Goal: Task Accomplishment & Management: Complete application form

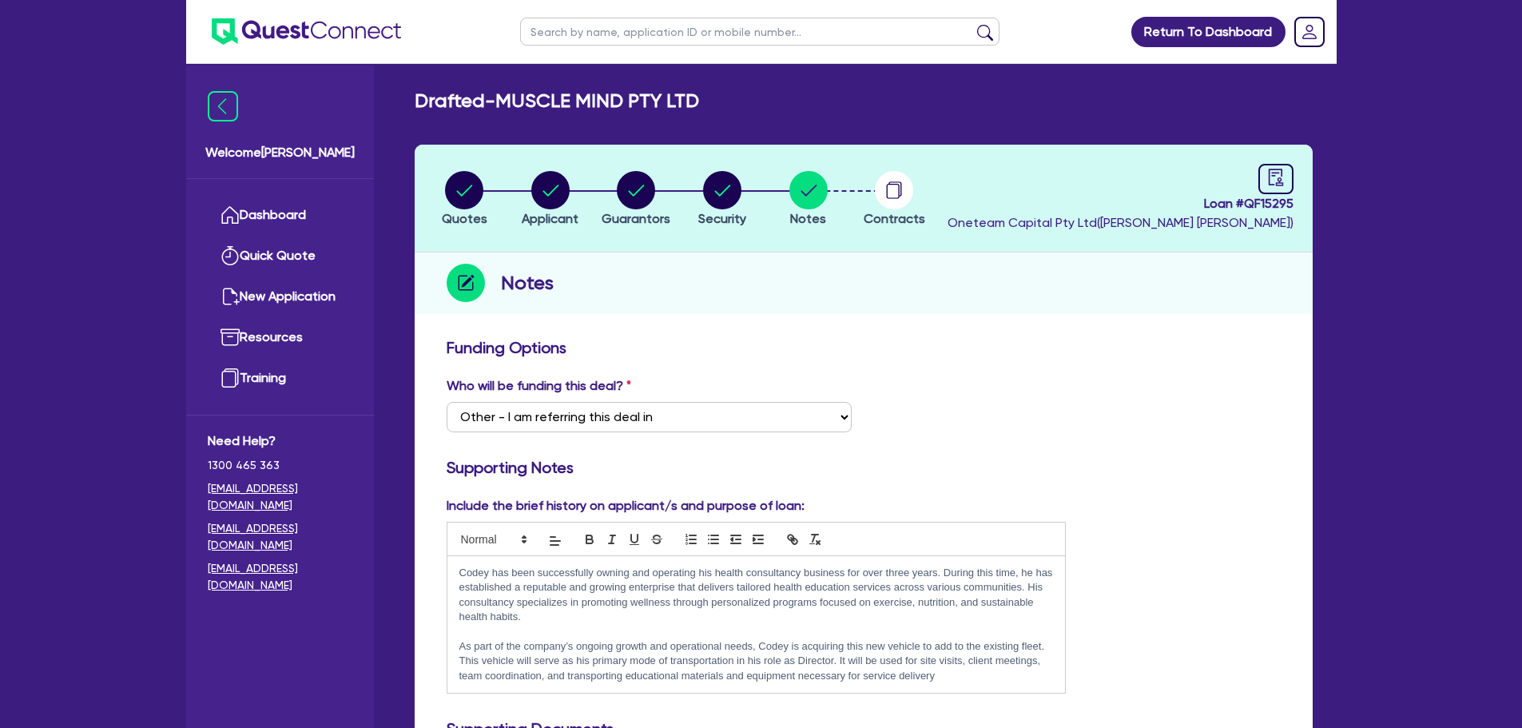
select select "Other"
click at [301, 220] on link "Dashboard" at bounding box center [280, 215] width 145 height 41
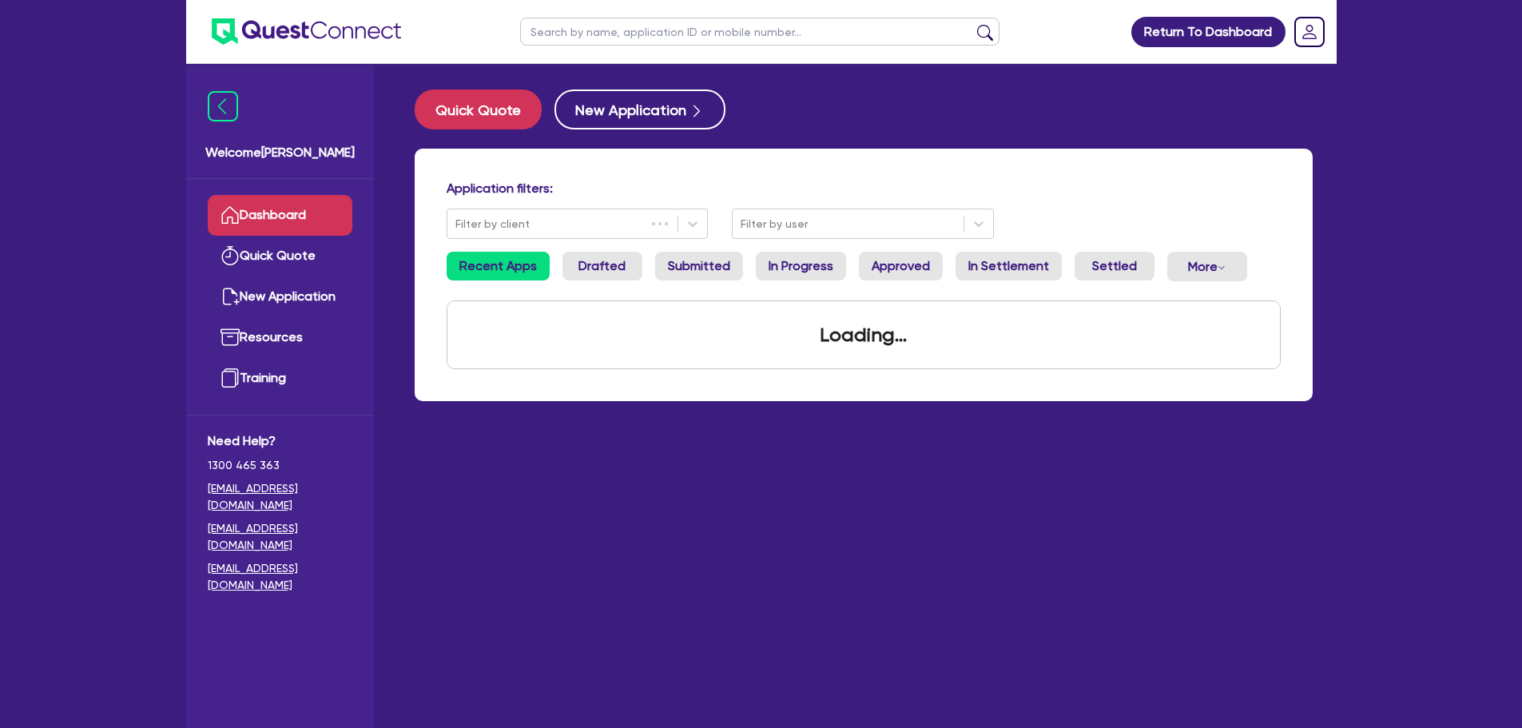
click at [635, 30] on input "text" at bounding box center [759, 32] width 479 height 28
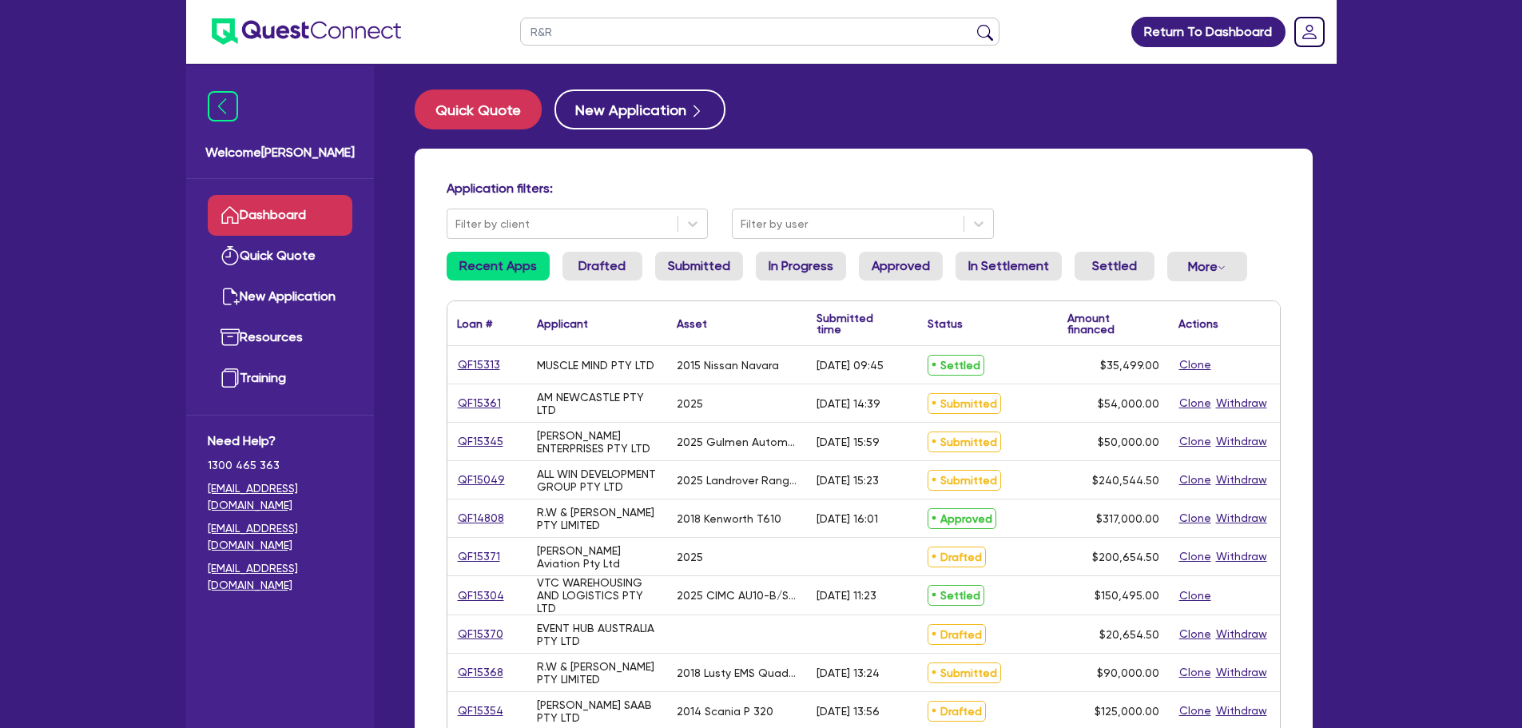
click at [973, 24] on button "submit" at bounding box center [986, 35] width 26 height 22
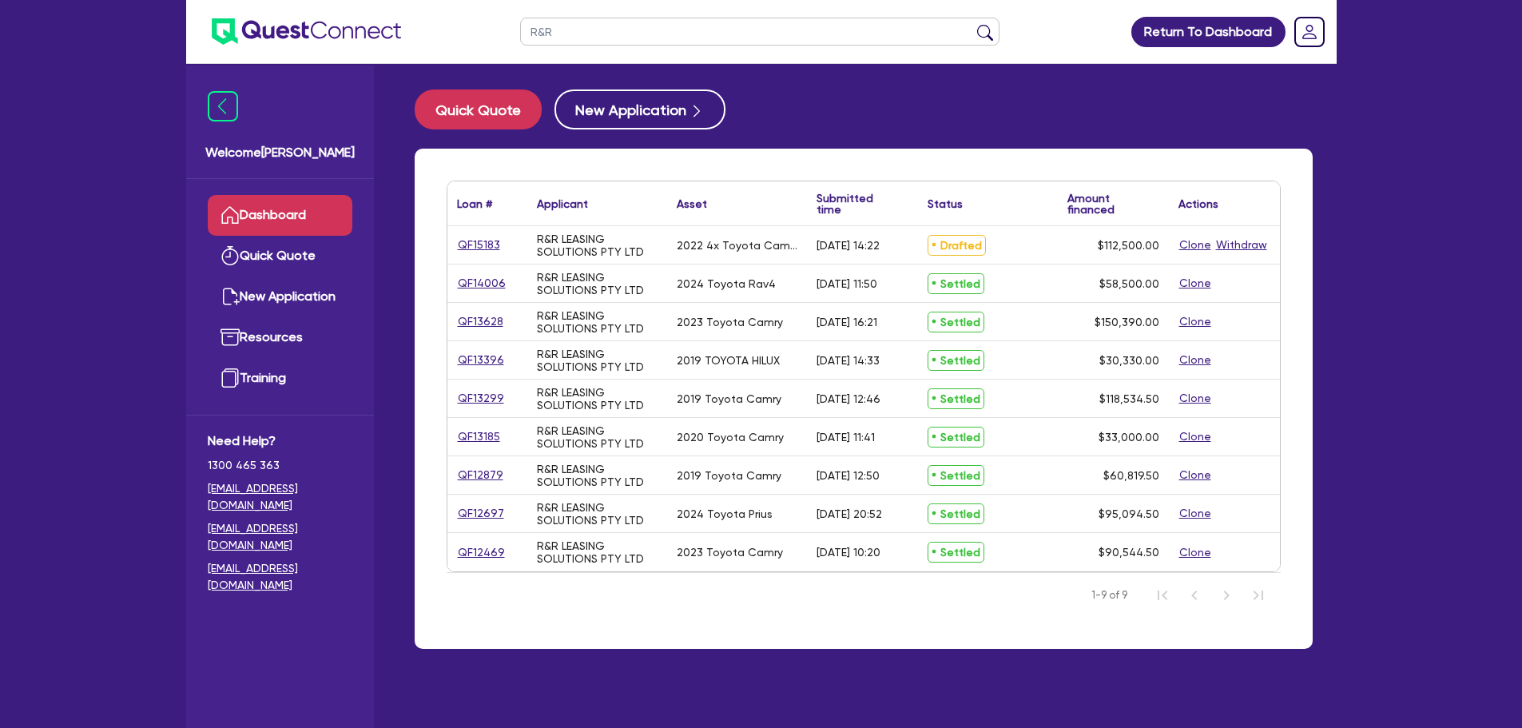
drag, startPoint x: 560, startPoint y: 32, endPoint x: 488, endPoint y: 33, distance: 71.9
click at [488, 32] on header "R&R Return To Dashboard Edit Profile Logout" at bounding box center [761, 32] width 1151 height 64
type input "crash"
click at [973, 24] on button "submit" at bounding box center [986, 35] width 26 height 22
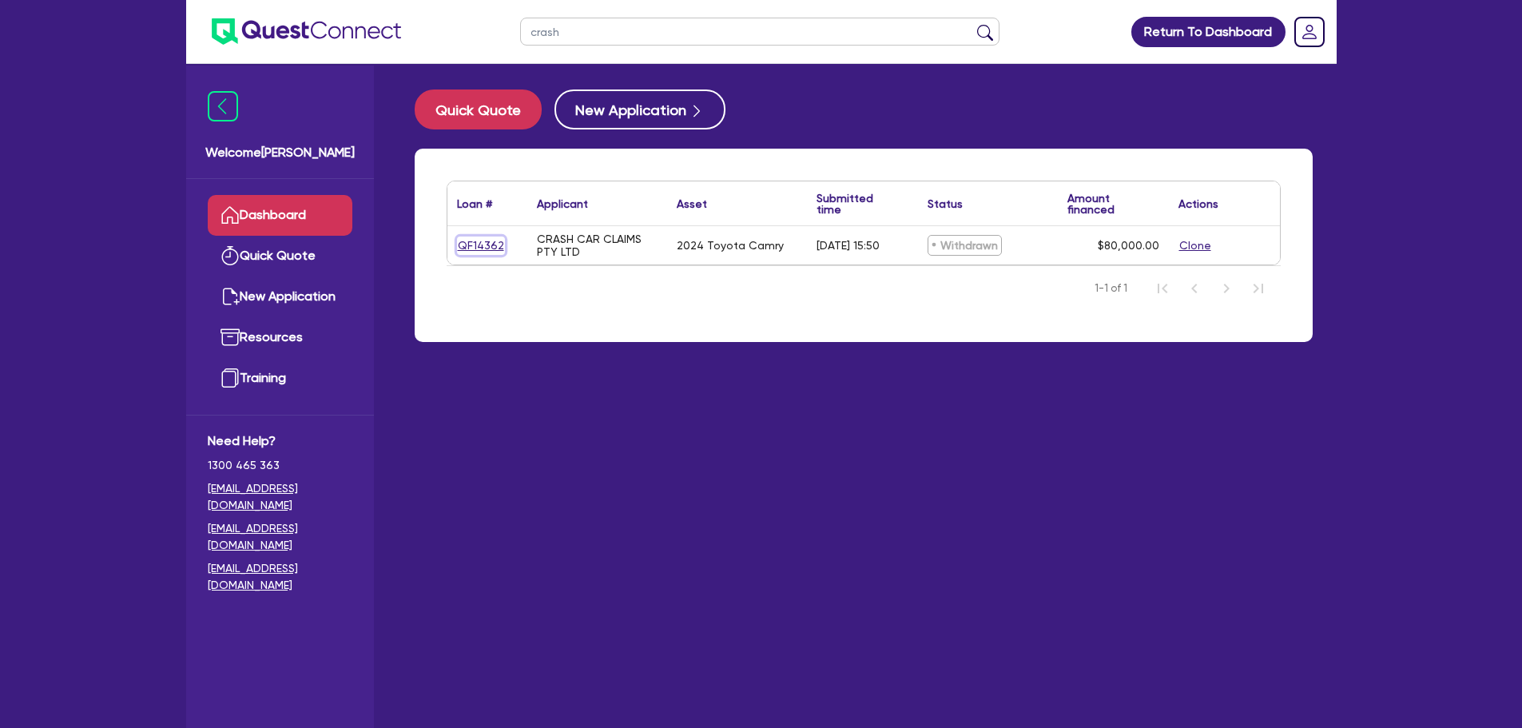
click at [475, 238] on link "QF14362" at bounding box center [481, 246] width 48 height 18
select select "CARS_AND_LIGHT_TRUCKS"
select select "PASSENGER_VEHICLES"
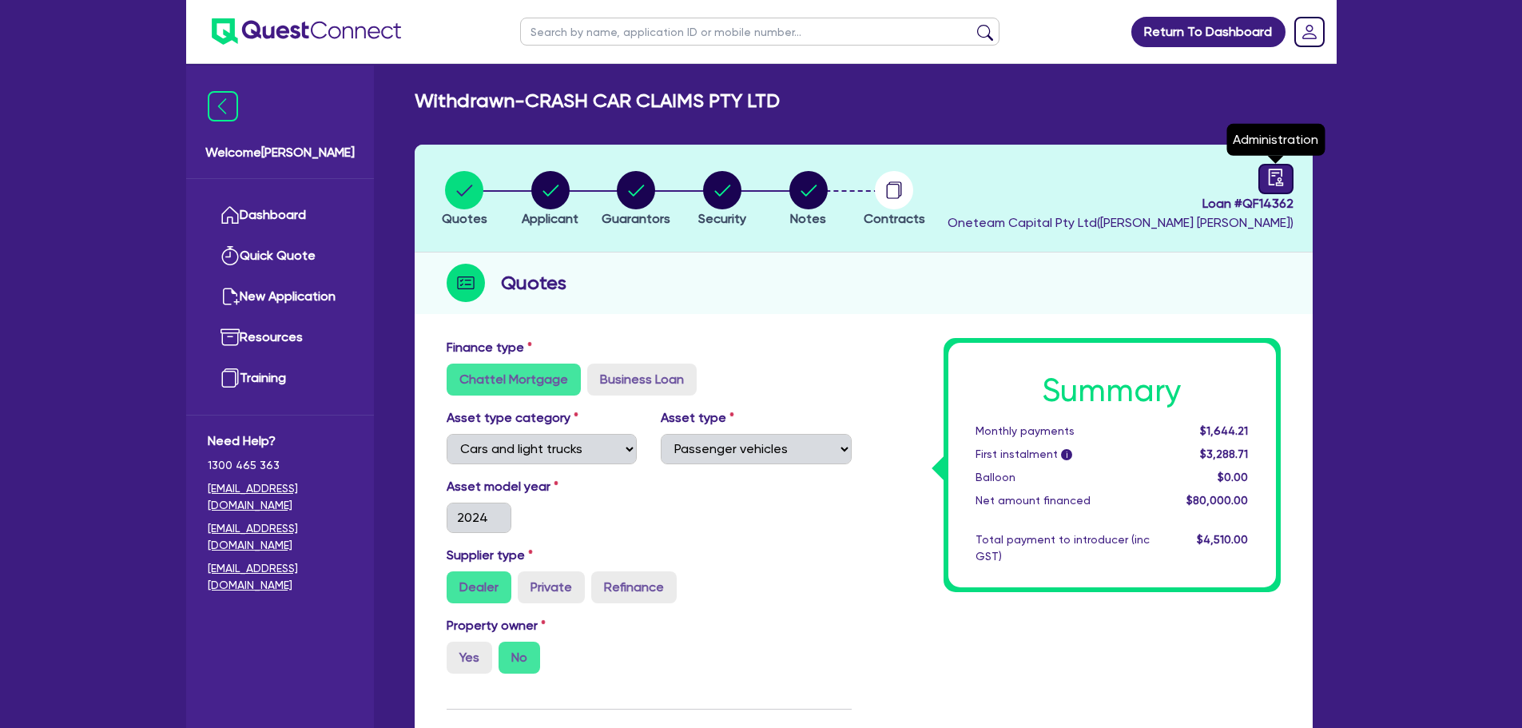
click at [1281, 183] on icon "audit" at bounding box center [1275, 177] width 14 height 17
select select "WITHDRAWN_BY_INTRODUCER"
select select "Other"
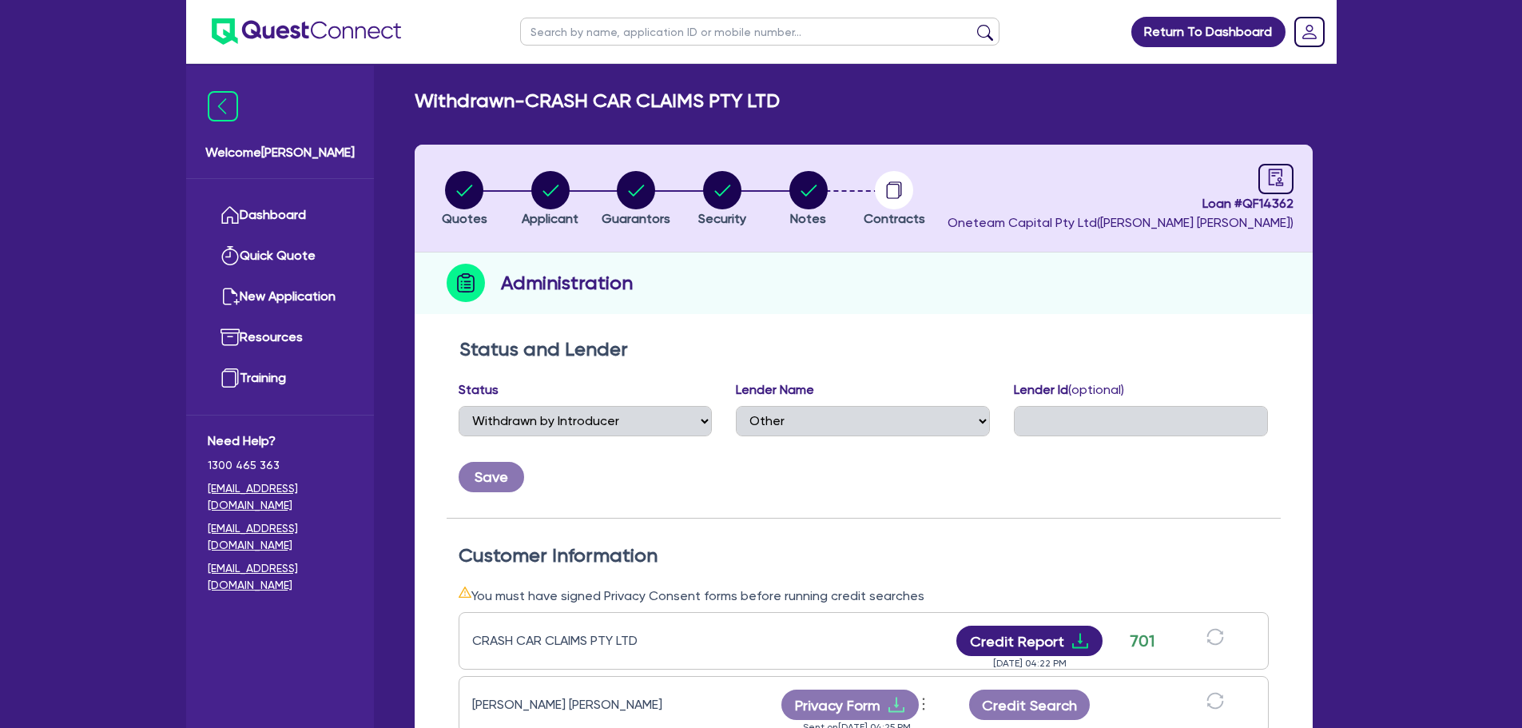
click at [566, 29] on input "text" at bounding box center [759, 32] width 479 height 28
type input "R&R"
click button "submit" at bounding box center [986, 35] width 26 height 22
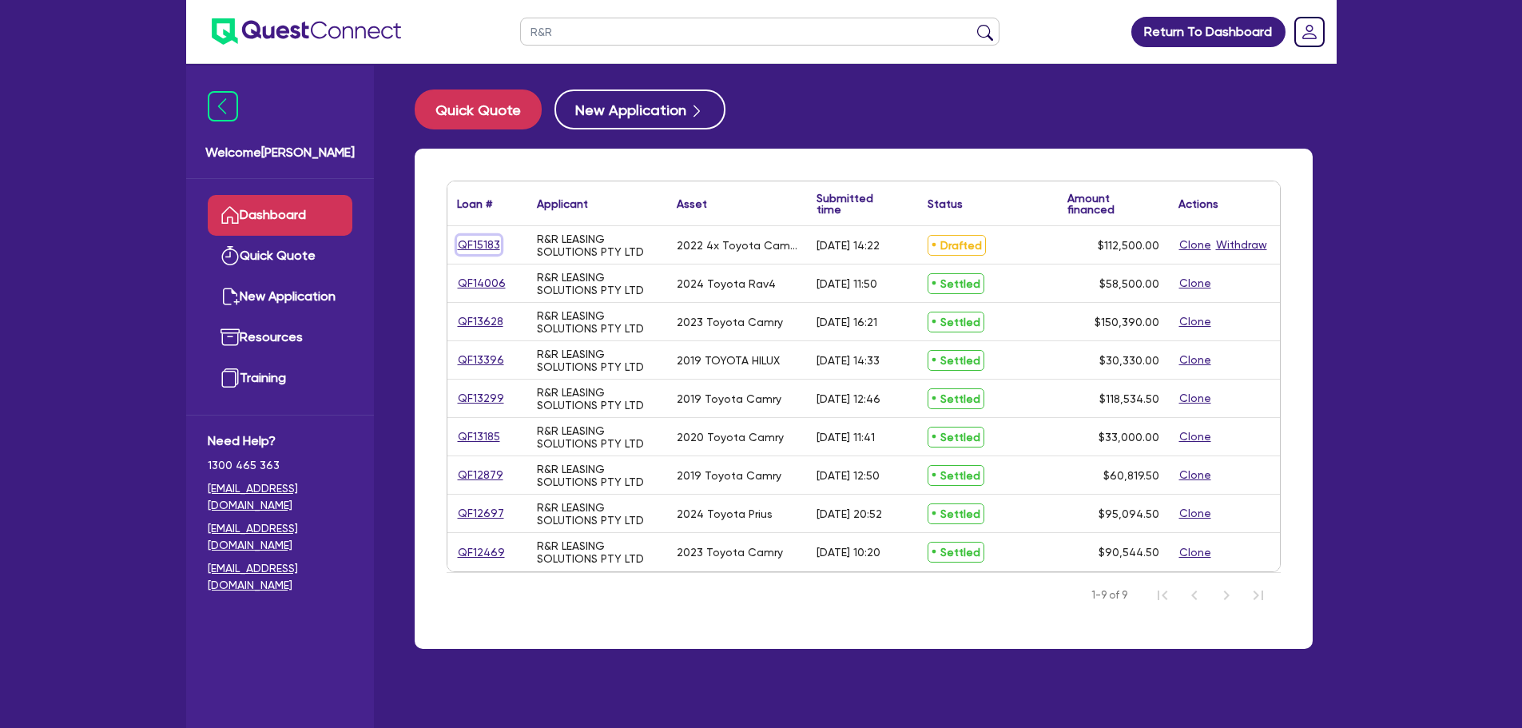
click at [487, 250] on link "QF15183" at bounding box center [479, 245] width 44 height 18
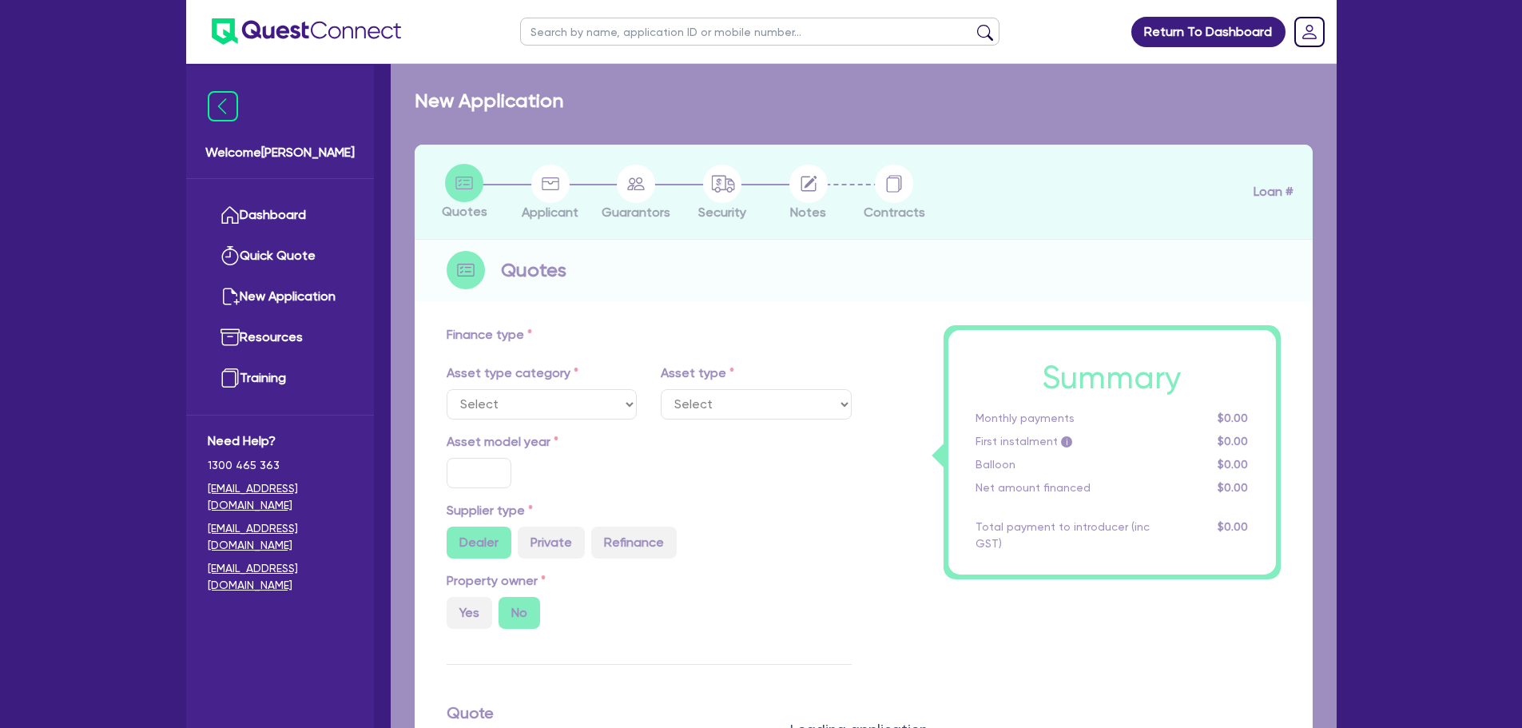
select select "CARS_AND_LIGHT_TRUCKS"
type input "2022"
radio input "true"
type input "112,500"
type input "3"
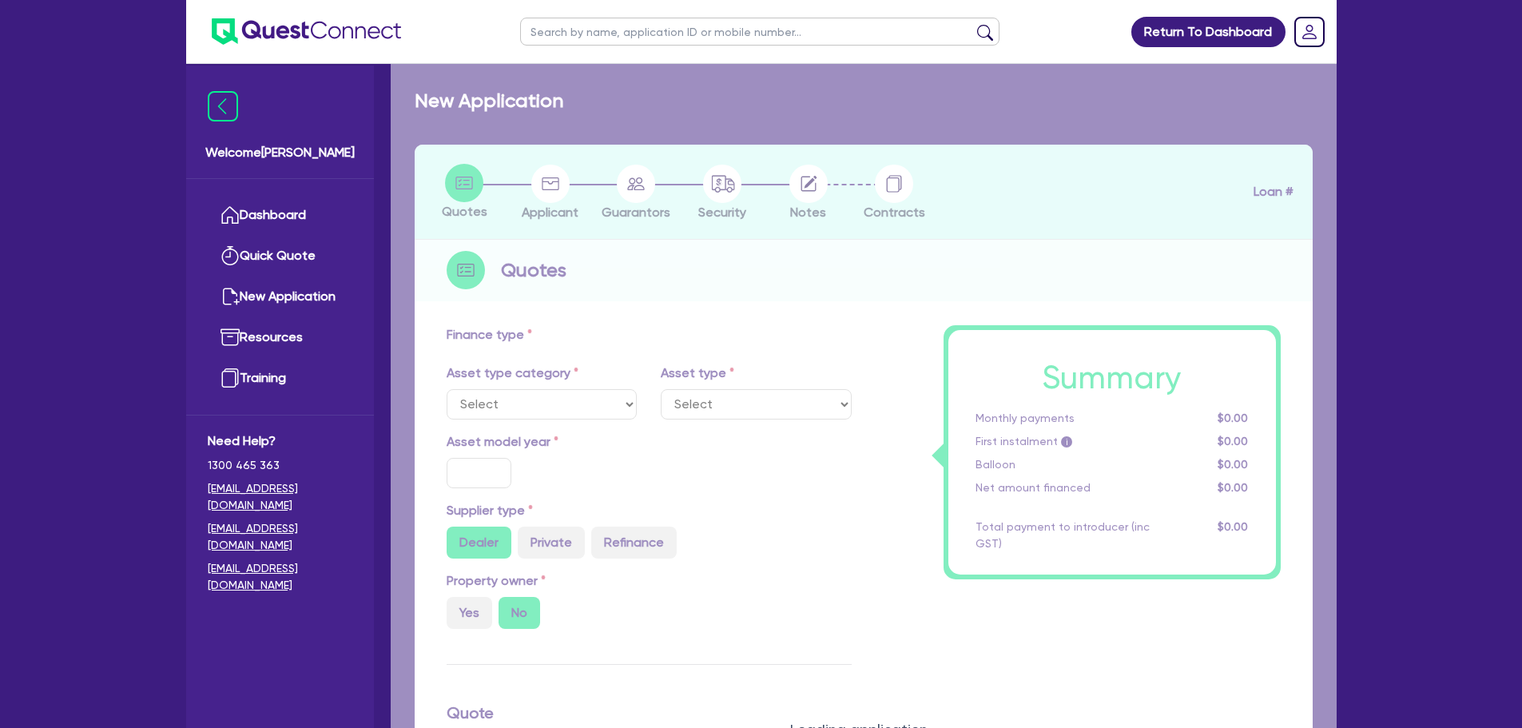
type input "3,375"
type input "7"
type input "454.55"
type input "318.18"
select select "PASSENGER_VEHICLES"
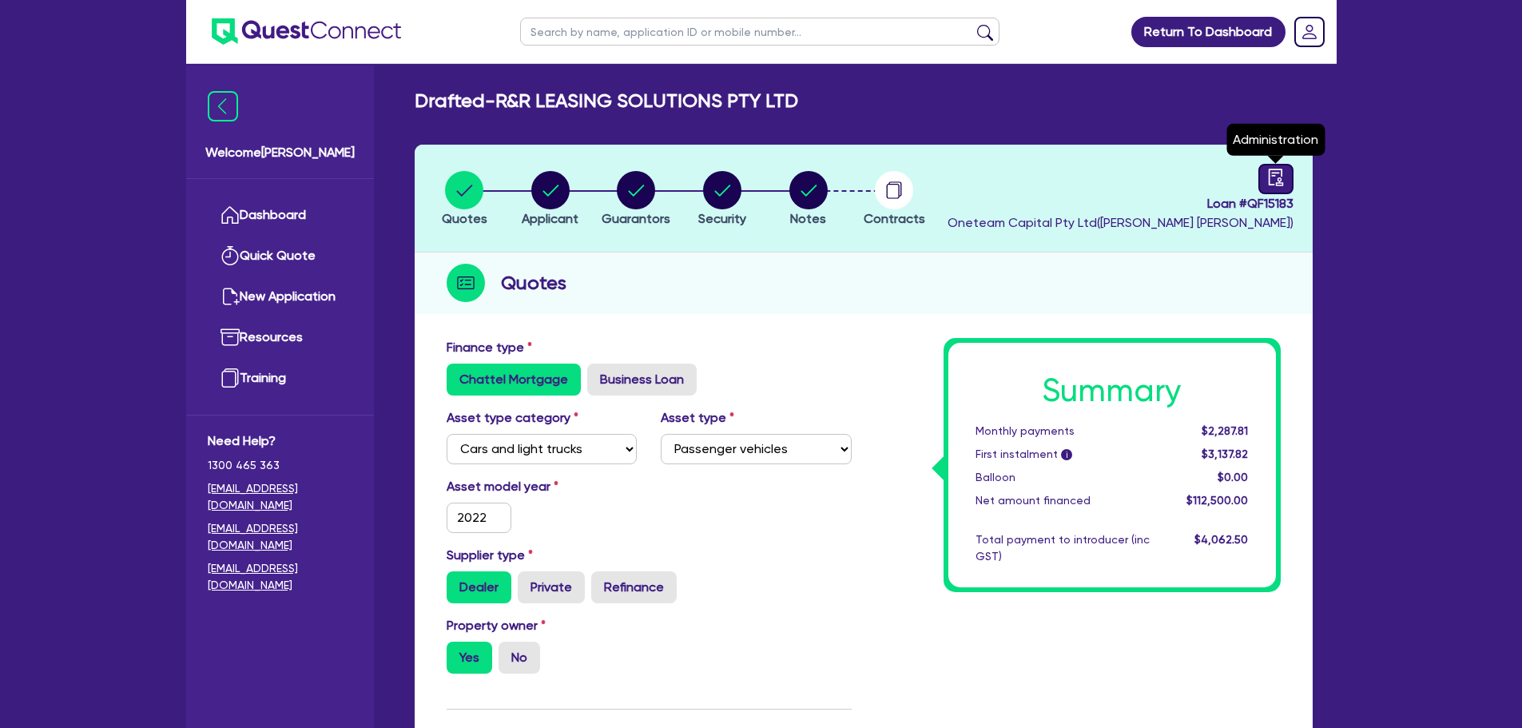
click at [1263, 181] on link at bounding box center [1276, 179] width 35 height 30
select select "DRAFTED_AMENDED"
select select "Metro Finance"
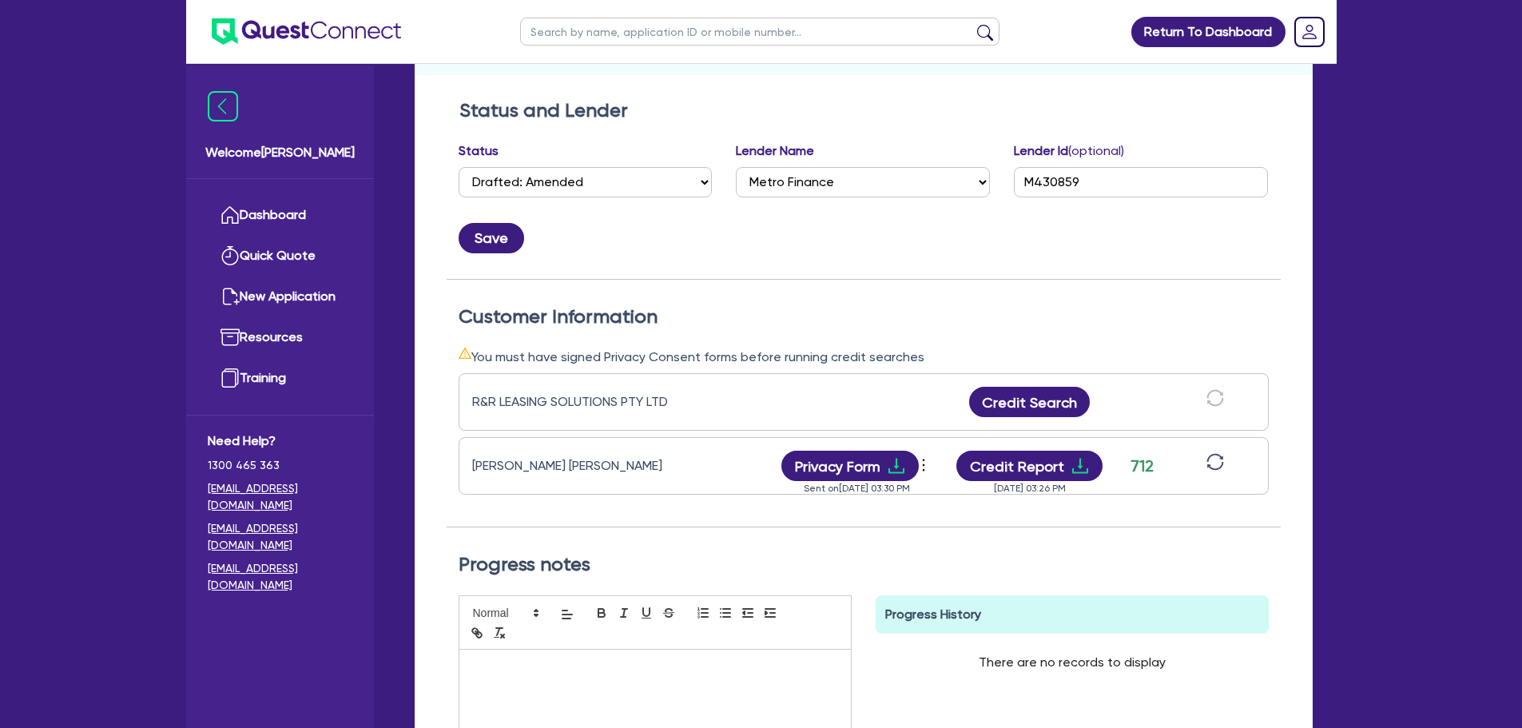
scroll to position [240, 0]
click at [1058, 465] on button "Credit Report" at bounding box center [1030, 465] width 146 height 30
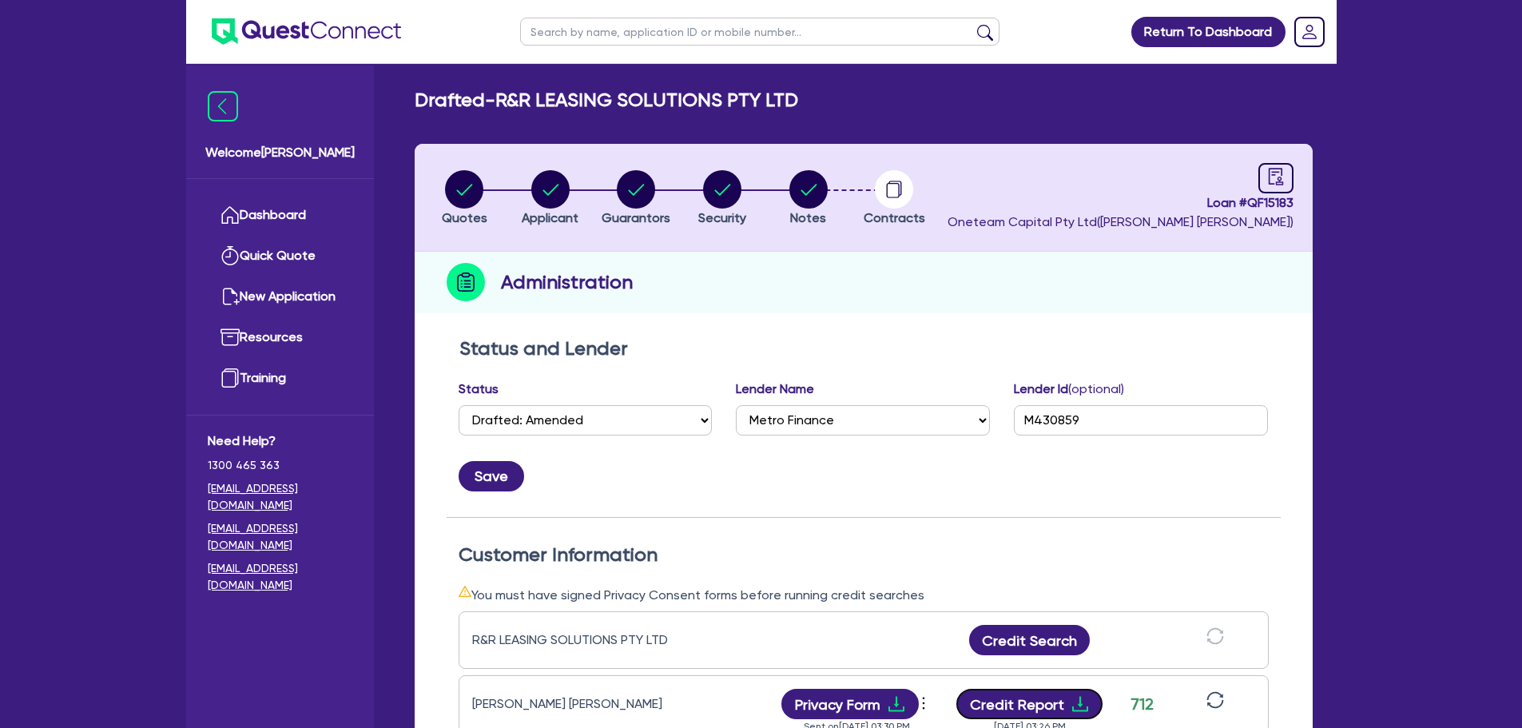
scroll to position [0, 0]
click at [543, 198] on circle "button" at bounding box center [550, 190] width 38 height 38
select select "COMPANY"
select select "PROFESSIONAL"
select select "MANAGEMENT"
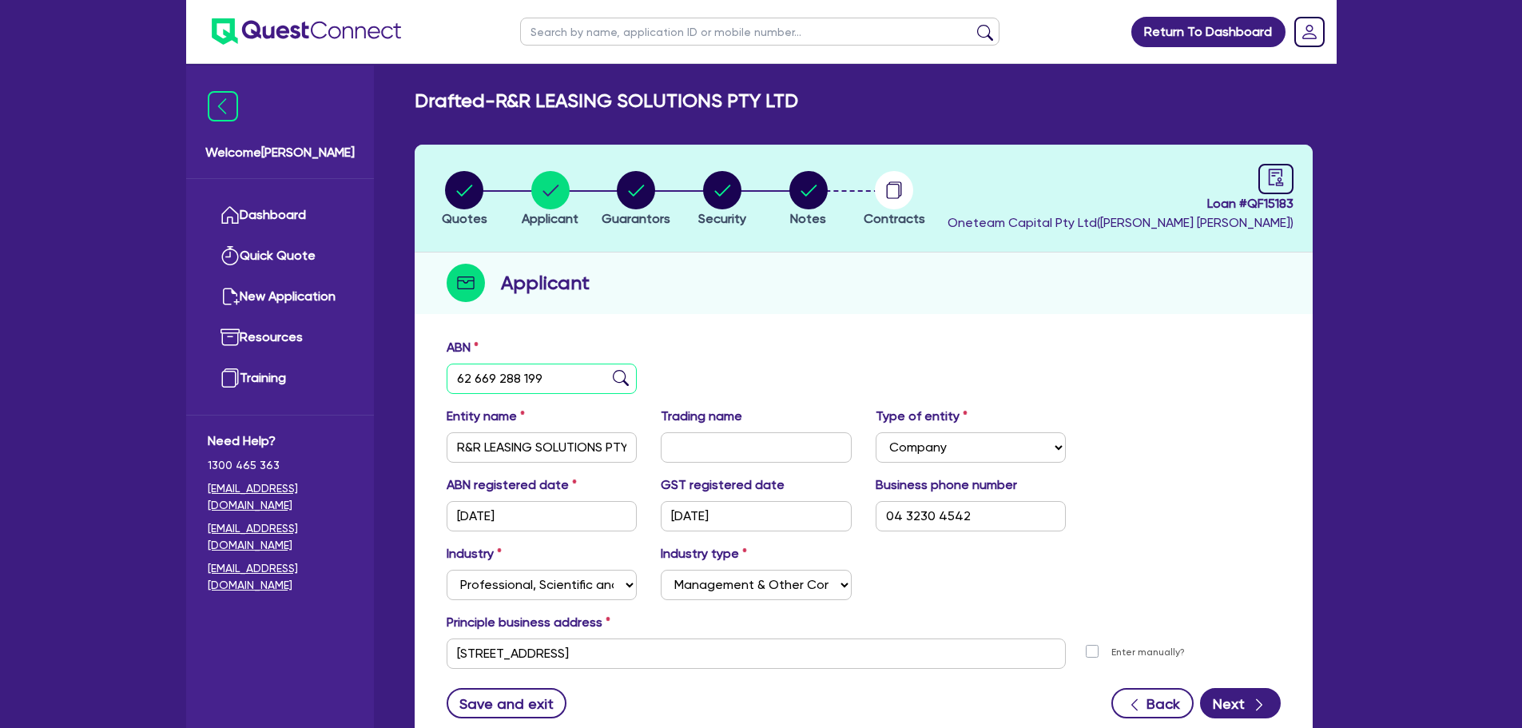
drag, startPoint x: 562, startPoint y: 374, endPoint x: 423, endPoint y: 373, distance: 139.1
click at [424, 373] on div "ABN 62 669 288 199 Entity name R&R LEASING SOLUTIONS PTY LTD Trading name Type …" at bounding box center [864, 540] width 898 height 420
paste input "16 669 287 12"
type input "16 669 287 129"
click at [619, 381] on img at bounding box center [621, 378] width 16 height 16
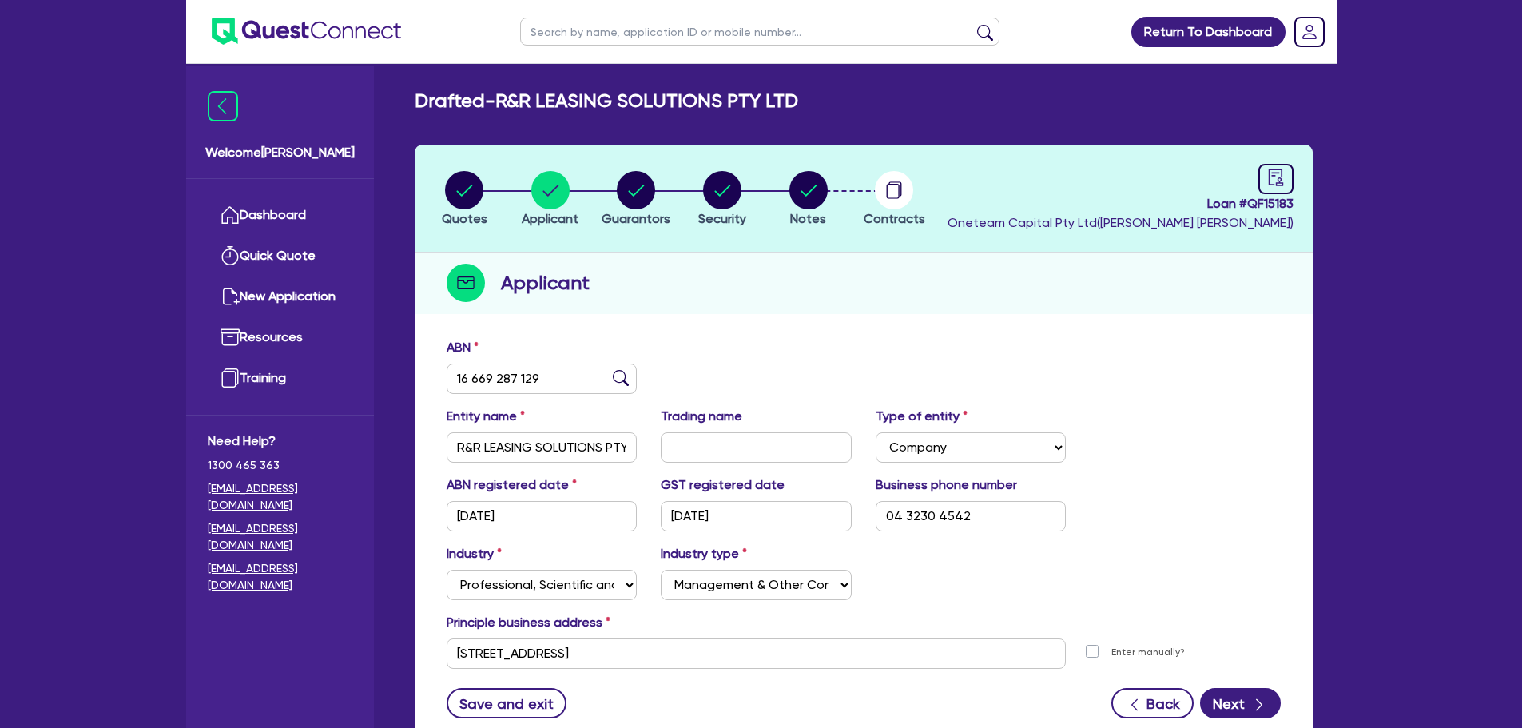
type input "CRASH CAR CLAIMS PTY LTD"
type input "SYDNEY BUDGET CAR"
click at [1275, 170] on icon "audit" at bounding box center [1276, 178] width 18 height 18
select select "DRAFTED_AMENDED"
select select "Metro Finance"
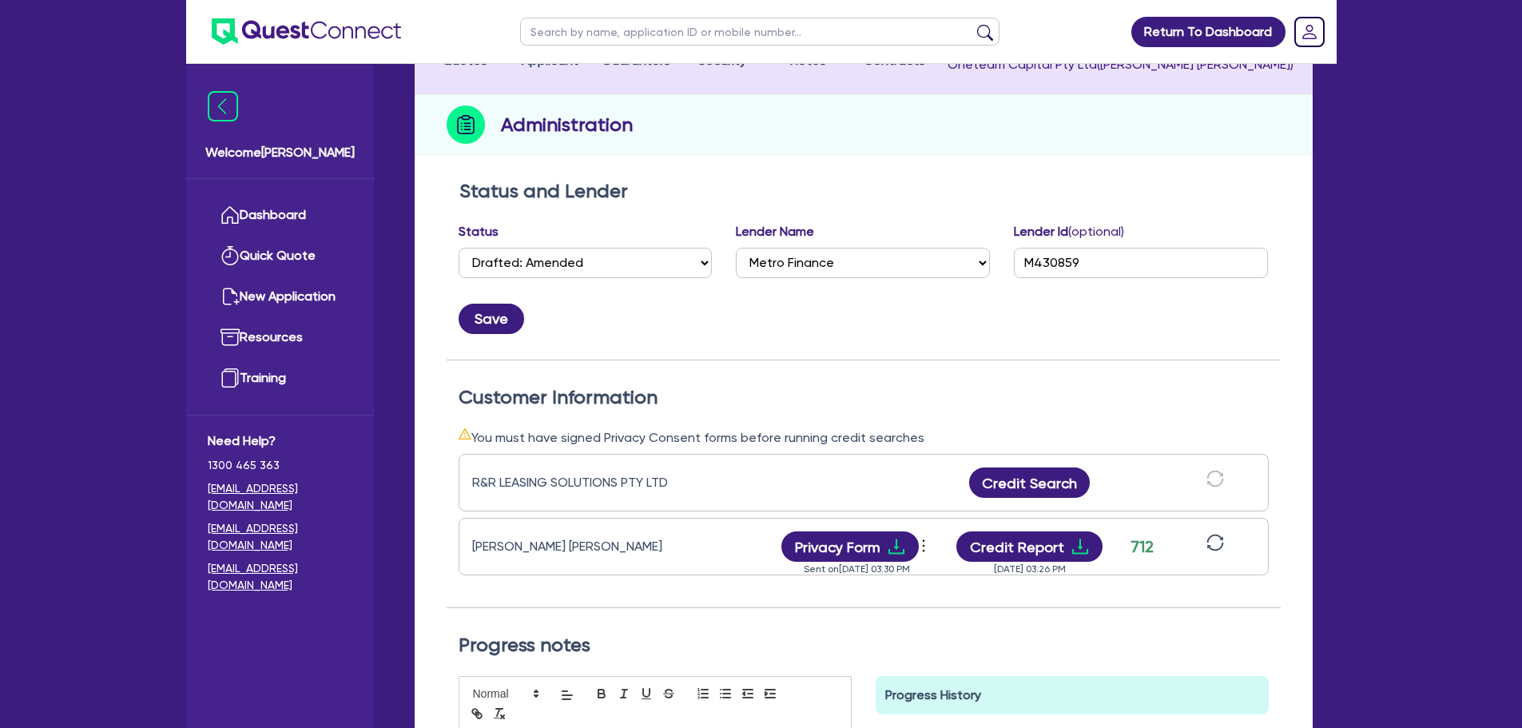
scroll to position [160, 0]
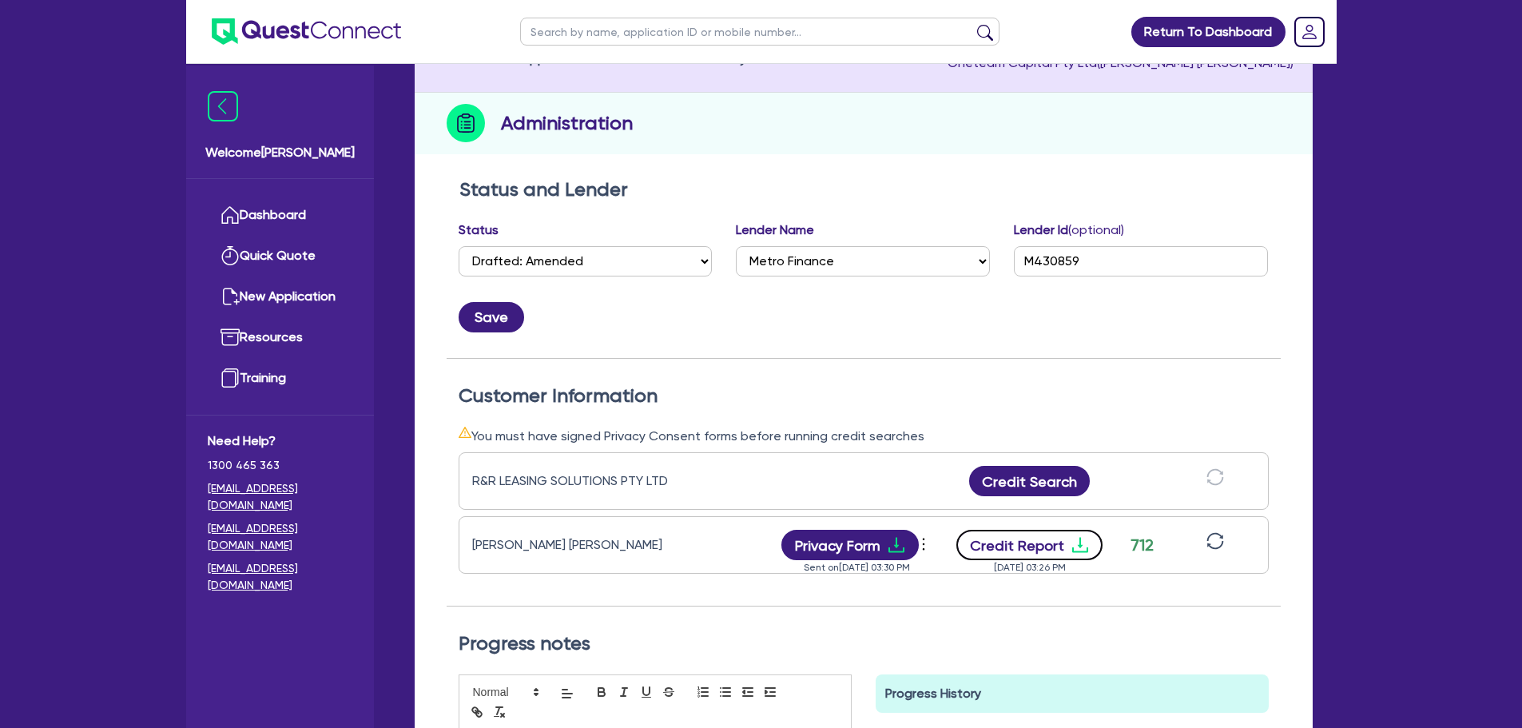
click at [1017, 550] on button "Credit Report" at bounding box center [1030, 545] width 146 height 30
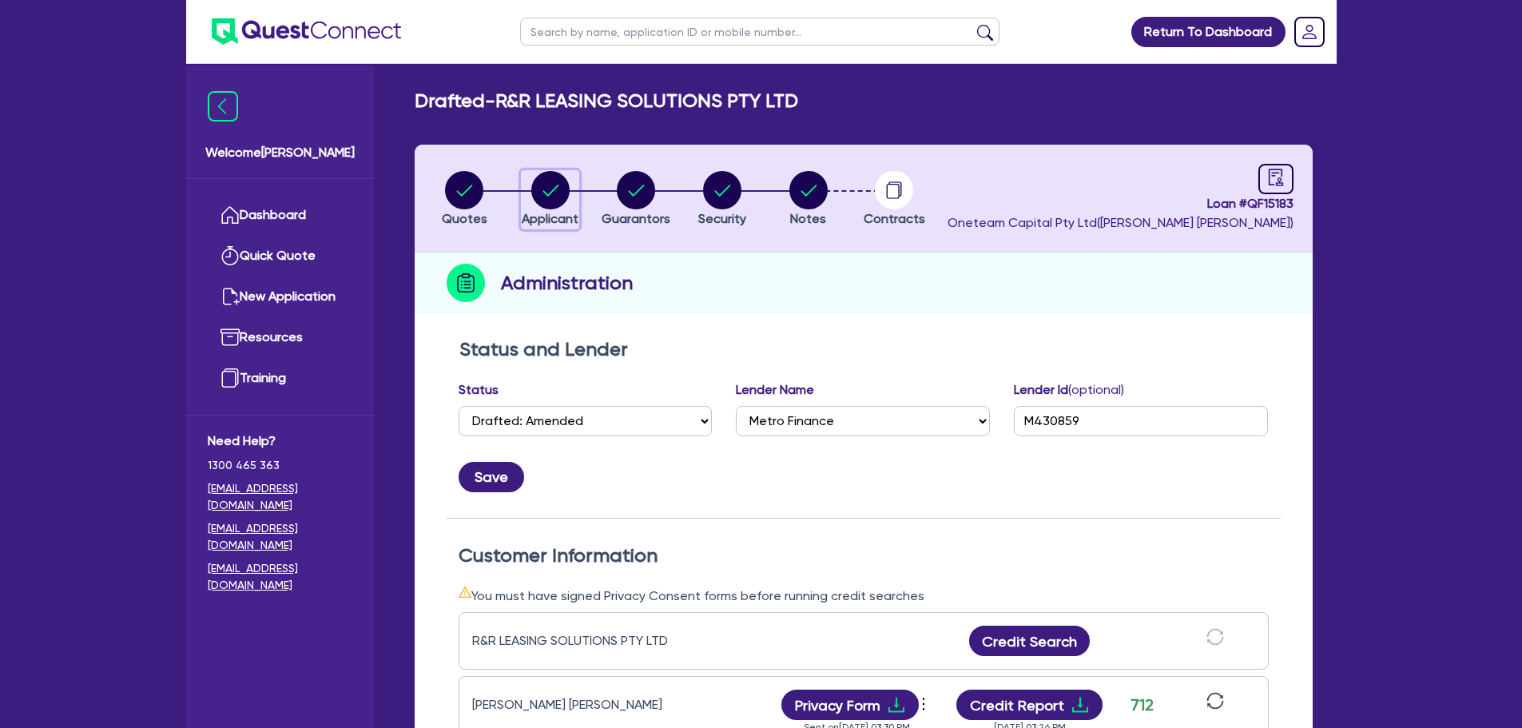
click at [553, 193] on circle "button" at bounding box center [550, 190] width 38 height 38
select select "COMPANY"
select select "PROFESSIONAL"
select select "MANAGEMENT"
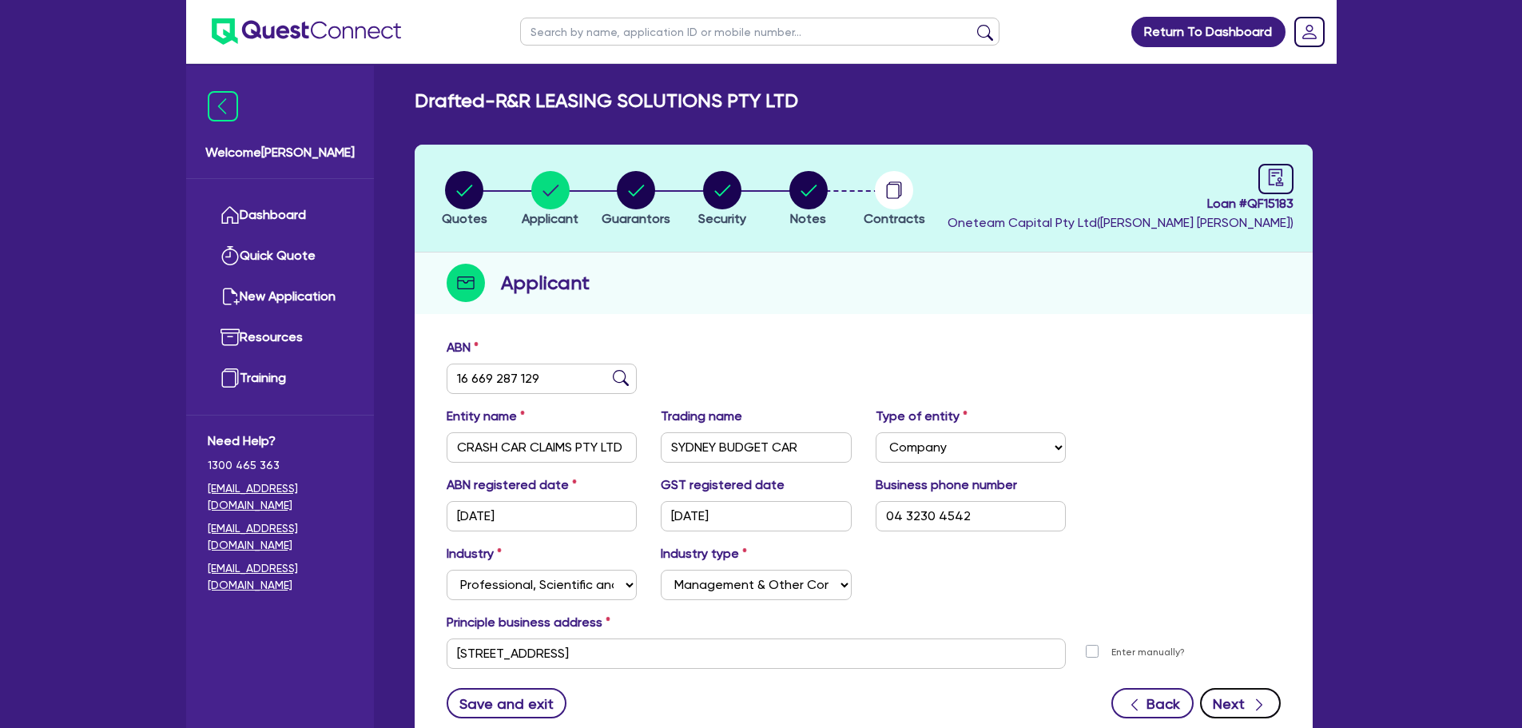
click at [1243, 700] on button "Next" at bounding box center [1240, 703] width 81 height 30
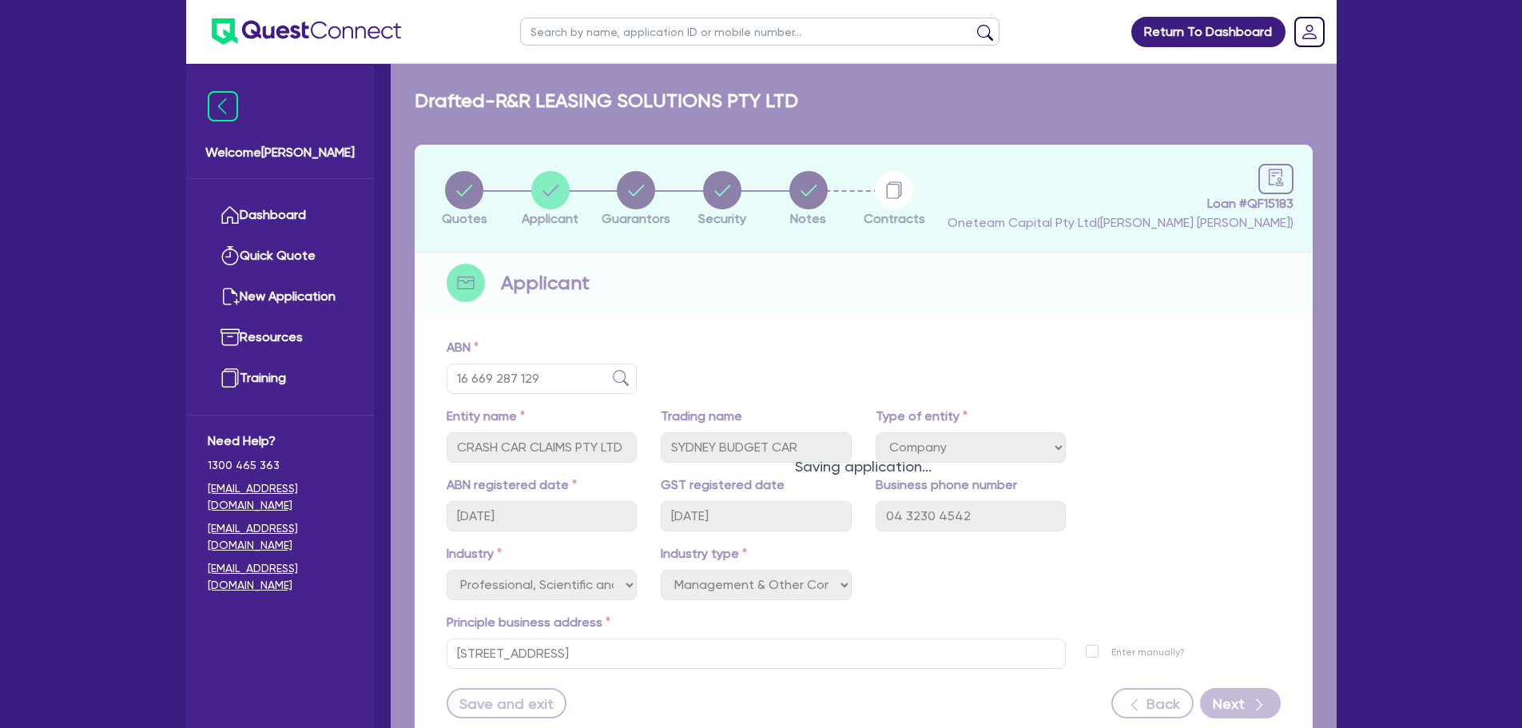
select select "MRS"
select select "[GEOGRAPHIC_DATA]"
select select "MARRIED"
select select "CASH"
select select "PROPERTY"
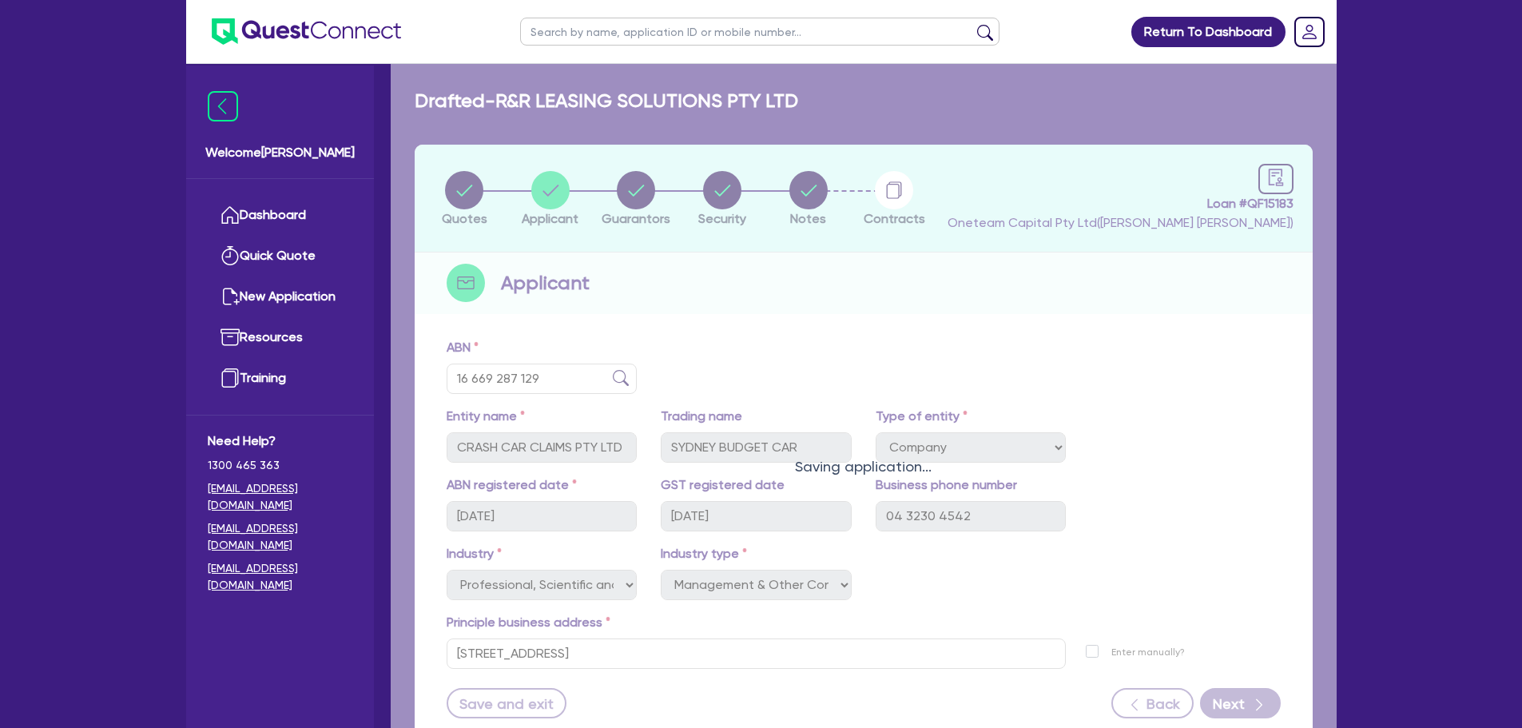
select select "HOUSEHOLD_PERSONAL"
select select "VEHICLE"
select select "PROPERTY"
select select "MORTGAGE"
select select "VEHICLE_LOAN"
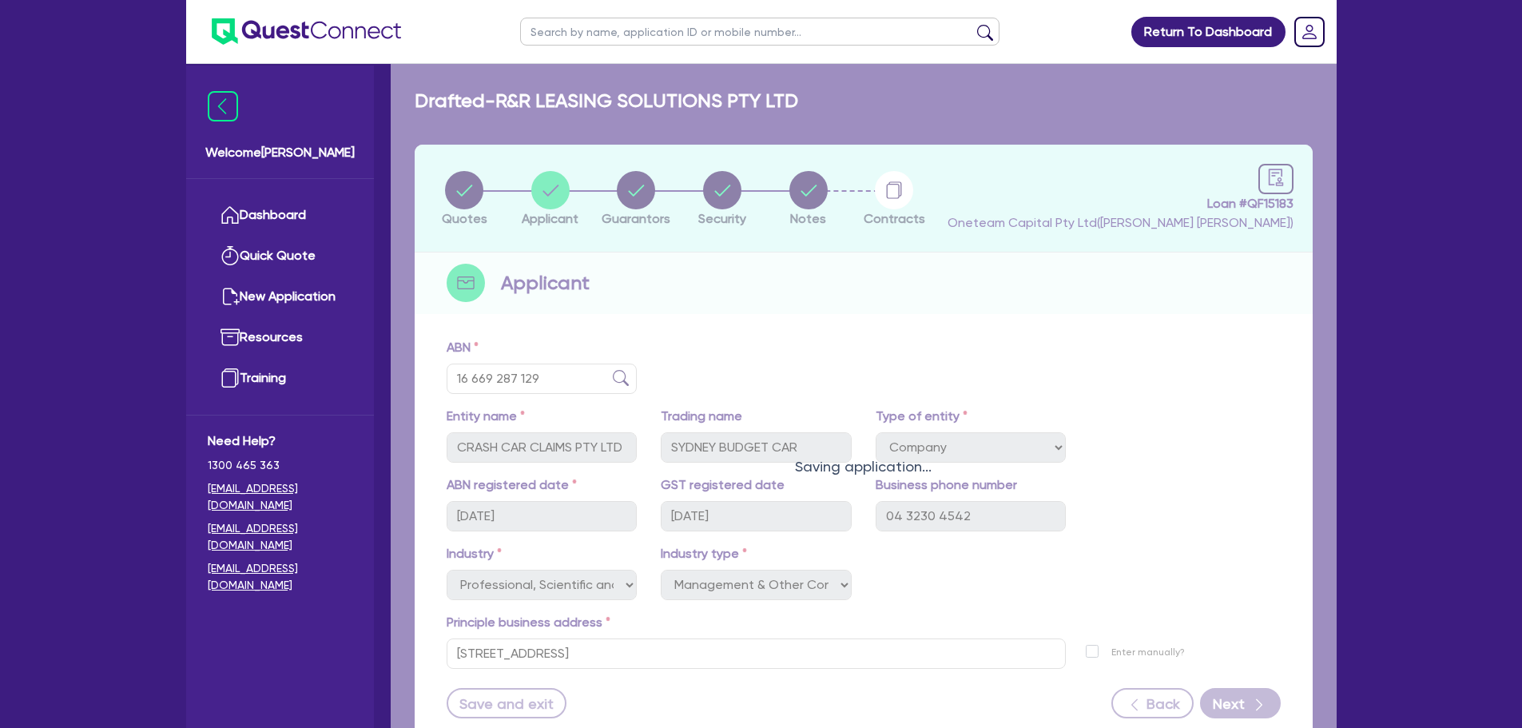
select select "VEHICLE_LOAN"
select select "MORTGAGE"
select select "VEHICLE_LOAN"
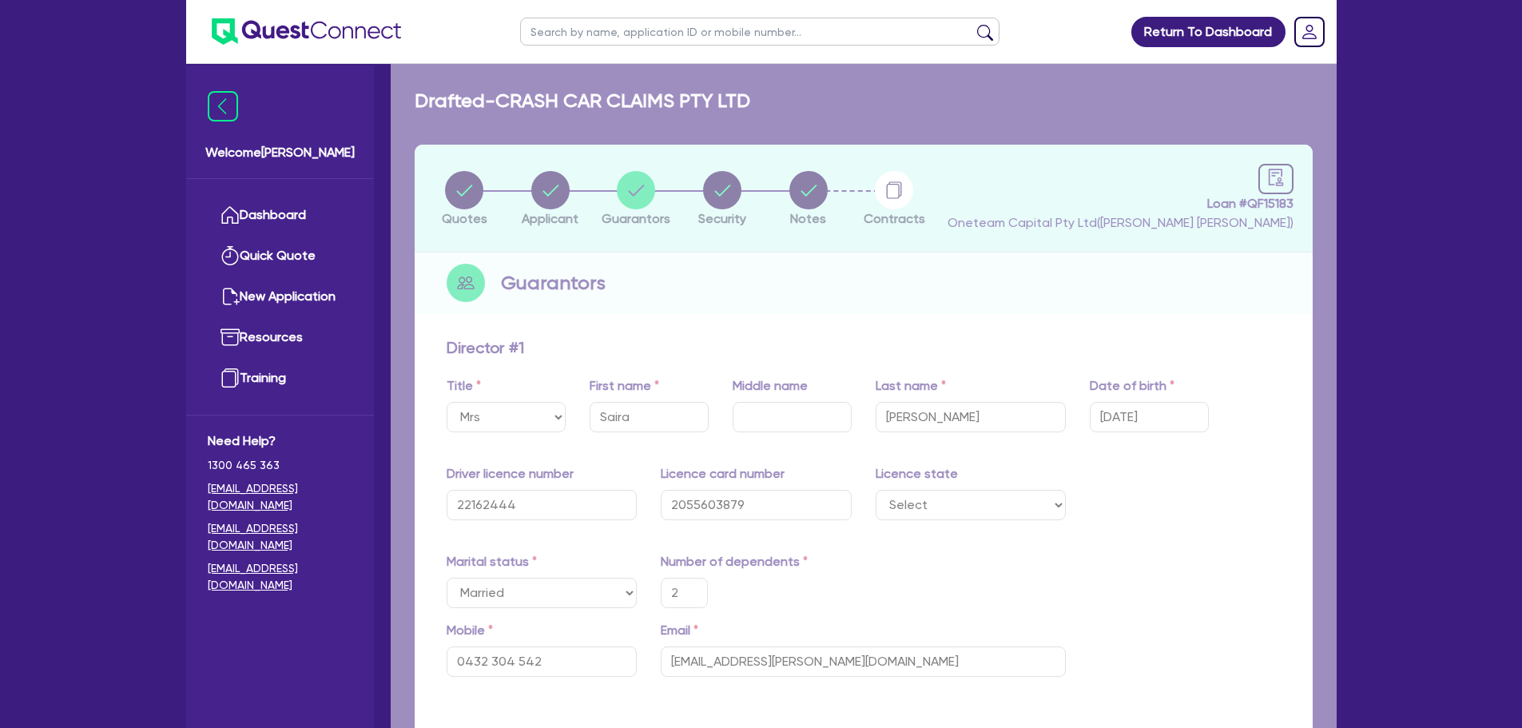
type input "2"
type input "0432 304 542"
type input "40,000"
type input "2,100,000"
type input "30,000"
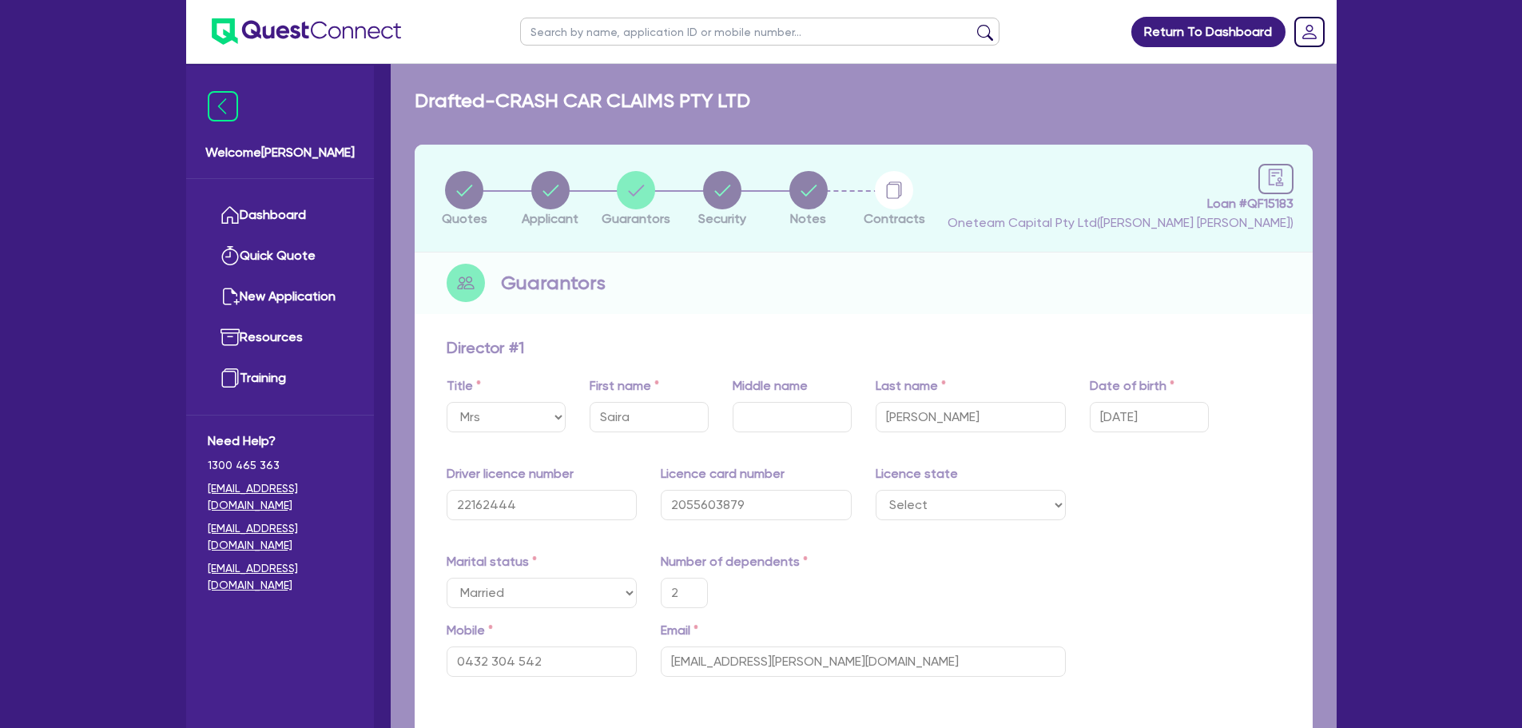
type input "300,000"
type input "1,200,000"
type input "800,000"
type input "4,500"
type input "85,000"
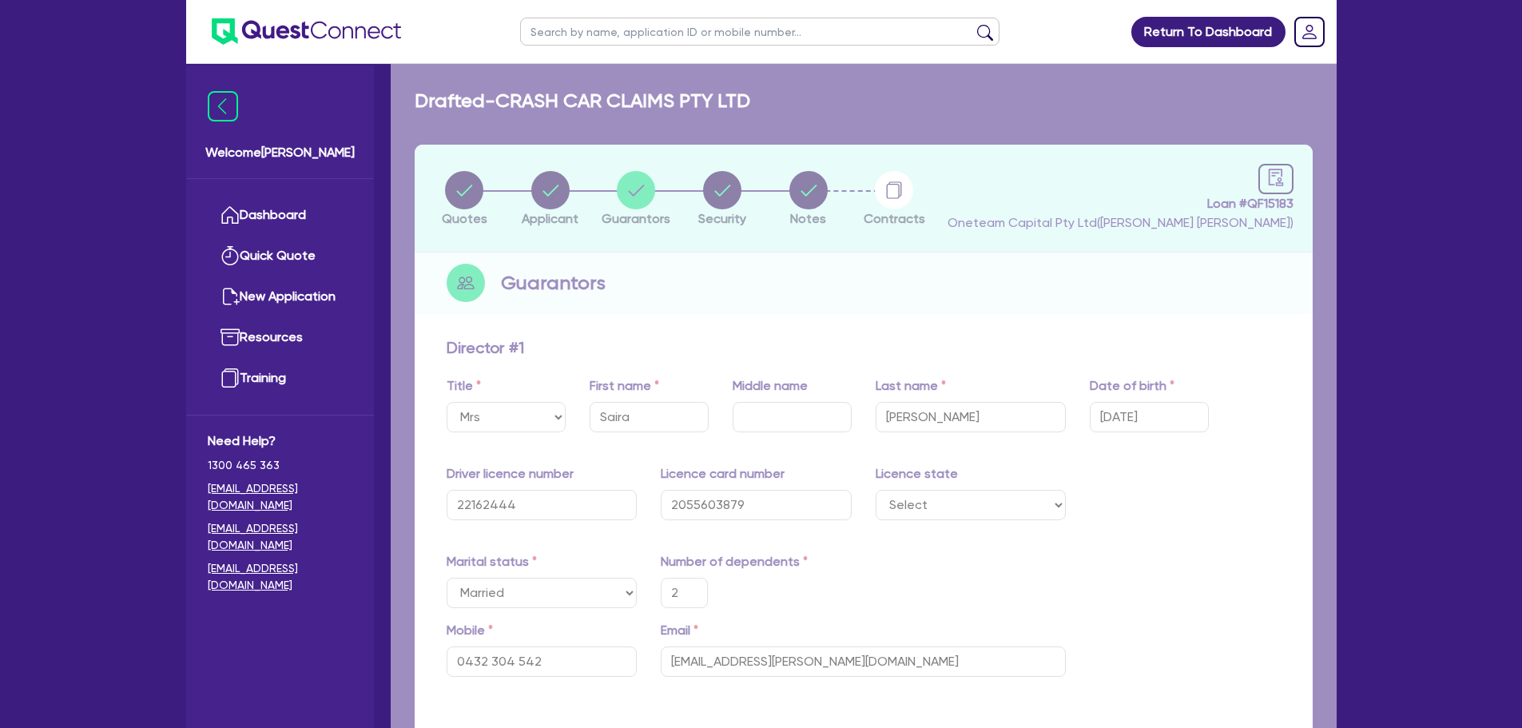
type input "2,500"
type input "35,000"
type input "750,000"
type input "4,000"
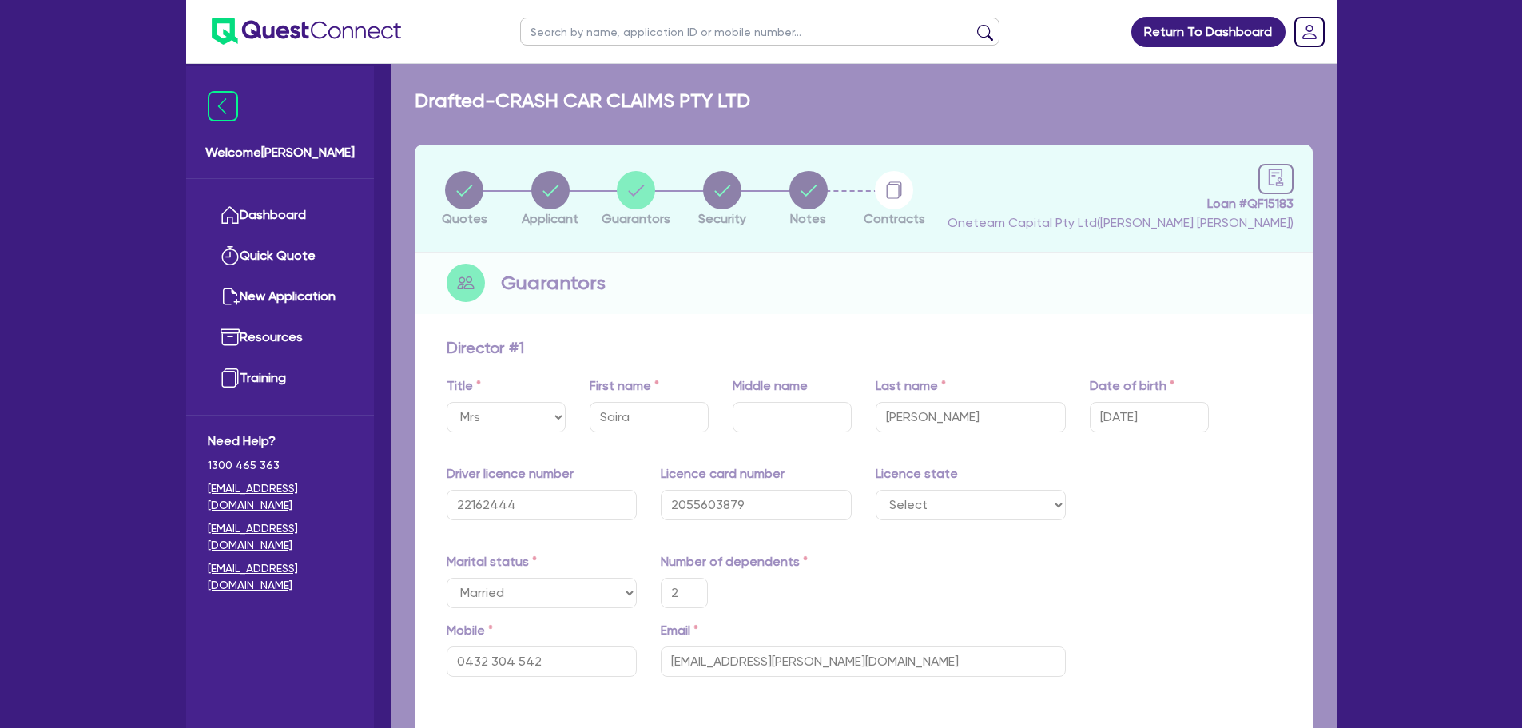
type input "50,000"
type input "1,400"
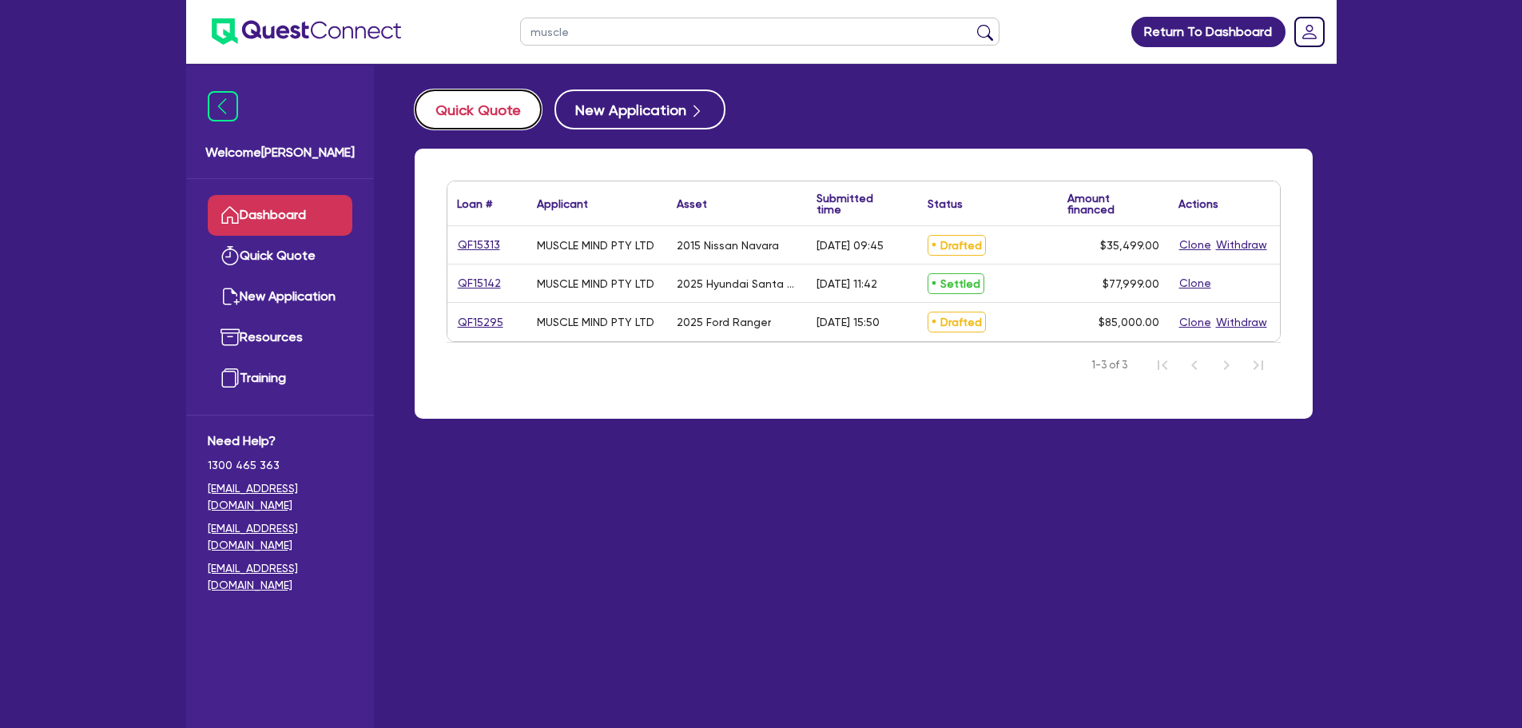
click at [475, 109] on button "Quick Quote" at bounding box center [478, 110] width 127 height 40
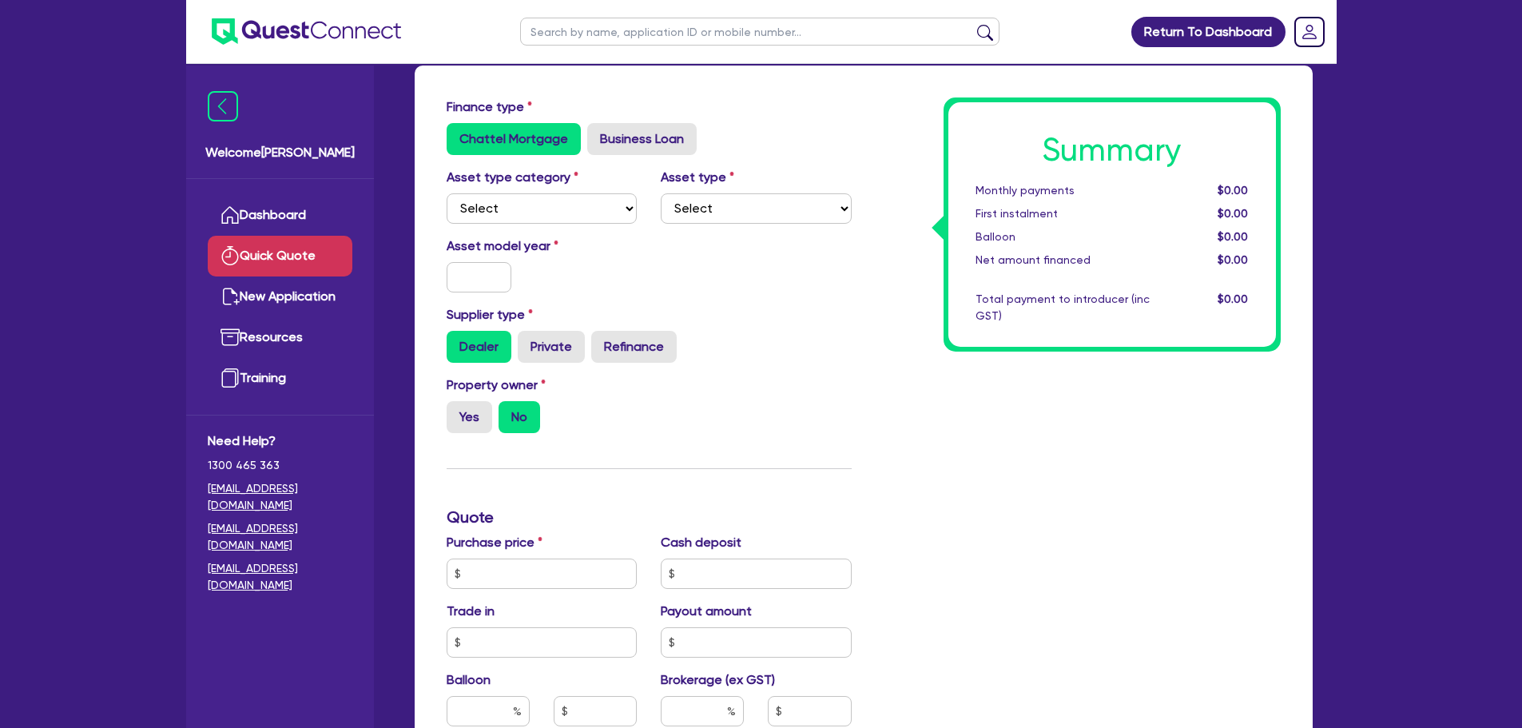
scroll to position [80, 0]
click at [535, 189] on div "Asset type category Select Cars and light trucks Primary assets Secondary asset…" at bounding box center [542, 195] width 215 height 56
click at [538, 209] on select "Select Cars and light trucks Primary assets Secondary assets Tertiary assets" at bounding box center [542, 208] width 191 height 30
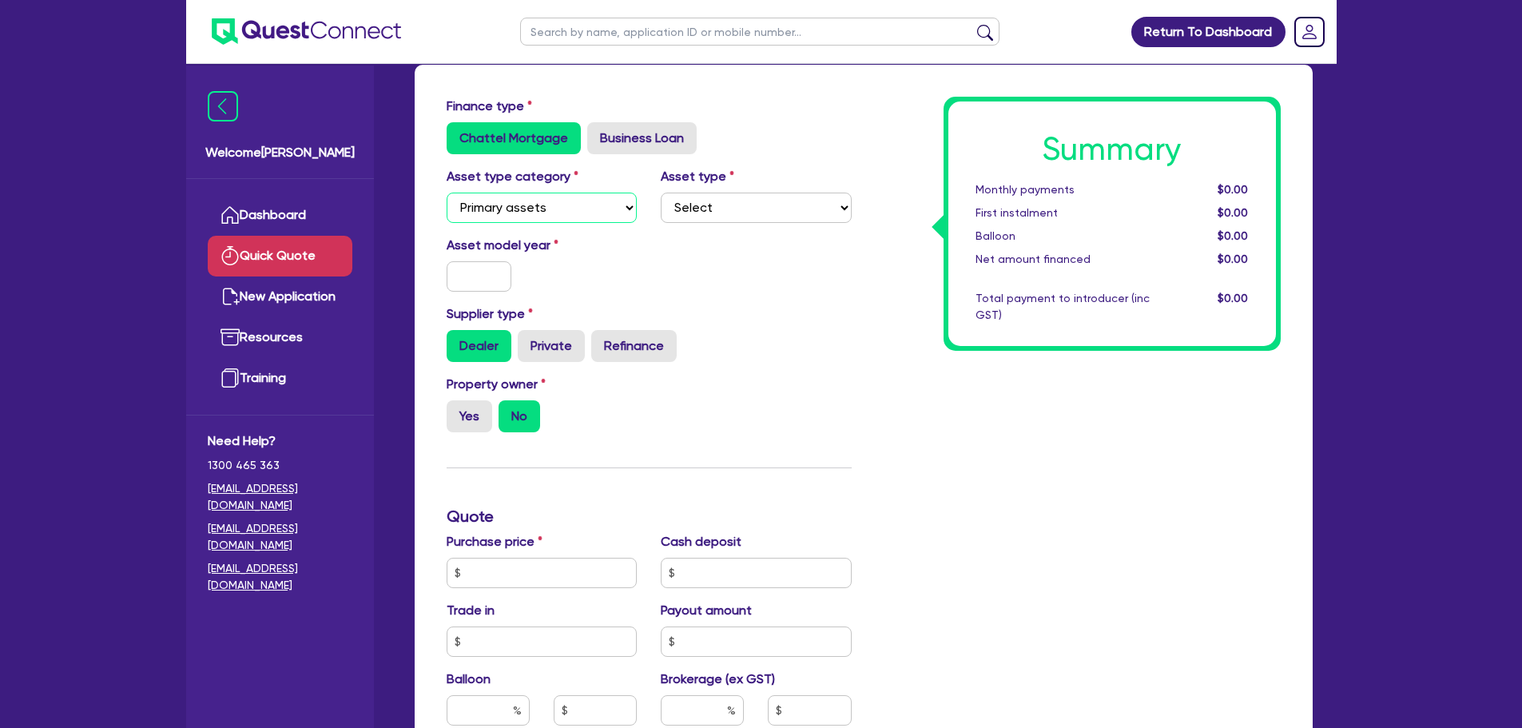
click at [447, 193] on select "Select Cars and light trucks Primary assets Secondary assets Tertiary assets" at bounding box center [542, 208] width 191 height 30
click at [571, 204] on select "Select Cars and light trucks Primary assets Secondary assets Tertiary assets" at bounding box center [542, 208] width 191 height 30
select select "CARS_AND_LIGHT_TRUCKS"
click at [447, 193] on select "Select Cars and light trucks Primary assets Secondary assets Tertiary assets" at bounding box center [542, 208] width 191 height 30
click at [694, 209] on select "Select Passenger vehicles Vans and utes Light trucks up to 4.5 tonne" at bounding box center [756, 208] width 191 height 30
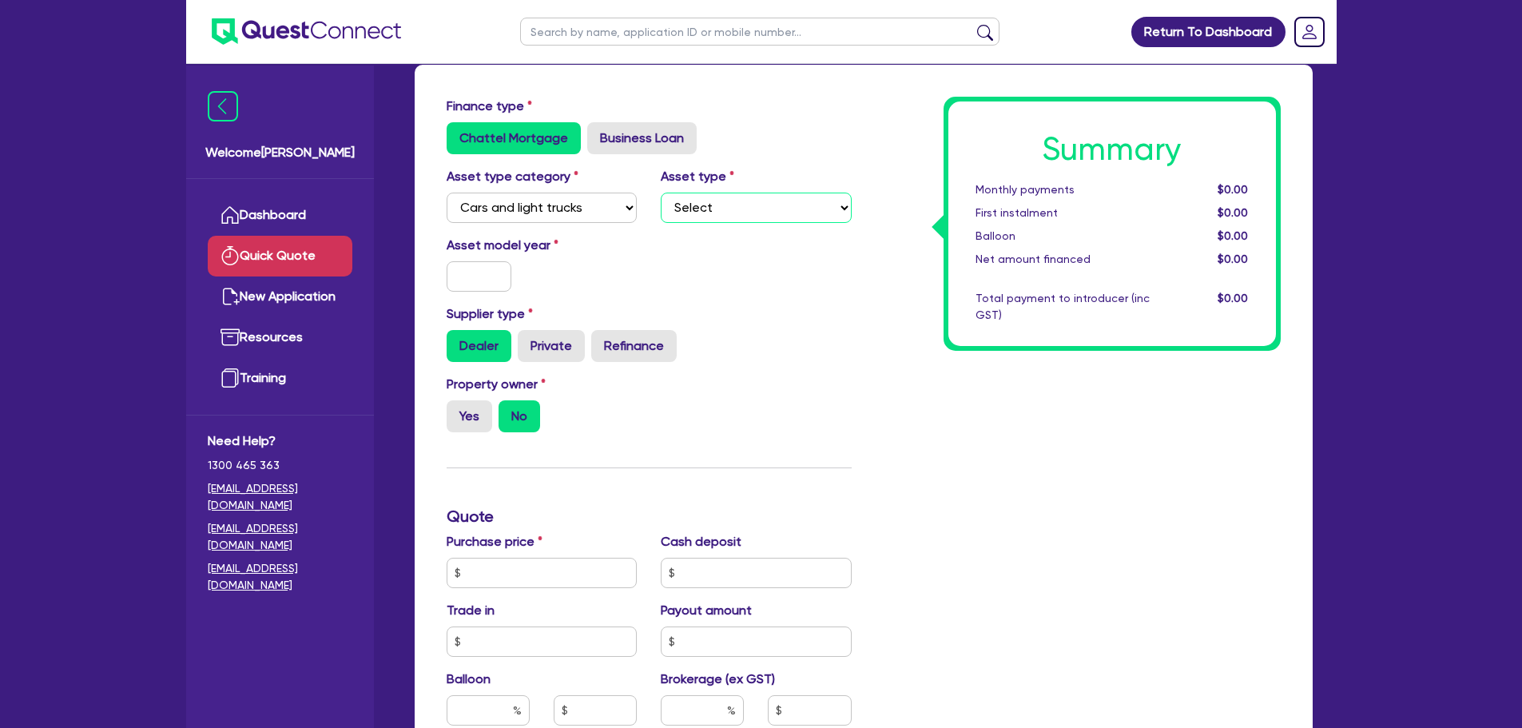
select select "PASSENGER_VEHICLES"
click at [661, 193] on select "Select Passenger vehicles Vans and utes Light trucks up to 4.5 tonne" at bounding box center [756, 208] width 191 height 30
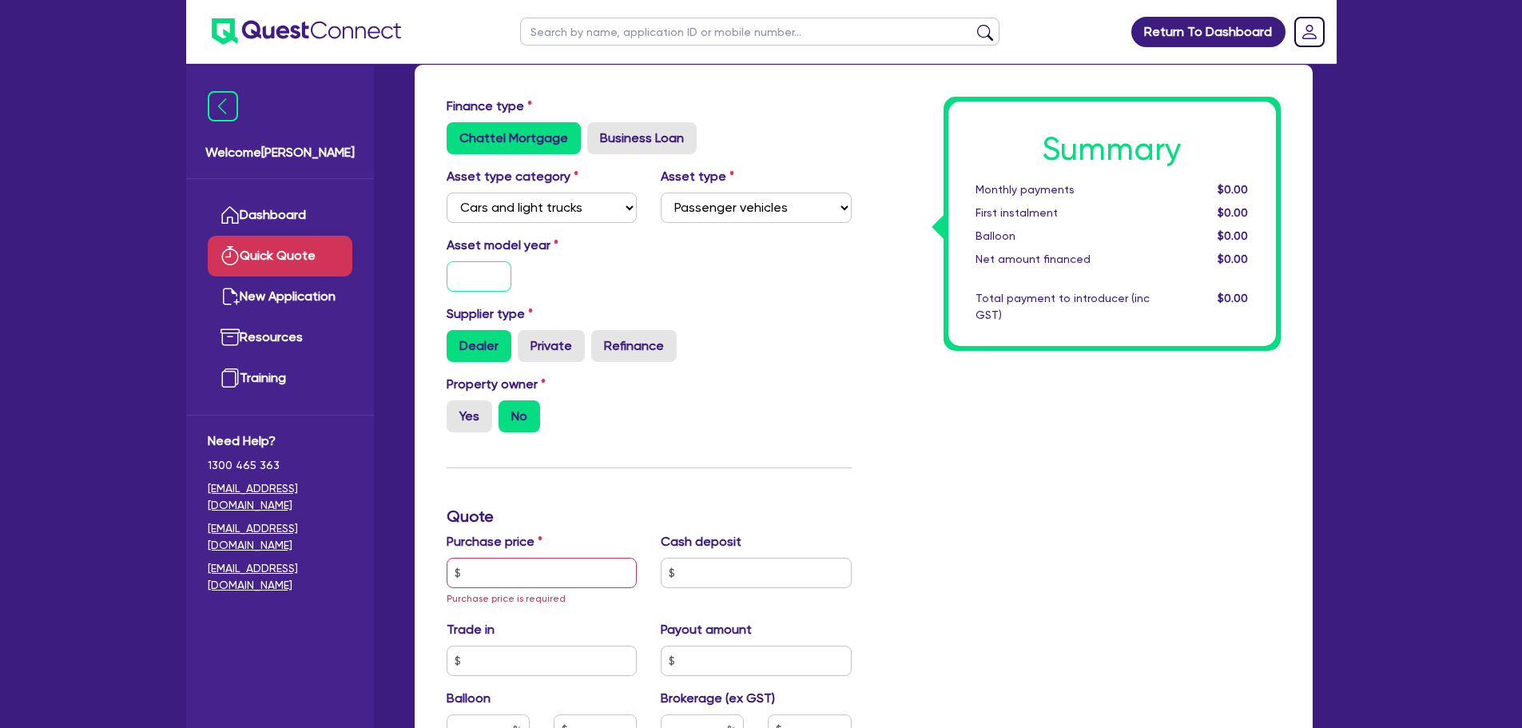
click at [483, 270] on input "text" at bounding box center [480, 276] width 66 height 30
type input "2025"
click at [789, 244] on div "Asset model year 2025" at bounding box center [649, 270] width 429 height 69
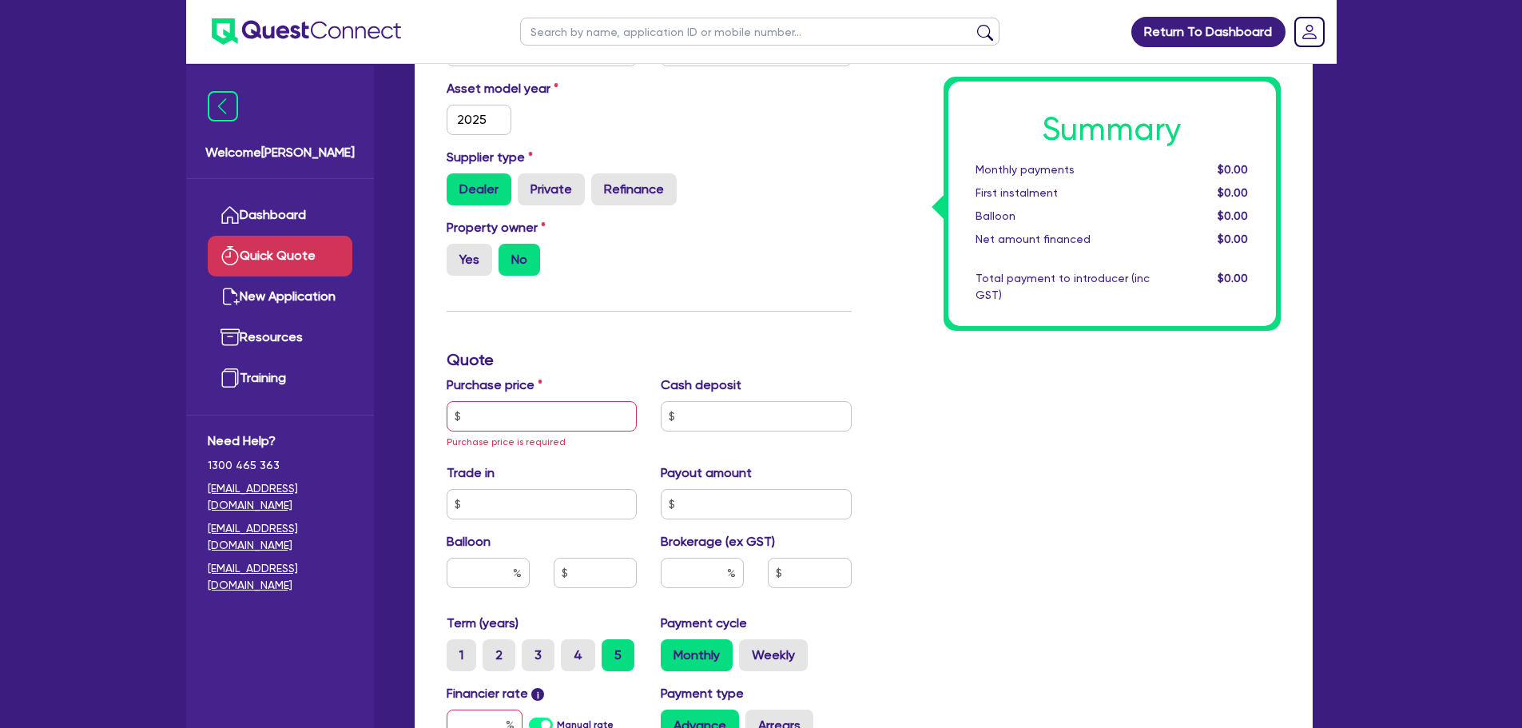
scroll to position [240, 0]
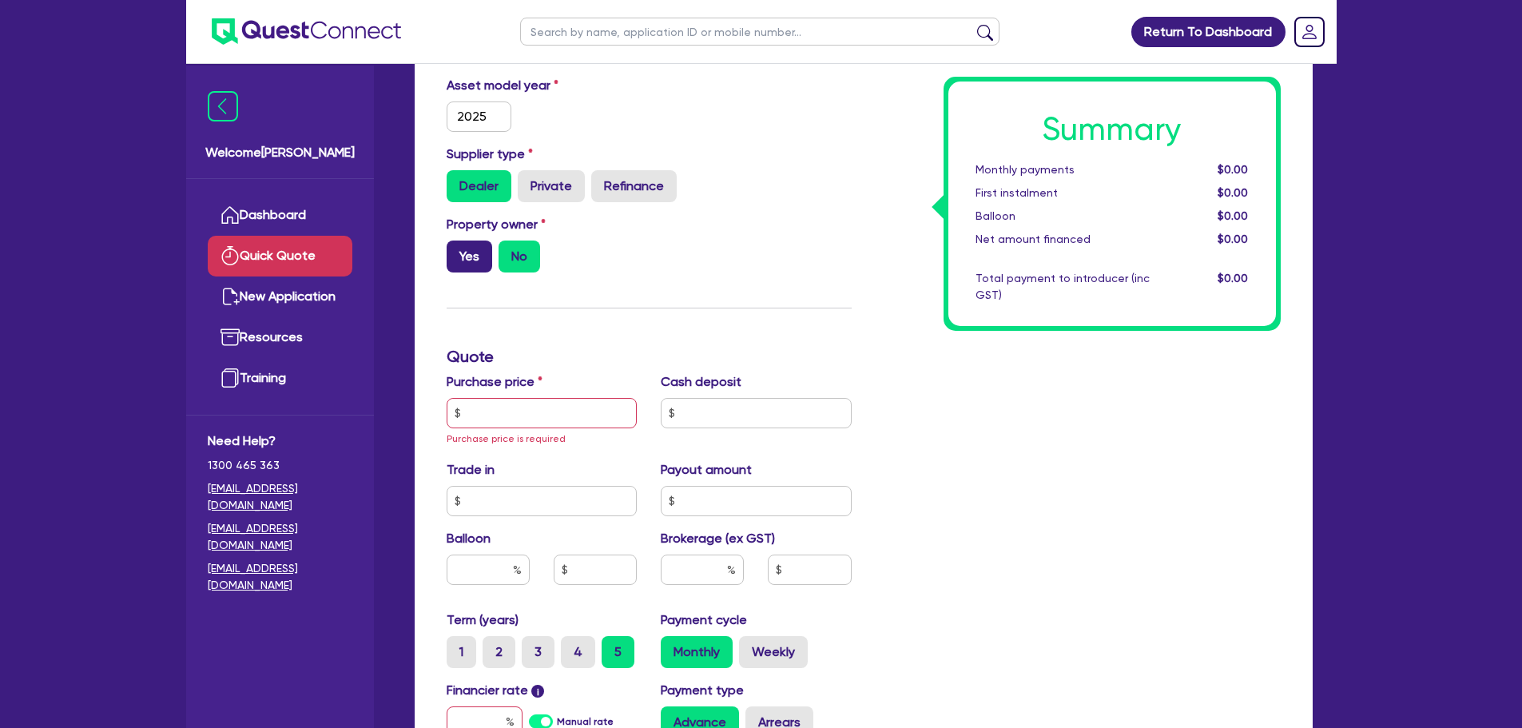
click at [460, 252] on label "Yes" at bounding box center [470, 257] width 46 height 32
click at [457, 251] on input "Yes" at bounding box center [452, 246] width 10 height 10
radio input "true"
drag, startPoint x: 503, startPoint y: 413, endPoint x: 894, endPoint y: 440, distance: 391.7
click at [503, 412] on input "text" at bounding box center [542, 413] width 191 height 30
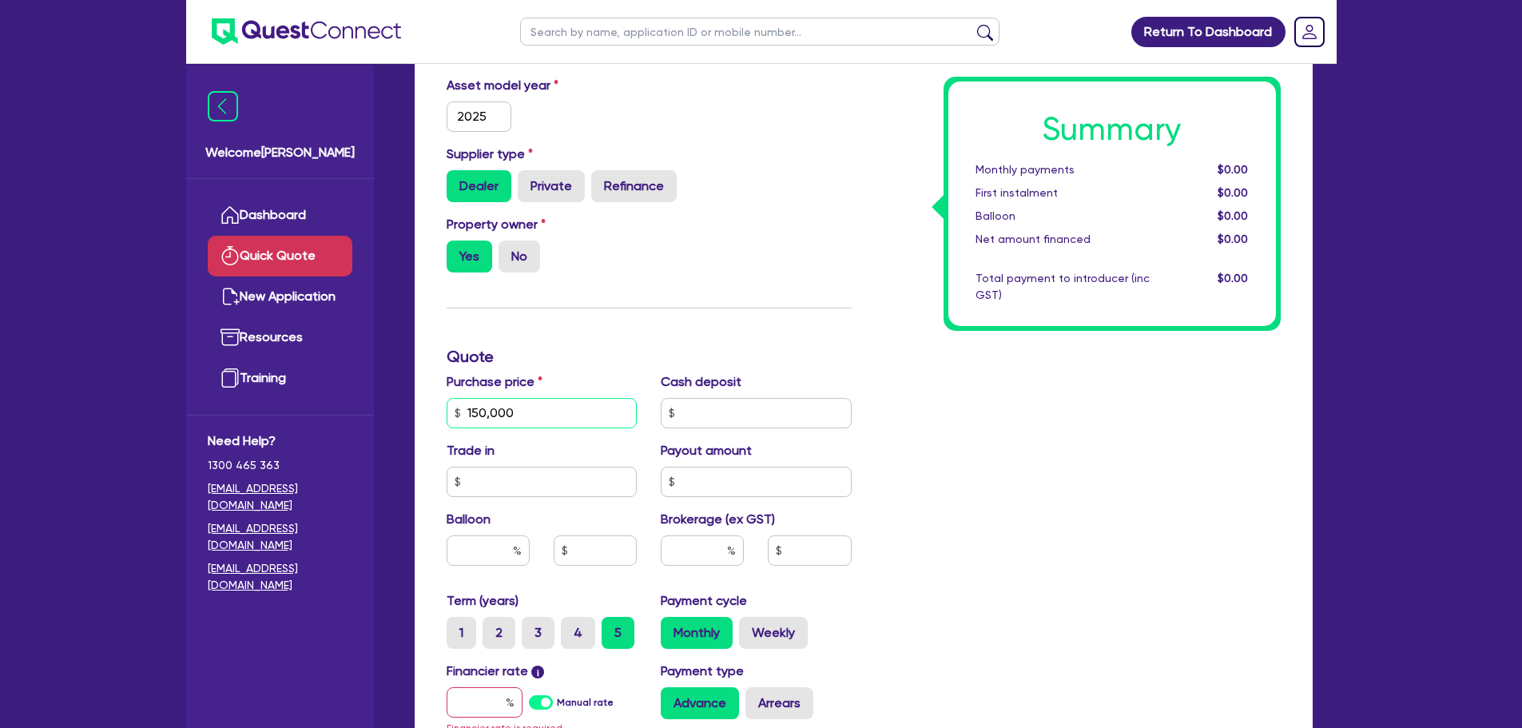
type input "150,000"
click at [881, 264] on div "Summary Monthly payments $0.00 First instalment $0.00 Balloon $0.00 Net amount …" at bounding box center [1078, 413] width 429 height 952
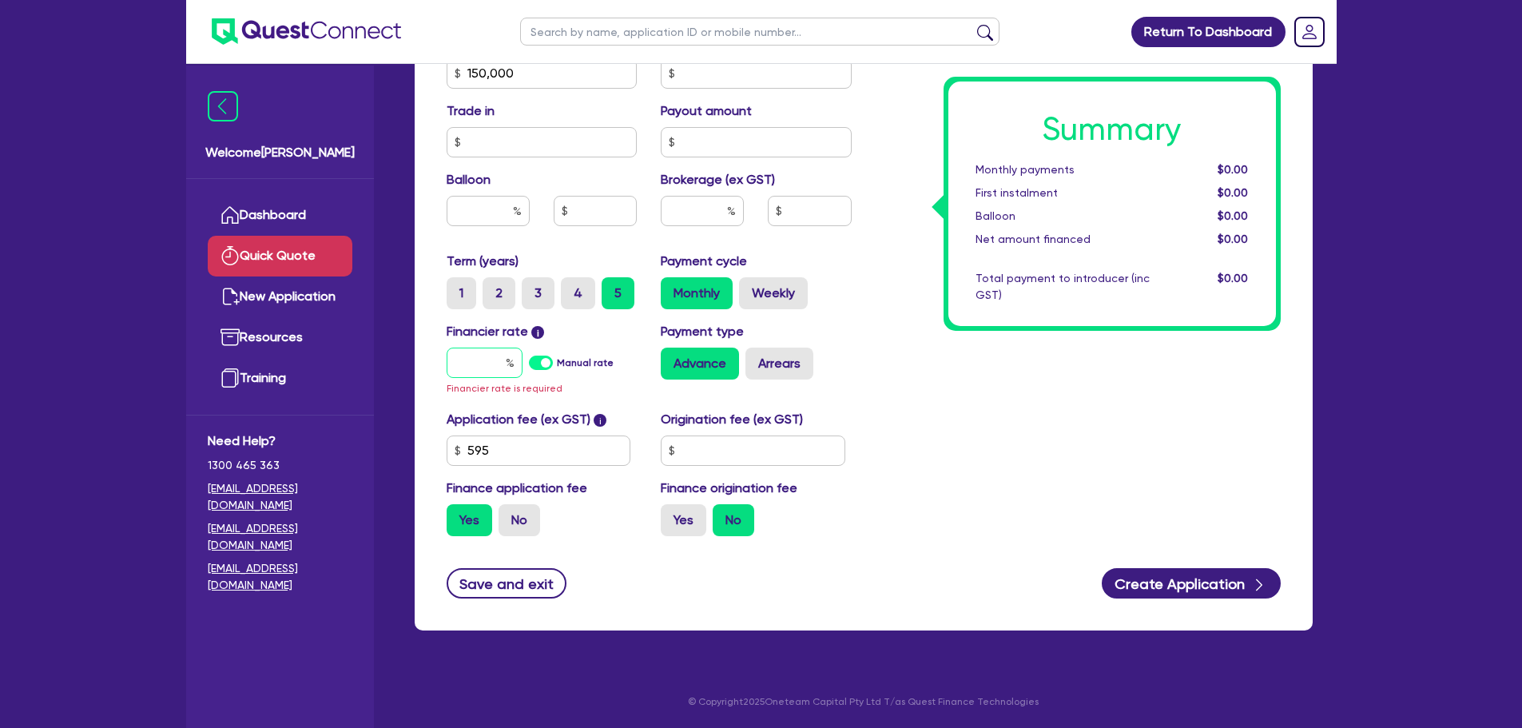
click at [470, 367] on input "text" at bounding box center [485, 363] width 76 height 30
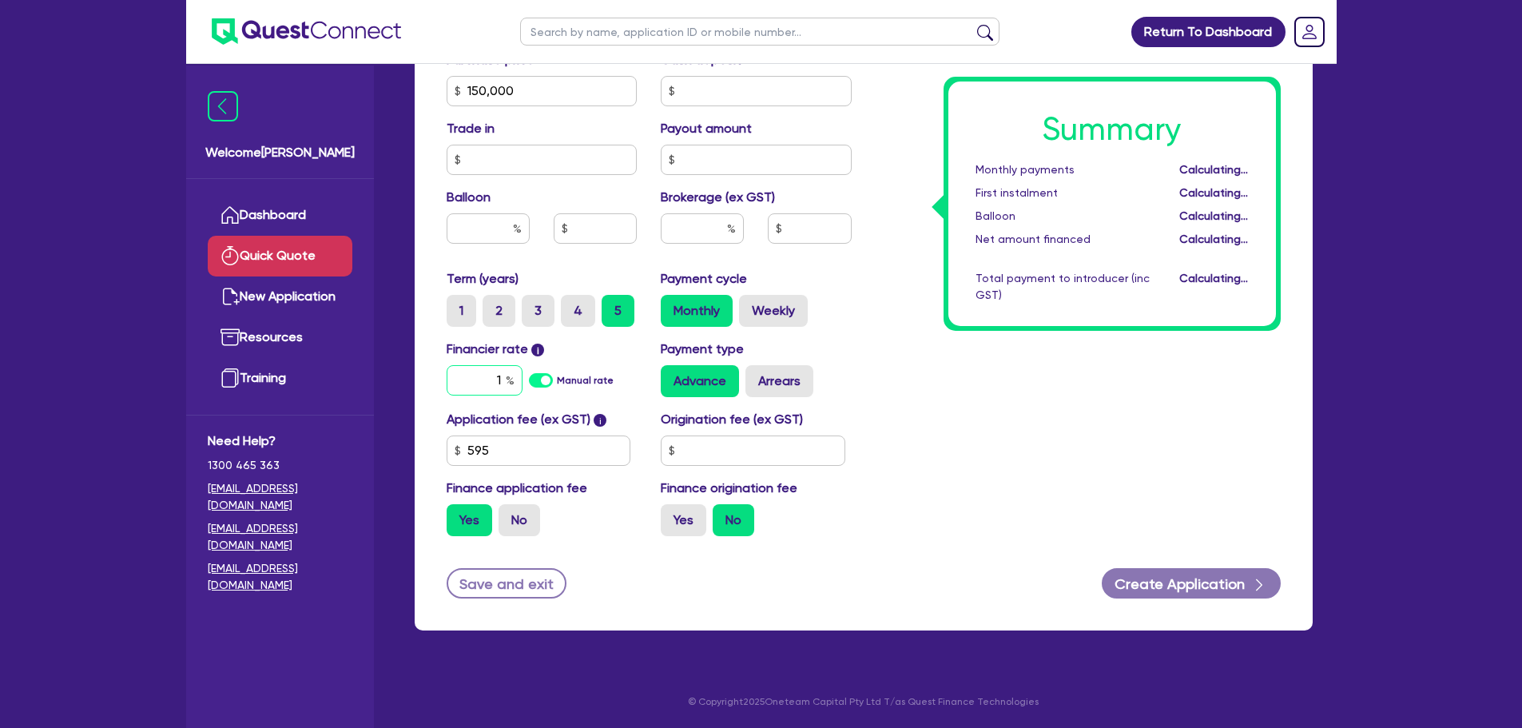
scroll to position [562, 0]
type input "10"
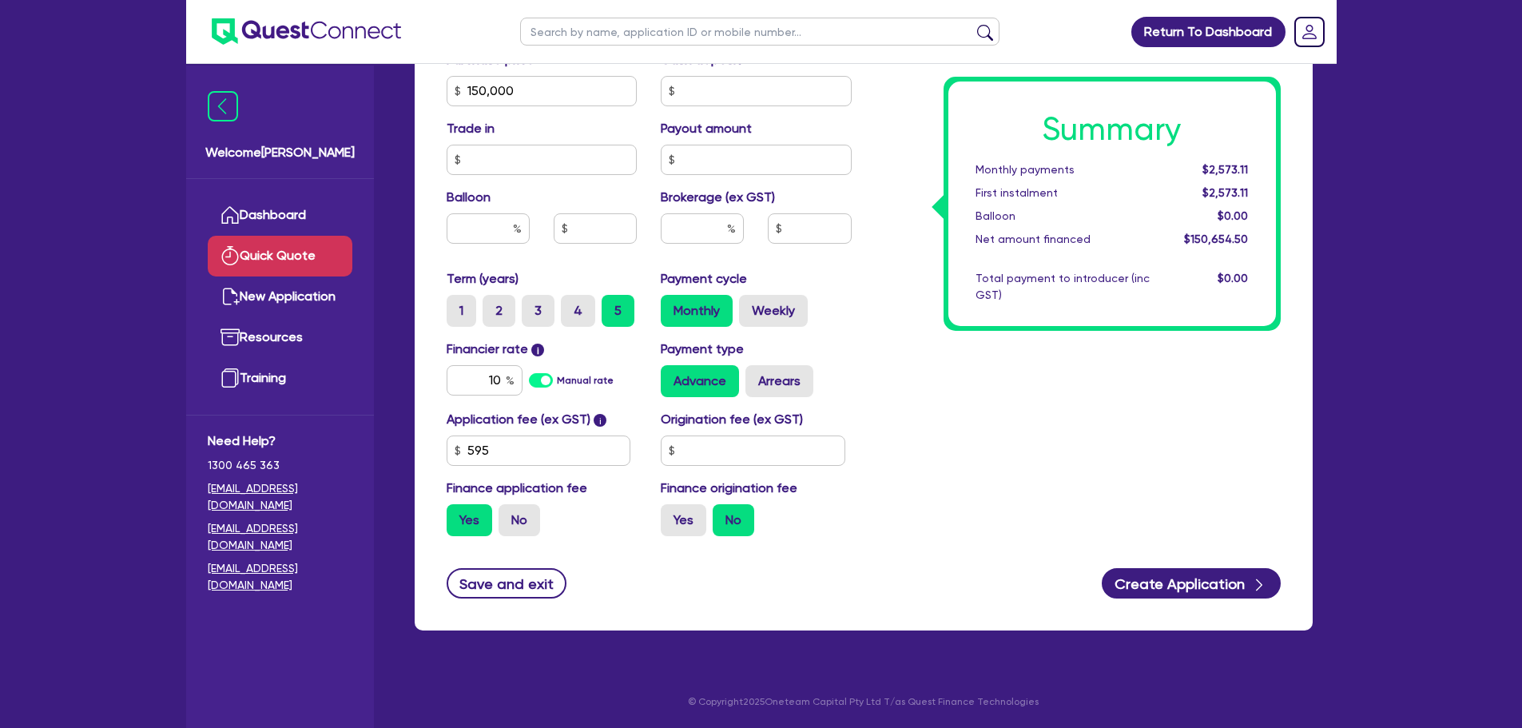
click at [915, 356] on div "Summary Monthly payments $2,573.11 First instalment $2,573.11 Balloon $0.00 Net…" at bounding box center [1078, 82] width 429 height 934
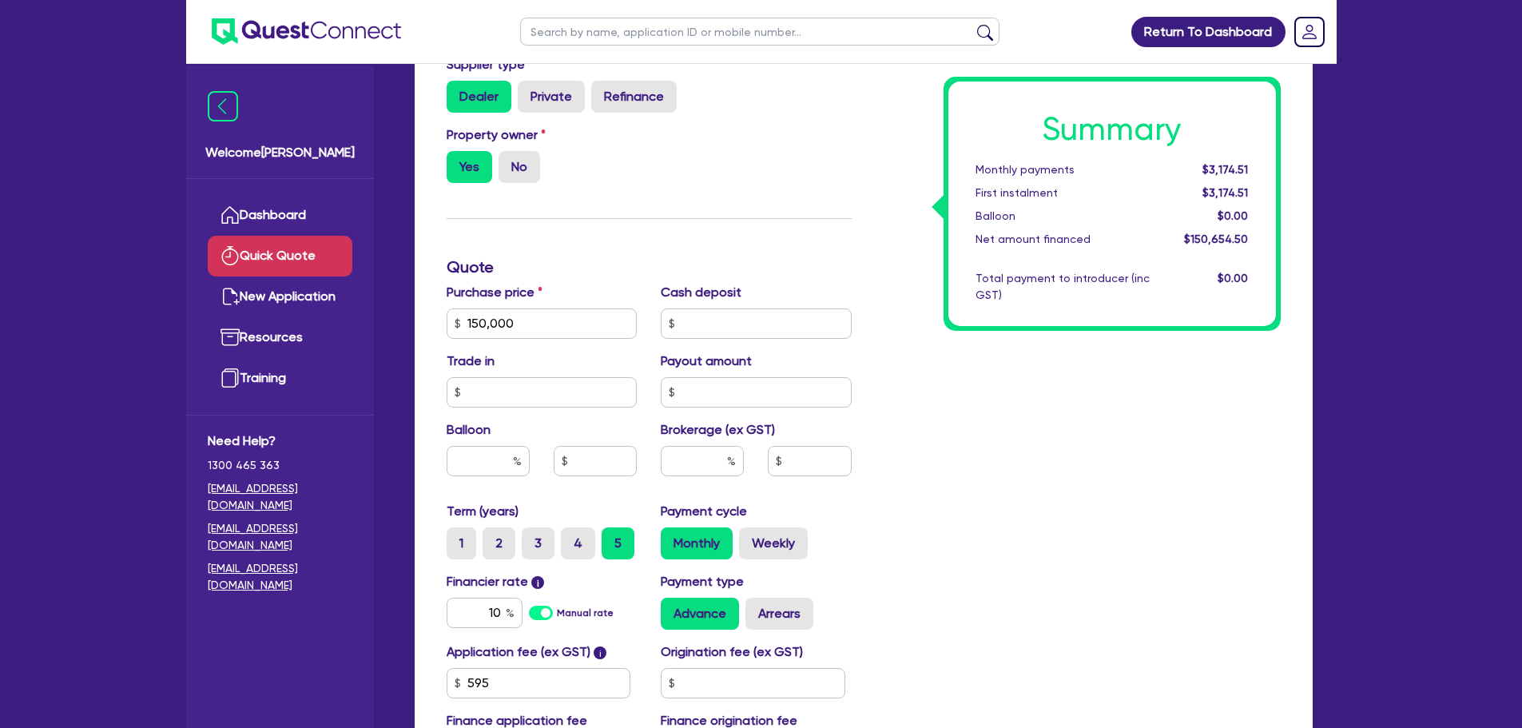
scroll to position [322, 0]
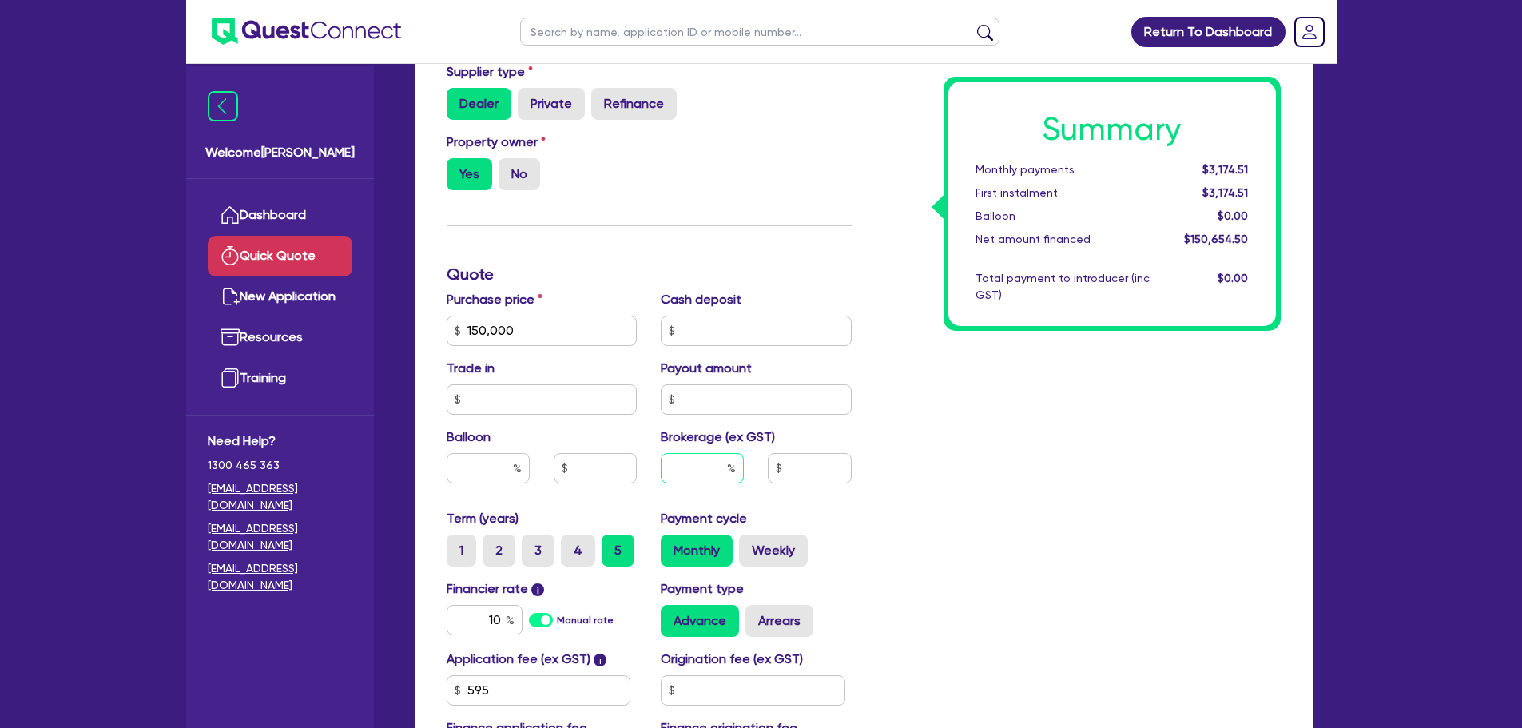
click at [693, 465] on input "text" at bounding box center [702, 468] width 83 height 30
type input "2"
click at [957, 376] on div "Summary Monthly payments $3,174.51 First instalment $3,174.51 Balloon $0.00 Net…" at bounding box center [1078, 322] width 429 height 934
type input "3,013.09"
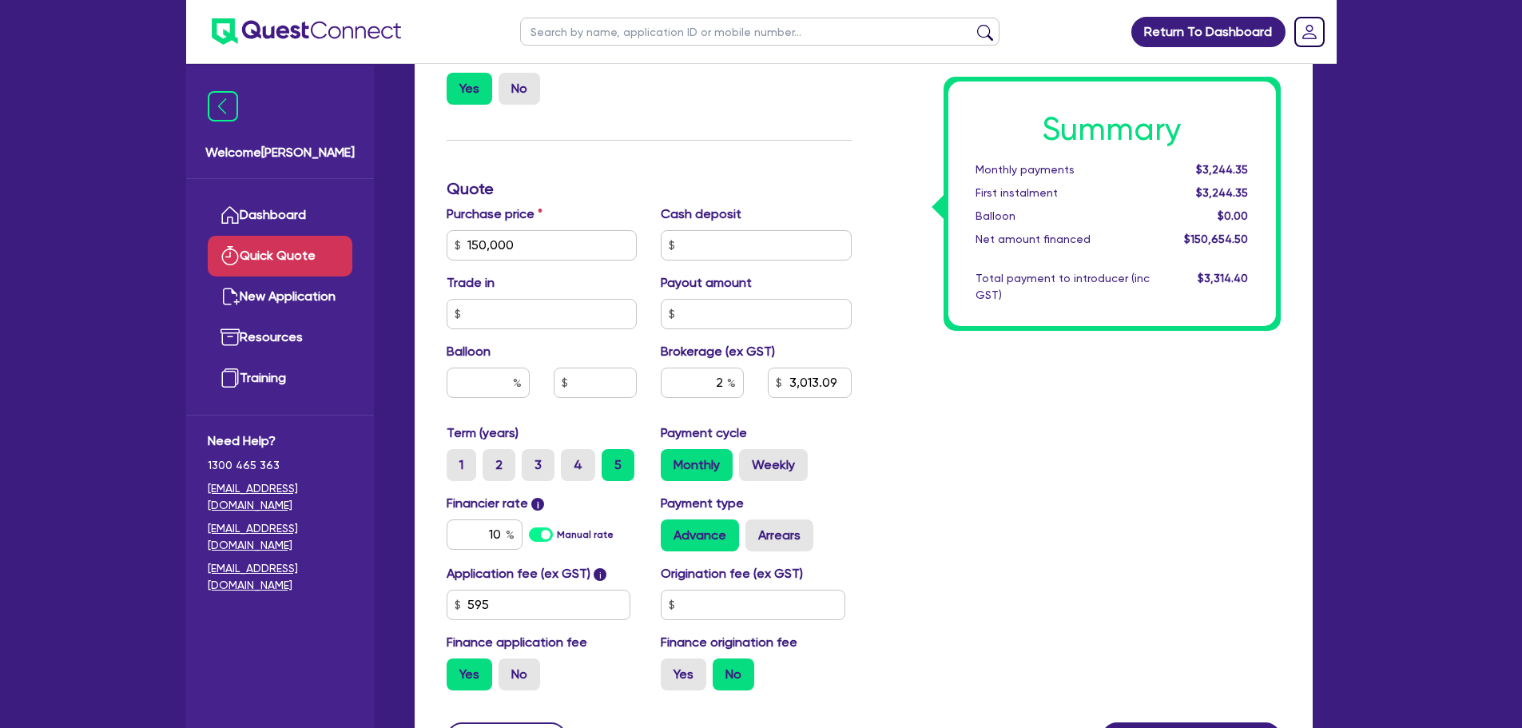
scroll to position [482, 0]
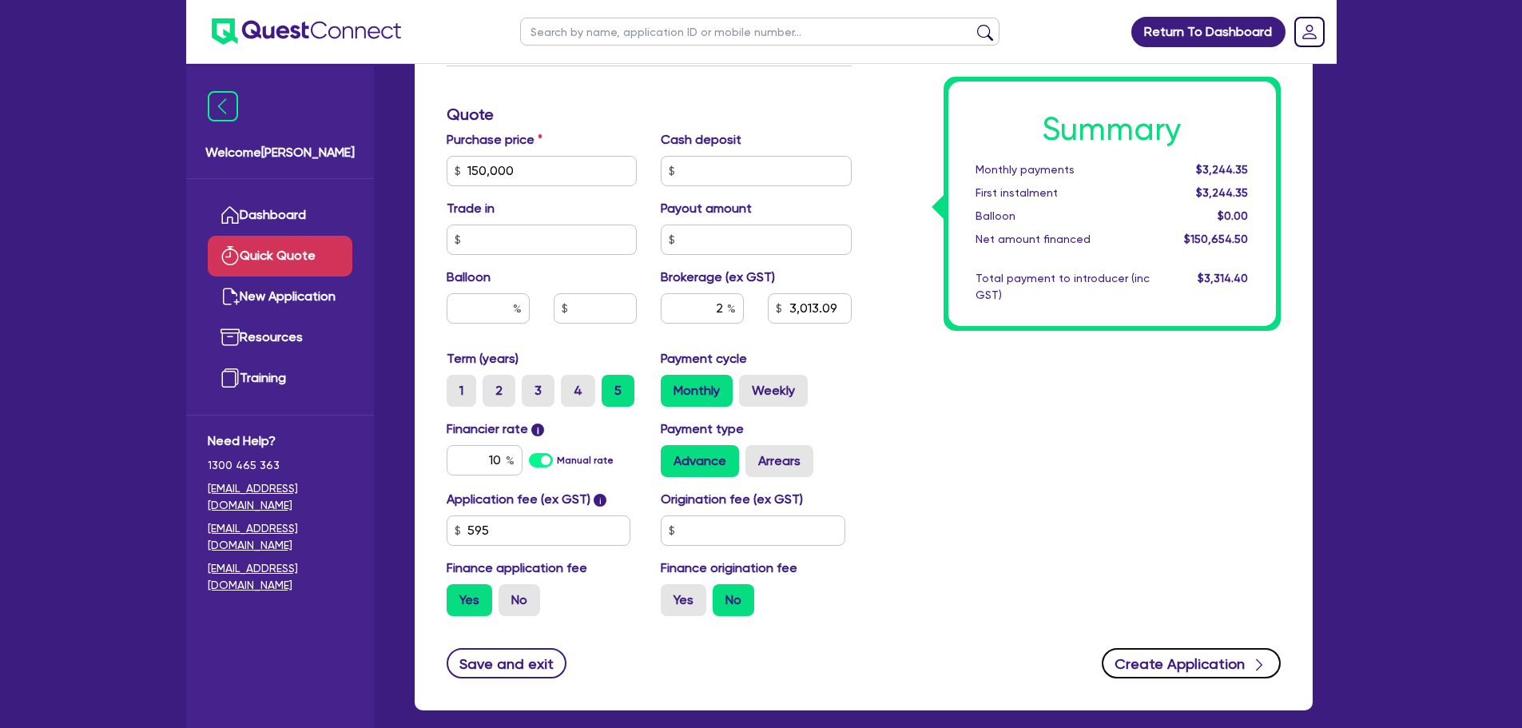
click at [1189, 662] on button "Create Application" at bounding box center [1191, 663] width 179 height 30
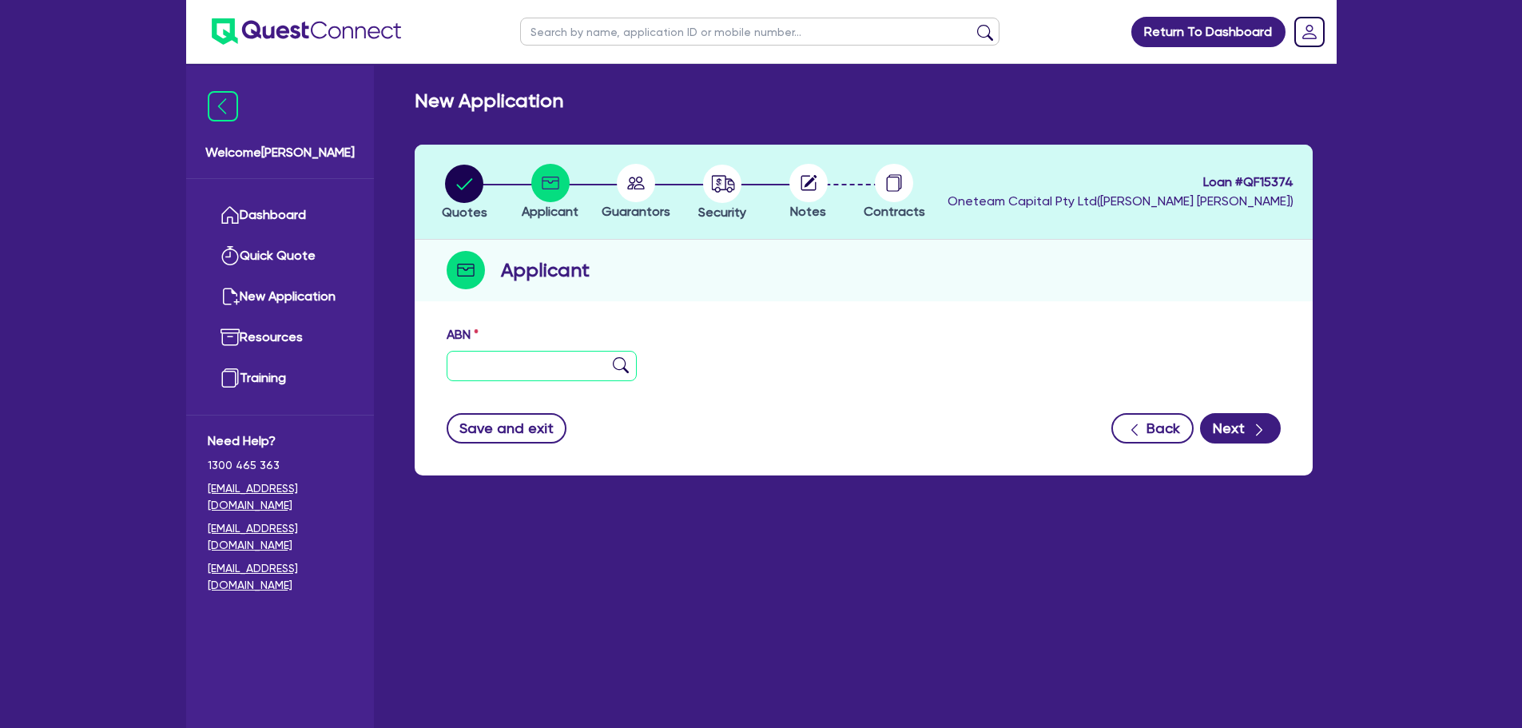
click at [575, 359] on input "text" at bounding box center [542, 366] width 191 height 30
paste input "83 928 434 866"
type input "83 928 434 866"
click at [619, 361] on img at bounding box center [621, 365] width 16 height 16
type input "MALOSI SWAG INCORPORATED"
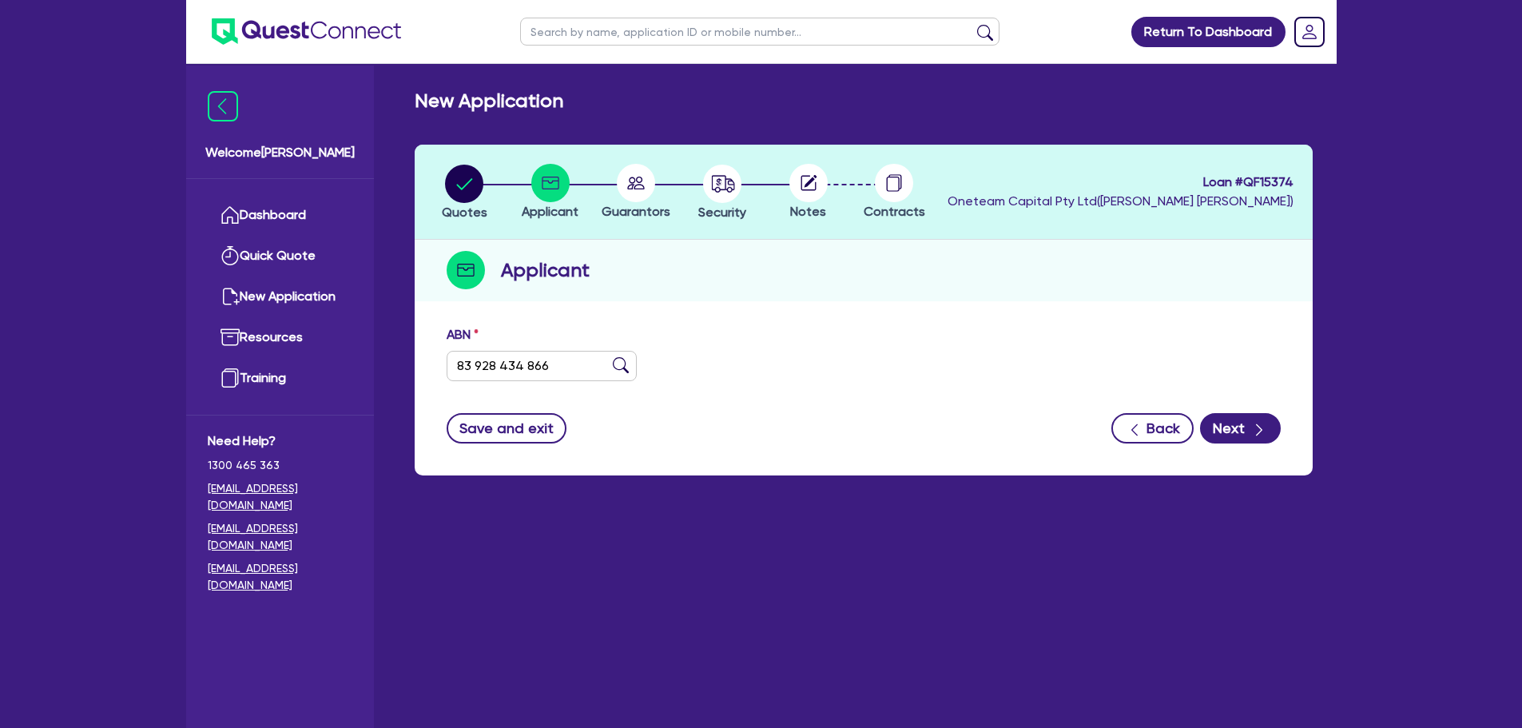
type input "WANGARRA LEGACY CORPORATION"
type input "01/12/2013"
type input "10/12/2024"
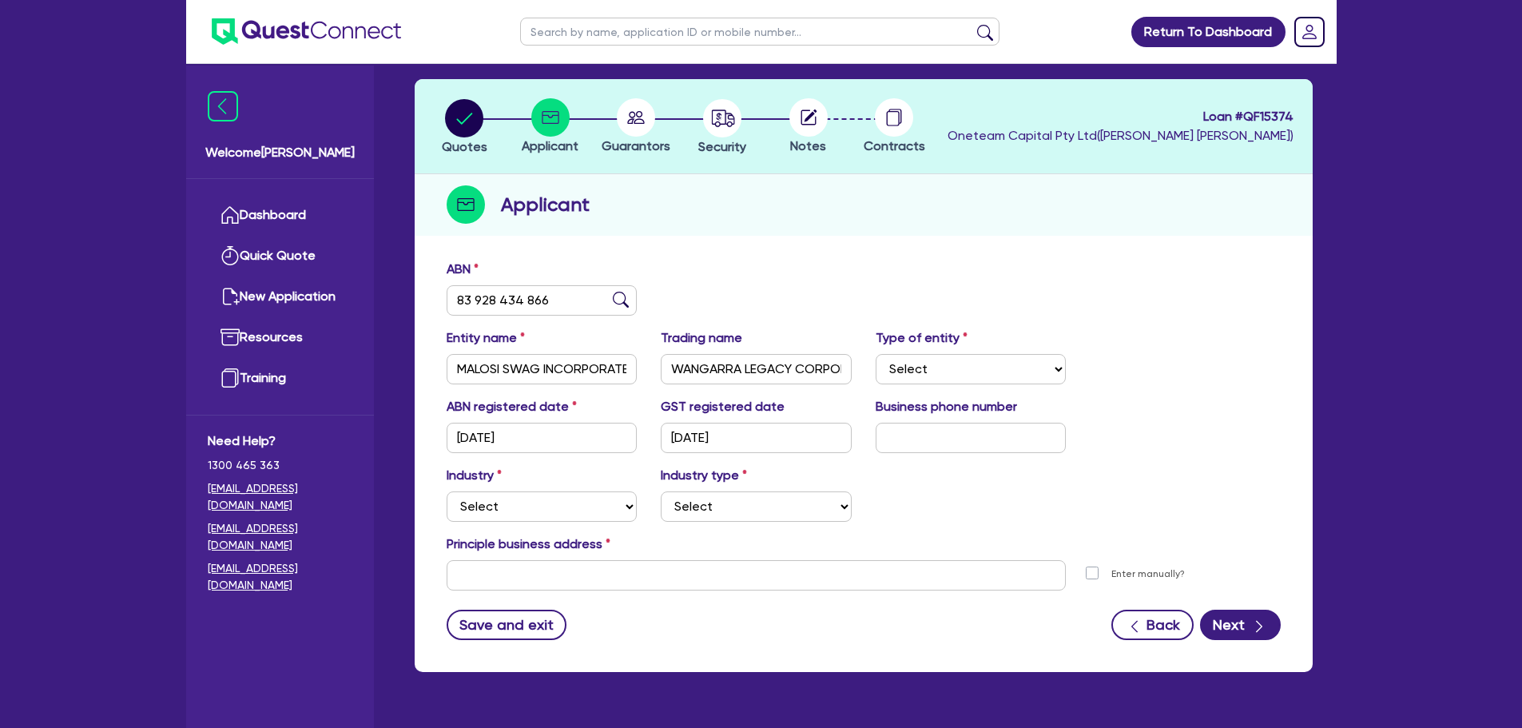
scroll to position [107, 0]
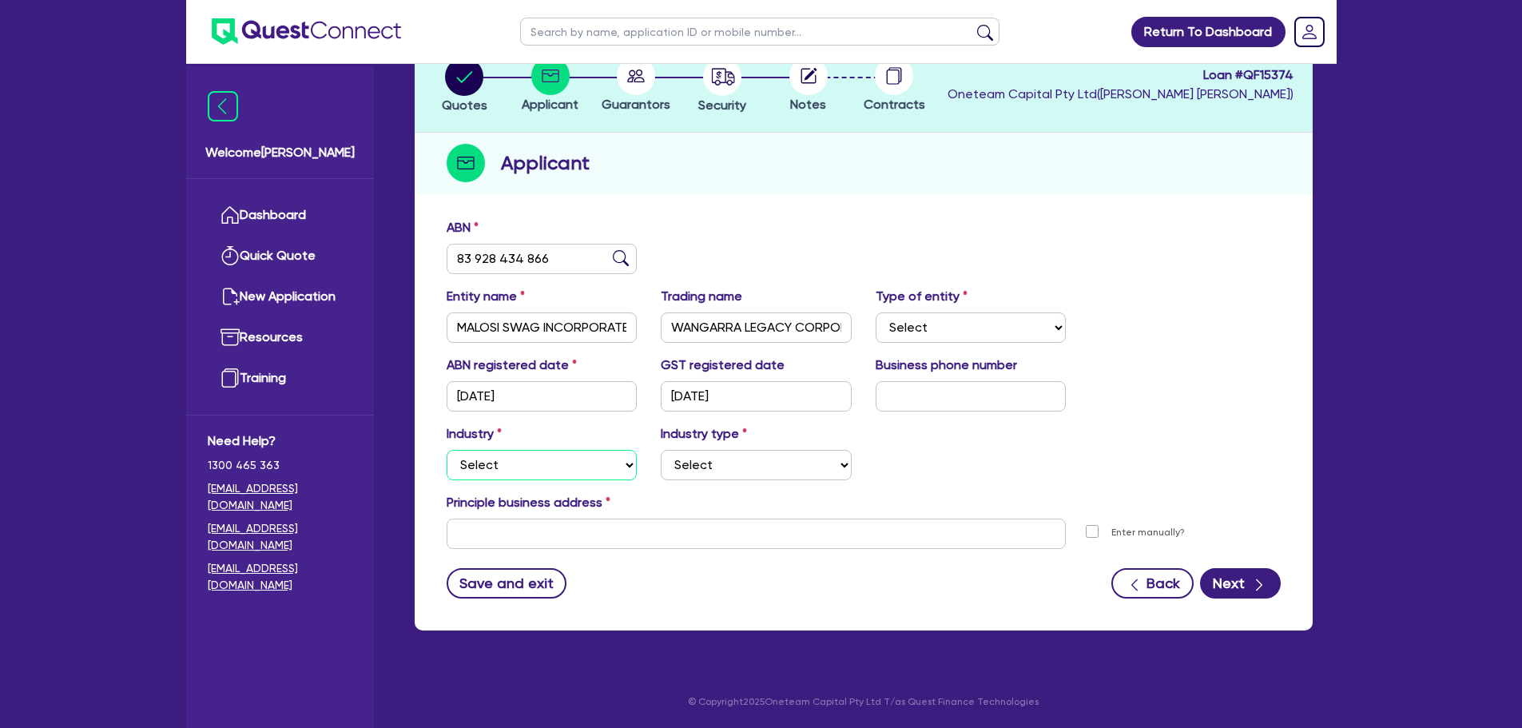
click at [571, 465] on select "Select Accomodation & Food Services Administrative & Support Services Agricultu…" at bounding box center [542, 465] width 191 height 30
select select "ADMINISTRATIVE_SUPPORT"
click at [447, 450] on select "Select Accomodation & Food Services Administrative & Support Services Agricultu…" at bounding box center [542, 465] width 191 height 30
click at [726, 460] on select "Select Employment Services Administrative Services Domestic & Commercial Cleani…" at bounding box center [756, 465] width 191 height 30
select select "SUPPORT_OPERATIONS"
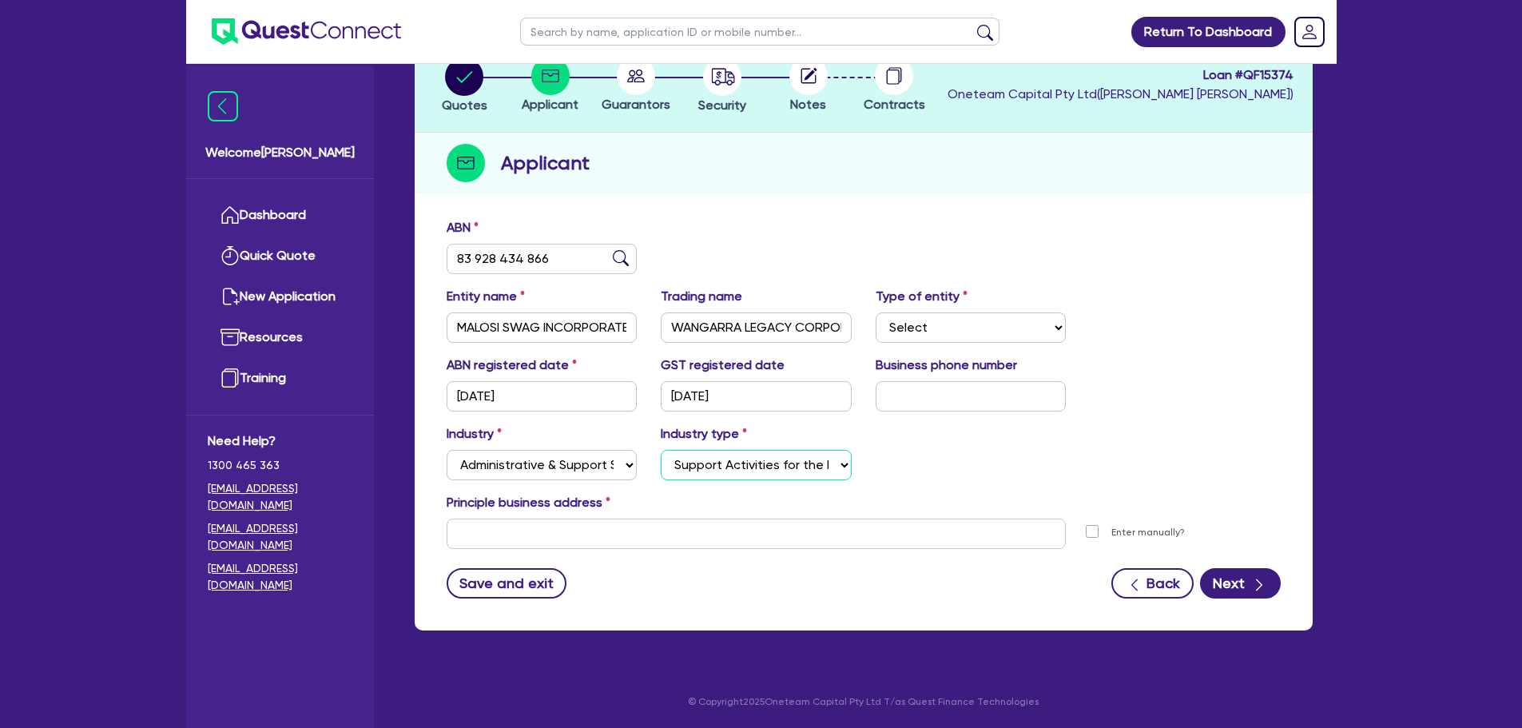
click at [661, 450] on select "Select Employment Services Administrative Services Domestic & Commercial Cleani…" at bounding box center [756, 465] width 191 height 30
click at [583, 536] on input "text" at bounding box center [757, 534] width 620 height 30
click at [980, 388] on input "text" at bounding box center [971, 396] width 191 height 30
type input "04 2156 4121"
click at [738, 530] on input "text" at bounding box center [757, 534] width 620 height 30
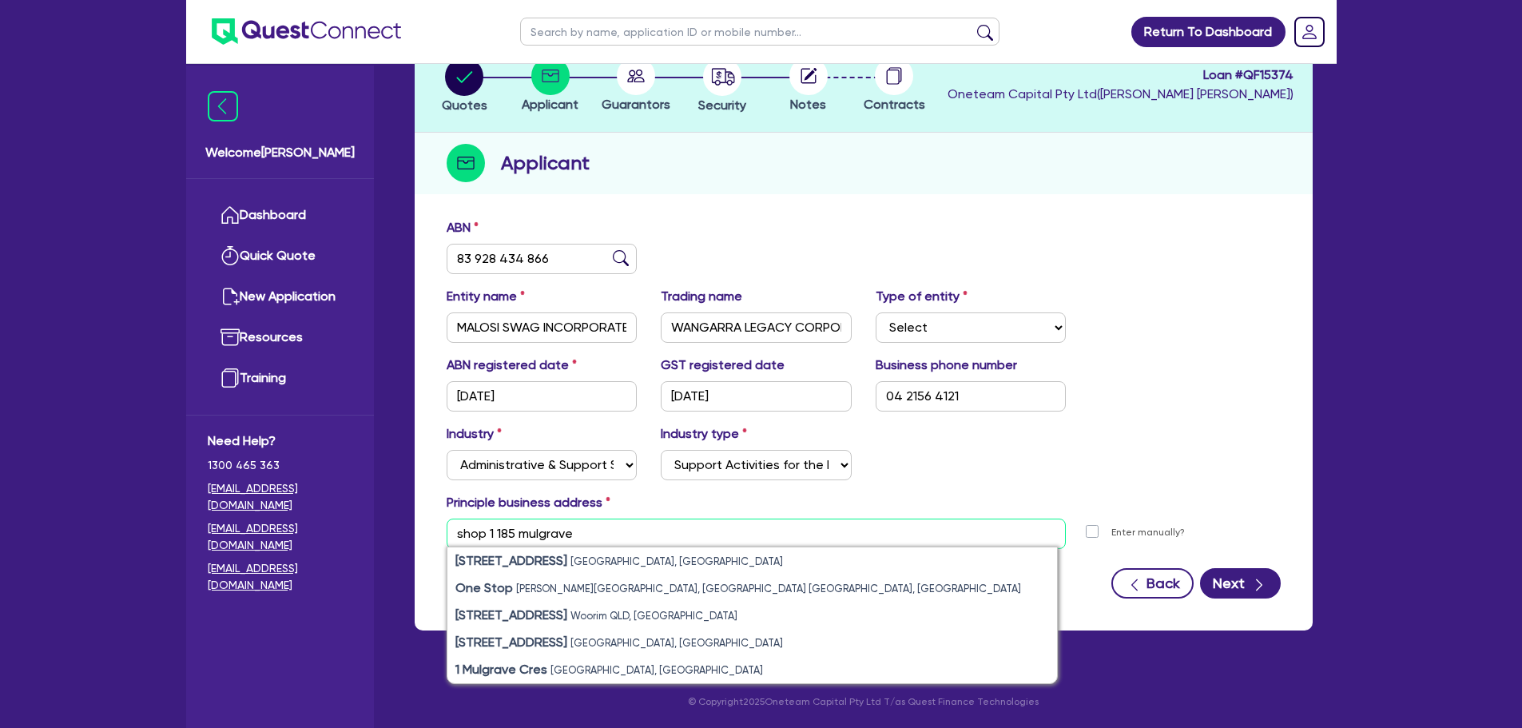
drag, startPoint x: 499, startPoint y: 536, endPoint x: 456, endPoint y: 531, distance: 43.4
click at [464, 532] on input "shop 1 185 mulgrave" at bounding box center [757, 534] width 620 height 30
click at [457, 532] on input "shop 1 185 mulgrave" at bounding box center [757, 534] width 620 height 30
drag, startPoint x: 497, startPoint y: 533, endPoint x: 431, endPoint y: 537, distance: 66.4
click at [435, 533] on div "shop 1 185 mulgrave 1 Mulgrave St Bundaberg West QLD, Australia One Stop Denham…" at bounding box center [757, 534] width 644 height 30
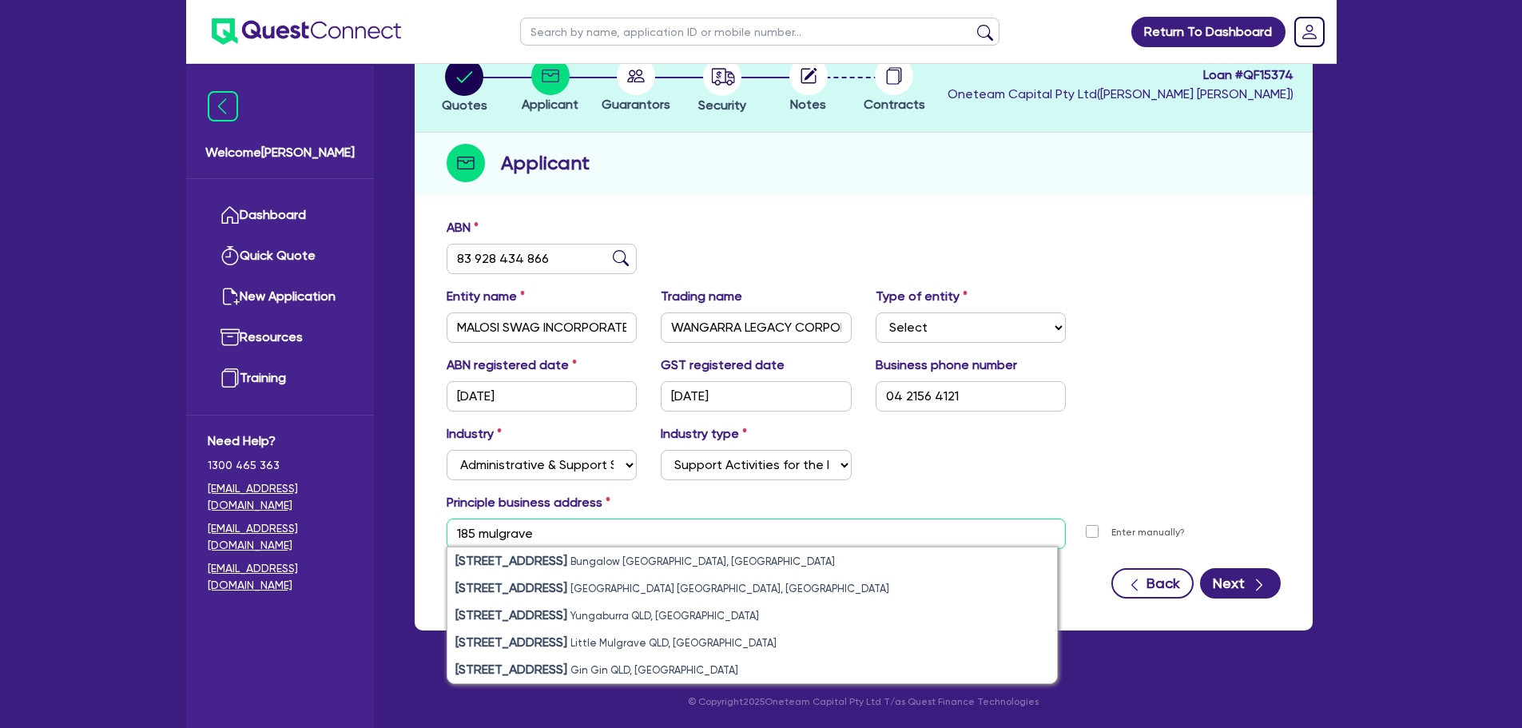
click at [549, 528] on input "185 mulgrave" at bounding box center [757, 534] width 620 height 30
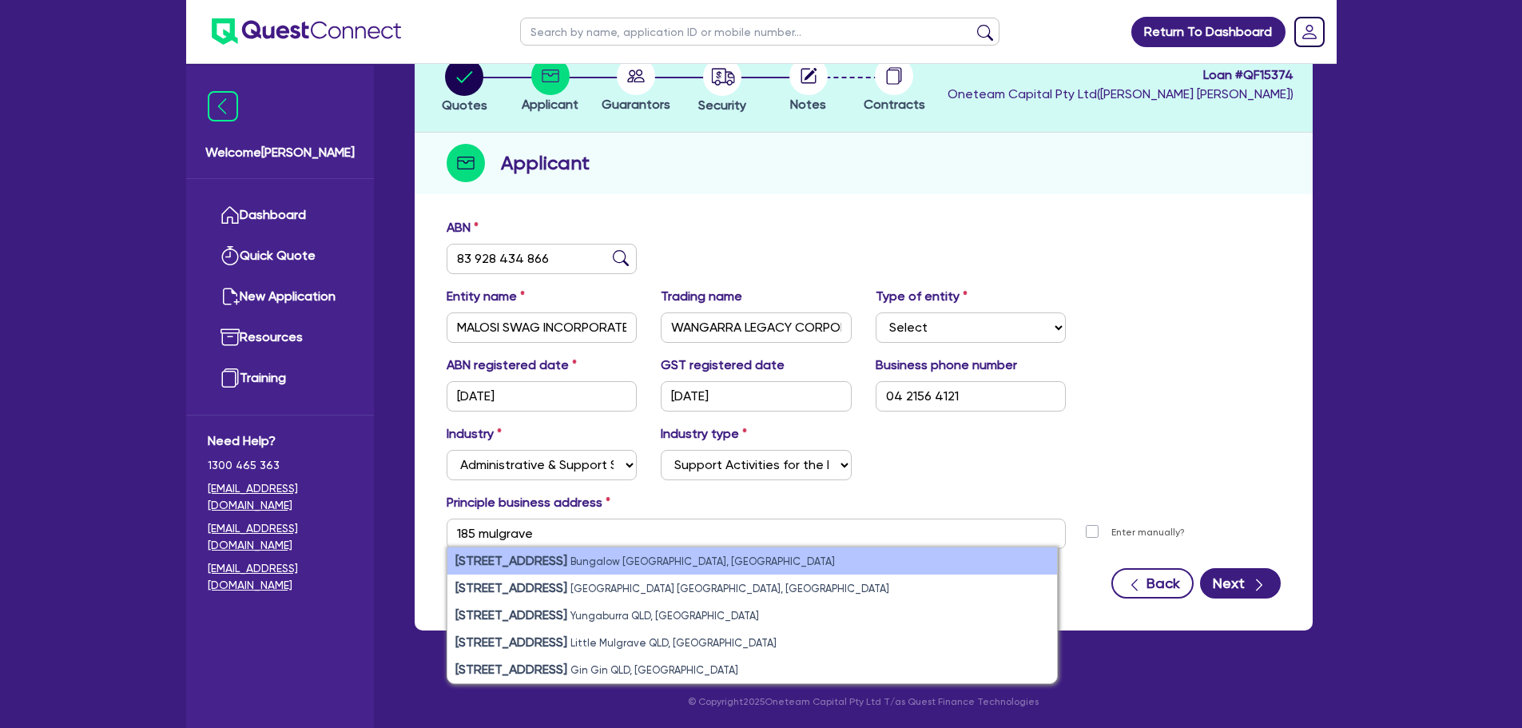
click at [585, 562] on small "Bungalow QLD, Australia" at bounding box center [703, 561] width 265 height 12
type input "185 Mulgrave Rd Bungalow QLD 4870"
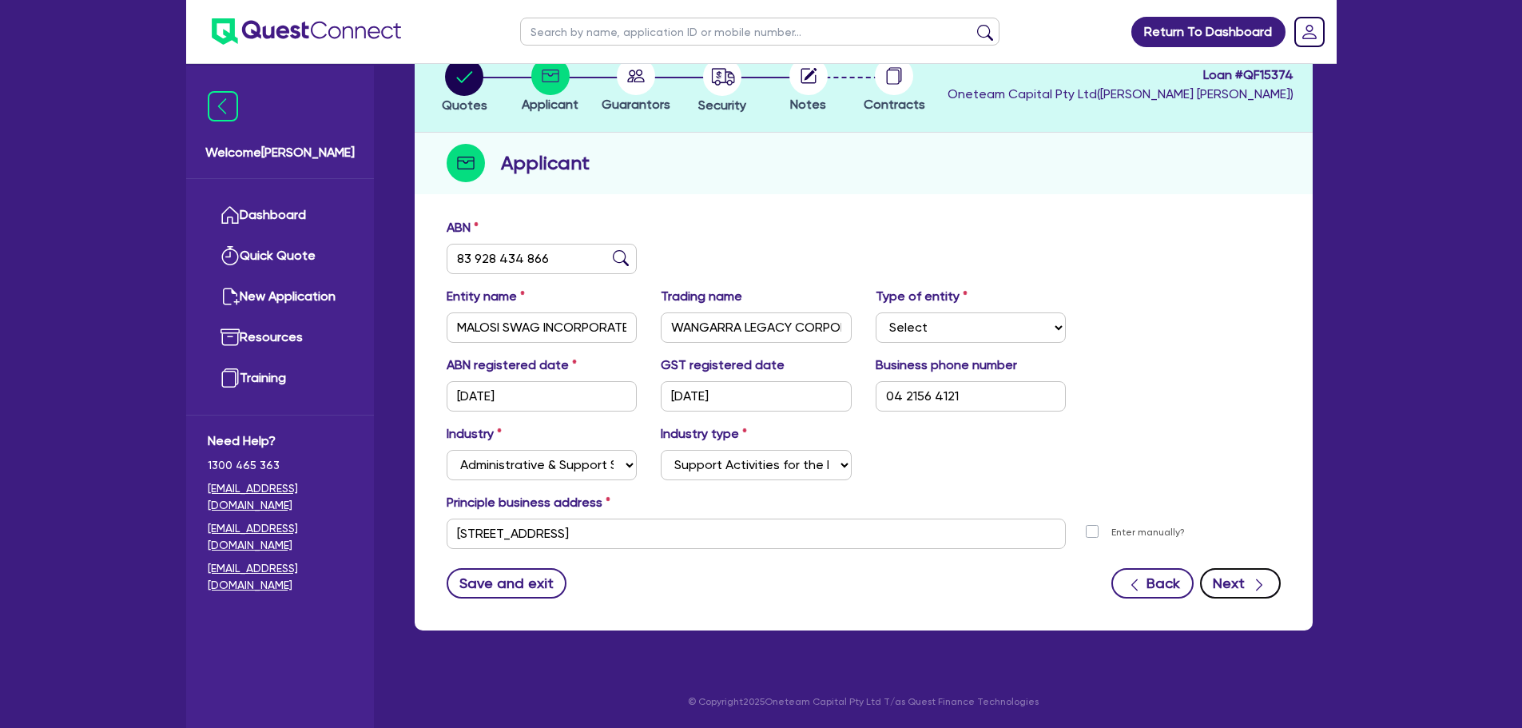
click at [1248, 587] on button "Next" at bounding box center [1240, 583] width 81 height 30
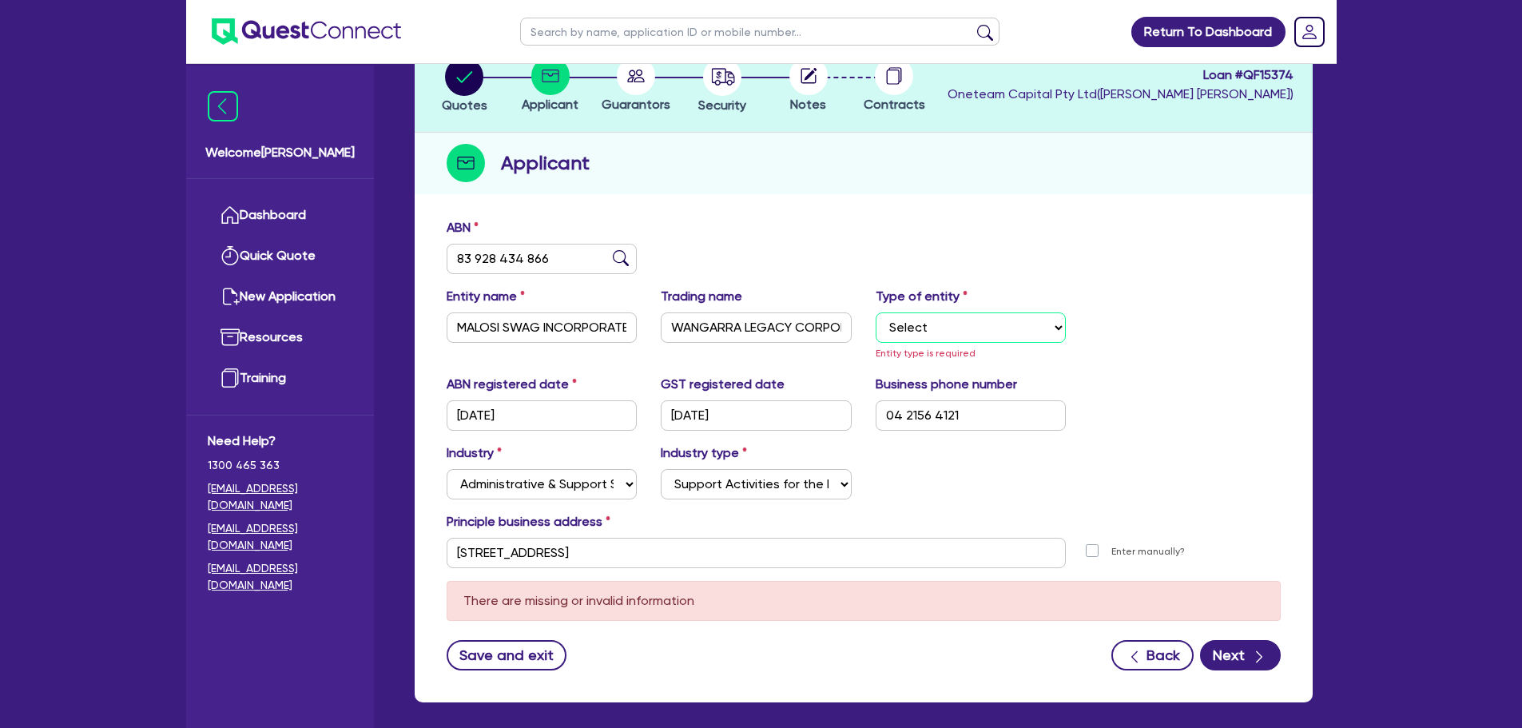
click at [984, 332] on select "Select Sole Trader Company Partnership Trust" at bounding box center [971, 327] width 191 height 30
click at [954, 335] on select "Select Sole Trader Company Partnership Trust" at bounding box center [971, 327] width 191 height 30
select select "COMPANY"
click at [876, 312] on select "Select Sole Trader Company Partnership Trust" at bounding box center [971, 327] width 191 height 30
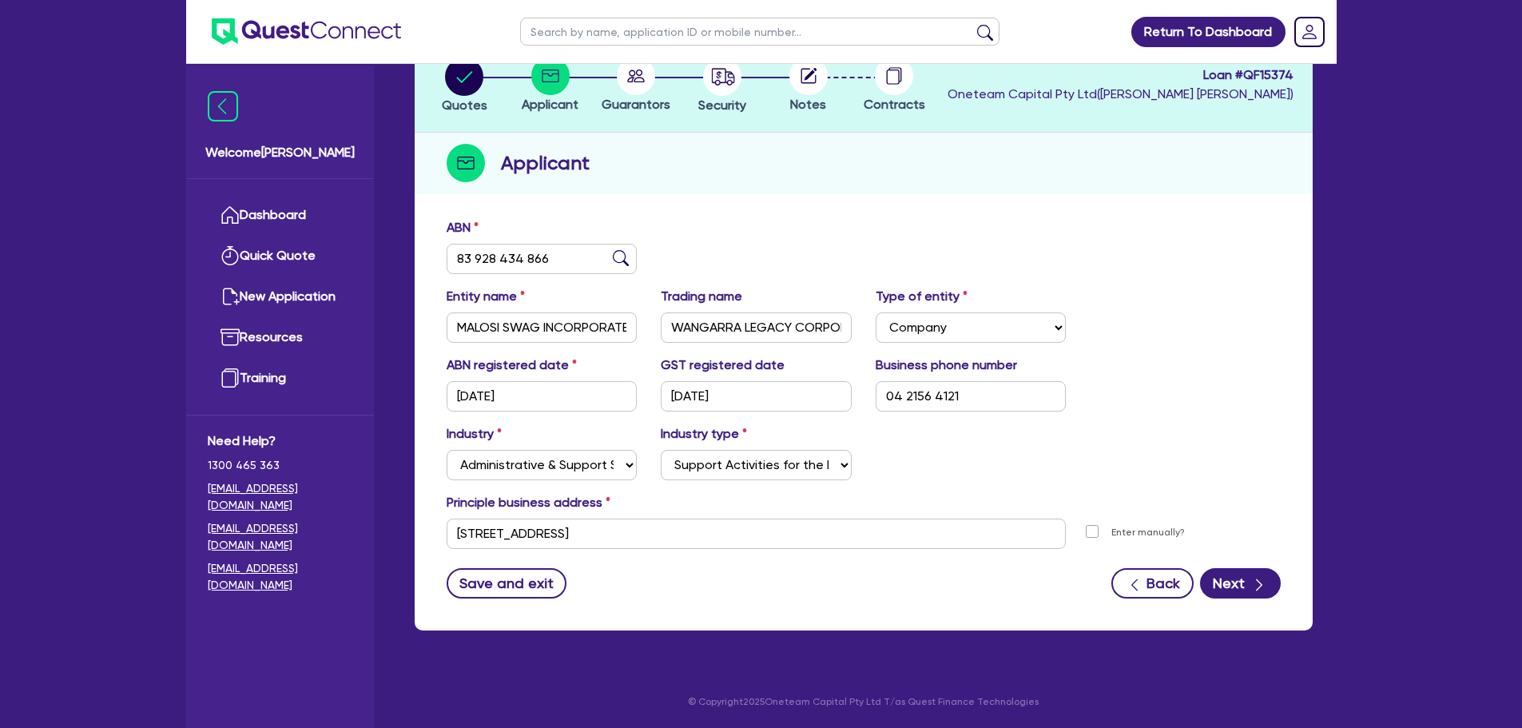
click at [1243, 567] on form "ABN 83 928 434 866 Entity name MALOSI SWAG INCORPORATED Trading name WANGARRA L…" at bounding box center [864, 408] width 834 height 380
click at [1242, 574] on button "Next" at bounding box center [1240, 583] width 81 height 30
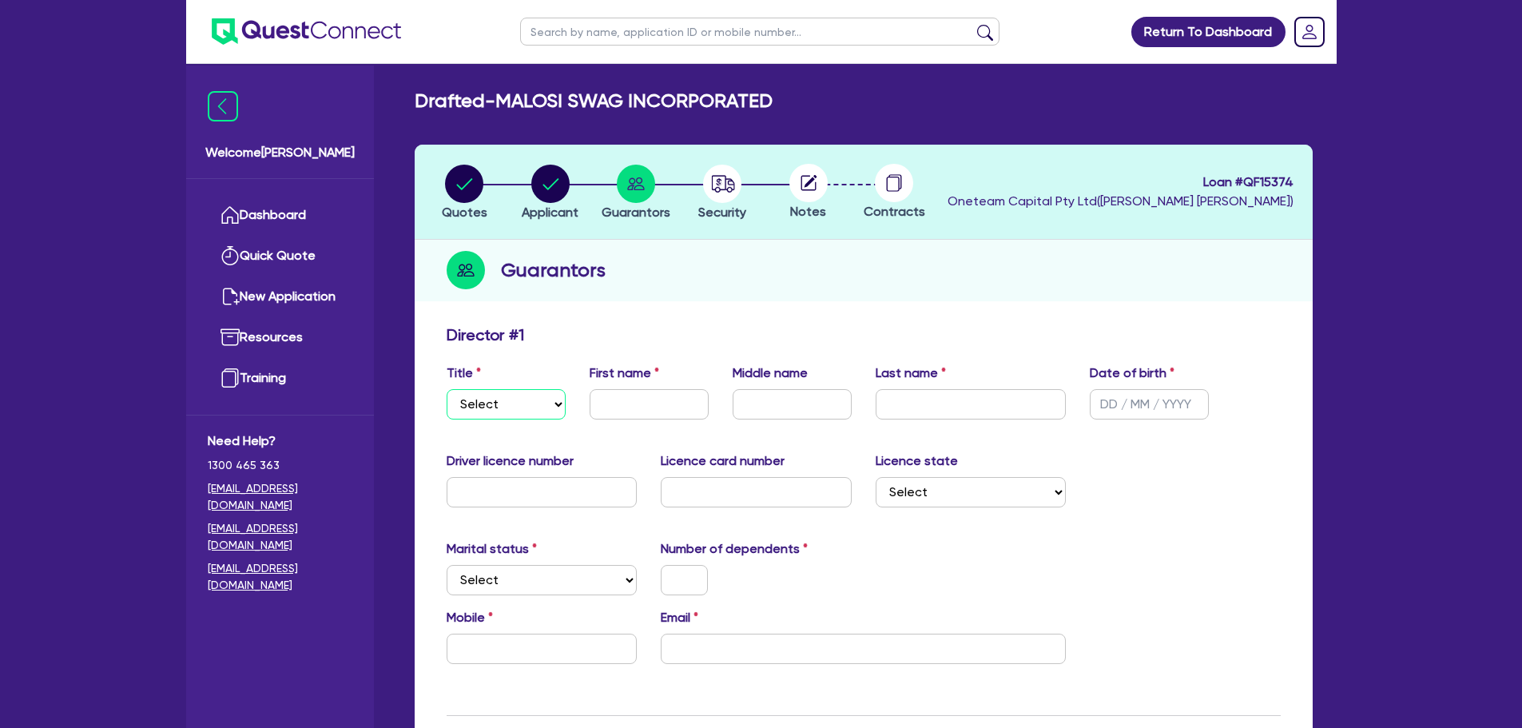
click at [520, 412] on select "Select Mr Mrs Ms Miss Dr" at bounding box center [506, 404] width 119 height 30
select select "MR"
click at [447, 389] on select "Select Mr Mrs Ms Miss Dr" at bounding box center [506, 404] width 119 height 30
click at [653, 408] on input "text" at bounding box center [649, 404] width 119 height 30
type input "Kalepo"
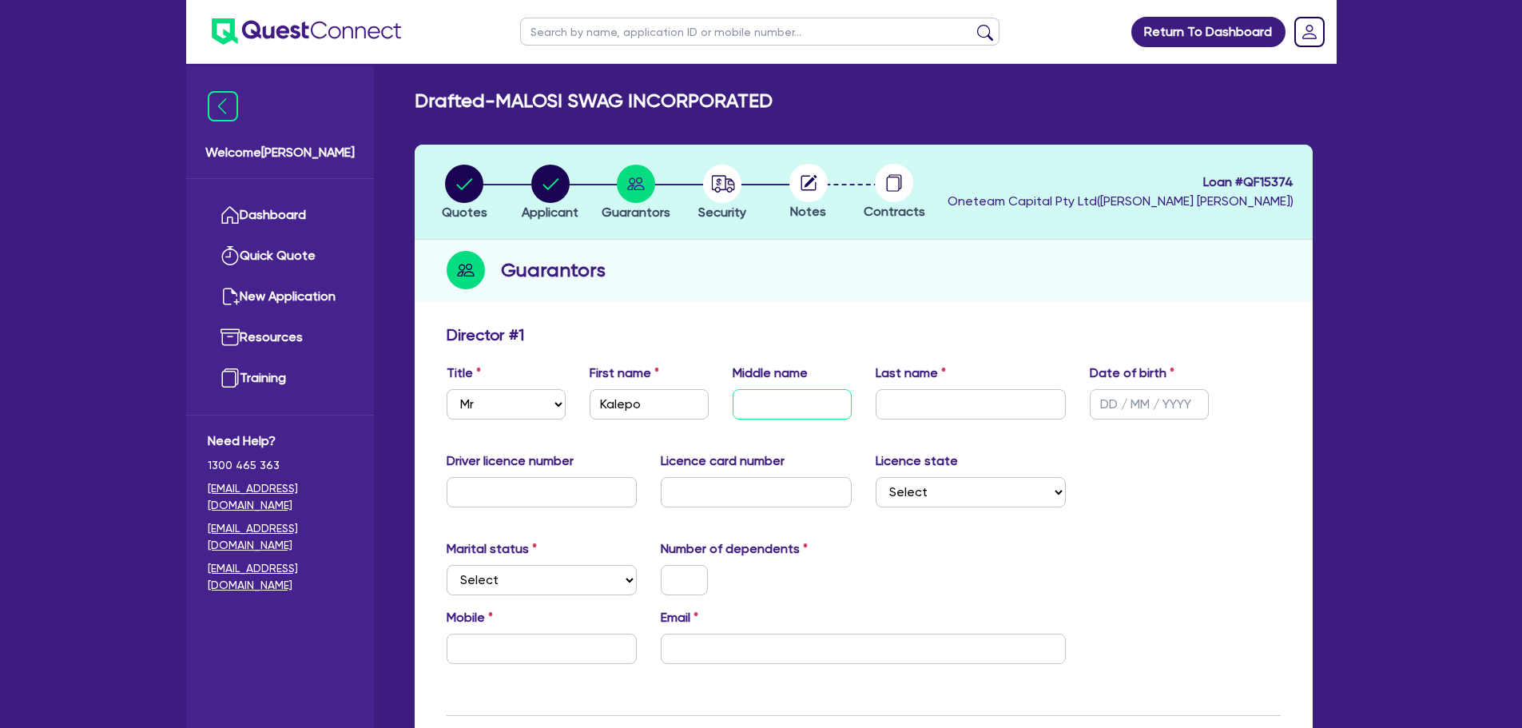
click at [774, 404] on input "text" at bounding box center [792, 404] width 119 height 30
type input "x"
click at [957, 402] on input "text" at bounding box center [971, 404] width 191 height 30
drag, startPoint x: 970, startPoint y: 406, endPoint x: 880, endPoint y: 407, distance: 90.3
click at [880, 407] on input "kepu" at bounding box center [971, 404] width 191 height 30
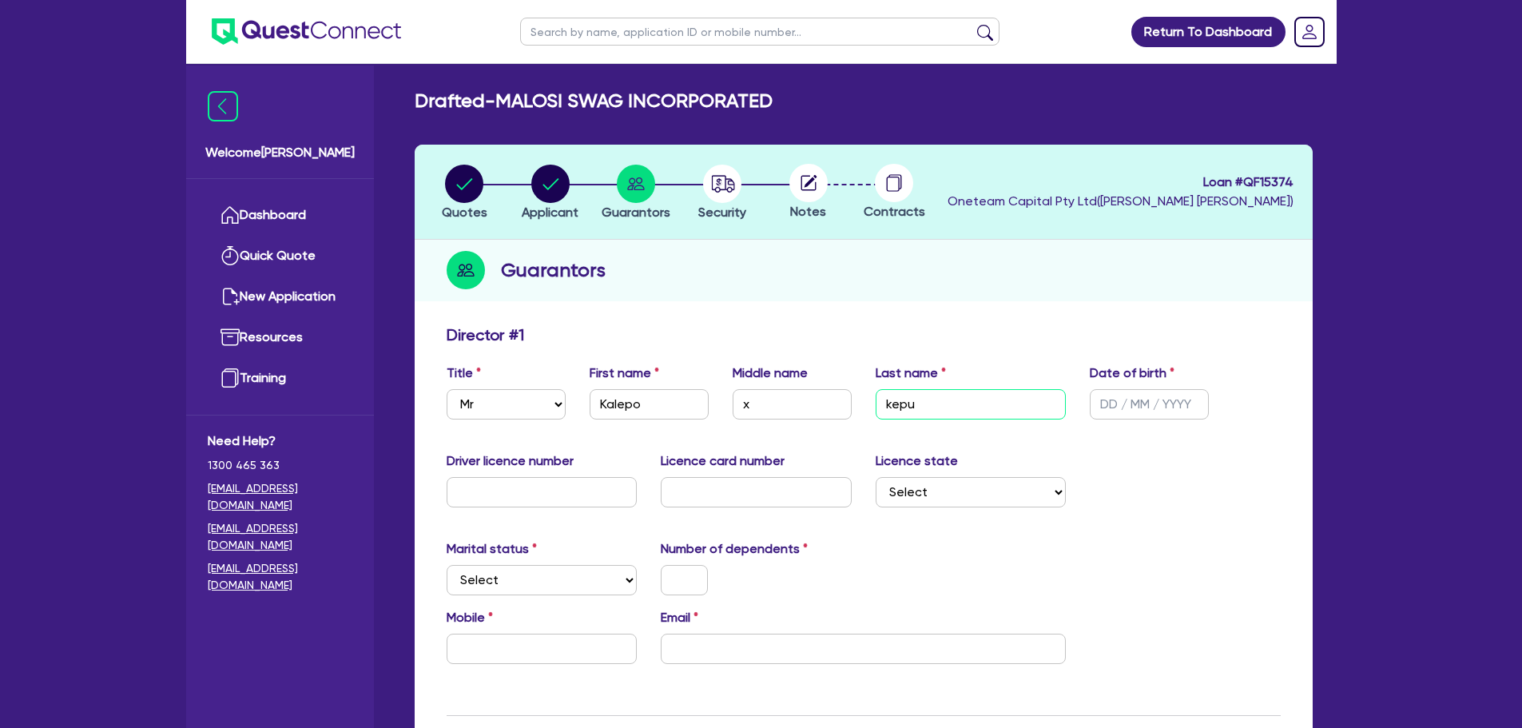
type input "kepu"
click at [718, 408] on div "Title Select Mr Mrs Ms Miss Dr First name Kalepo Middle name x Last name kepu D…" at bounding box center [864, 398] width 858 height 69
type input "Coconut"
click at [932, 393] on input "kepu" at bounding box center [971, 404] width 191 height 30
click at [892, 404] on input "kepu" at bounding box center [971, 404] width 191 height 30
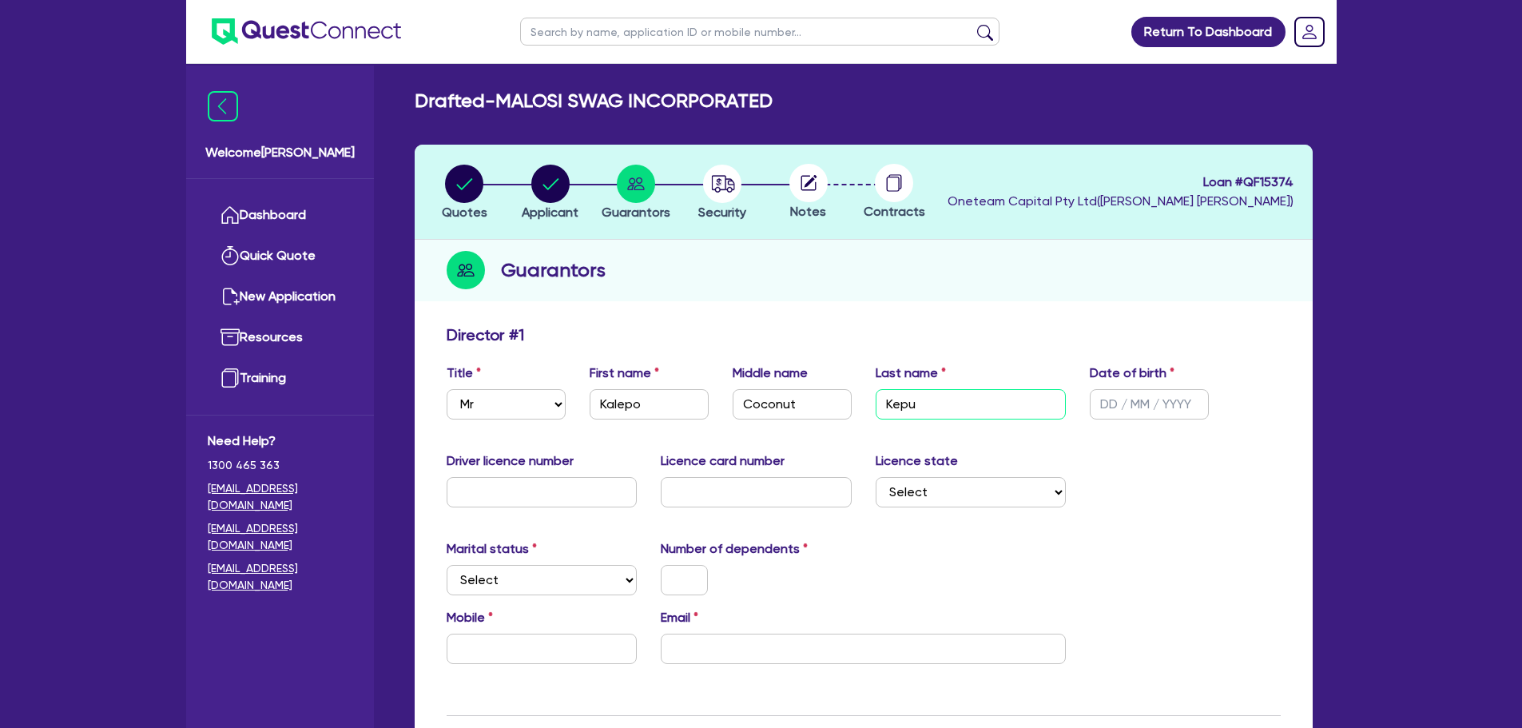
type input "Kepu"
click at [1120, 404] on input "text" at bounding box center [1149, 404] width 119 height 30
click at [970, 405] on input "Kepu" at bounding box center [971, 404] width 191 height 30
click at [1152, 389] on input "text" at bounding box center [1149, 404] width 119 height 30
click at [1251, 300] on div "Guarantors" at bounding box center [864, 271] width 898 height 62
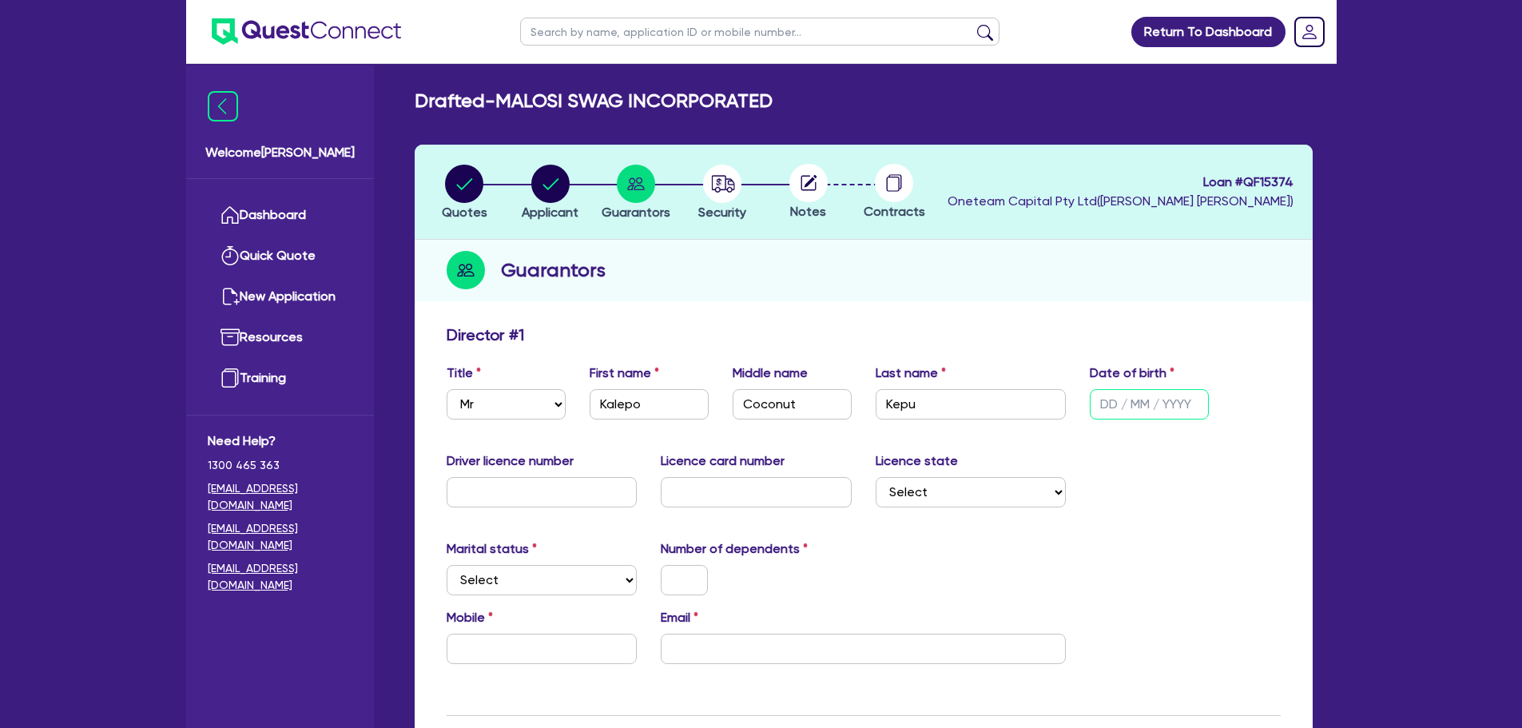
click at [1201, 403] on input "text" at bounding box center [1149, 404] width 119 height 30
click at [1181, 282] on div "Guarantors" at bounding box center [864, 271] width 898 height 62
click at [1121, 404] on input "text" at bounding box center [1149, 404] width 119 height 30
type input "25/09/1995"
click at [1079, 276] on div "Guarantors" at bounding box center [864, 271] width 898 height 62
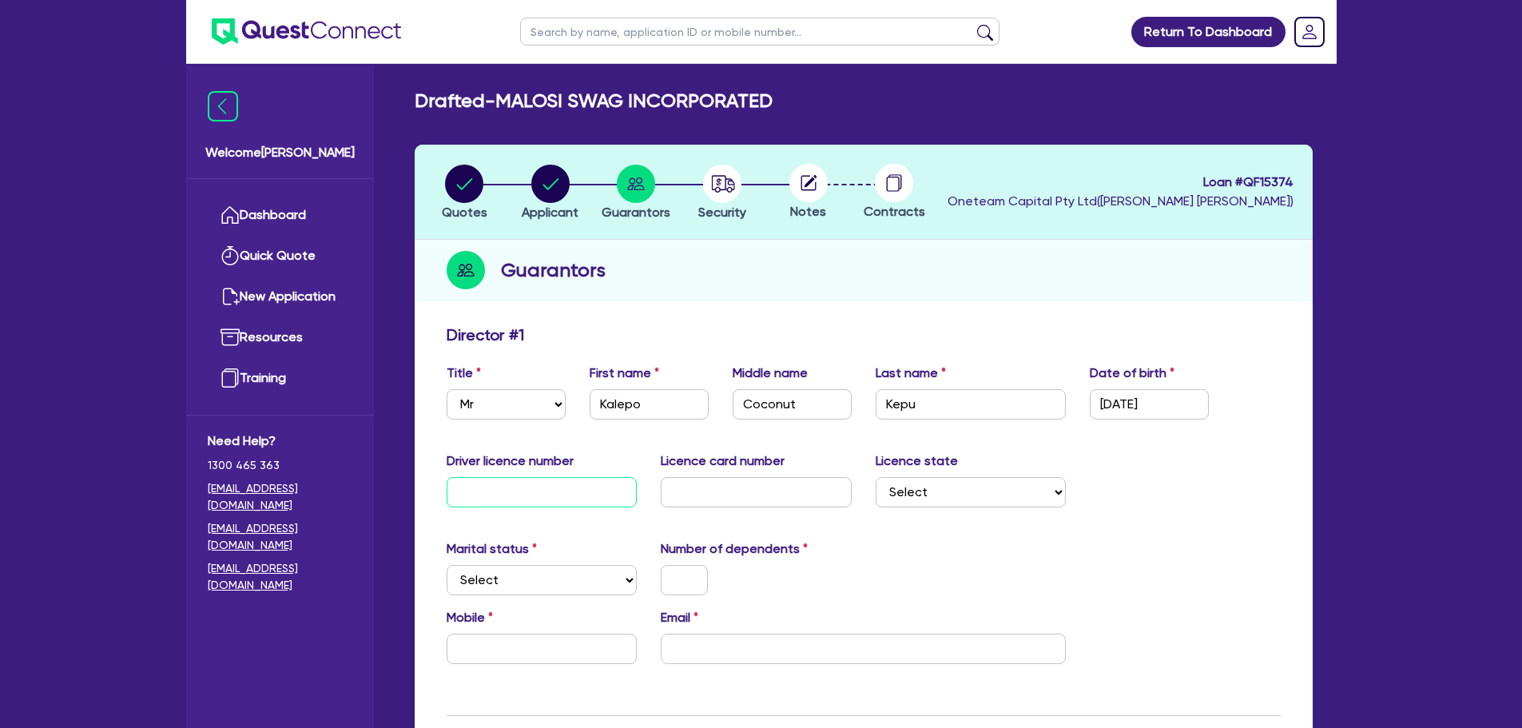
click at [602, 491] on input "text" at bounding box center [542, 492] width 191 height 30
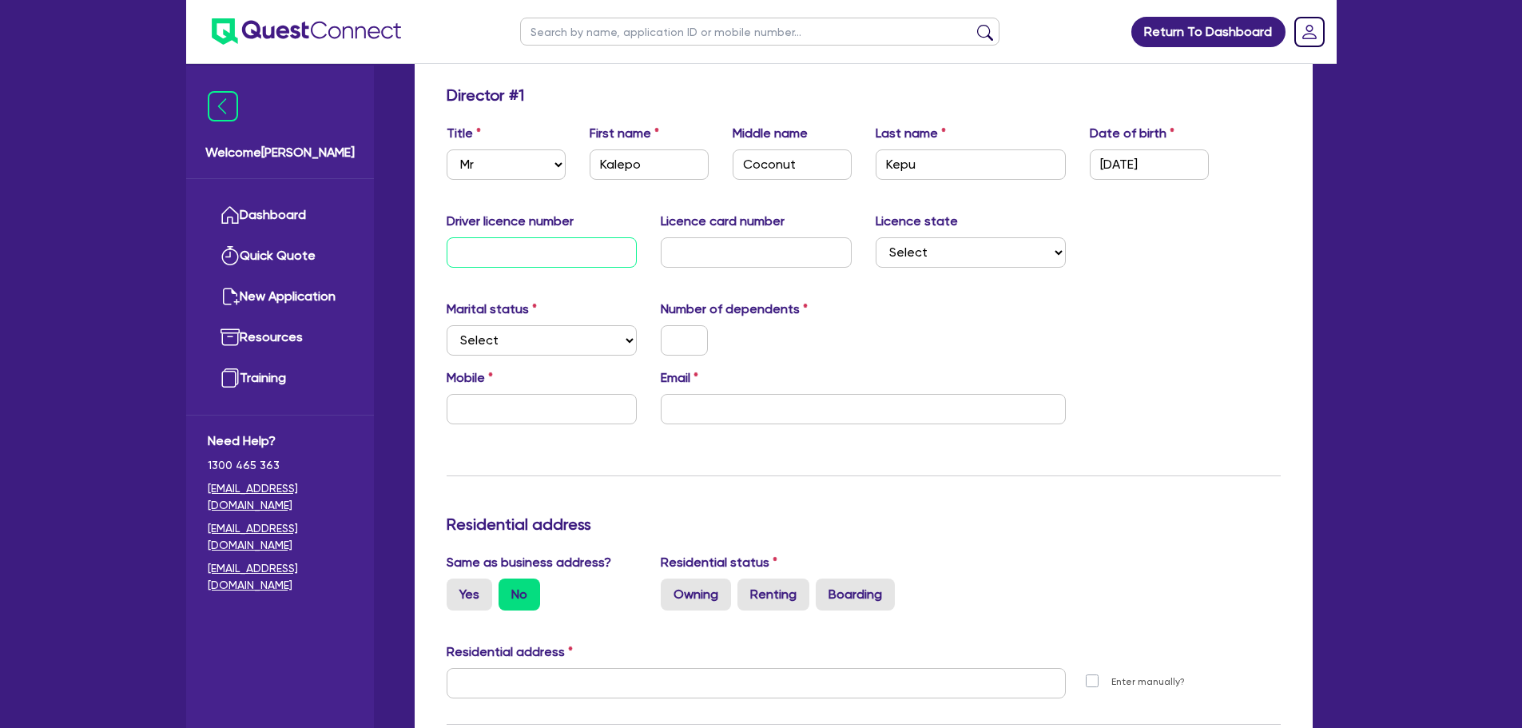
click at [516, 252] on input "text" at bounding box center [542, 252] width 191 height 30
click at [590, 341] on select "Select Single Married De Facto / Partner" at bounding box center [542, 340] width 191 height 30
click at [822, 319] on div "Number of dependents" at bounding box center [756, 328] width 215 height 56
click at [518, 331] on select "Select Single Married De Facto / Partner" at bounding box center [542, 340] width 191 height 30
select select "SINGLE"
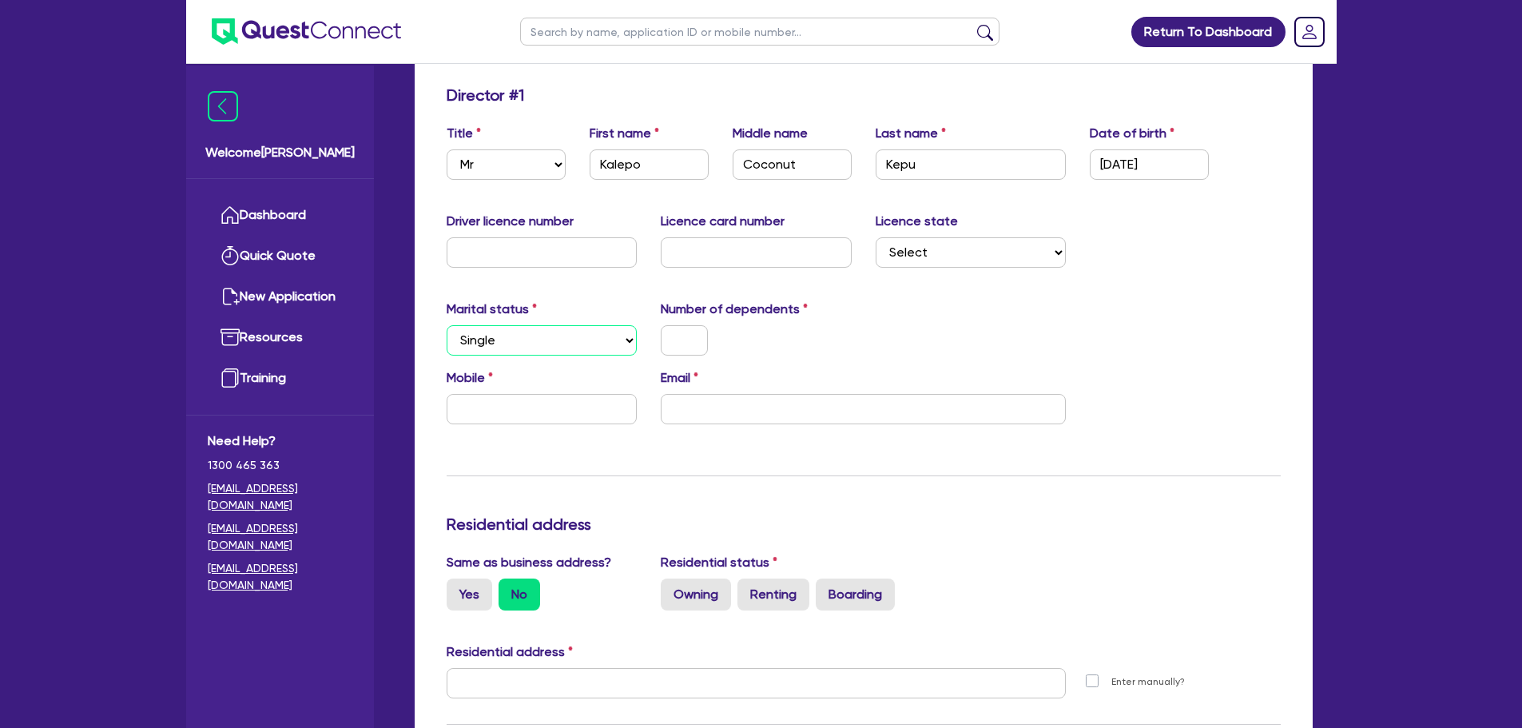
click at [447, 325] on select "Select Single Married De Facto / Partner" at bounding box center [542, 340] width 191 height 30
click at [701, 330] on input "text" at bounding box center [684, 340] width 47 height 30
click at [961, 251] on select "Select NSW VIC QLD TAS ACT SA NT WA" at bounding box center [971, 252] width 191 height 30
select select "QLD"
click at [876, 237] on select "Select NSW VIC QLD TAS ACT SA NT WA" at bounding box center [971, 252] width 191 height 30
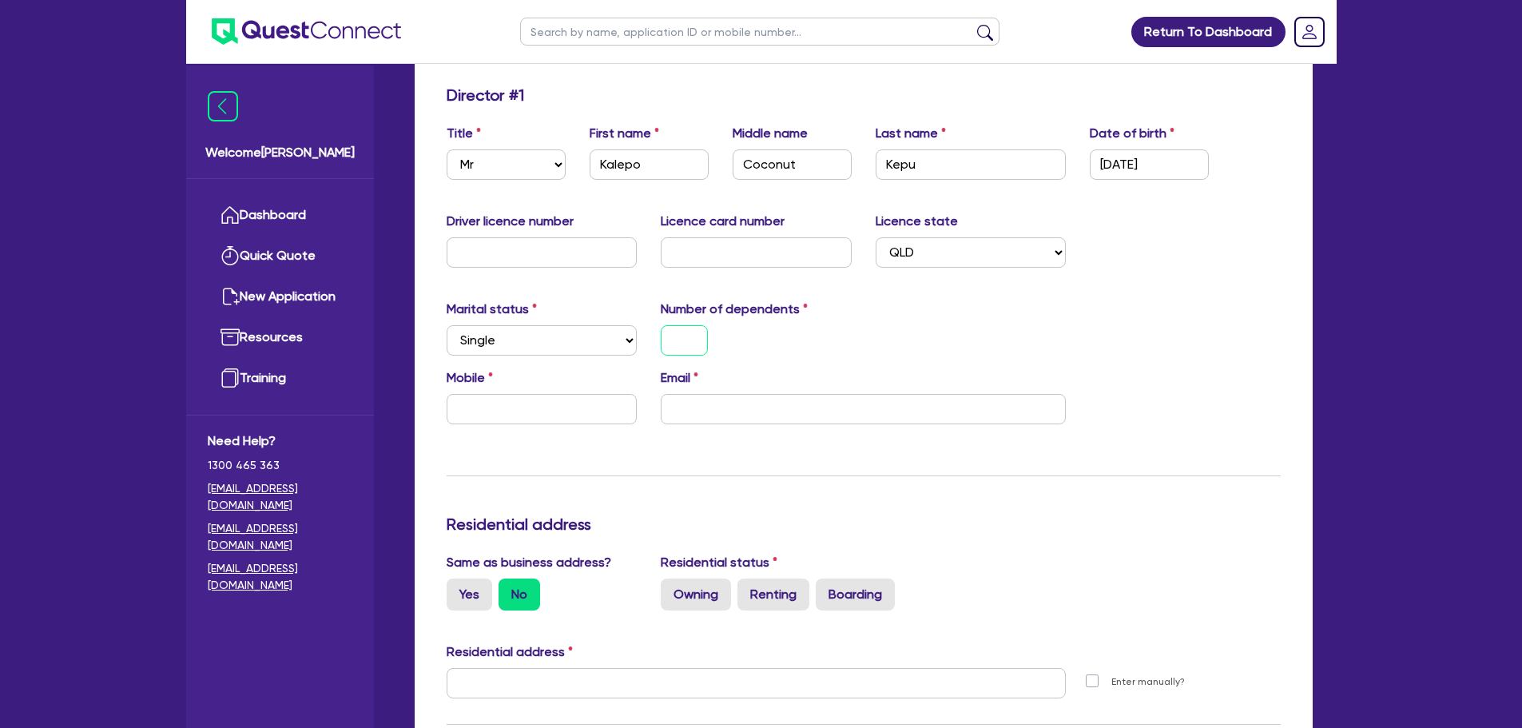
click at [684, 338] on input "text" at bounding box center [684, 340] width 47 height 30
click at [590, 346] on select "Select Single Married De Facto / Partner" at bounding box center [542, 340] width 191 height 30
click at [447, 325] on select "Select Single Married De Facto / Partner" at bounding box center [542, 340] width 191 height 30
click at [587, 335] on select "Select Single Married De Facto / Partner" at bounding box center [542, 340] width 191 height 30
select select "SINGLE"
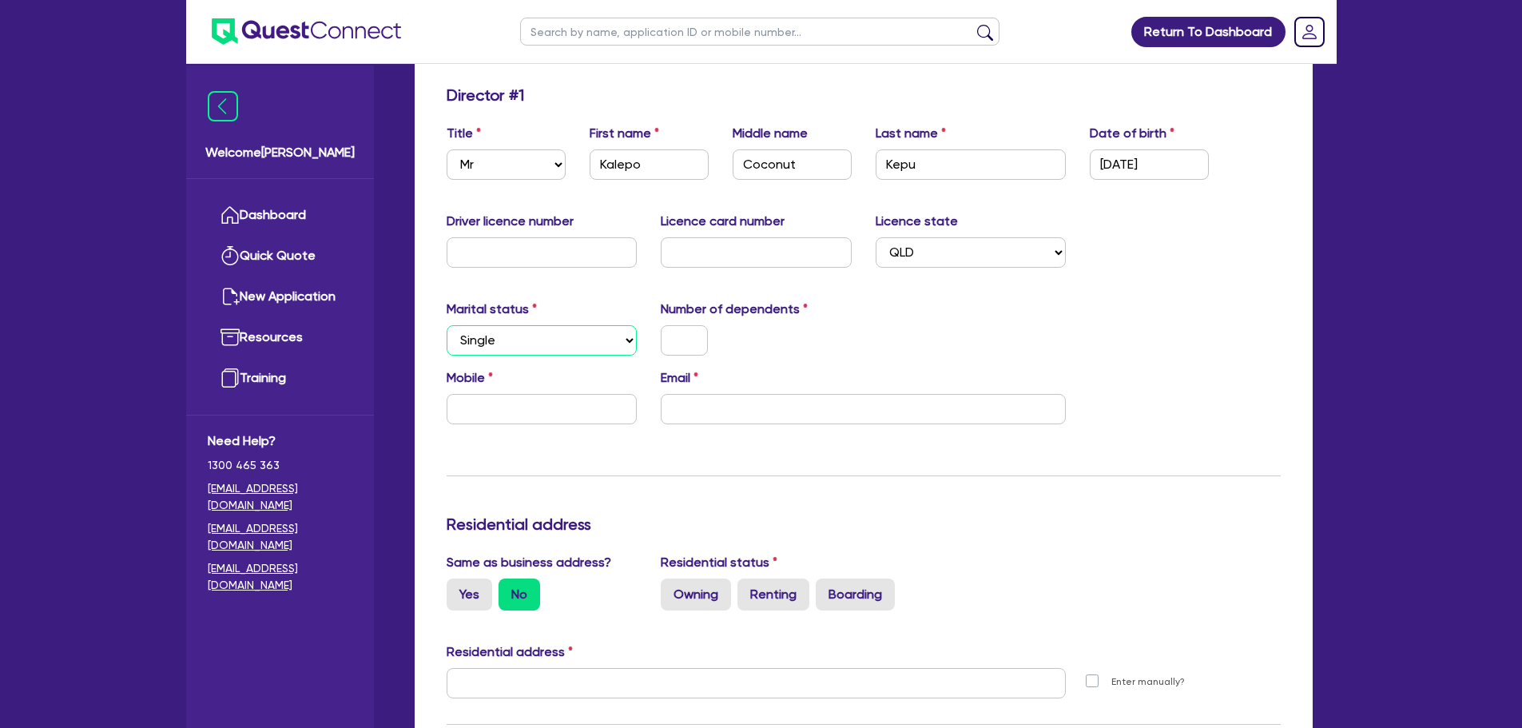
click at [447, 325] on select "Select Single Married De Facto / Partner" at bounding box center [542, 340] width 191 height 30
click at [693, 326] on input "text" at bounding box center [684, 340] width 47 height 30
click at [838, 352] on div "7" at bounding box center [756, 340] width 215 height 30
click at [519, 406] on input "text" at bounding box center [542, 409] width 191 height 30
type input "7"
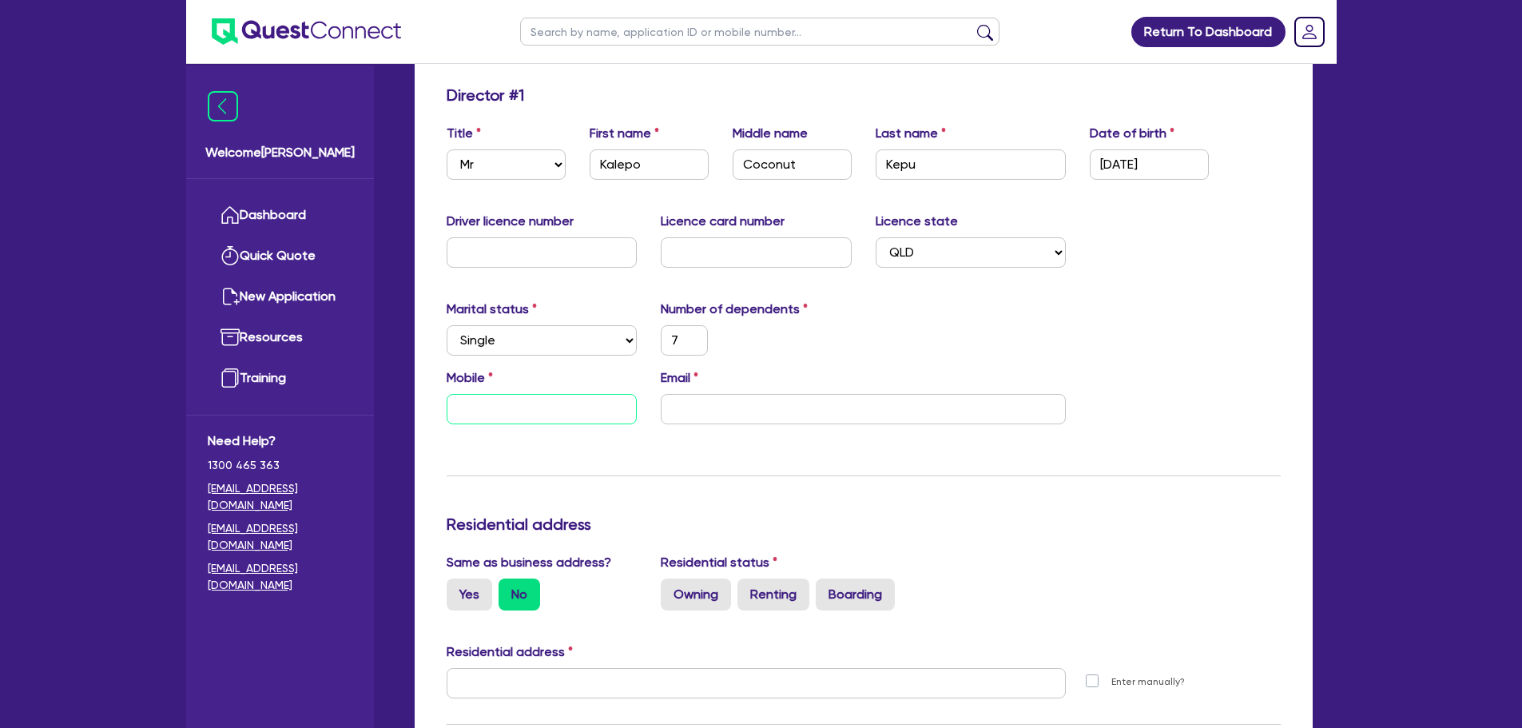
type input "0"
type input "7"
type input "04"
type input "7"
type input "042"
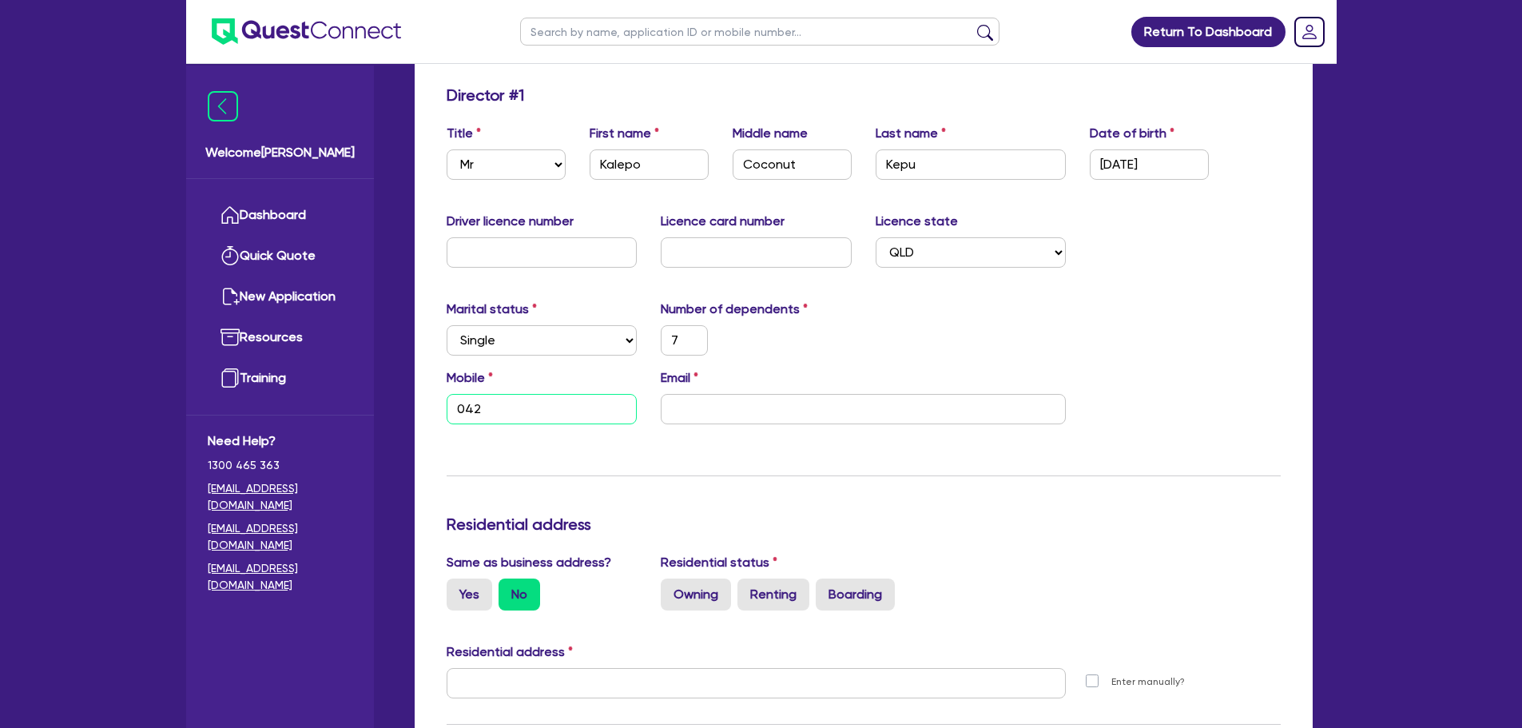
type input "7"
type input "0421"
type input "7"
type input "0421 56"
type input "7"
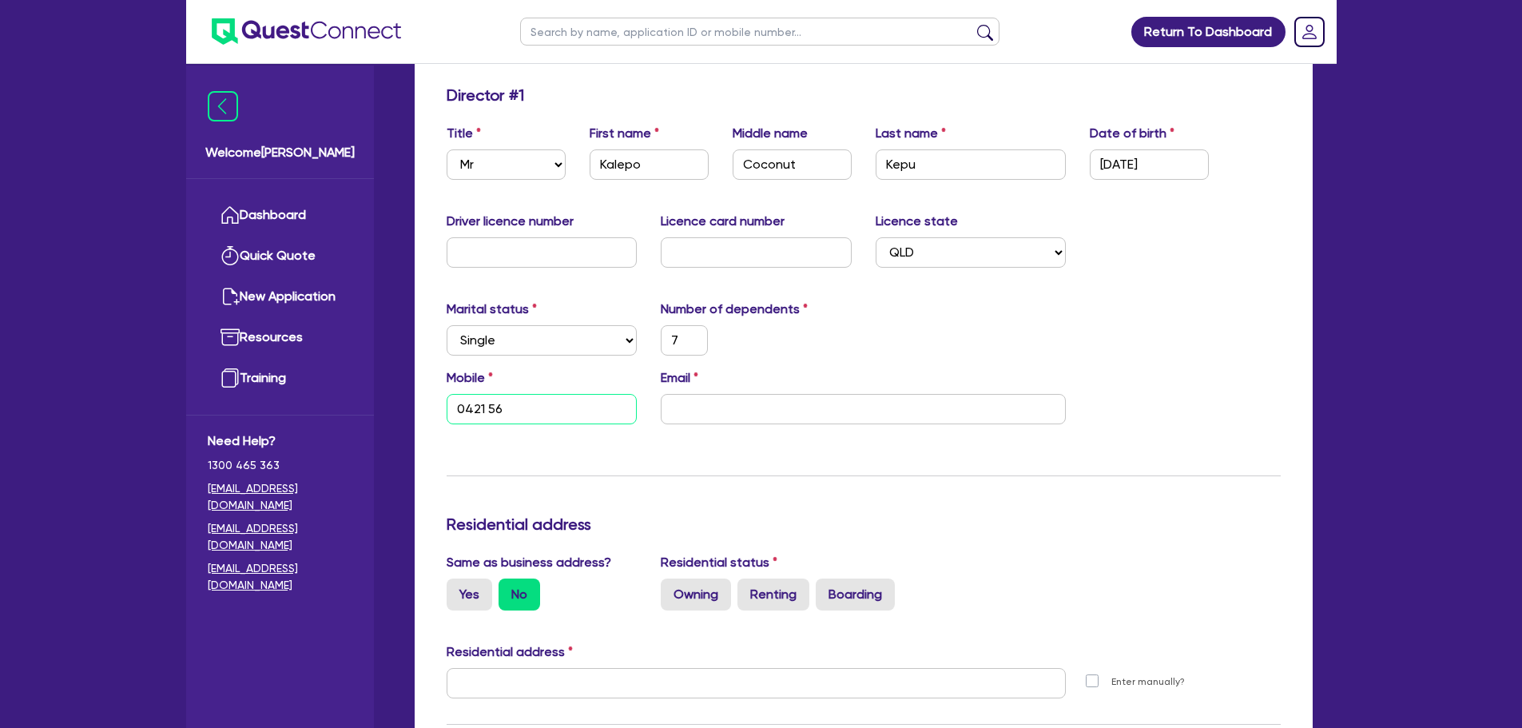
type input "0421 564"
type input "7"
type input "0421 564 1"
type input "7"
type input "0421 564 12"
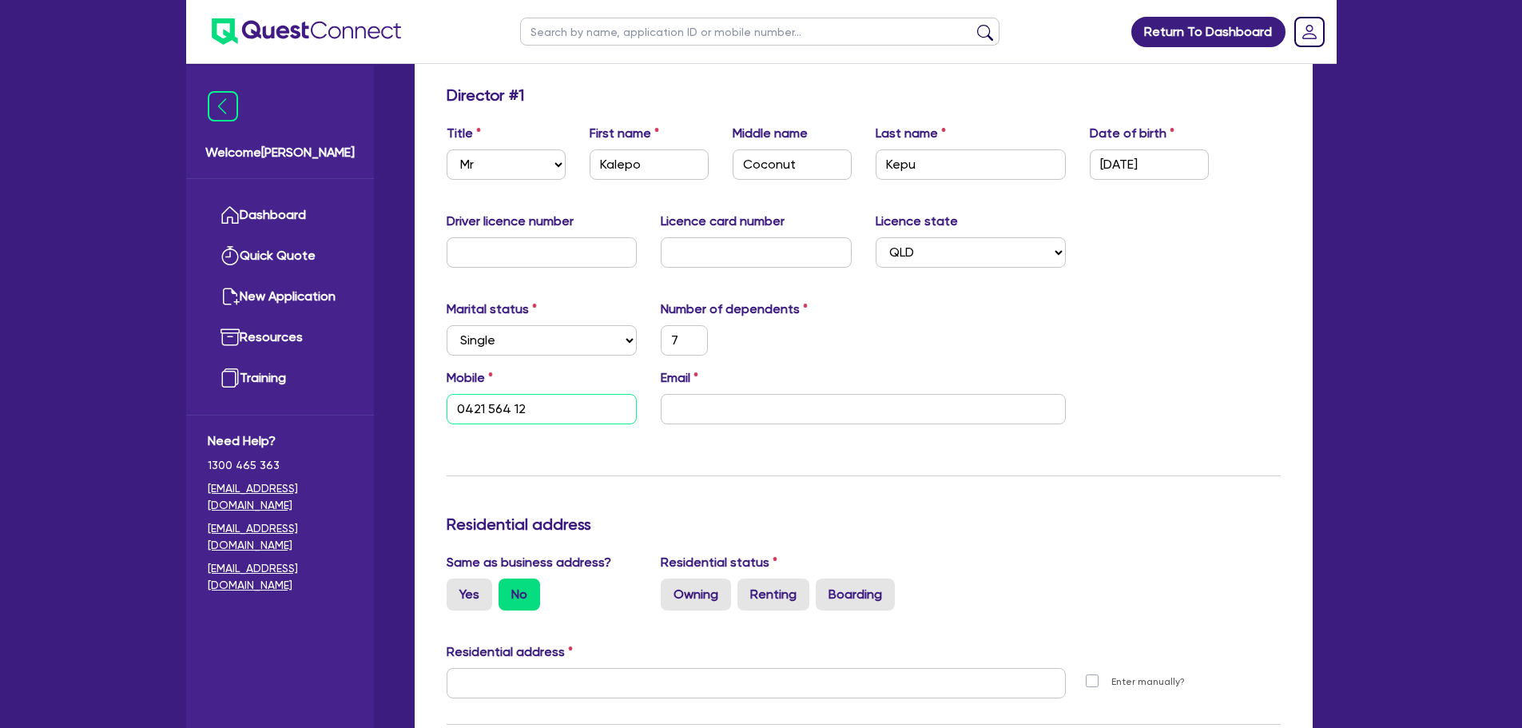
type input "7"
type input "0421 564 121"
click at [734, 386] on div "Email" at bounding box center [863, 396] width 429 height 56
click at [726, 400] on input "email" at bounding box center [863, 409] width 405 height 30
click at [849, 423] on input "email" at bounding box center [863, 409] width 405 height 30
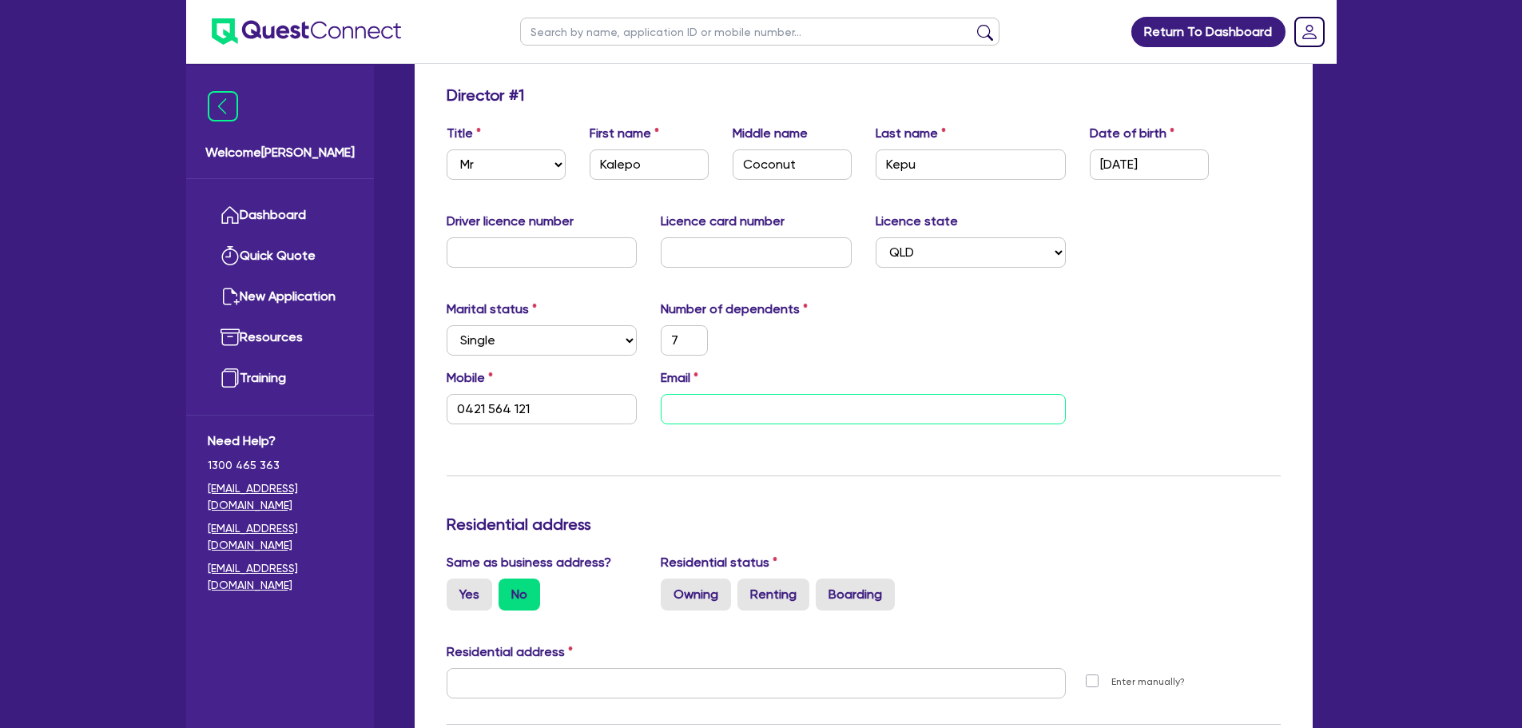
paste input "management@malosiswagincorporated.au"
type input "7"
type input "0421 564 121"
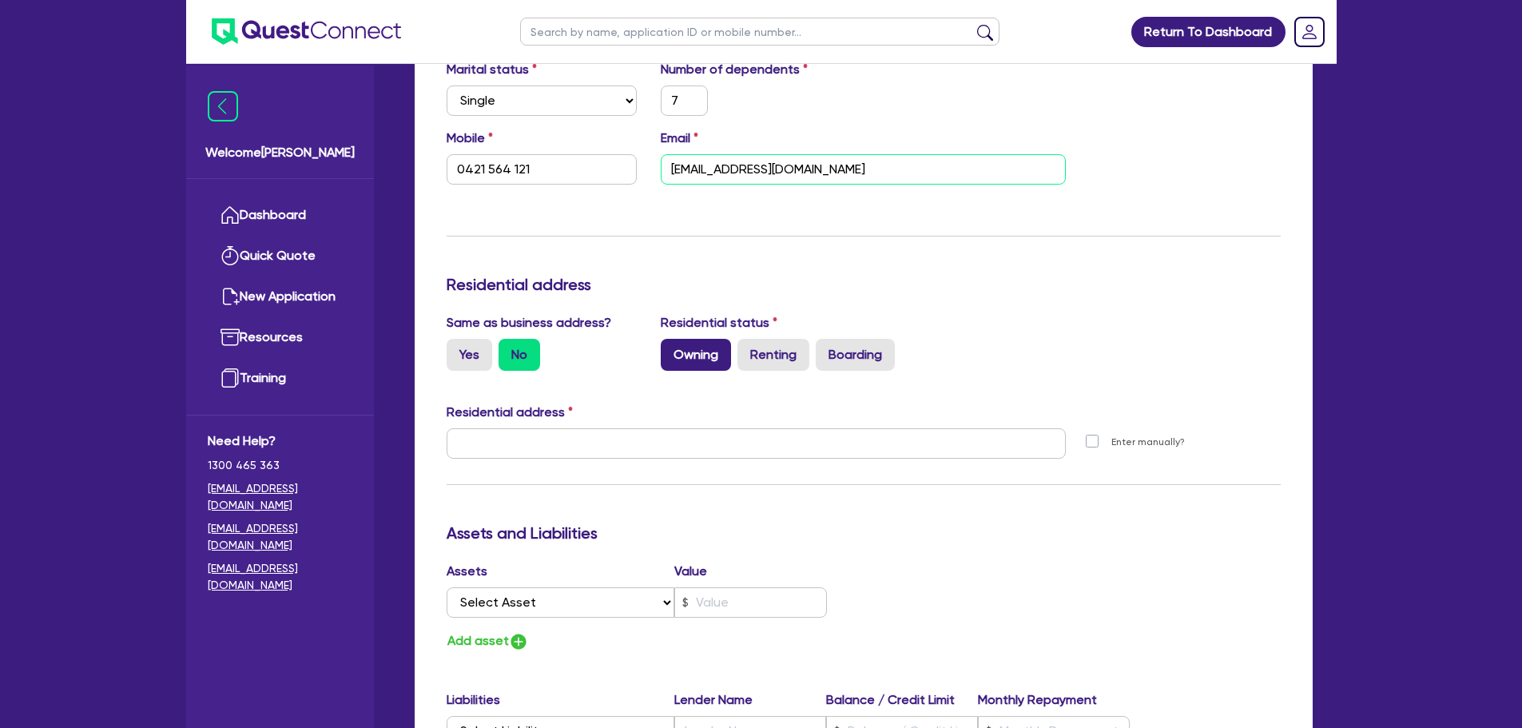
type input "management@malosiswagincorporated.au"
click at [714, 364] on label "Owning" at bounding box center [696, 355] width 70 height 32
click at [671, 349] on input "Owning" at bounding box center [666, 344] width 10 height 10
radio input "true"
type input "7"
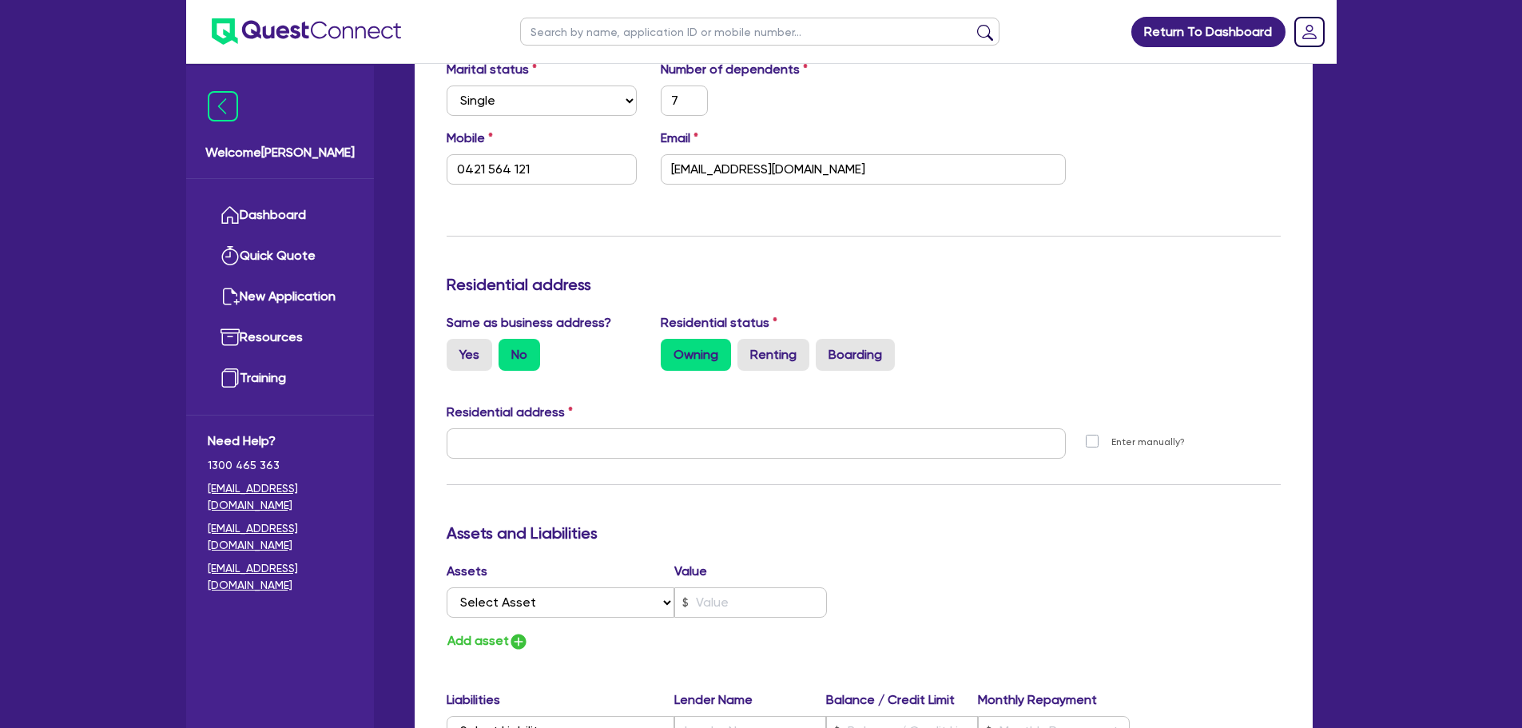
type input "0421 564 121"
click at [469, 365] on label "Yes" at bounding box center [470, 355] width 46 height 32
click at [457, 349] on input "Yes" at bounding box center [452, 344] width 10 height 10
radio input "true"
type input "7"
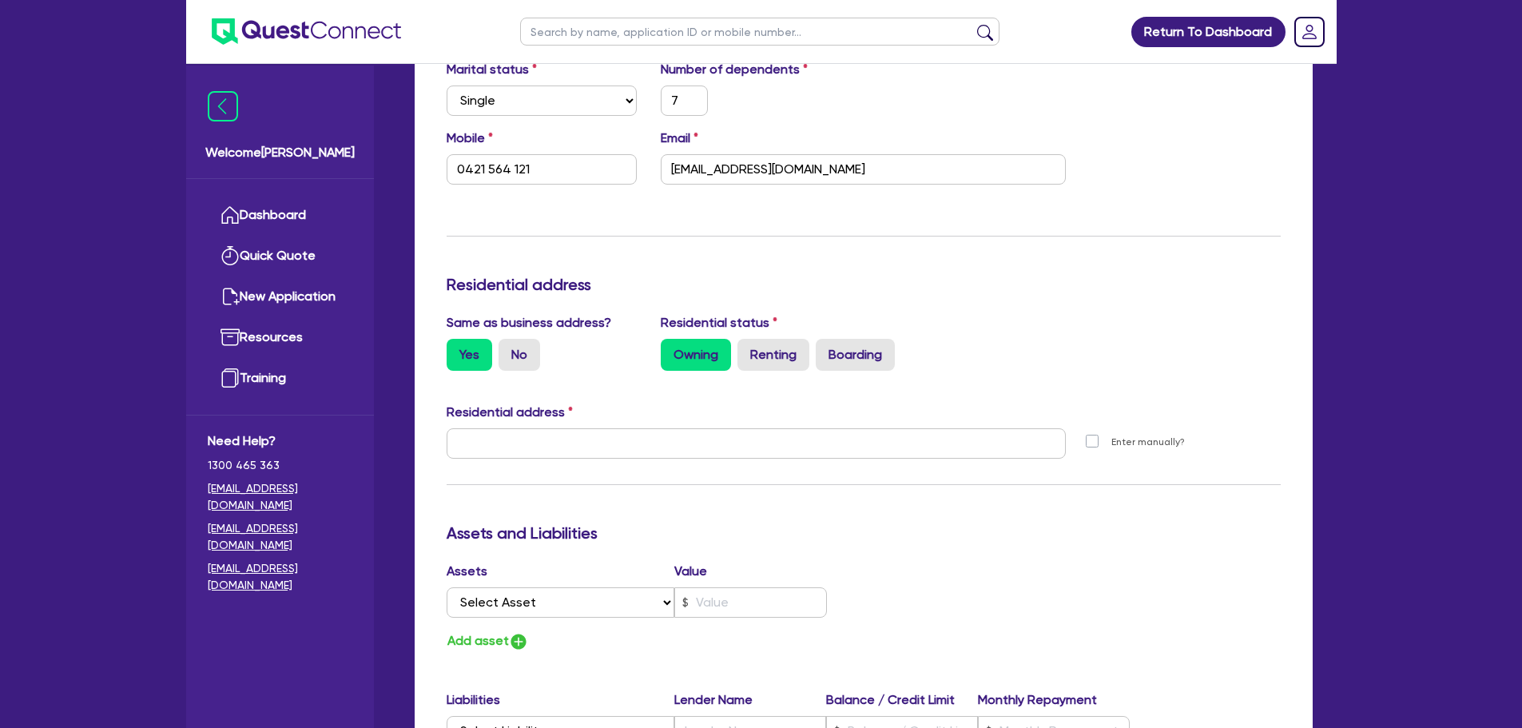
type input "0421 564 121"
type input "185 Mulgrave Rd Bungalow QLD 4870"
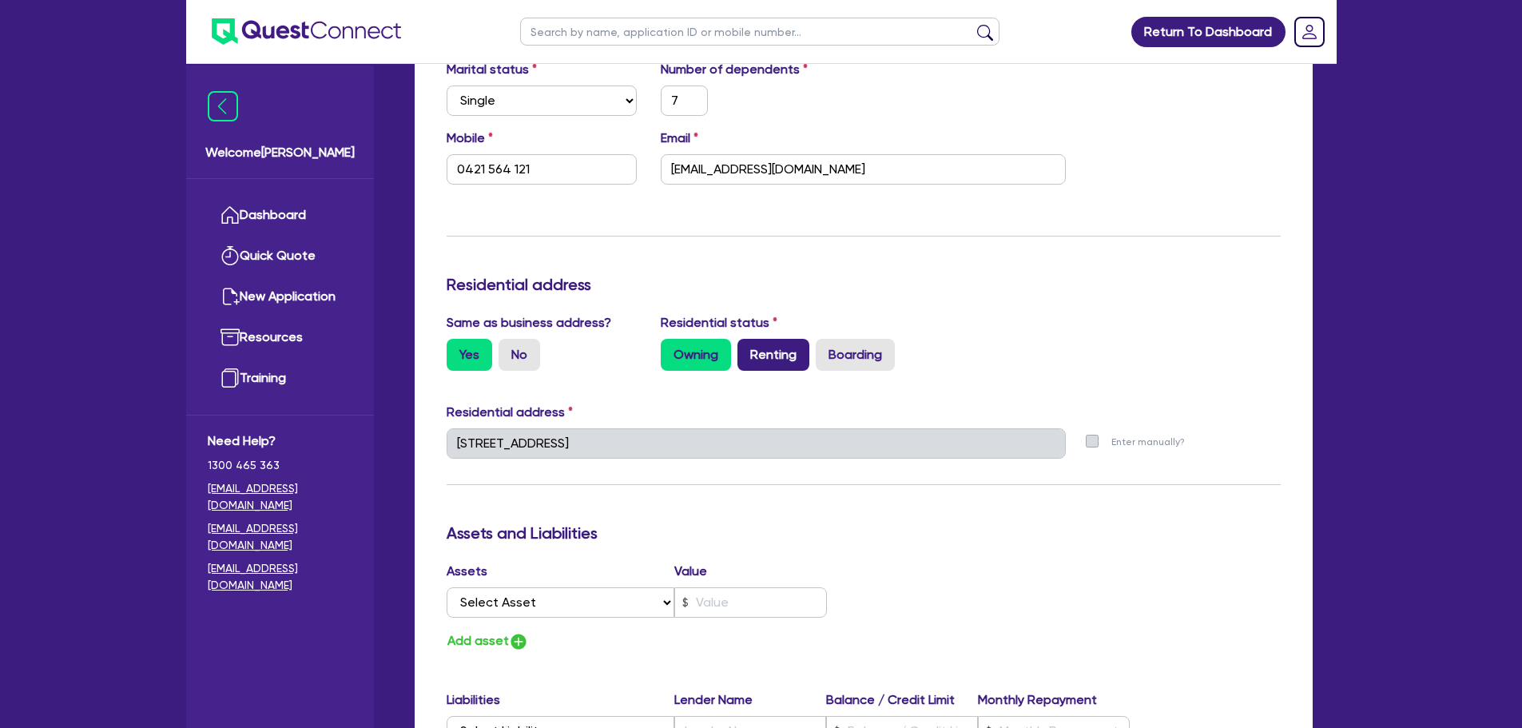
click at [775, 355] on label "Renting" at bounding box center [774, 355] width 72 height 32
click at [748, 349] on input "Renting" at bounding box center [743, 344] width 10 height 10
radio input "true"
type input "7"
type input "0421 564 121"
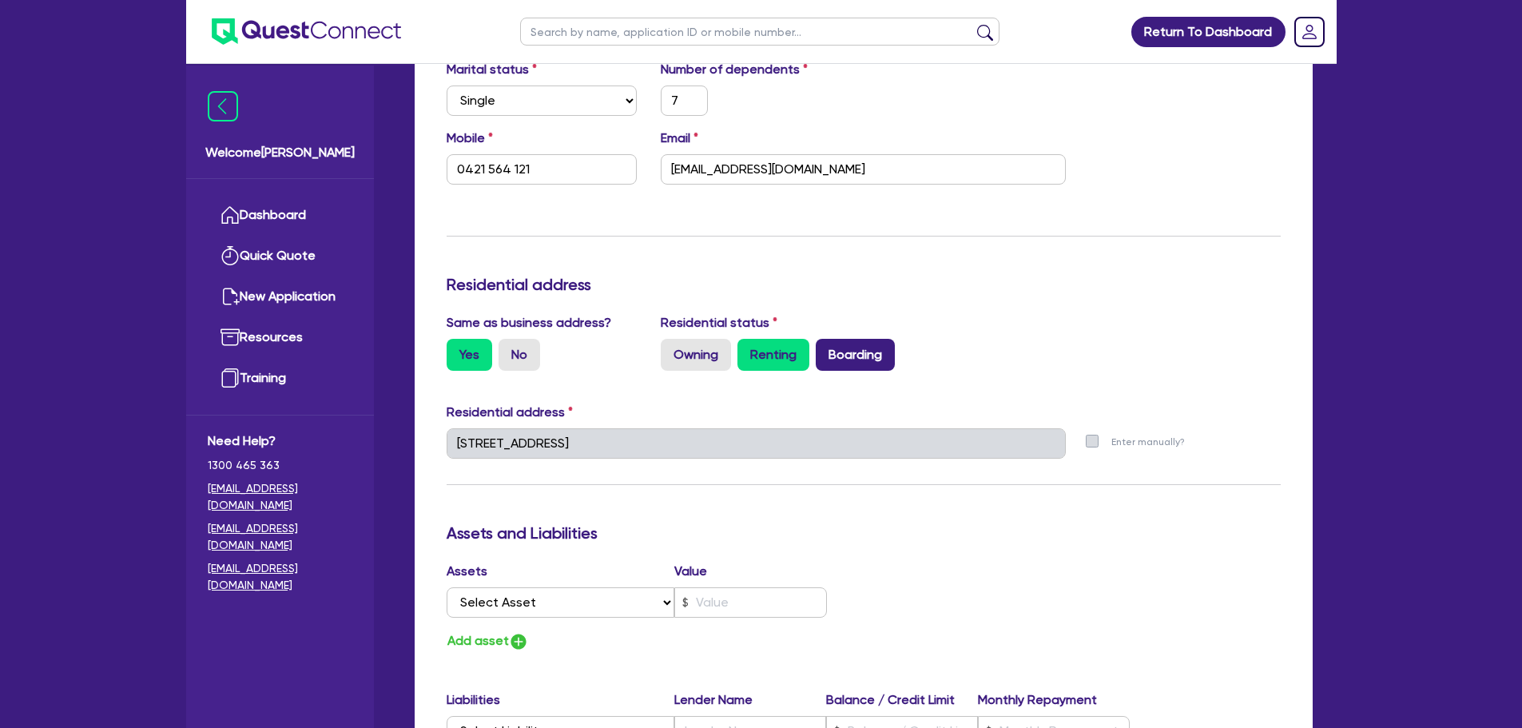
click at [833, 358] on label "Boarding" at bounding box center [855, 355] width 79 height 32
click at [826, 349] on input "Boarding" at bounding box center [821, 344] width 10 height 10
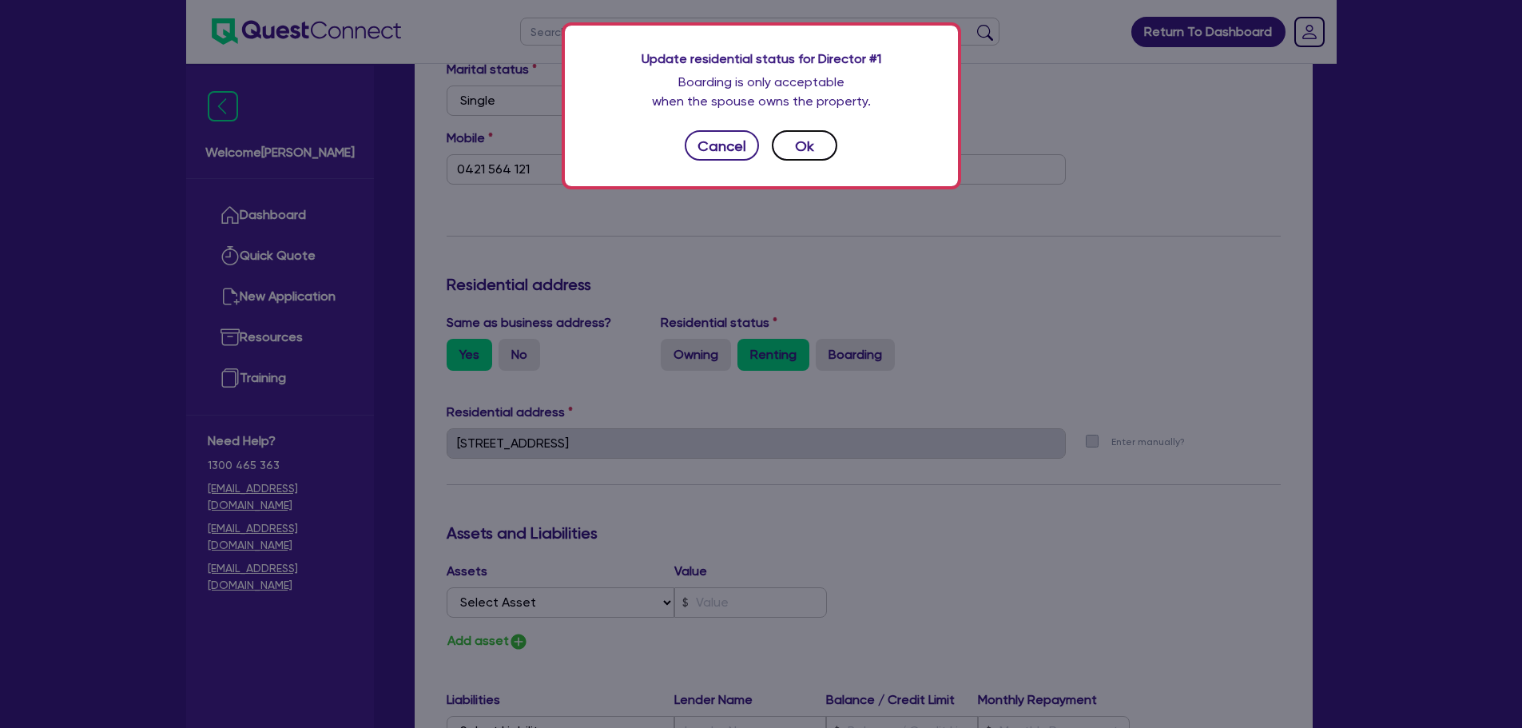
click at [791, 142] on button "Ok" at bounding box center [805, 145] width 66 height 30
type input "7"
type input "0421 564 121"
radio input "false"
radio input "true"
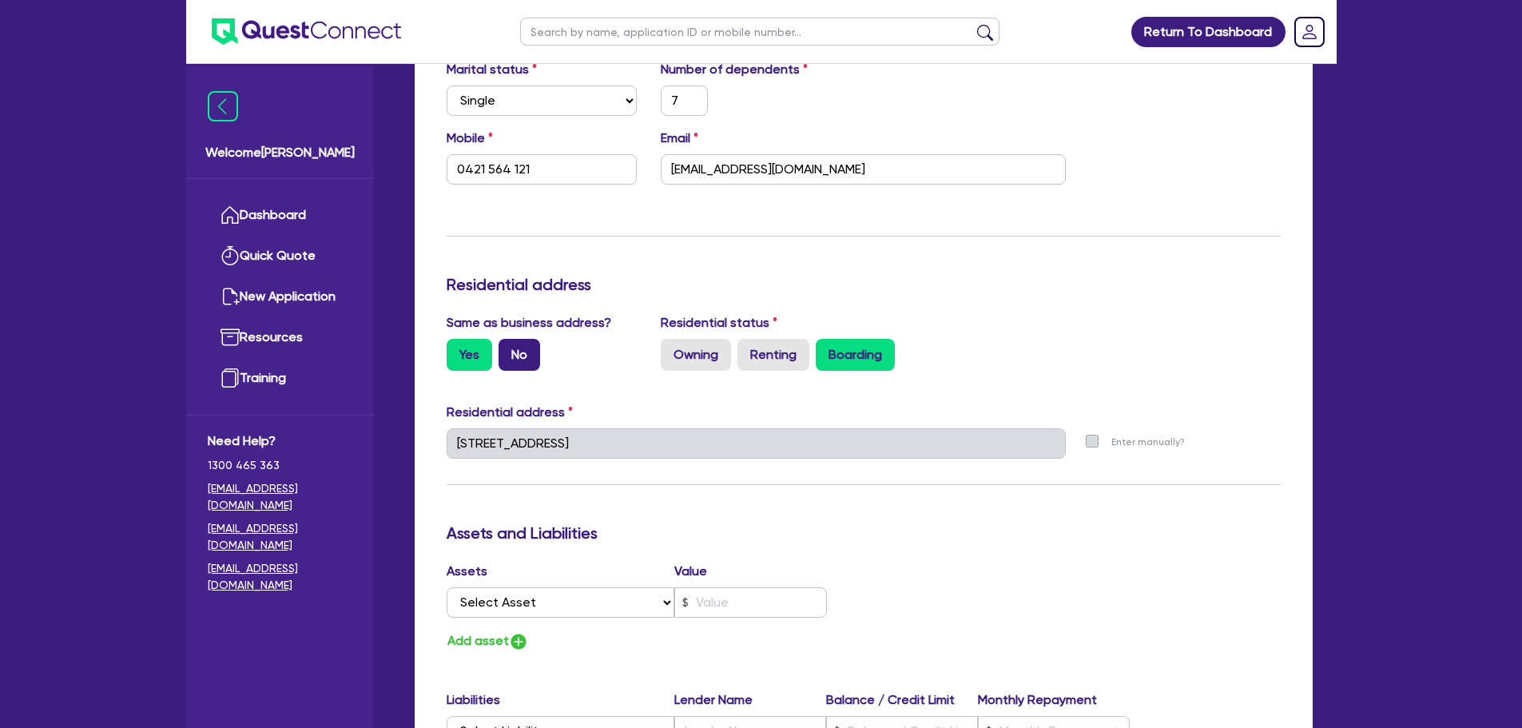
click at [524, 365] on label "No" at bounding box center [520, 355] width 42 height 32
click at [509, 349] on input "No" at bounding box center [504, 344] width 10 height 10
radio input "true"
type input "7"
type input "0421 564 121"
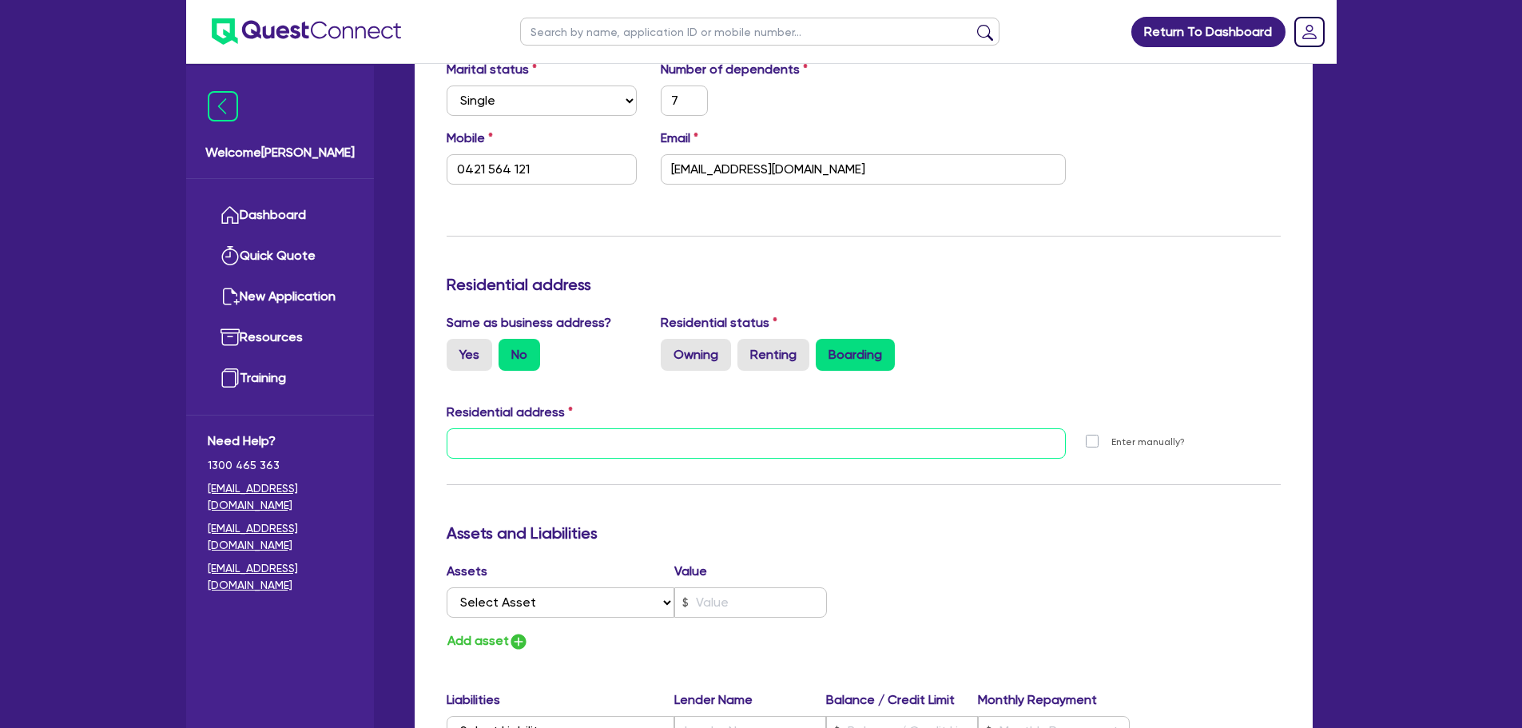
click at [552, 440] on input "text" at bounding box center [757, 443] width 620 height 30
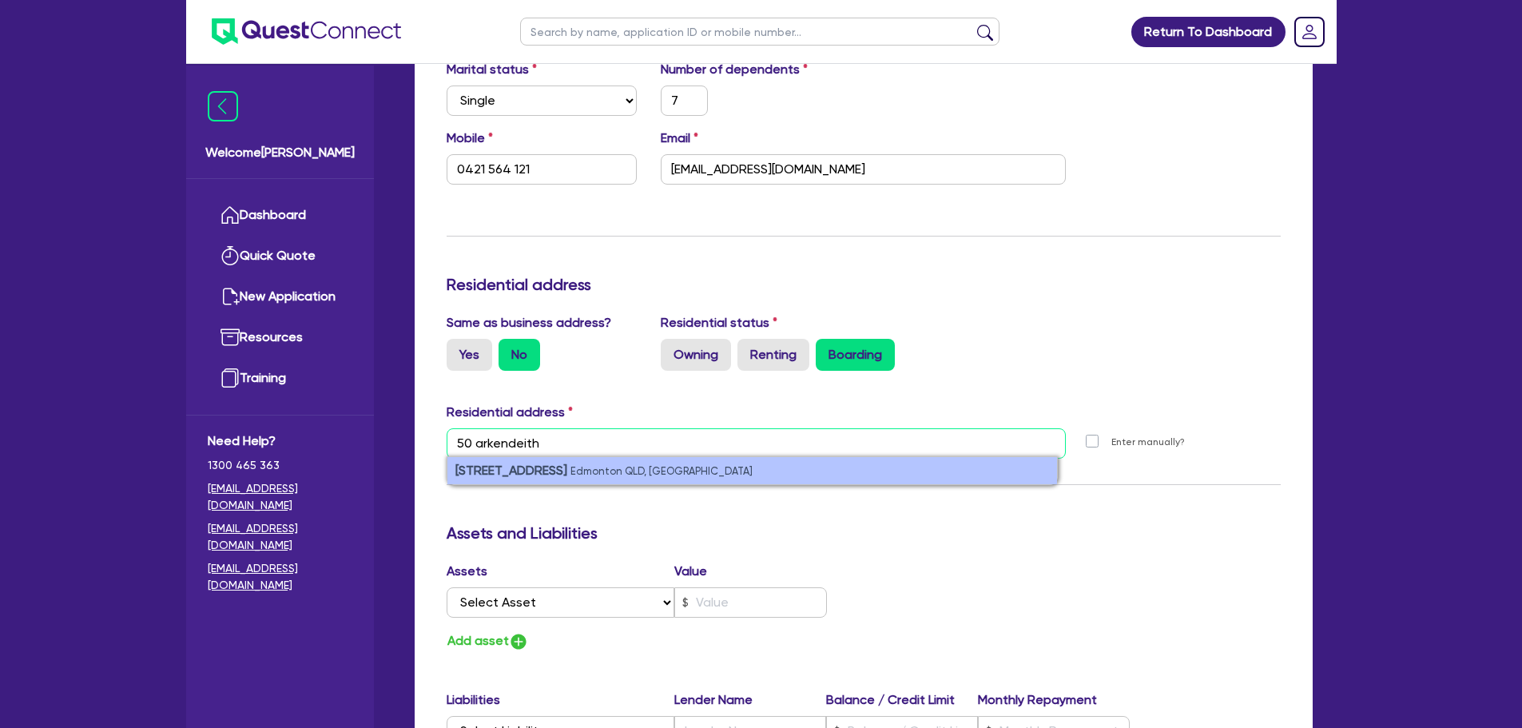
type input "50 arkendeith"
click at [561, 473] on strong "50 Arkendeith Drive" at bounding box center [512, 470] width 112 height 15
type input "7"
type input "0421 564 121"
type input "50 Arkendeith Dr Edmonton QLD 4869"
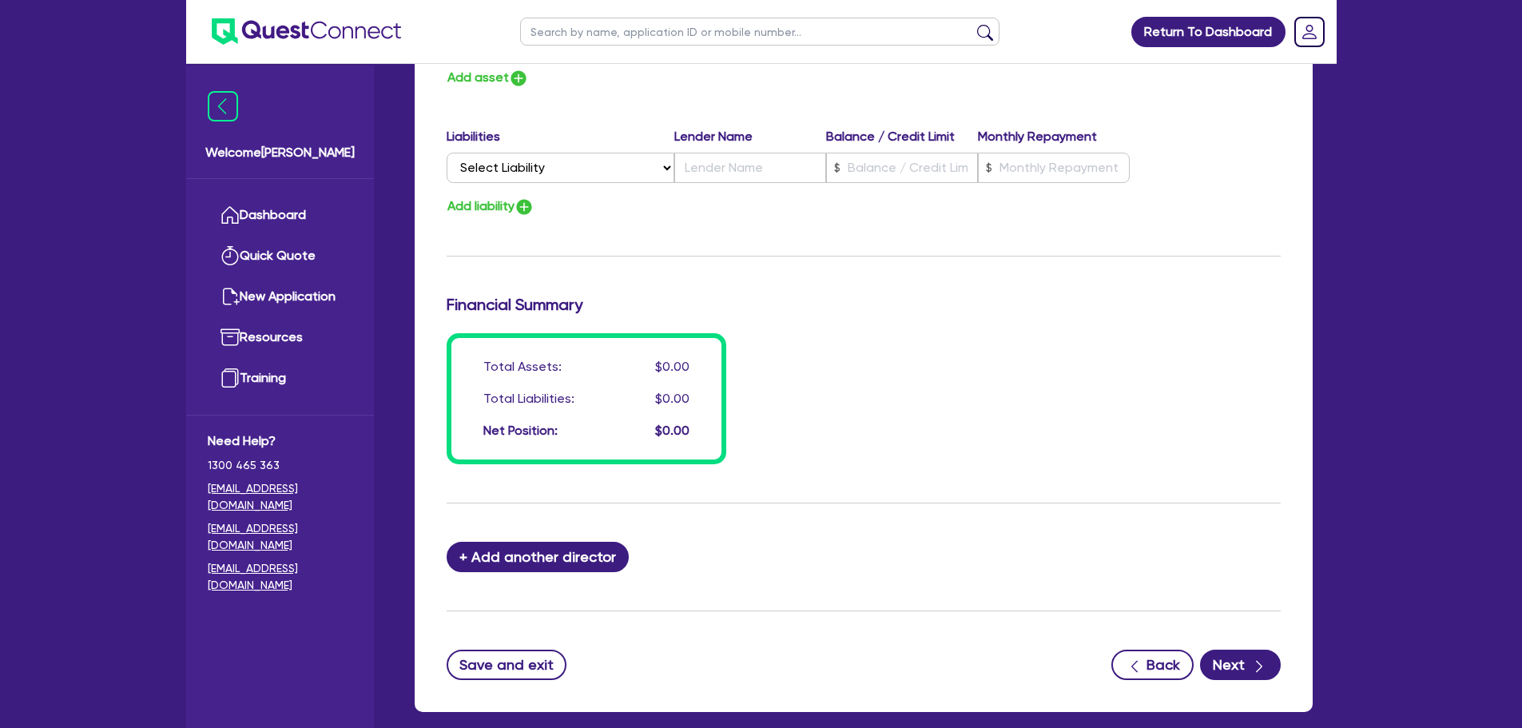
scroll to position [1124, 0]
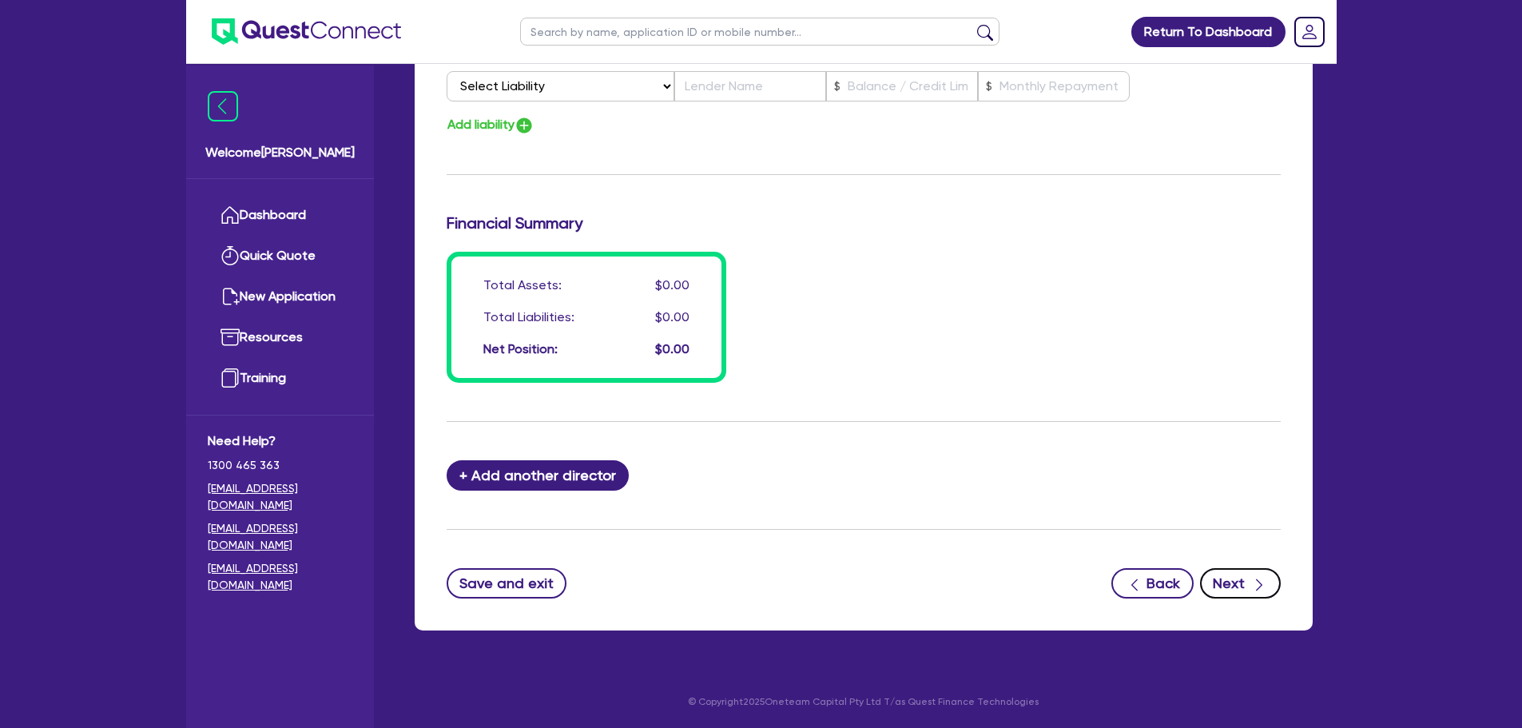
click at [1239, 582] on button "Next" at bounding box center [1240, 583] width 81 height 30
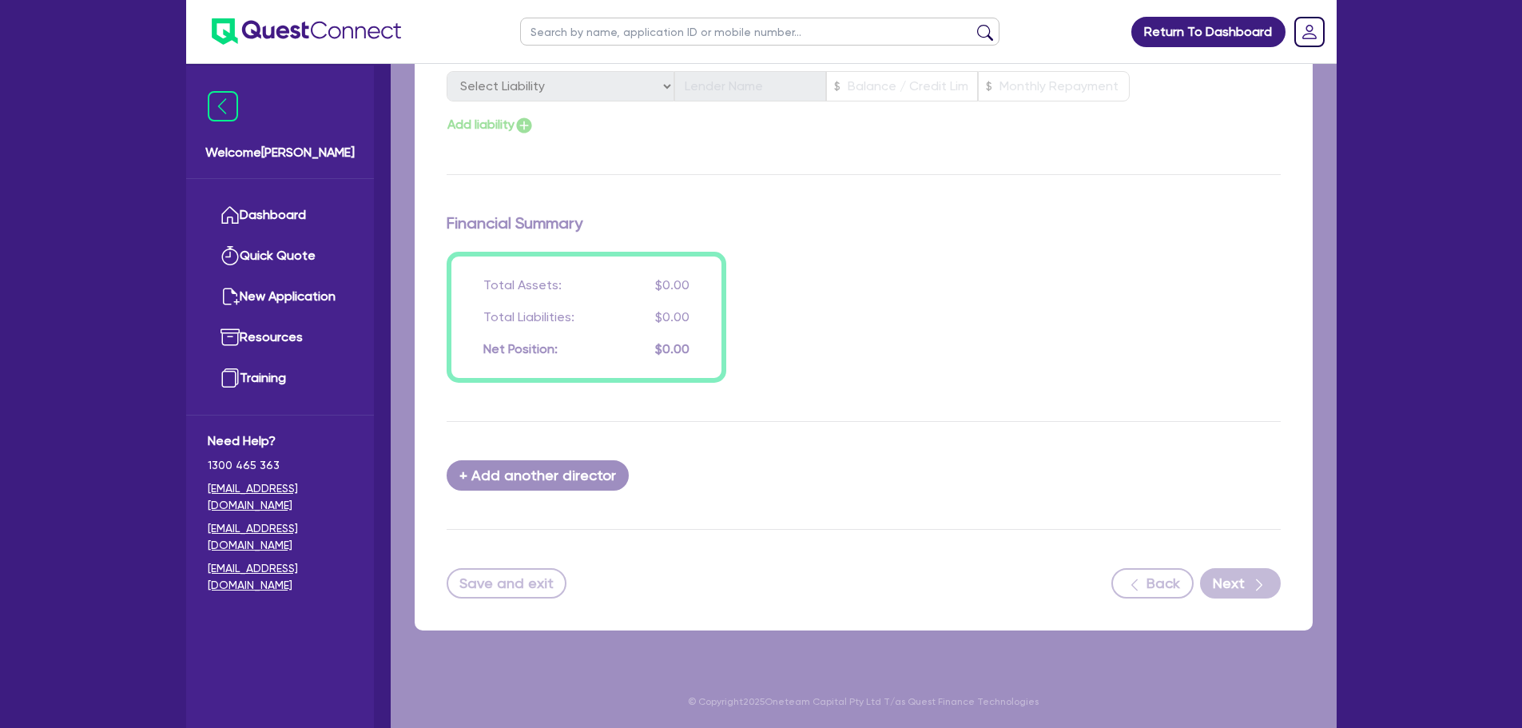
select select "CARS_AND_LIGHT_TRUCKS"
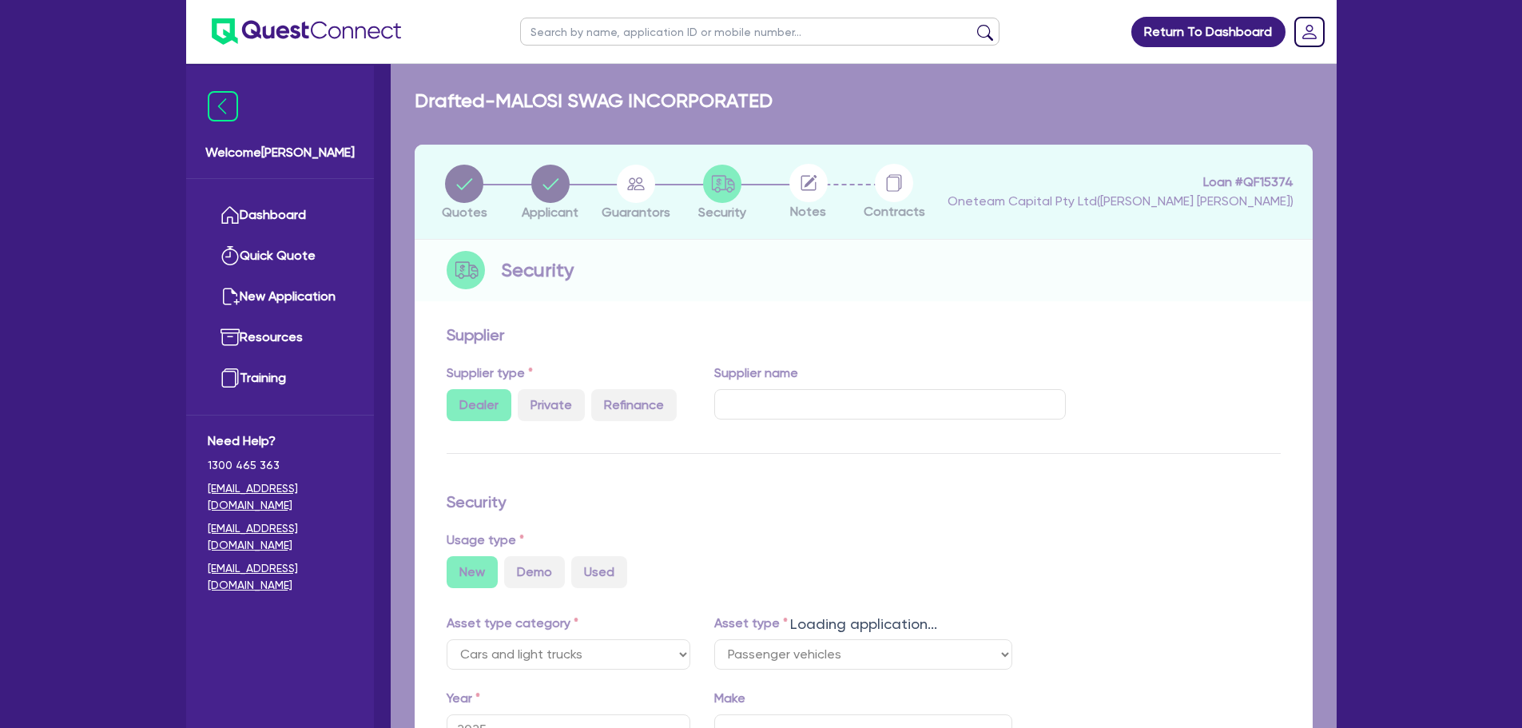
select select "PASSENGER_VEHICLES"
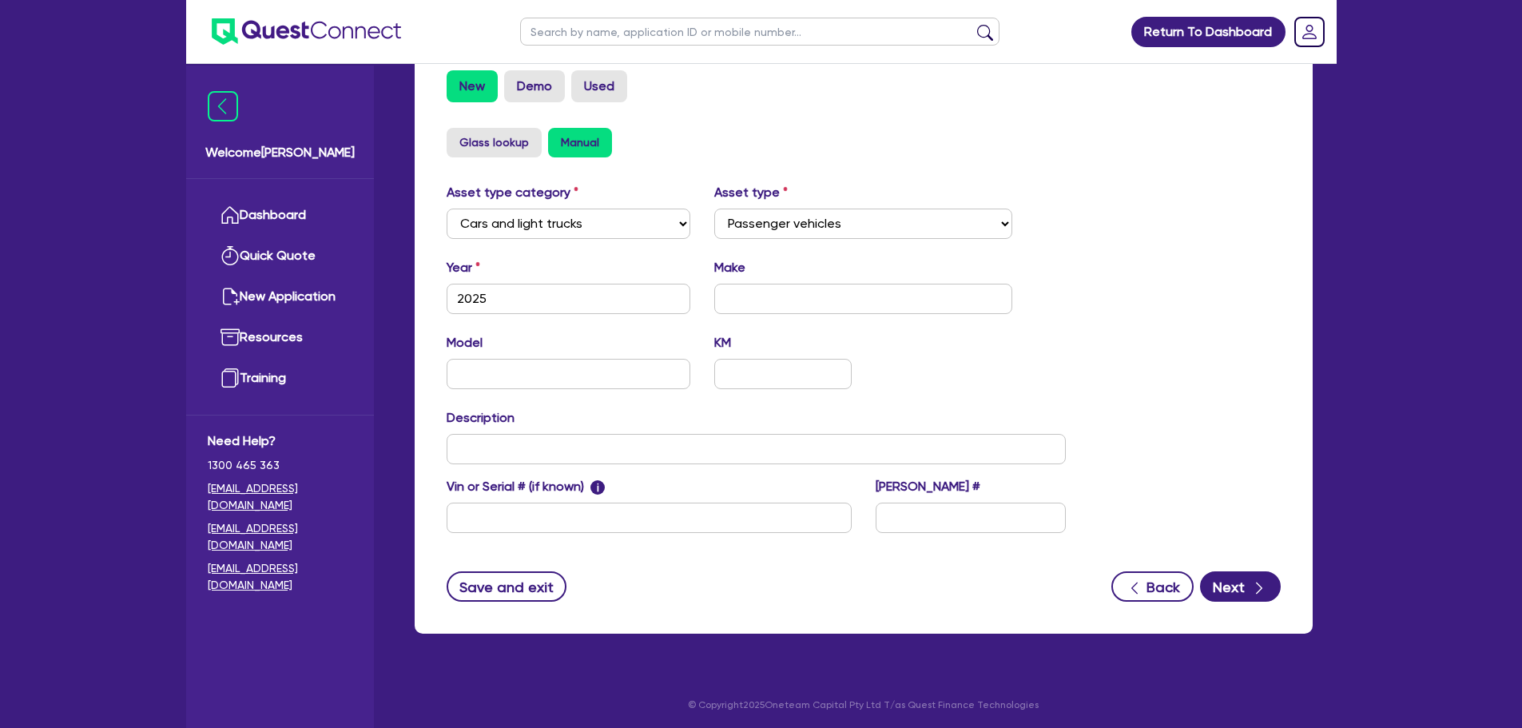
scroll to position [502, 0]
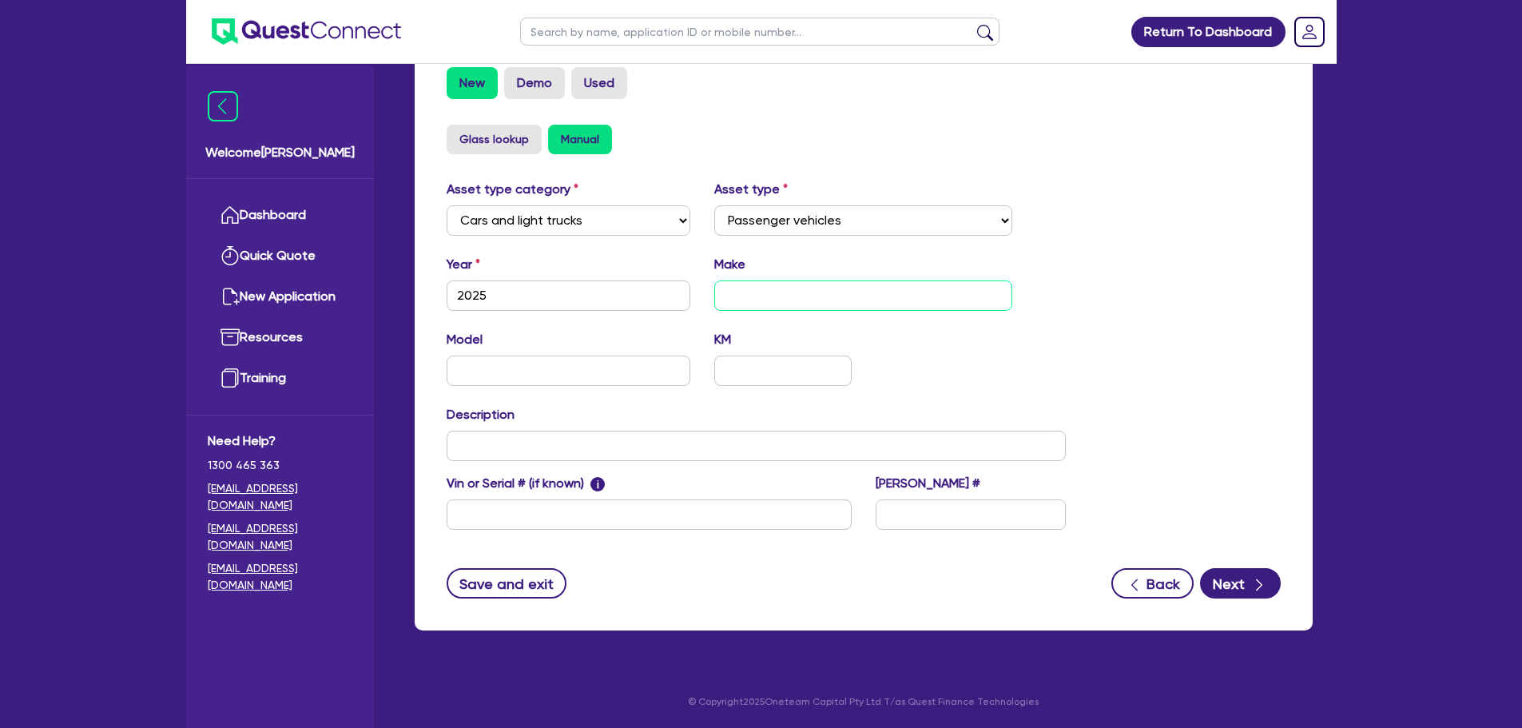
click at [791, 291] on input "text" at bounding box center [863, 295] width 298 height 30
click at [1245, 575] on button "Next" at bounding box center [1240, 583] width 81 height 30
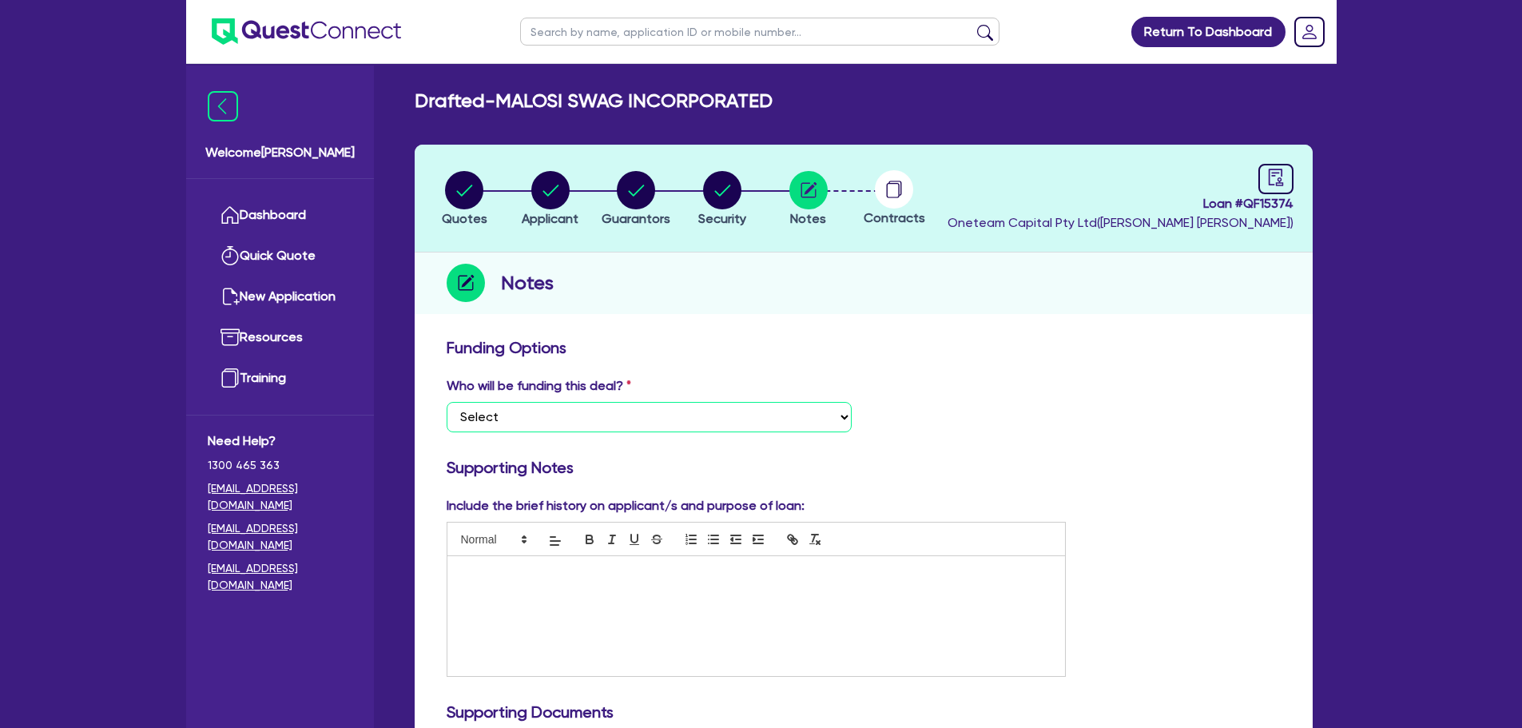
click at [733, 417] on select "Select I want Quest to fund 100% I will fund 100% I will co-fund with Quest Oth…" at bounding box center [649, 417] width 405 height 30
select select "Other"
click at [447, 402] on select "Select I want Quest to fund 100% I will fund 100% I will co-fund with Quest Oth…" at bounding box center [649, 417] width 405 height 30
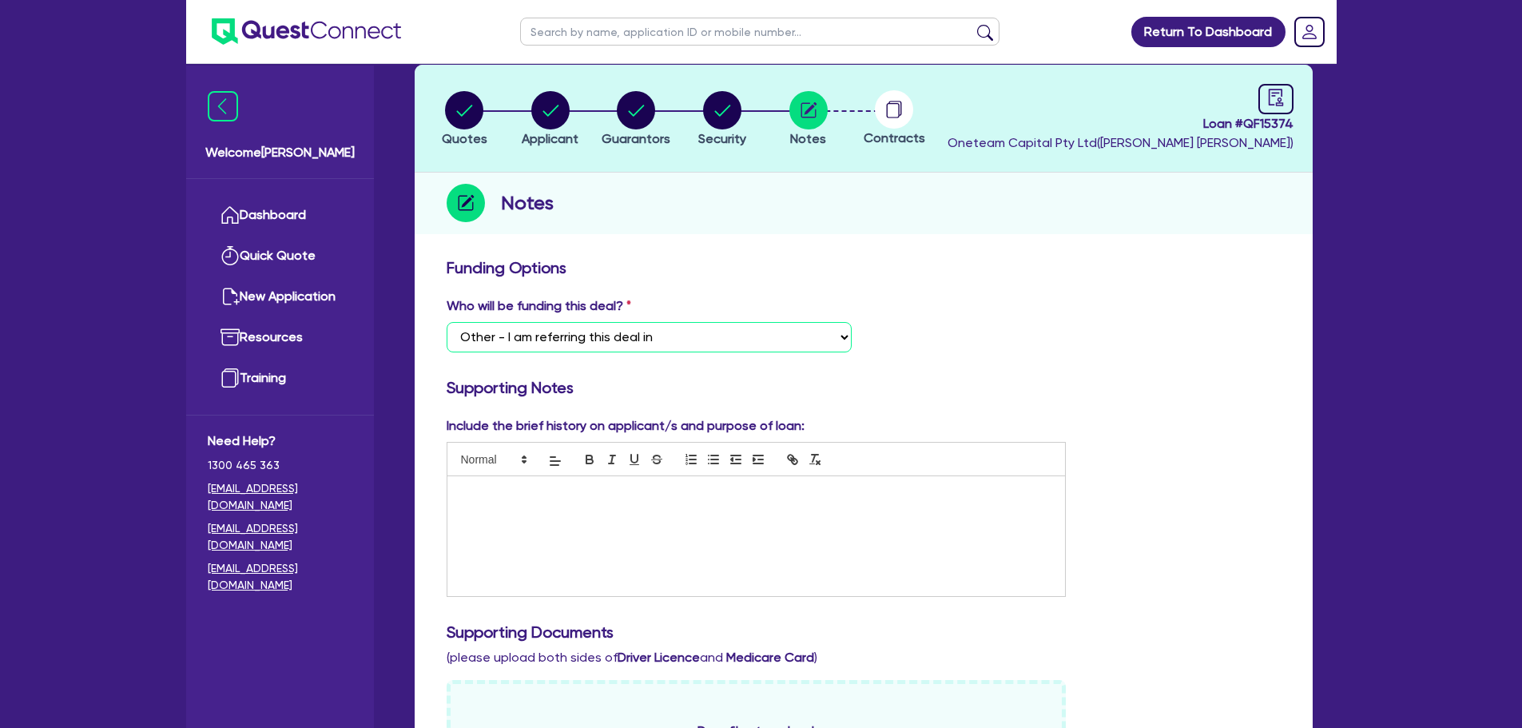
scroll to position [240, 0]
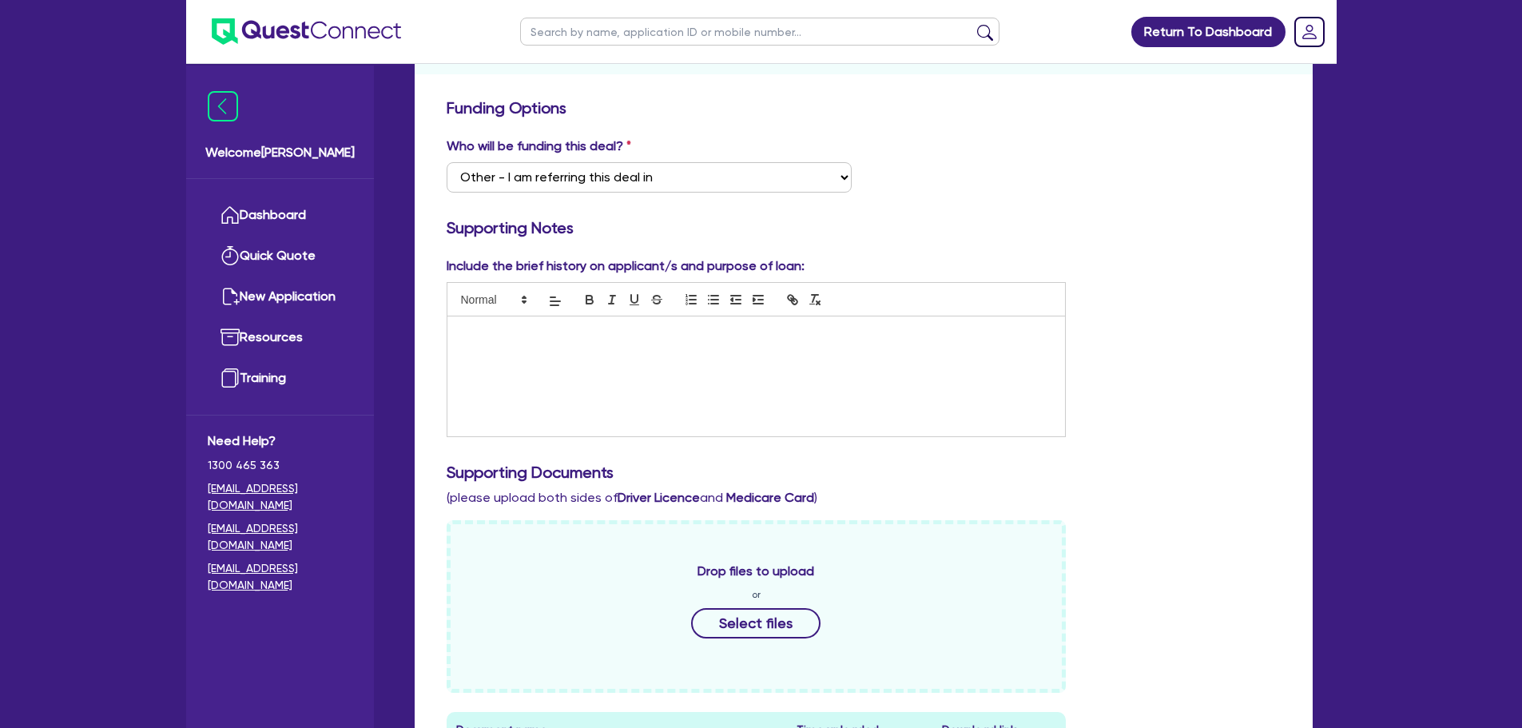
click at [1091, 158] on div "Who will be funding this deal? Select I want Quest to fund 100% I will fund 100…" at bounding box center [864, 171] width 858 height 69
click at [878, 356] on div at bounding box center [757, 376] width 619 height 120
click at [913, 404] on div at bounding box center [757, 376] width 619 height 120
click at [909, 184] on div "Who will be funding this deal? Select I want Quest to fund 100% I will fund 100…" at bounding box center [864, 171] width 858 height 69
click at [665, 359] on div at bounding box center [757, 376] width 619 height 120
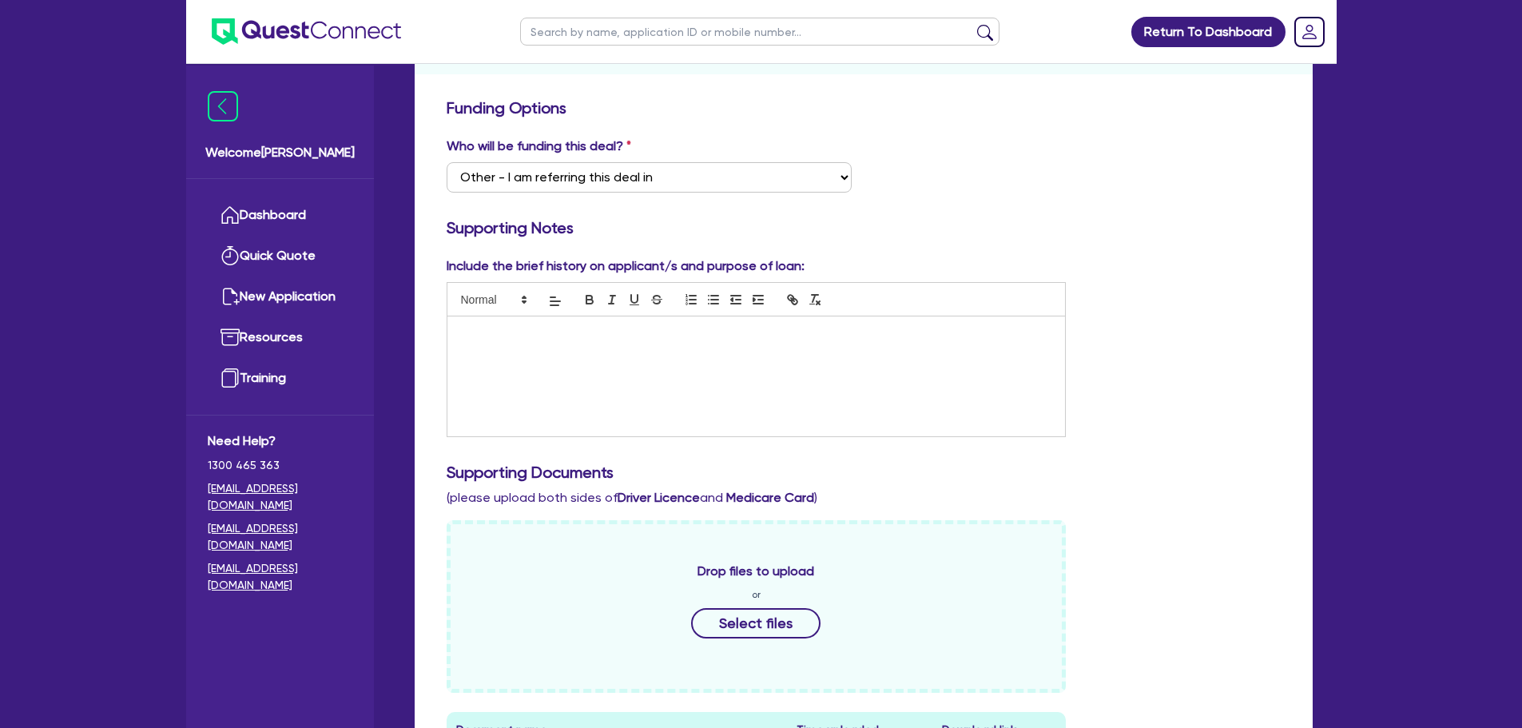
click at [743, 354] on div at bounding box center [757, 376] width 619 height 120
paste div
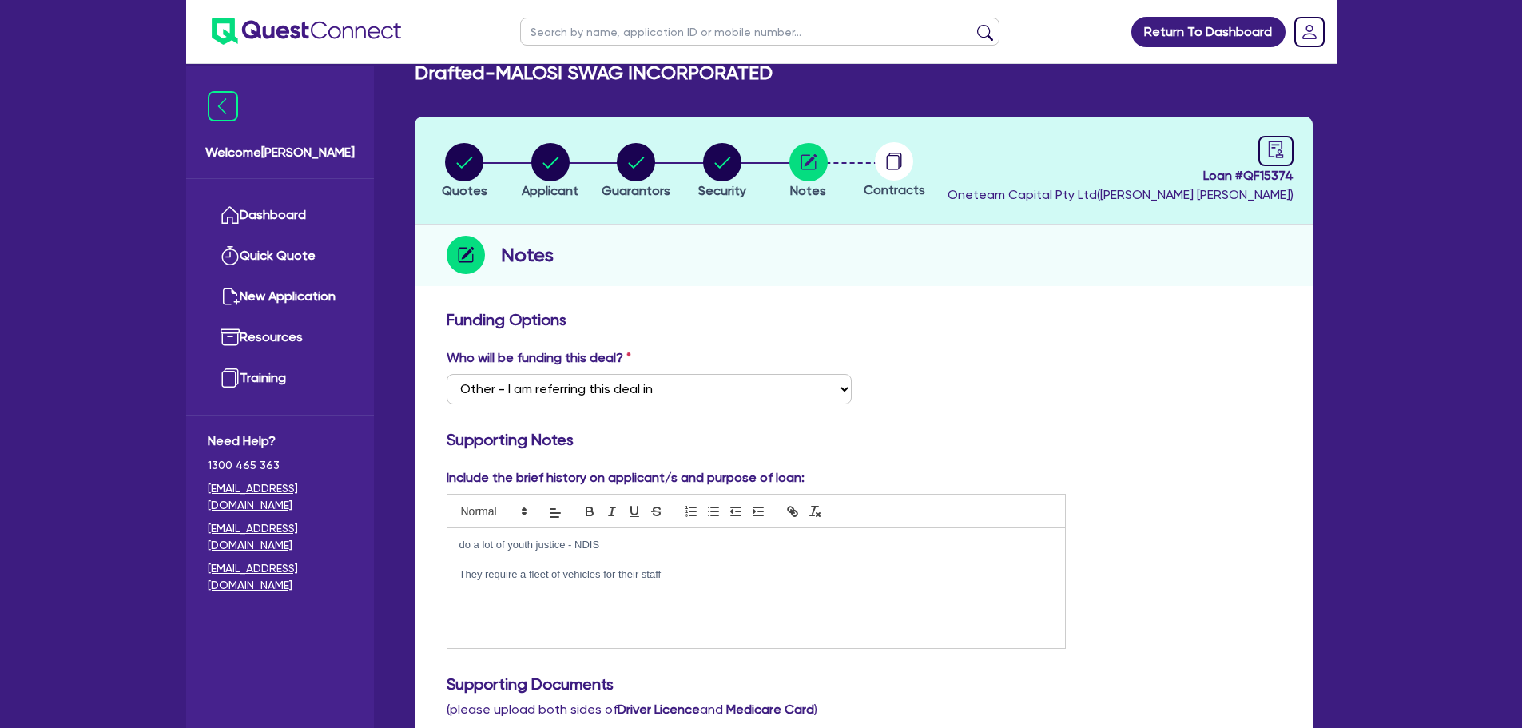
scroll to position [0, 0]
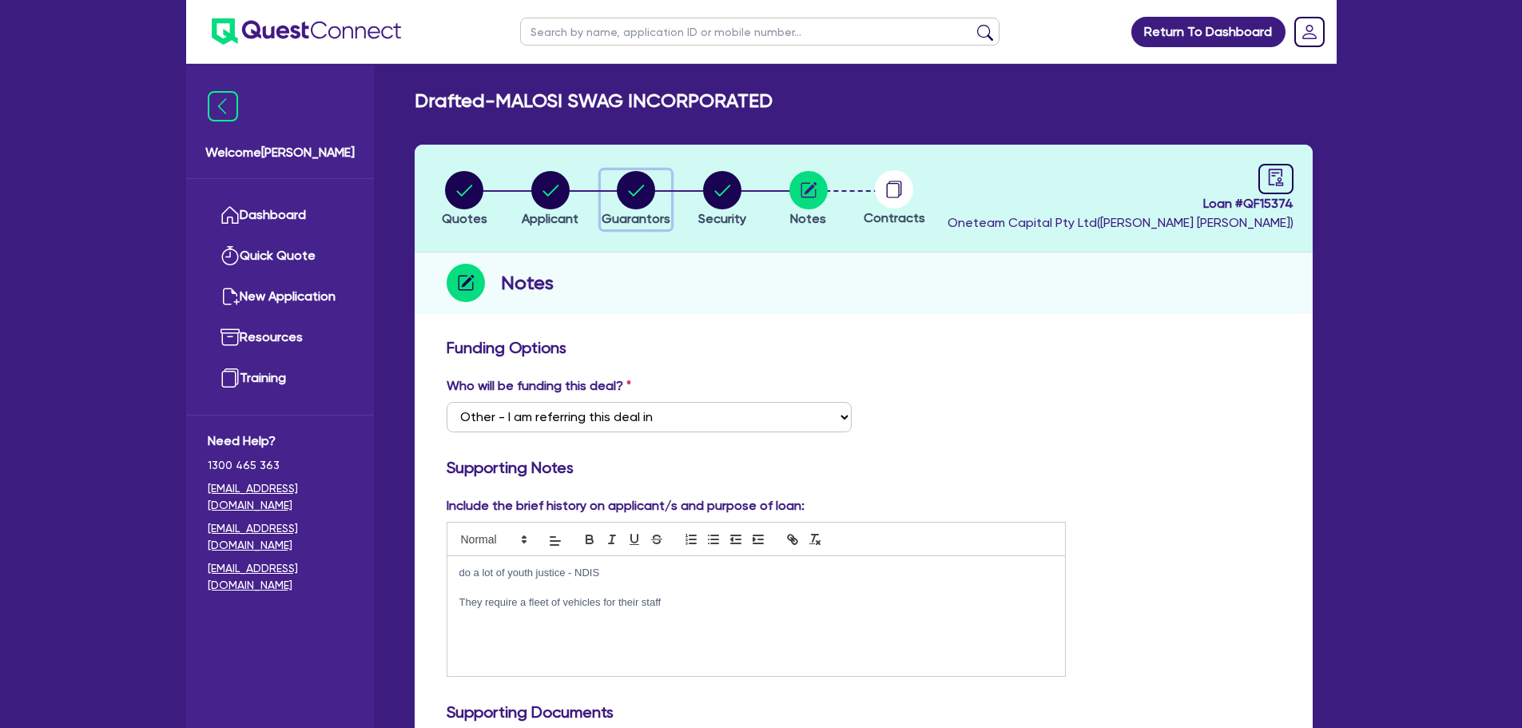
click at [650, 187] on circle "button" at bounding box center [636, 190] width 38 height 38
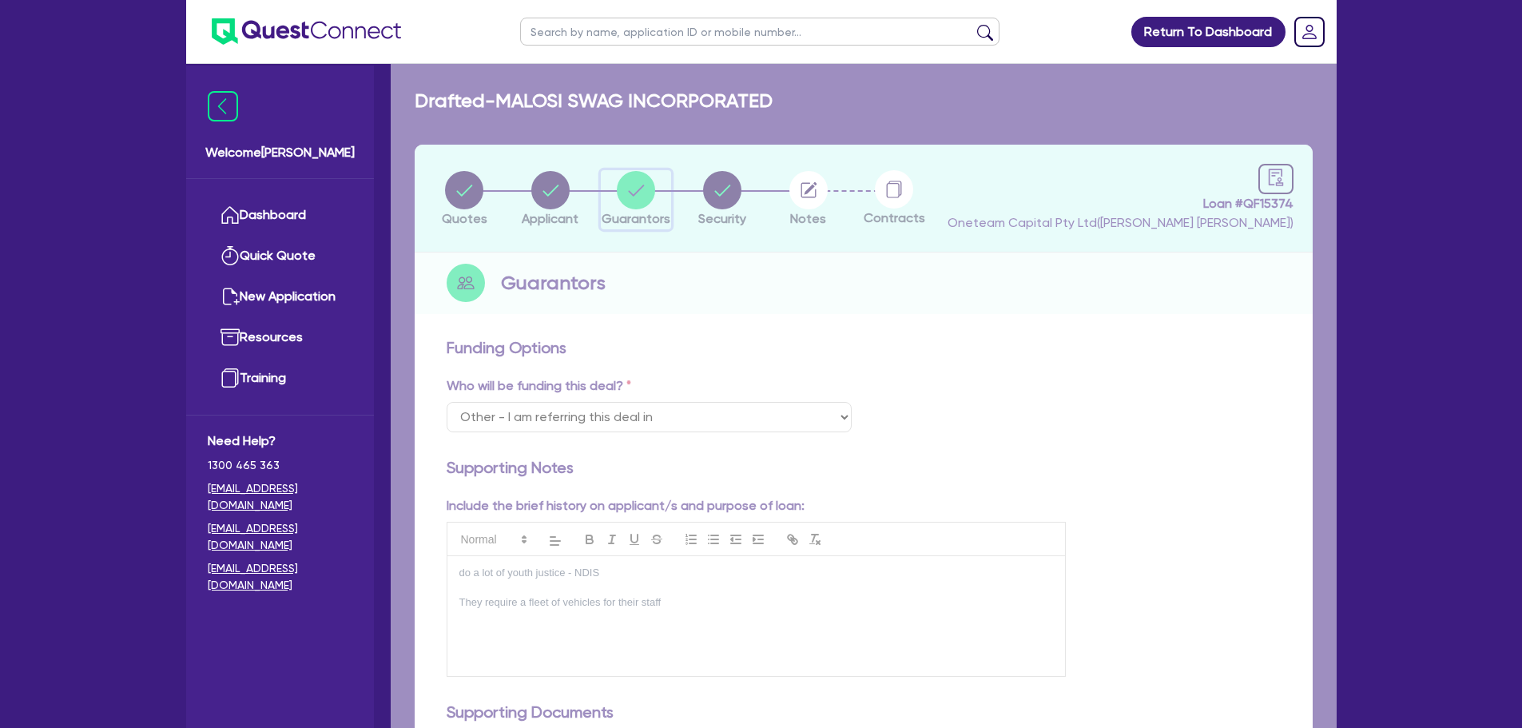
select select "MR"
select select "QLD"
select select "SINGLE"
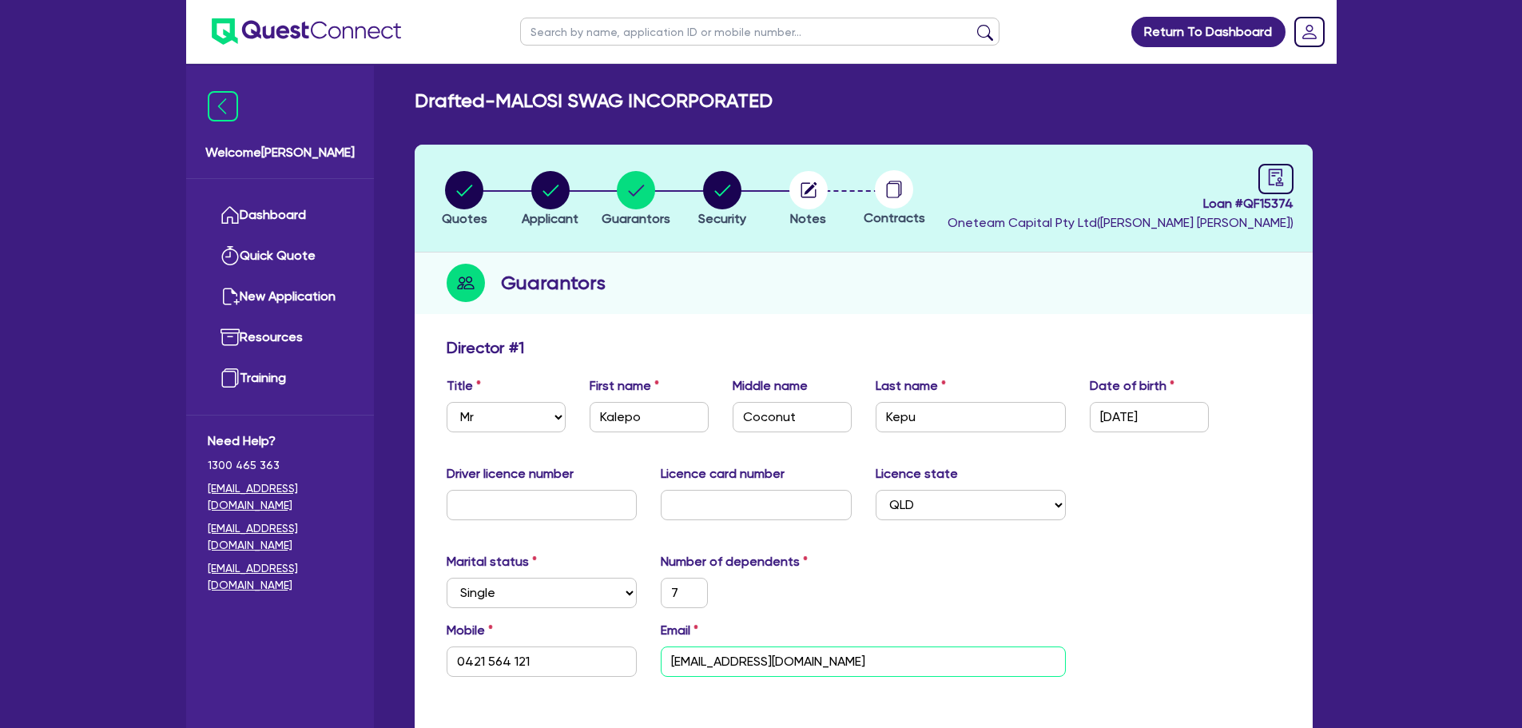
drag, startPoint x: 941, startPoint y: 661, endPoint x: 589, endPoint y: 627, distance: 353.3
click at [589, 627] on div "Mobile 0421 564 121 Email management@malosiswagincorporated.au" at bounding box center [864, 655] width 858 height 69
click at [789, 192] on button "Notes" at bounding box center [809, 199] width 40 height 59
select select "Other"
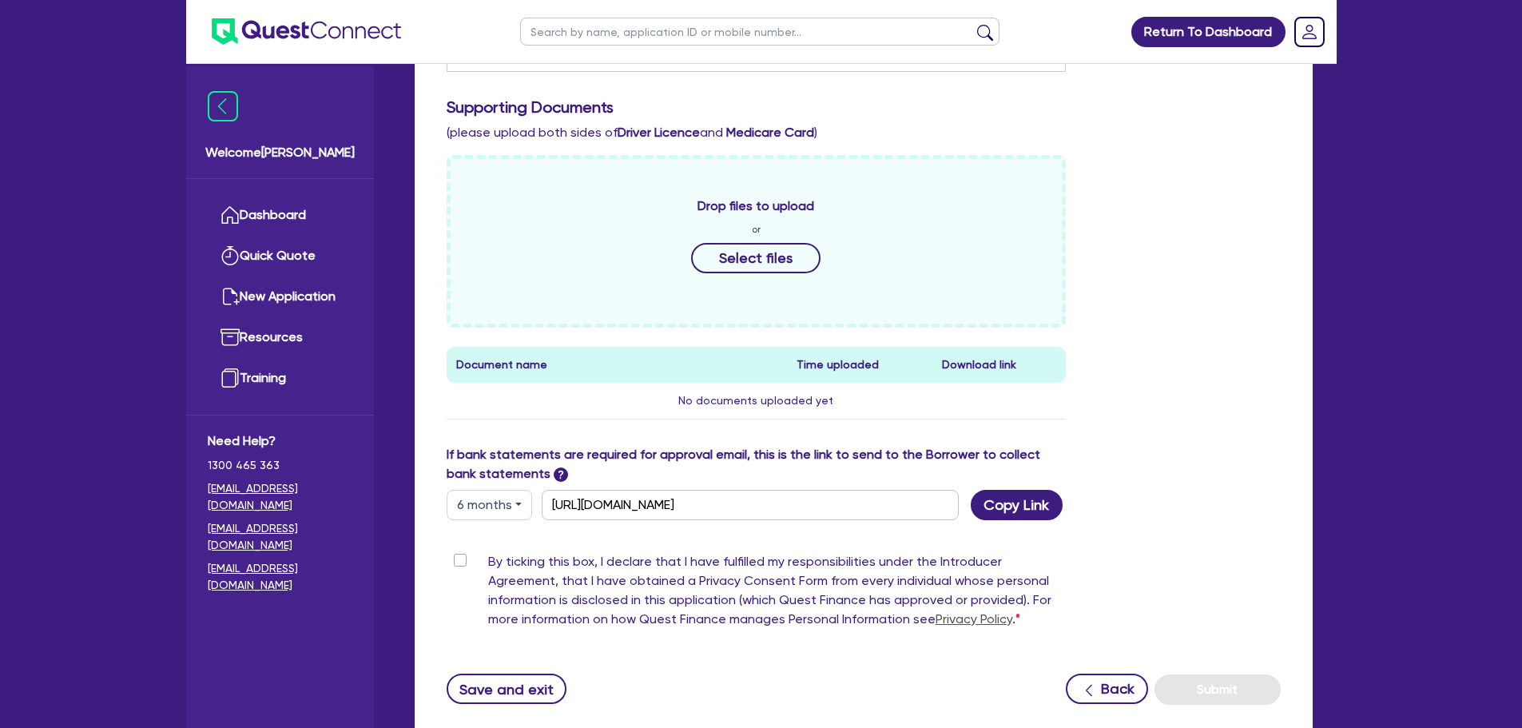
scroll to position [711, 0]
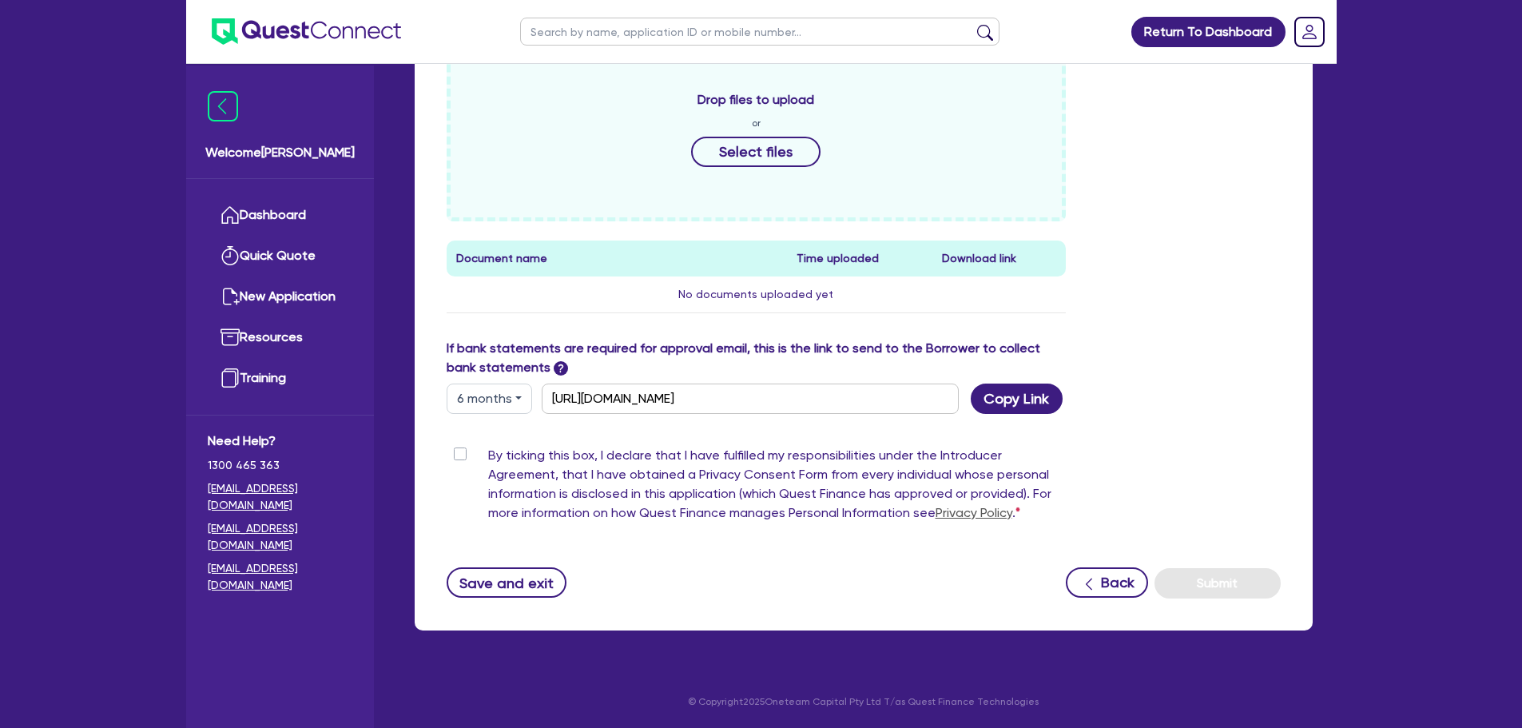
click at [488, 453] on label "By ticking this box, I declare that I have fulfilled my responsibilities under …" at bounding box center [777, 487] width 579 height 83
click at [458, 453] on input "By ticking this box, I declare that I have fulfilled my responsibilities under …" at bounding box center [453, 453] width 13 height 15
checkbox input "true"
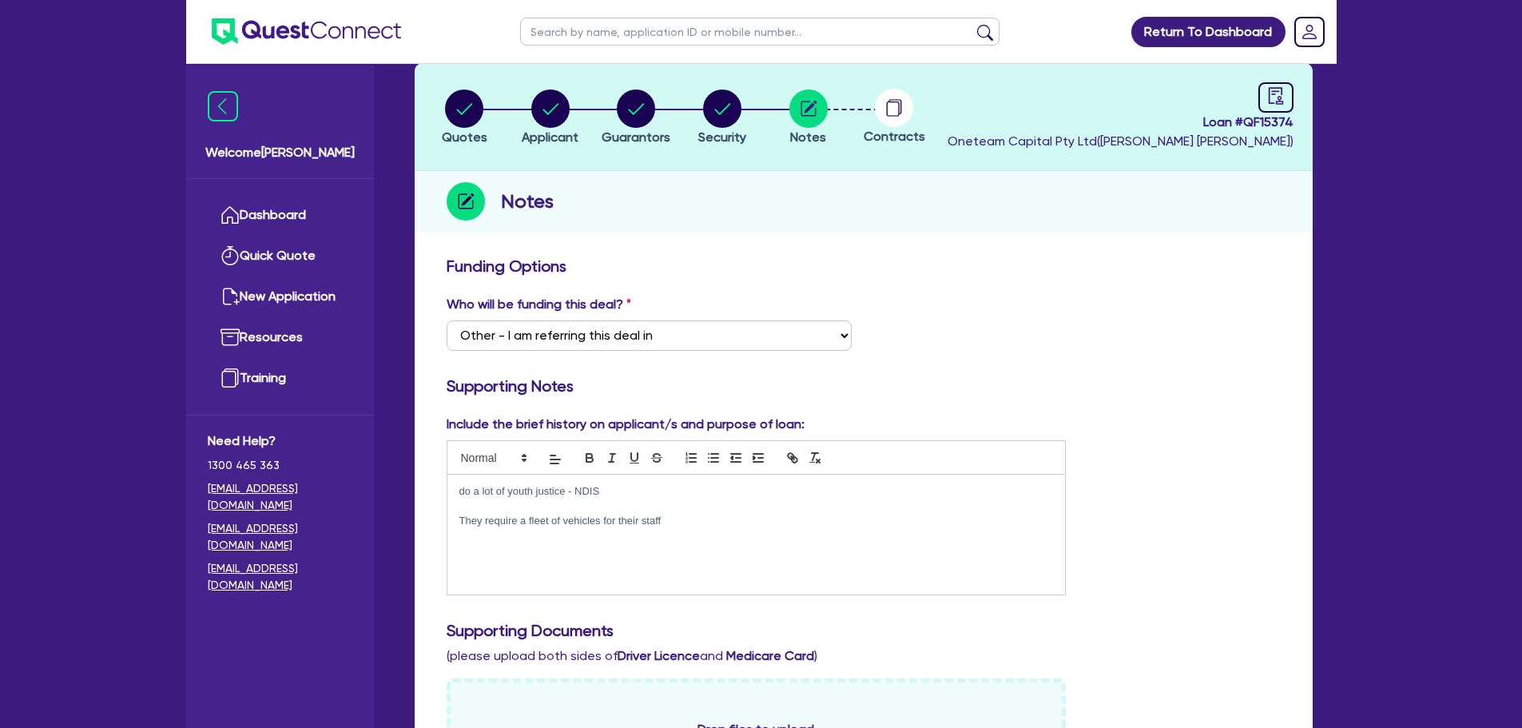
scroll to position [0, 0]
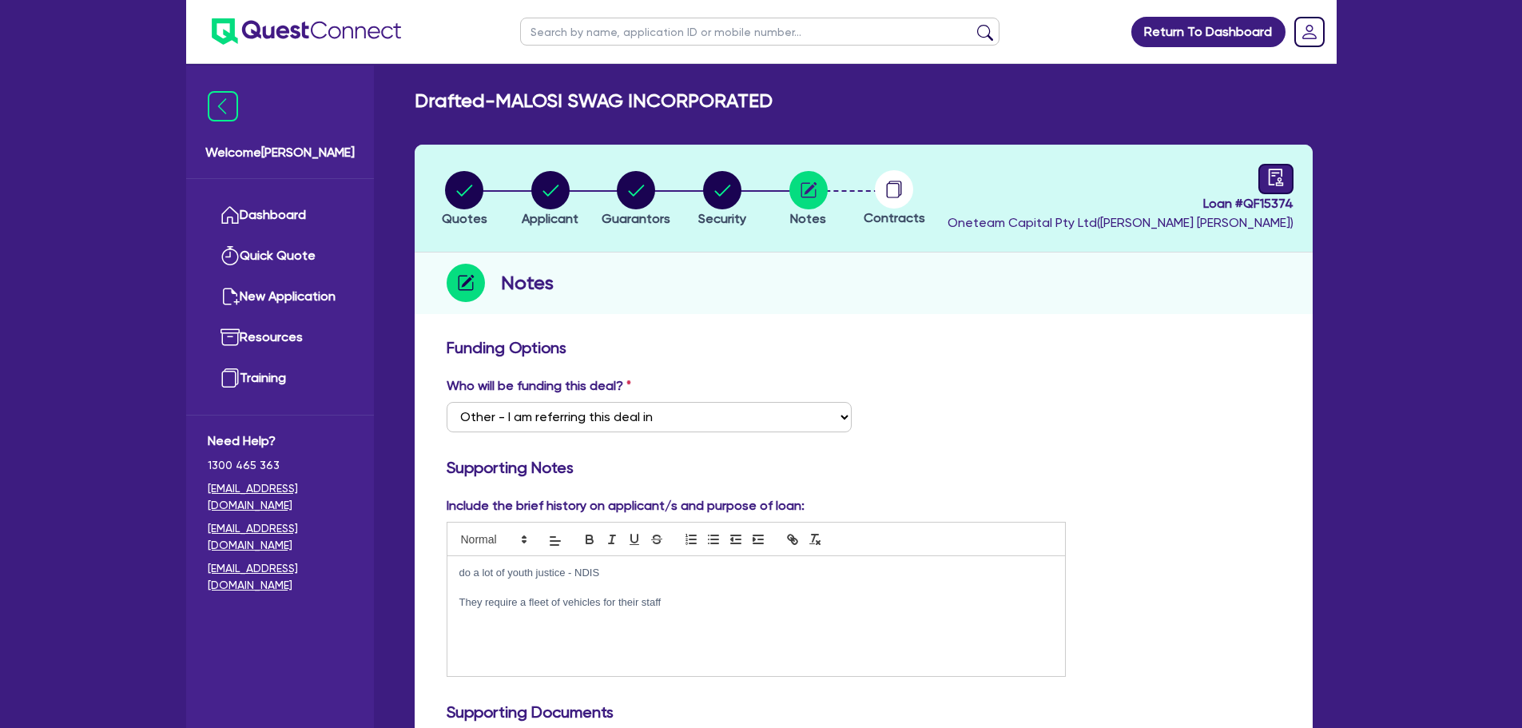
click at [1270, 185] on icon "audit" at bounding box center [1275, 177] width 14 height 17
select select "DRAFTED_NEW"
select select "Other"
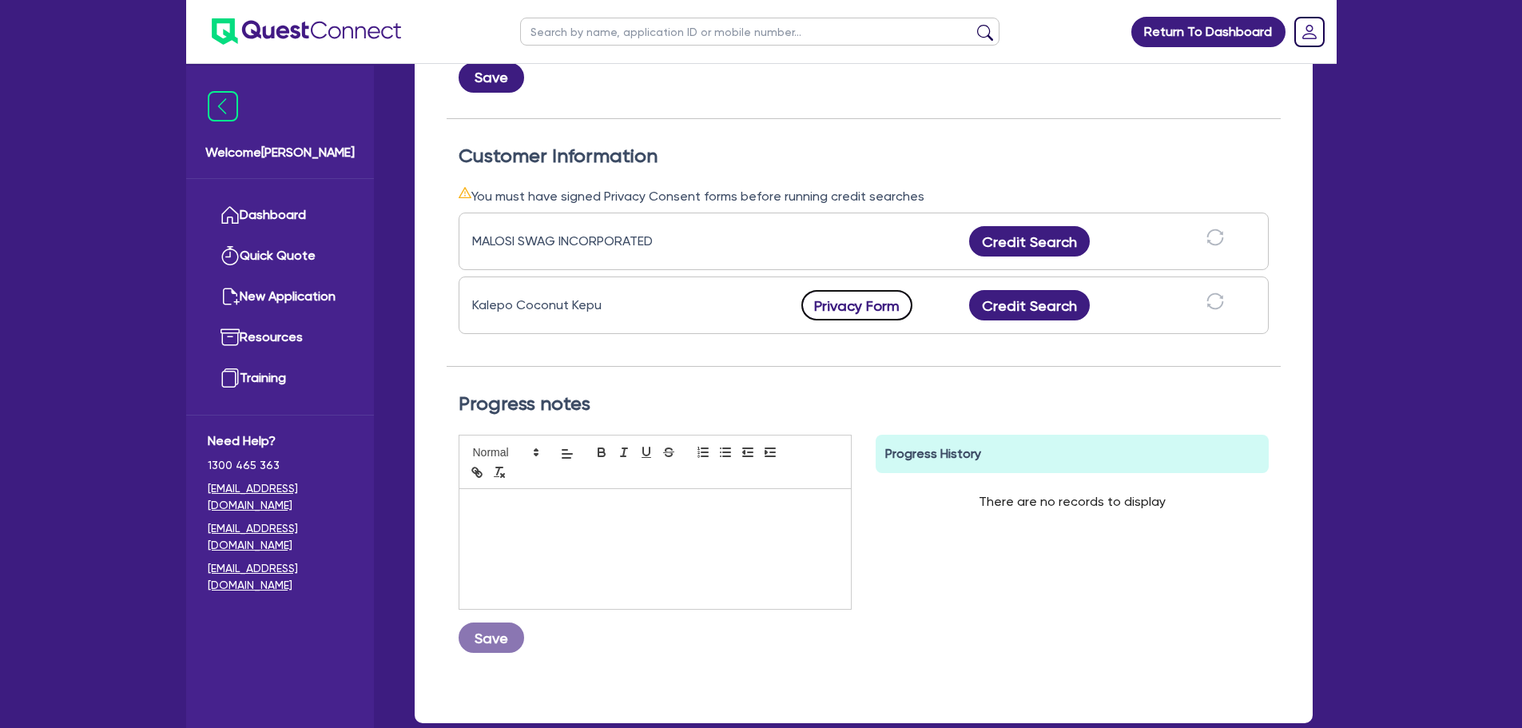
click at [868, 313] on button "Privacy Form" at bounding box center [858, 305] width 112 height 30
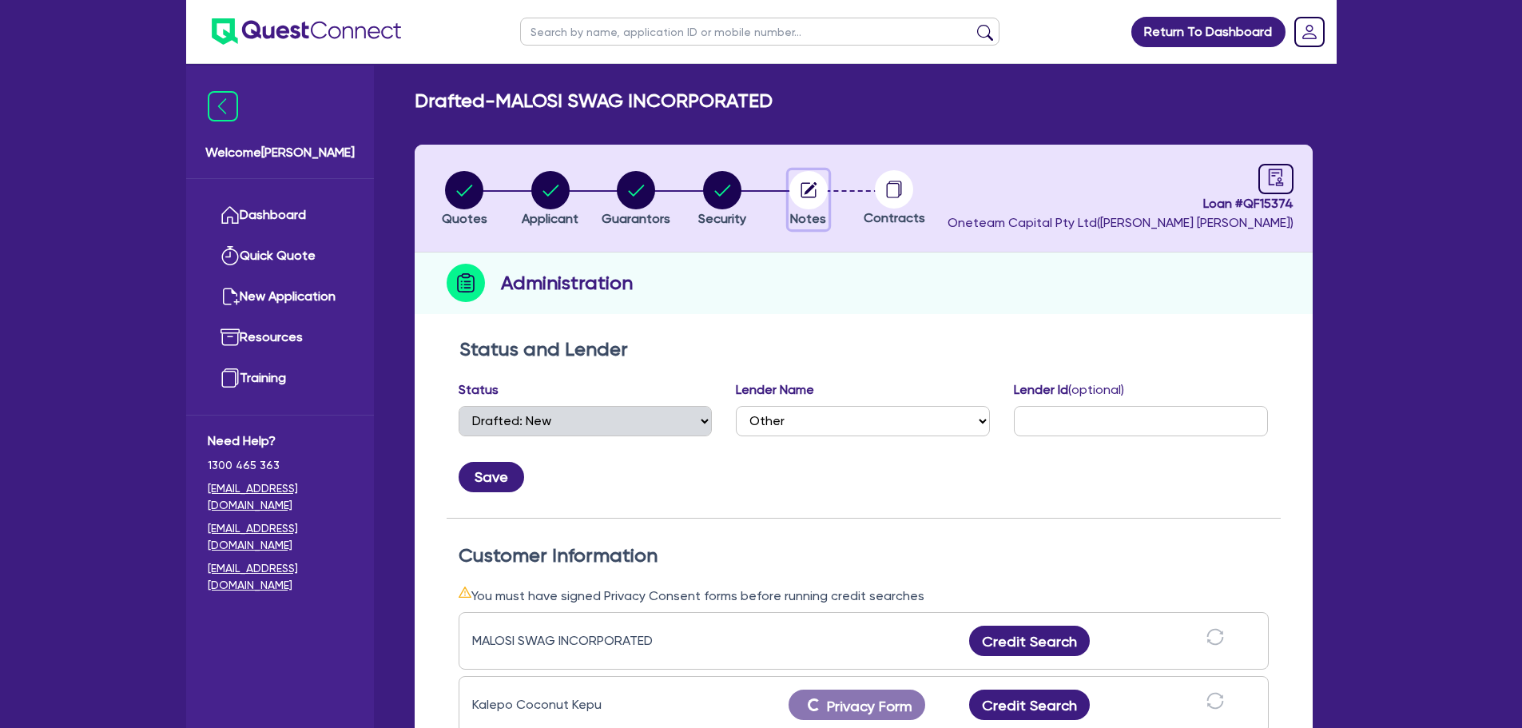
click at [795, 192] on circle "button" at bounding box center [809, 190] width 38 height 38
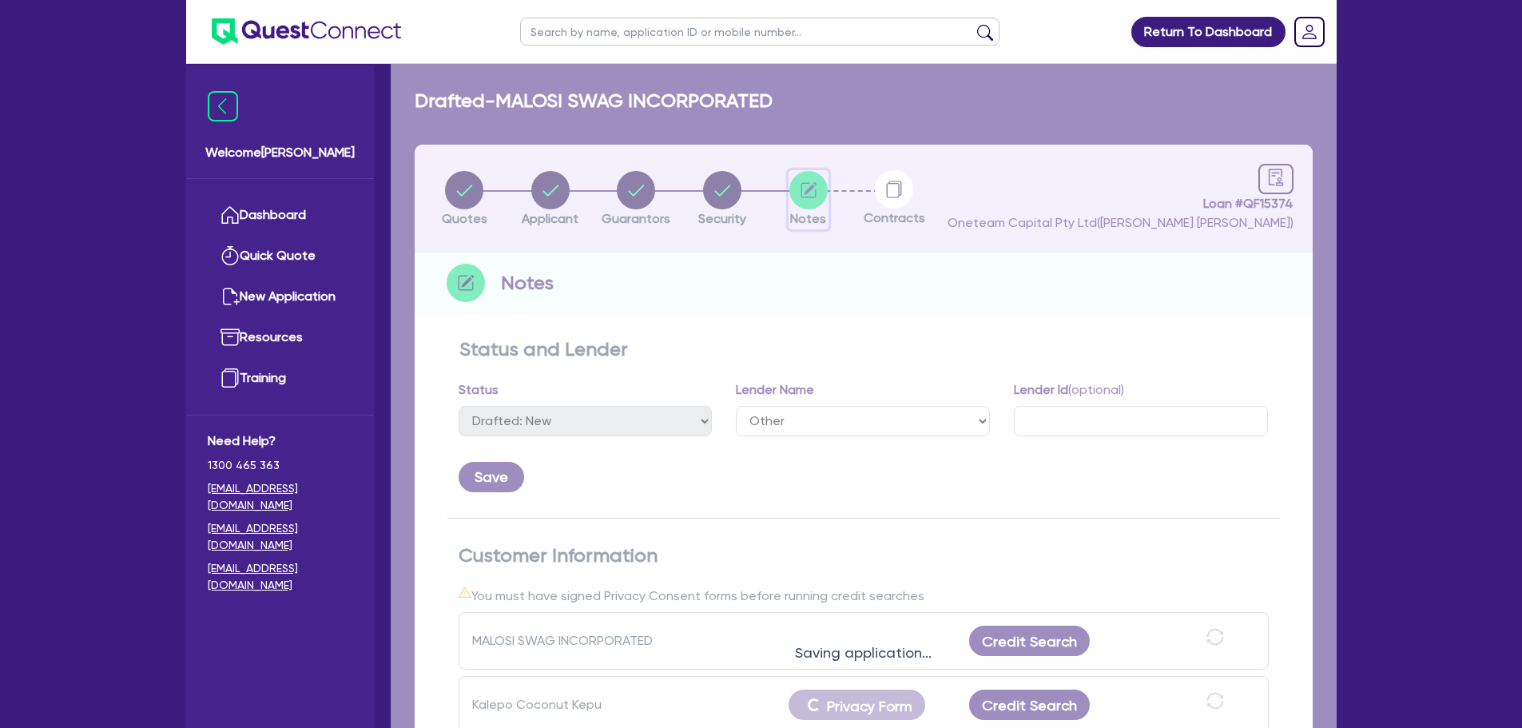
select select "Other"
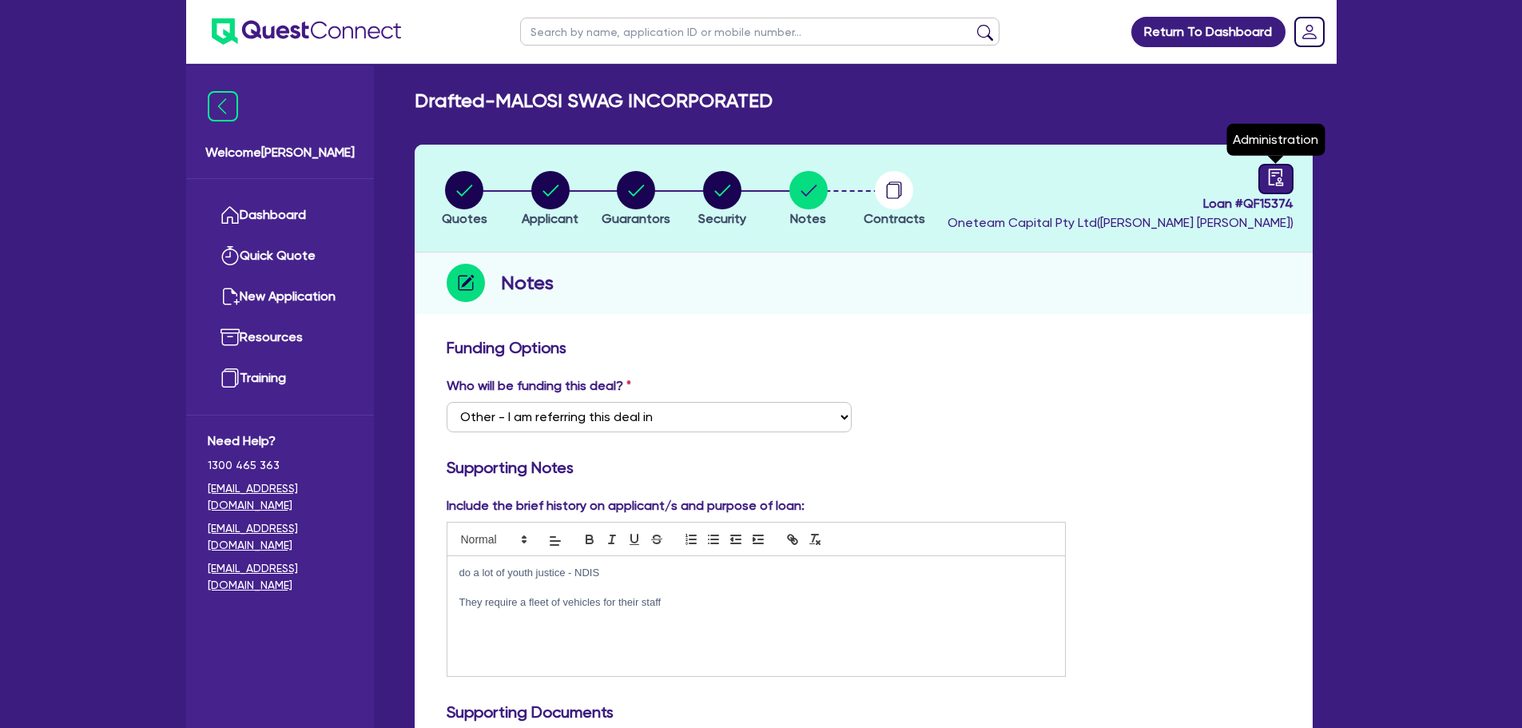
click at [1277, 187] on link at bounding box center [1276, 179] width 35 height 30
select select "DRAFTED_NEW"
select select "Other"
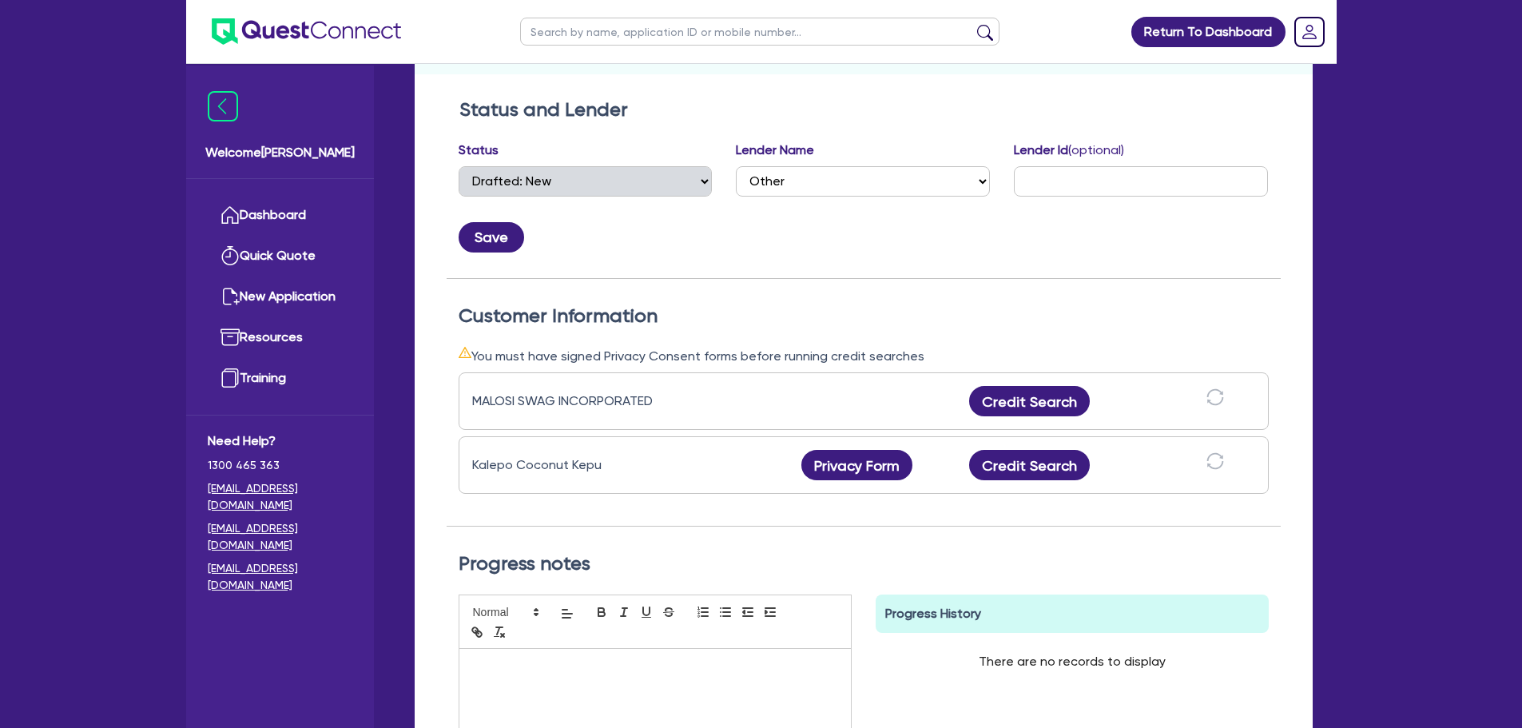
scroll to position [80, 0]
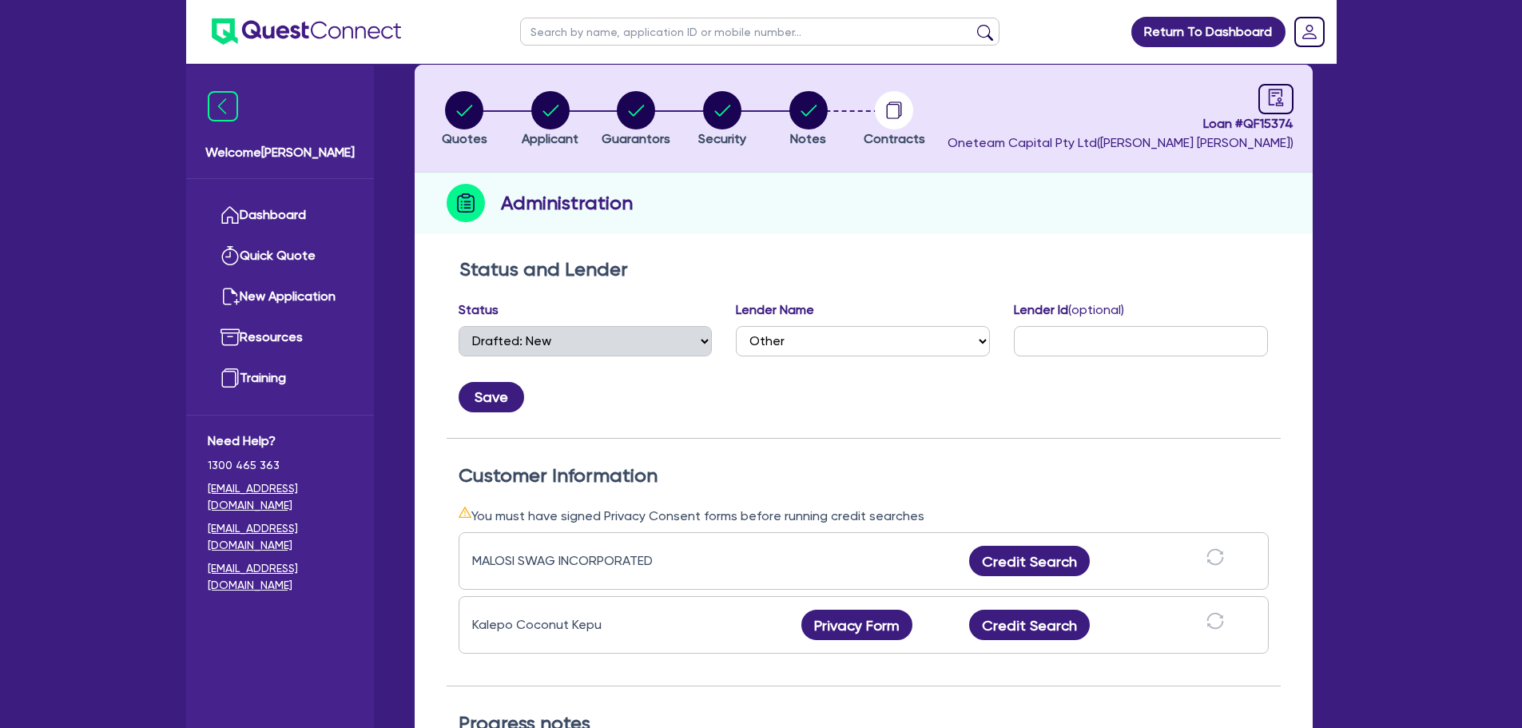
click at [872, 605] on div "Kalepo Coconut Kepu Privacy Form Privacy form logs Close Send new privacy form?…" at bounding box center [864, 625] width 810 height 58
click at [865, 629] on button "Privacy Form" at bounding box center [858, 625] width 112 height 30
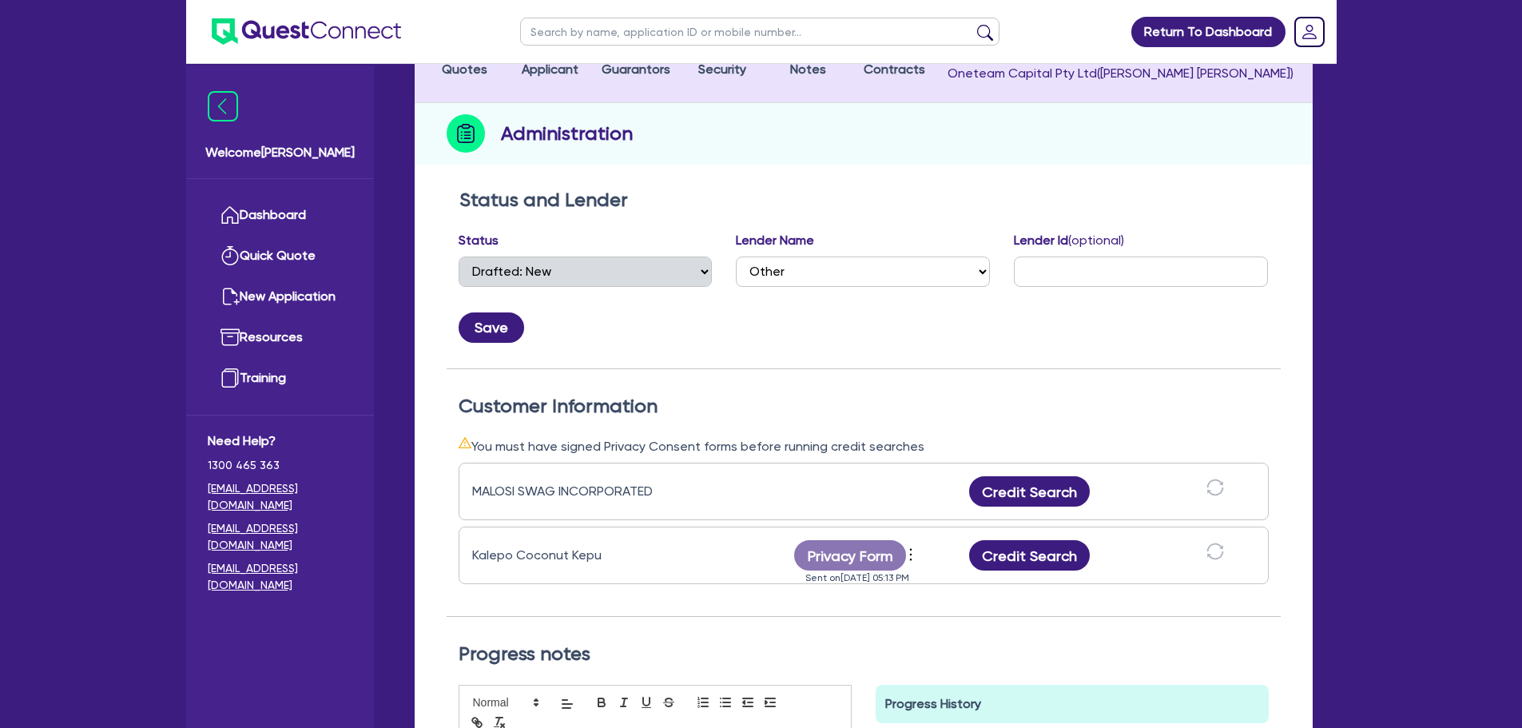
scroll to position [0, 0]
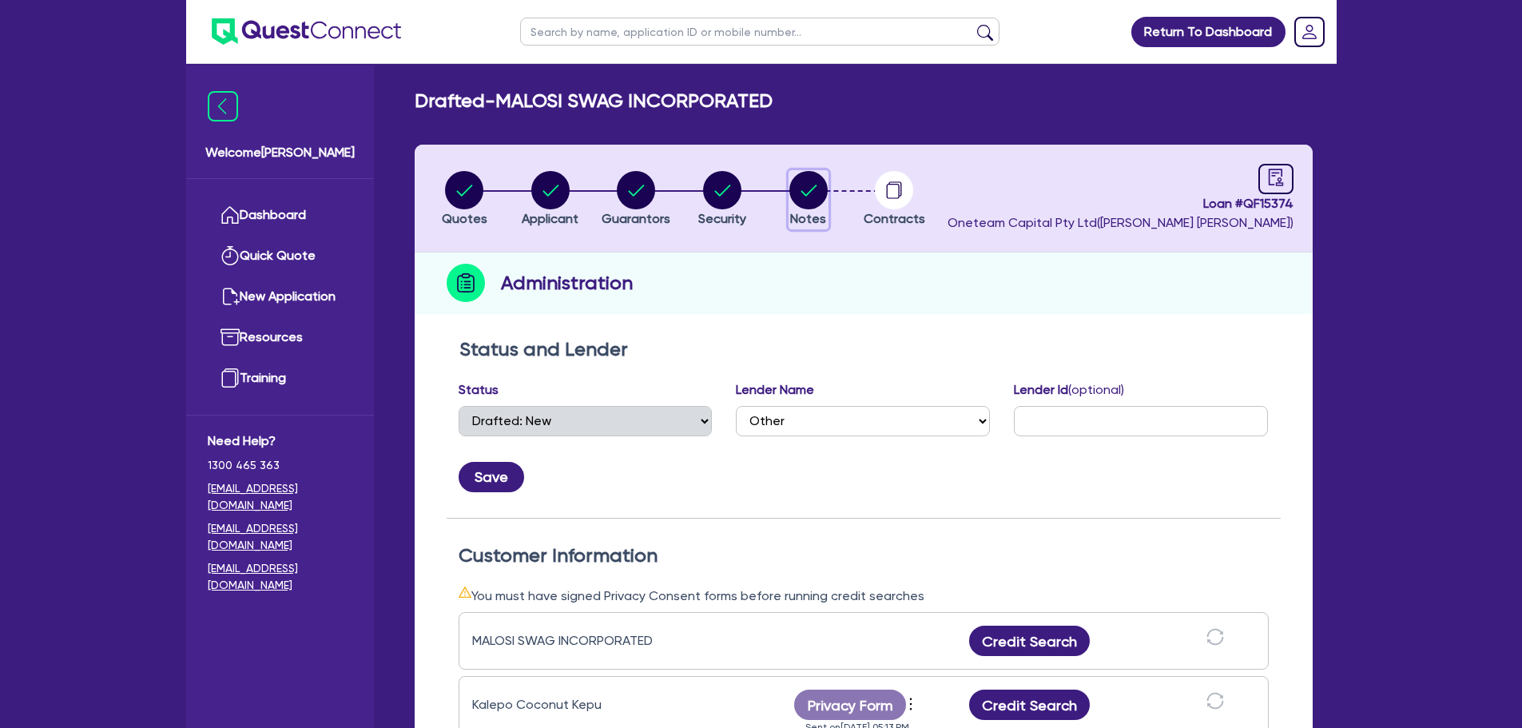
click at [790, 178] on icon "button" at bounding box center [809, 190] width 38 height 38
select select "Other"
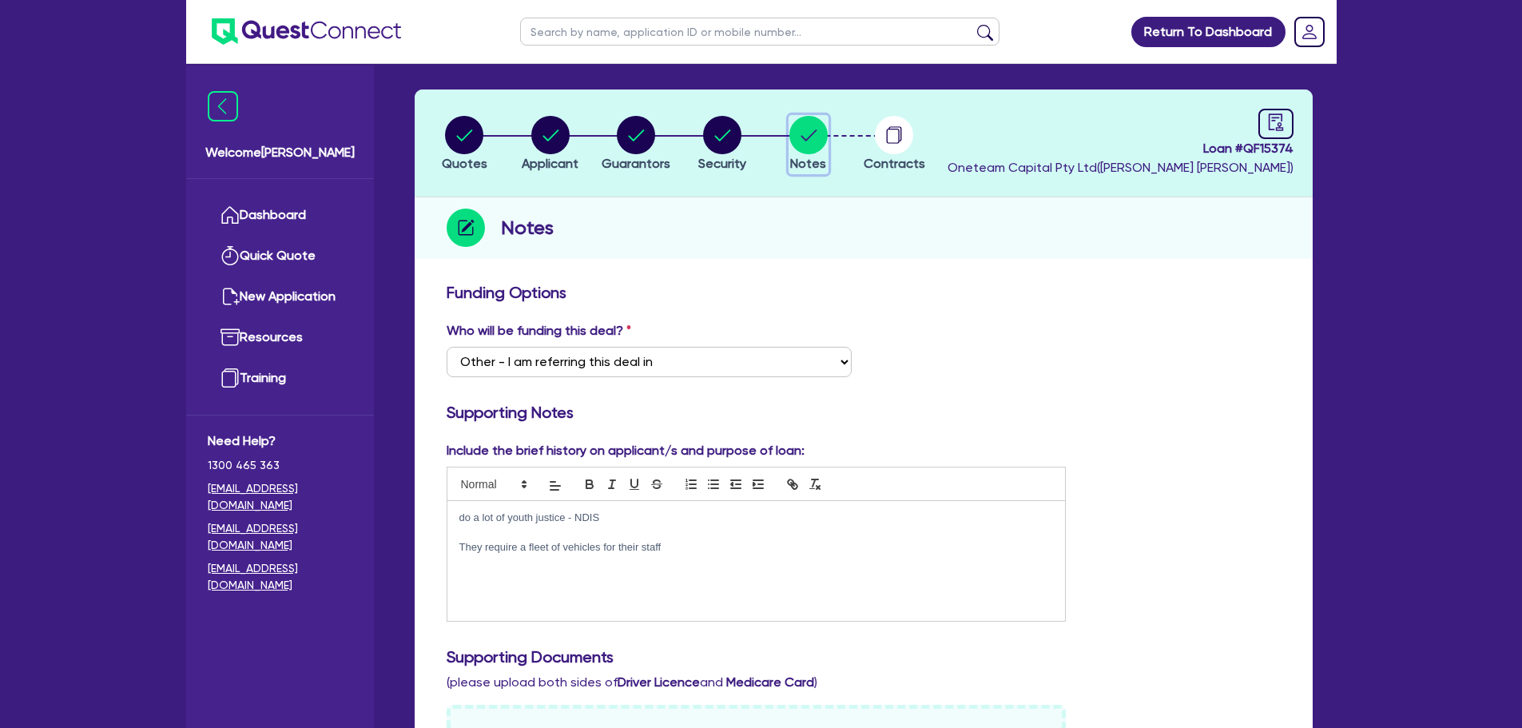
scroll to position [711, 0]
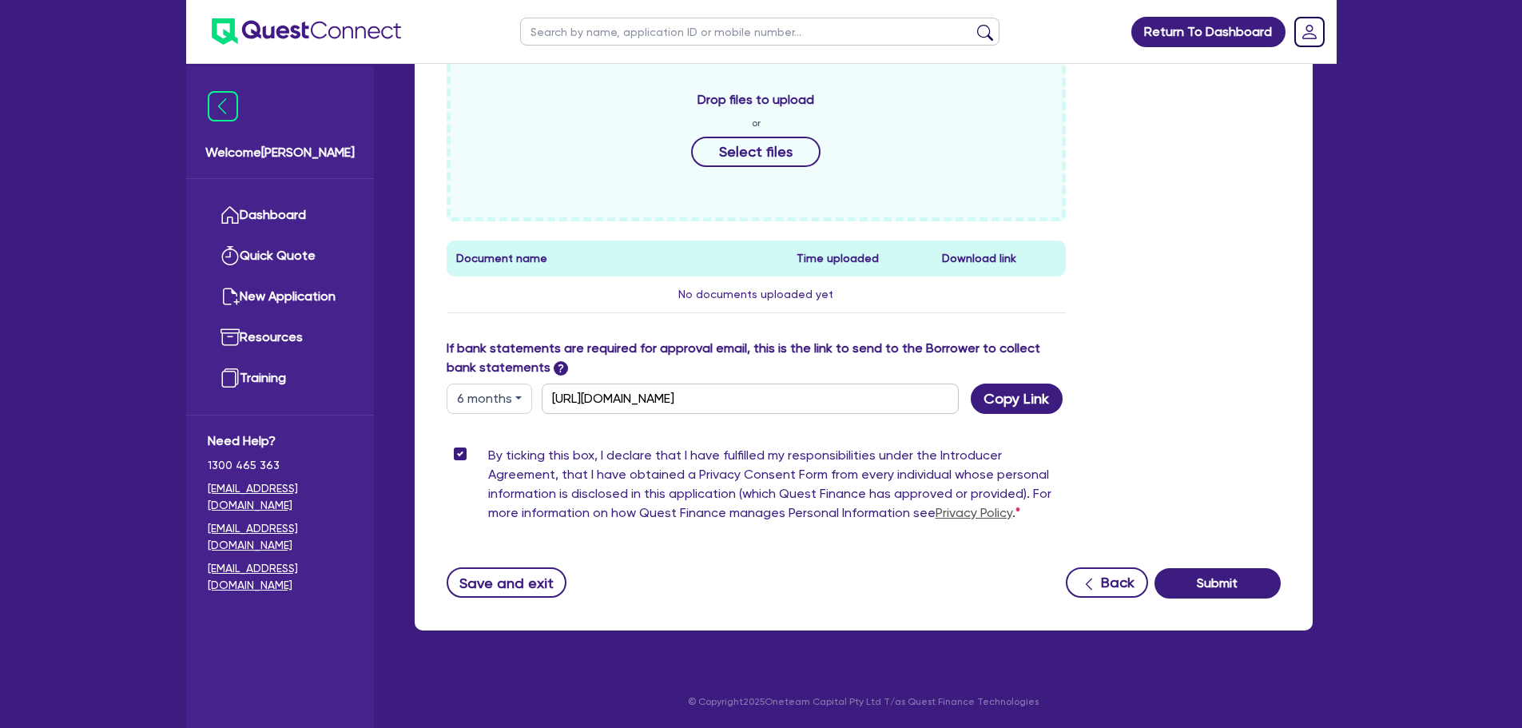
click at [1225, 565] on div "Funding Options Who will be funding this deal? Select I want Quest to fund 100%…" at bounding box center [864, 113] width 834 height 972
click at [1219, 578] on button "Submit" at bounding box center [1218, 583] width 126 height 30
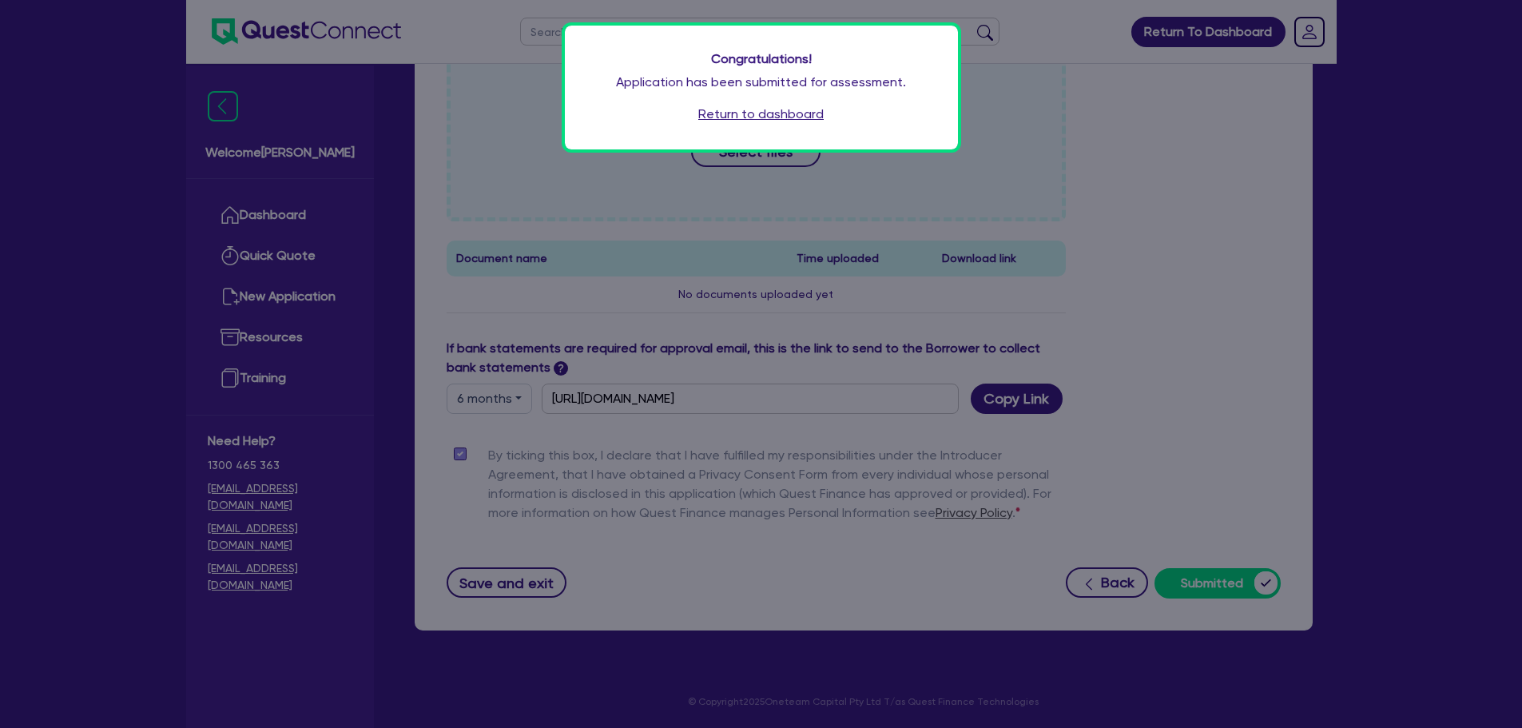
click at [756, 120] on link "Return to dashboard" at bounding box center [760, 114] width 125 height 19
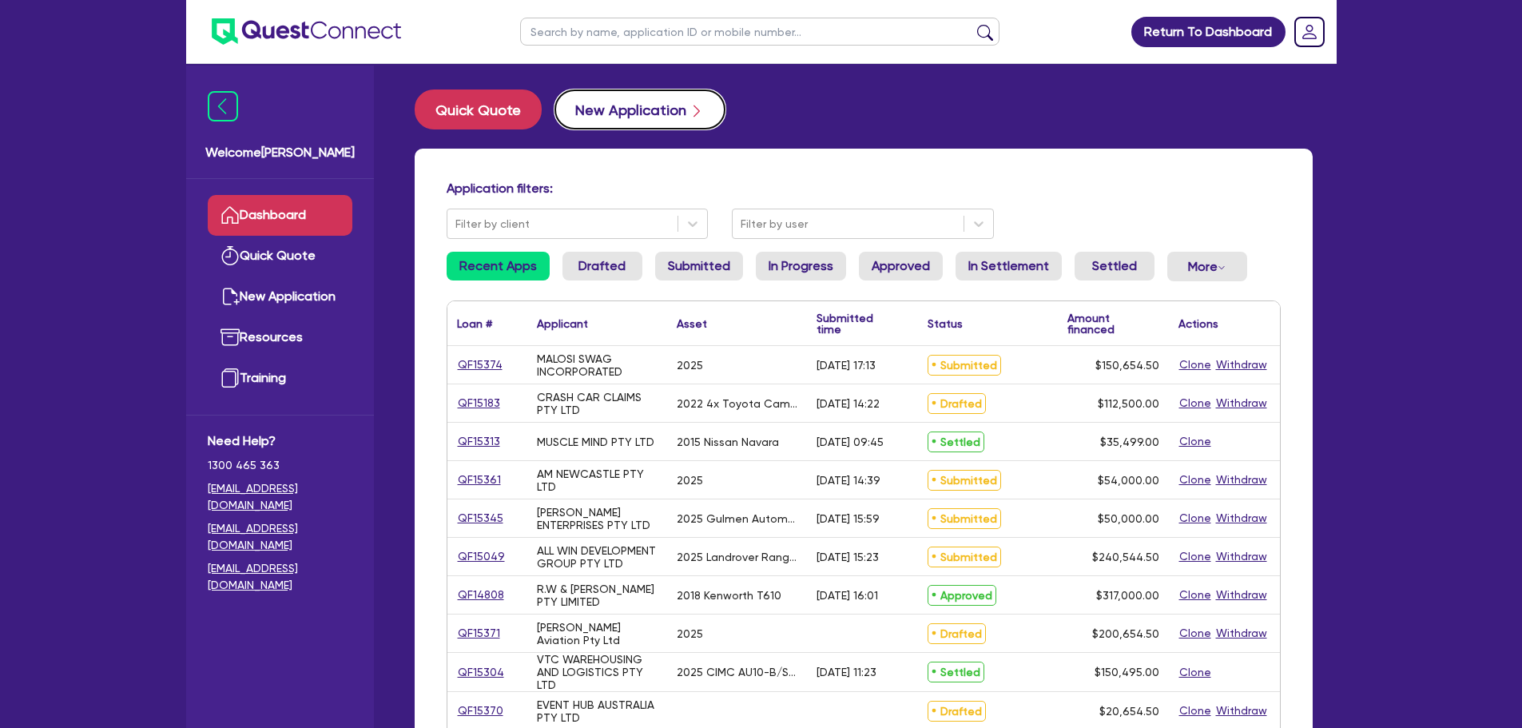
click at [602, 113] on button "New Application" at bounding box center [640, 110] width 171 height 40
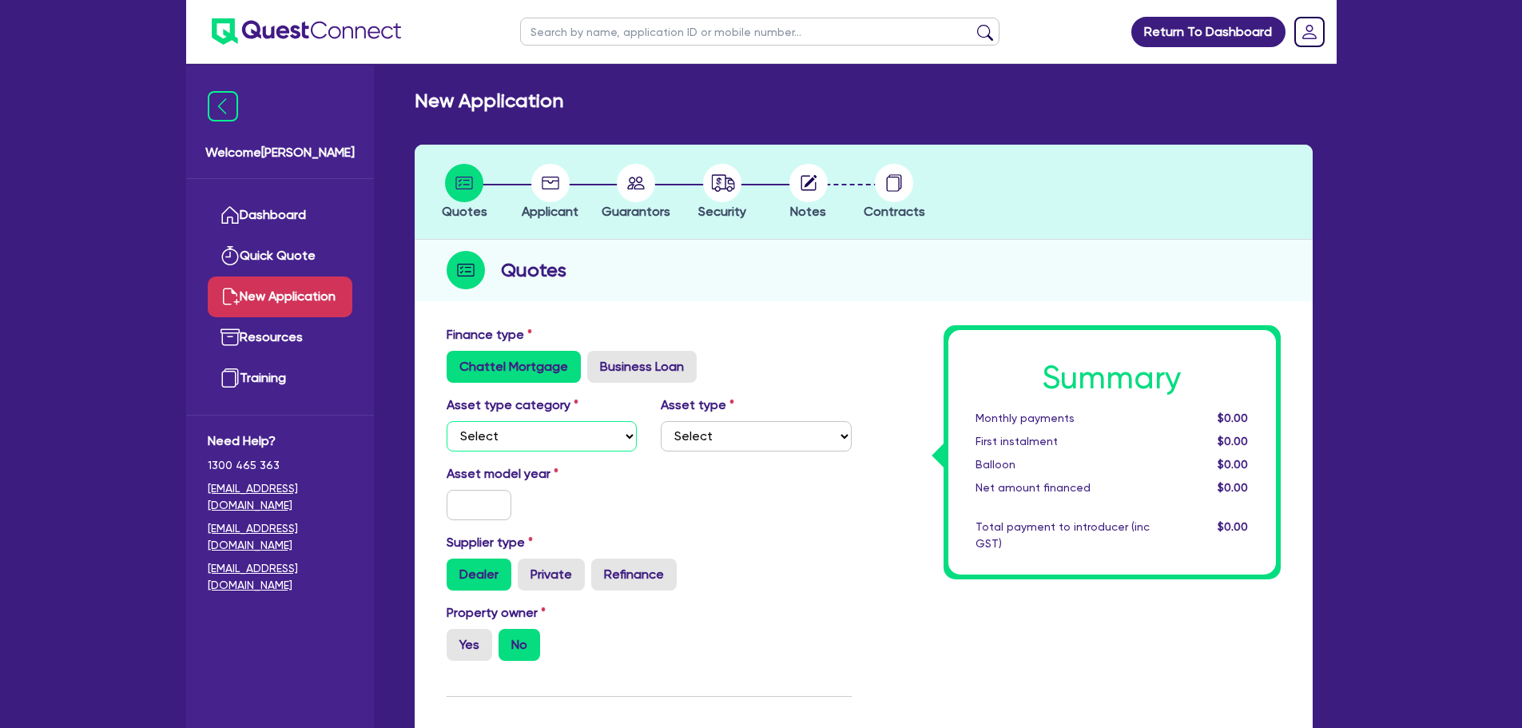
click at [557, 429] on select "Select Cars and light trucks Primary assets Secondary assets Tertiary assets" at bounding box center [542, 436] width 191 height 30
click at [626, 353] on label "Business Loan" at bounding box center [641, 367] width 109 height 32
click at [598, 353] on input "Business Loan" at bounding box center [592, 356] width 10 height 10
radio input "true"
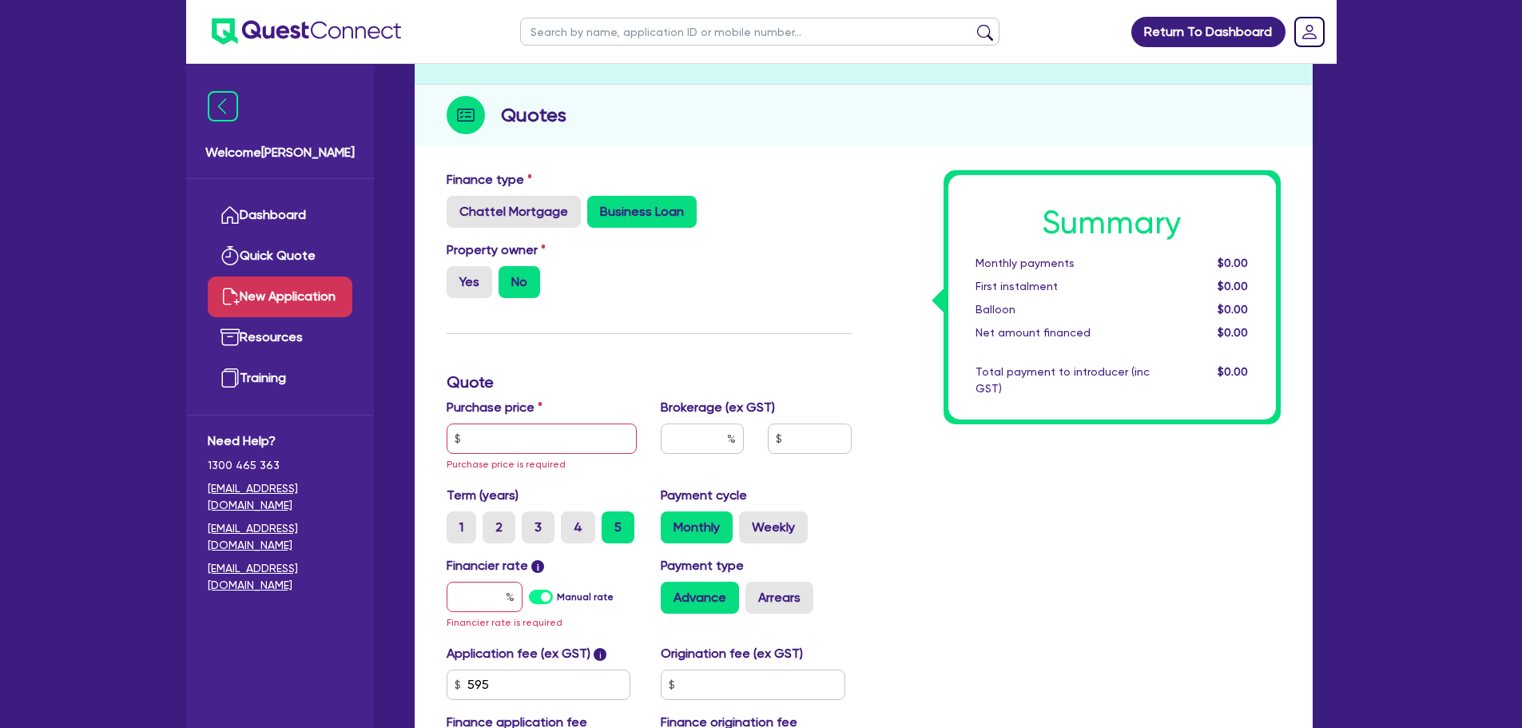
scroll to position [160, 0]
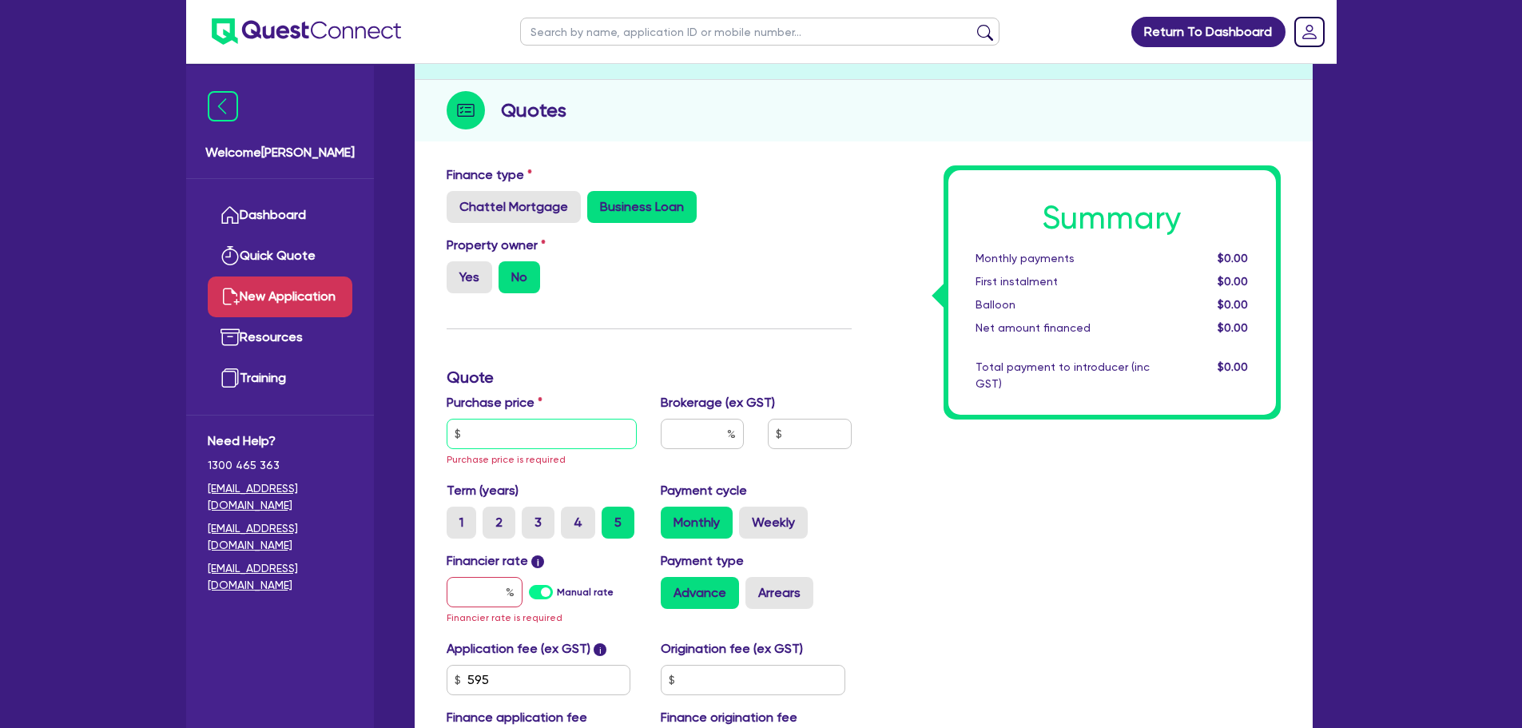
click at [556, 424] on input "text" at bounding box center [542, 434] width 191 height 30
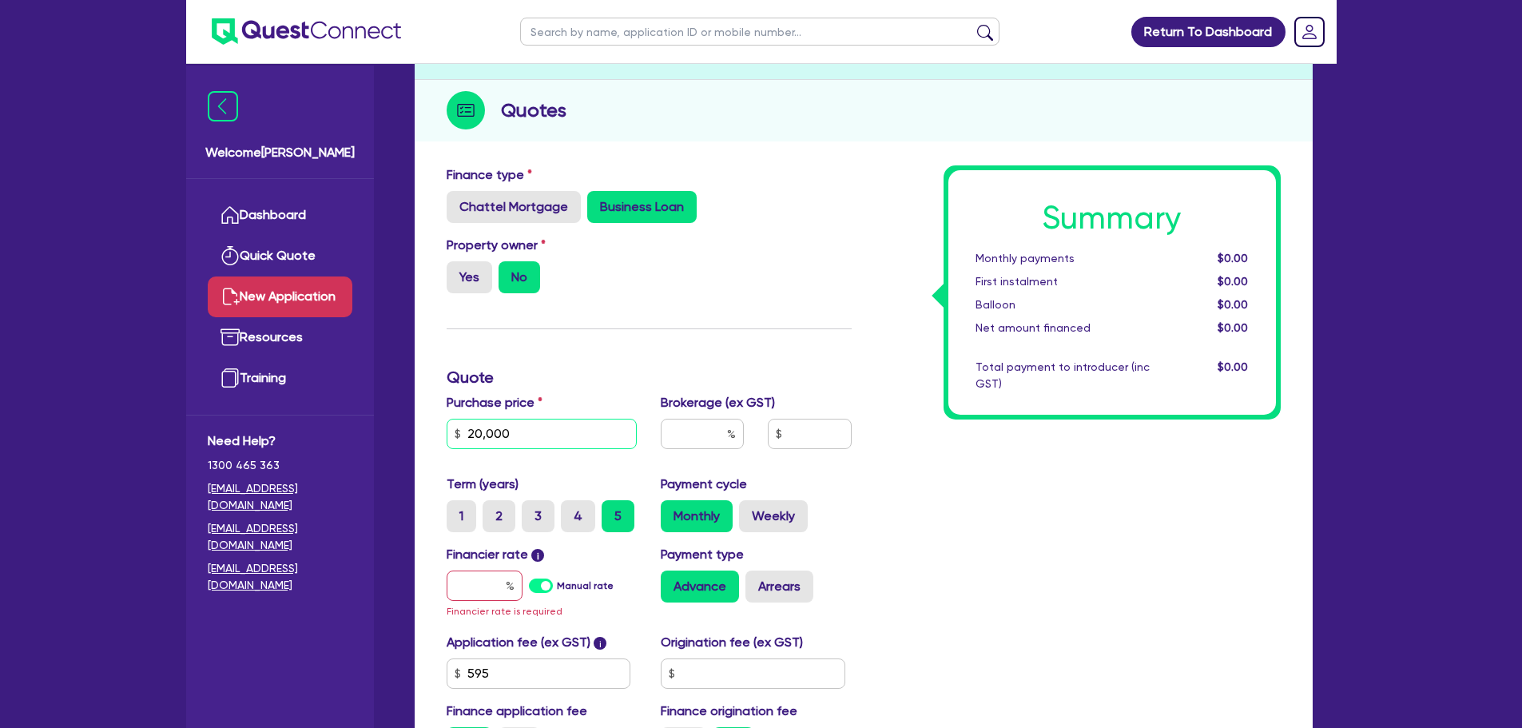
type input "20,000"
click at [497, 591] on input "text" at bounding box center [485, 586] width 76 height 30
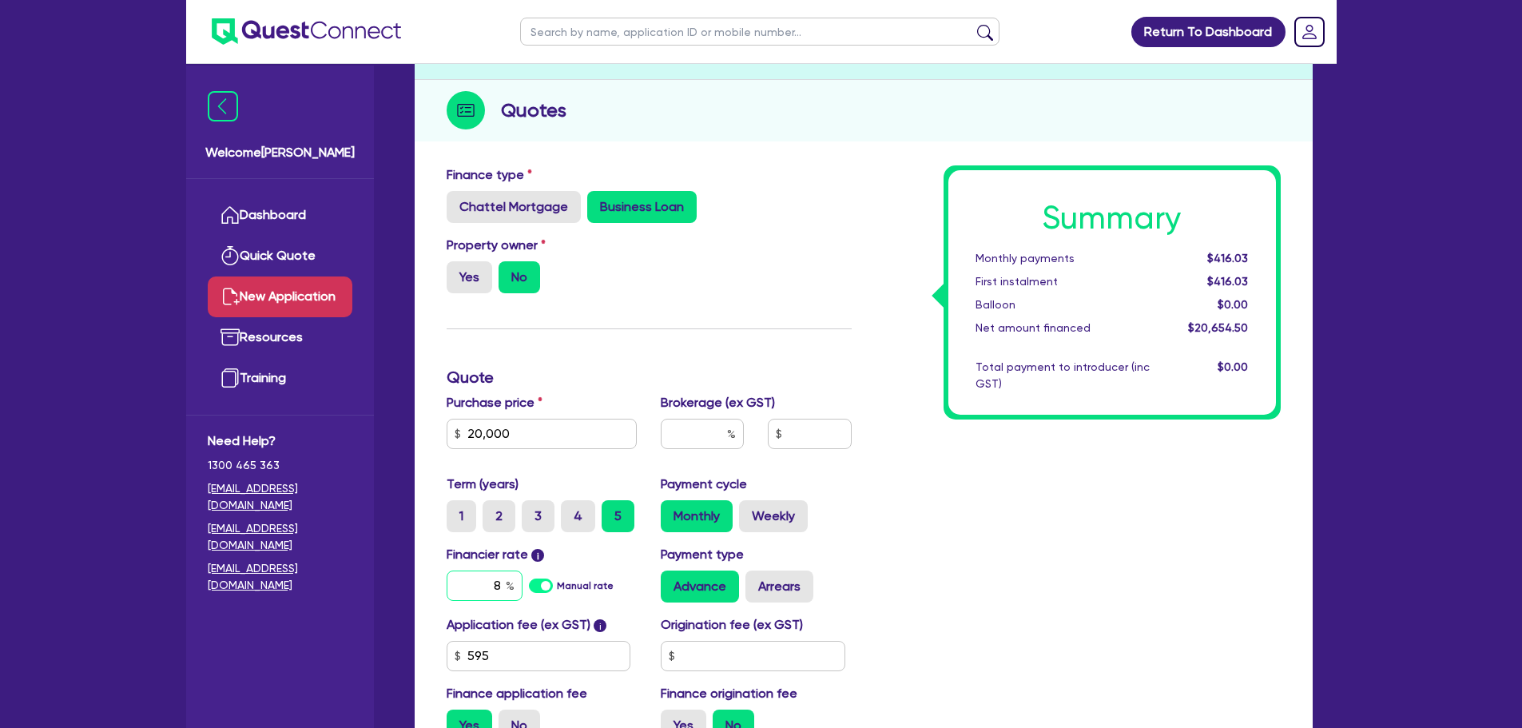
type input "8"
click at [1072, 557] on div "Summary Monthly payments $416.03 First instalment $416.03 Balloon $0.00 Net amo…" at bounding box center [1078, 459] width 429 height 589
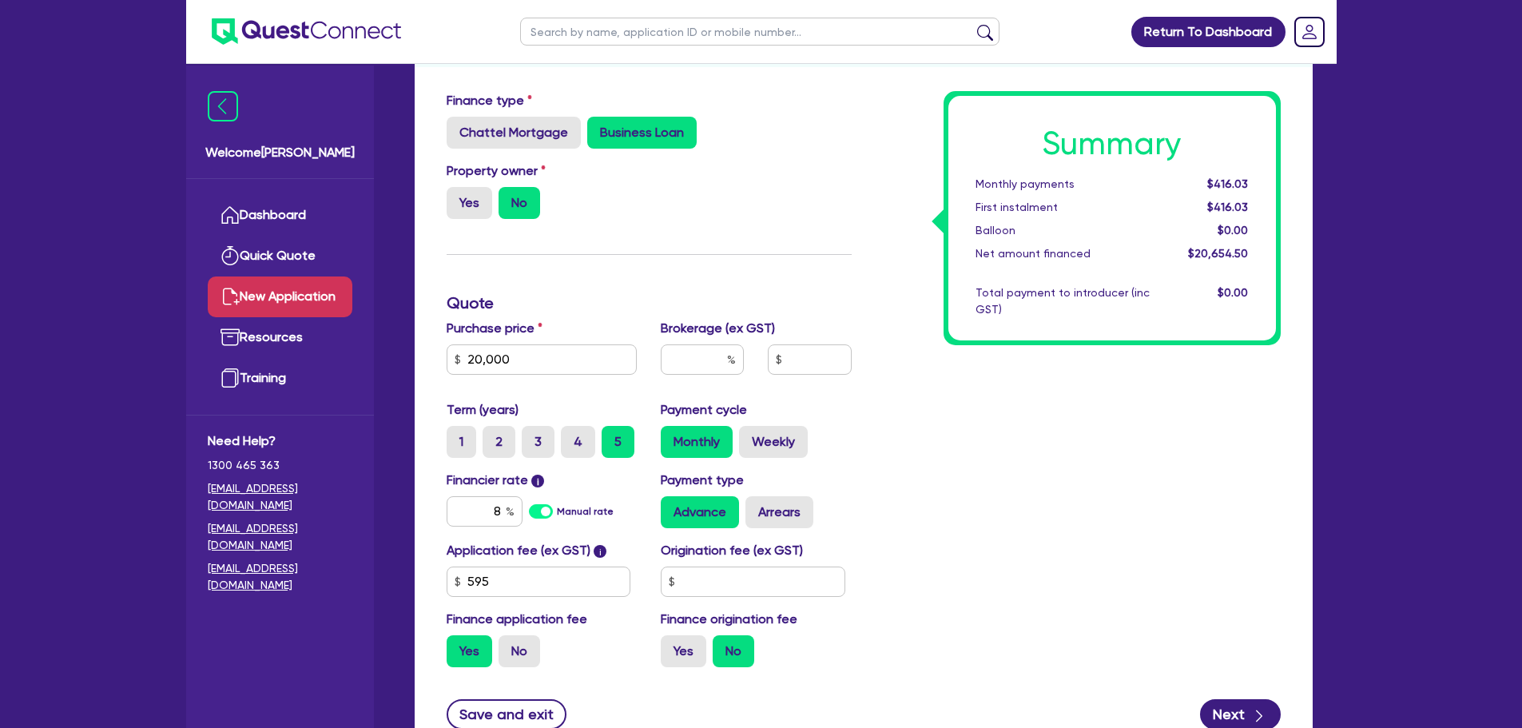
scroll to position [365, 0]
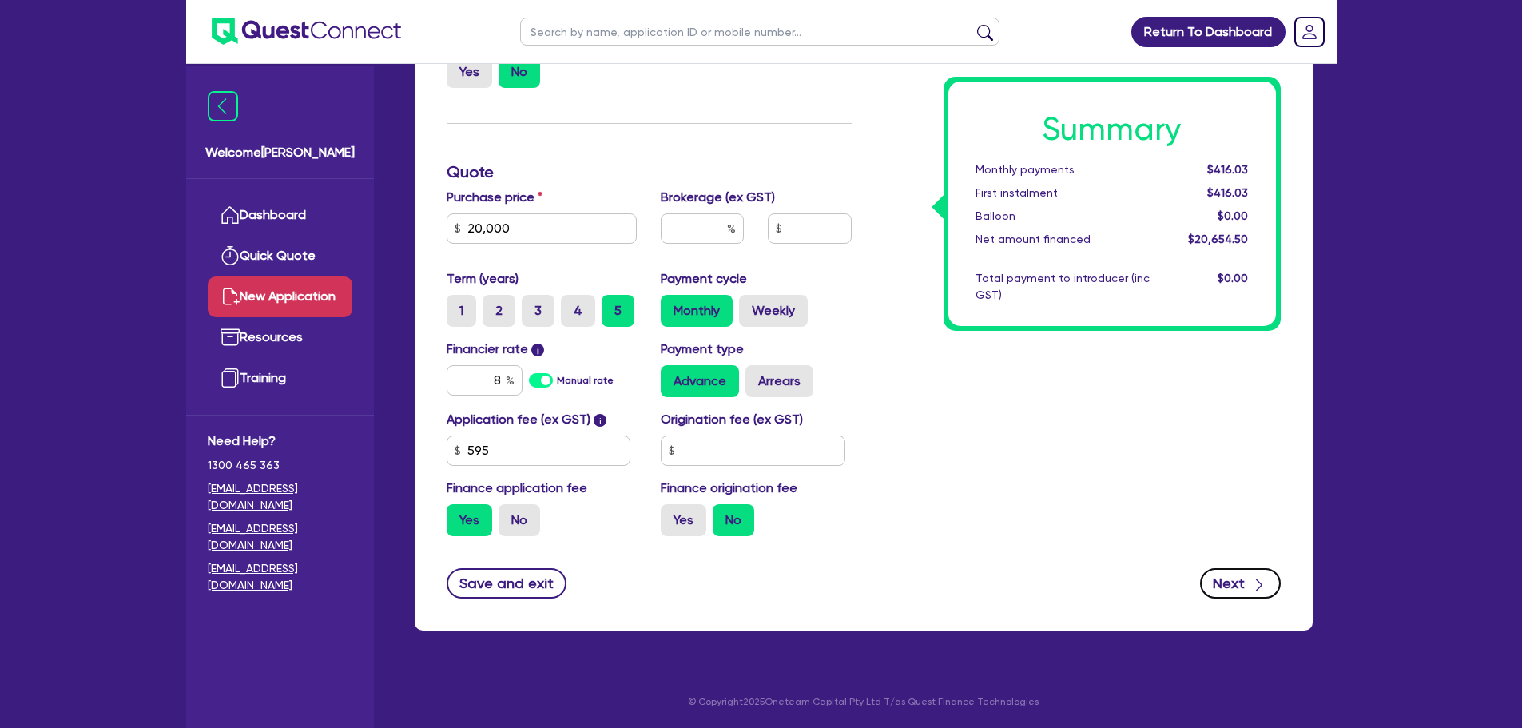
click at [1258, 574] on div "button" at bounding box center [1259, 583] width 16 height 20
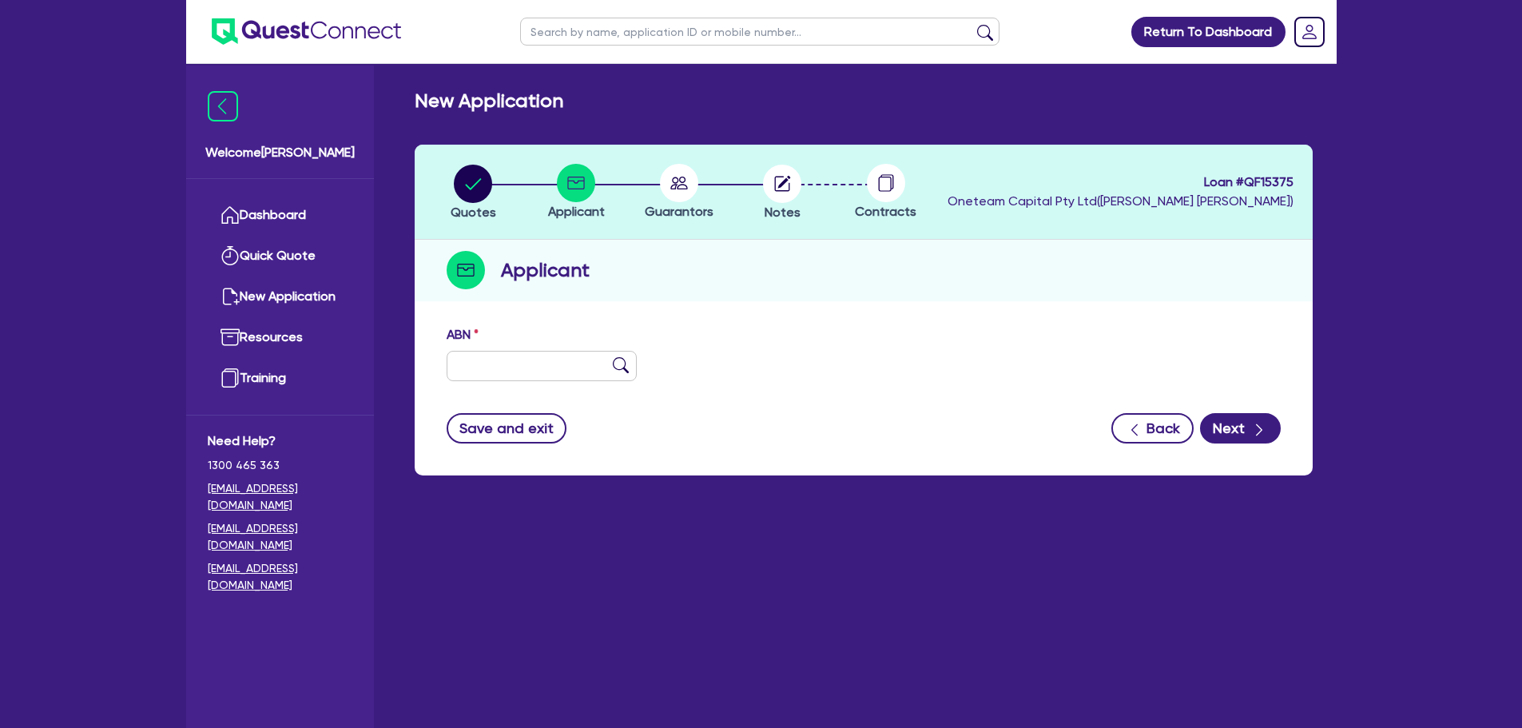
click at [529, 332] on div "ABN" at bounding box center [542, 353] width 215 height 56
click at [539, 357] on input "text" at bounding box center [542, 366] width 191 height 30
type input "11 111 111 111"
click at [619, 366] on img at bounding box center [621, 365] width 16 height 16
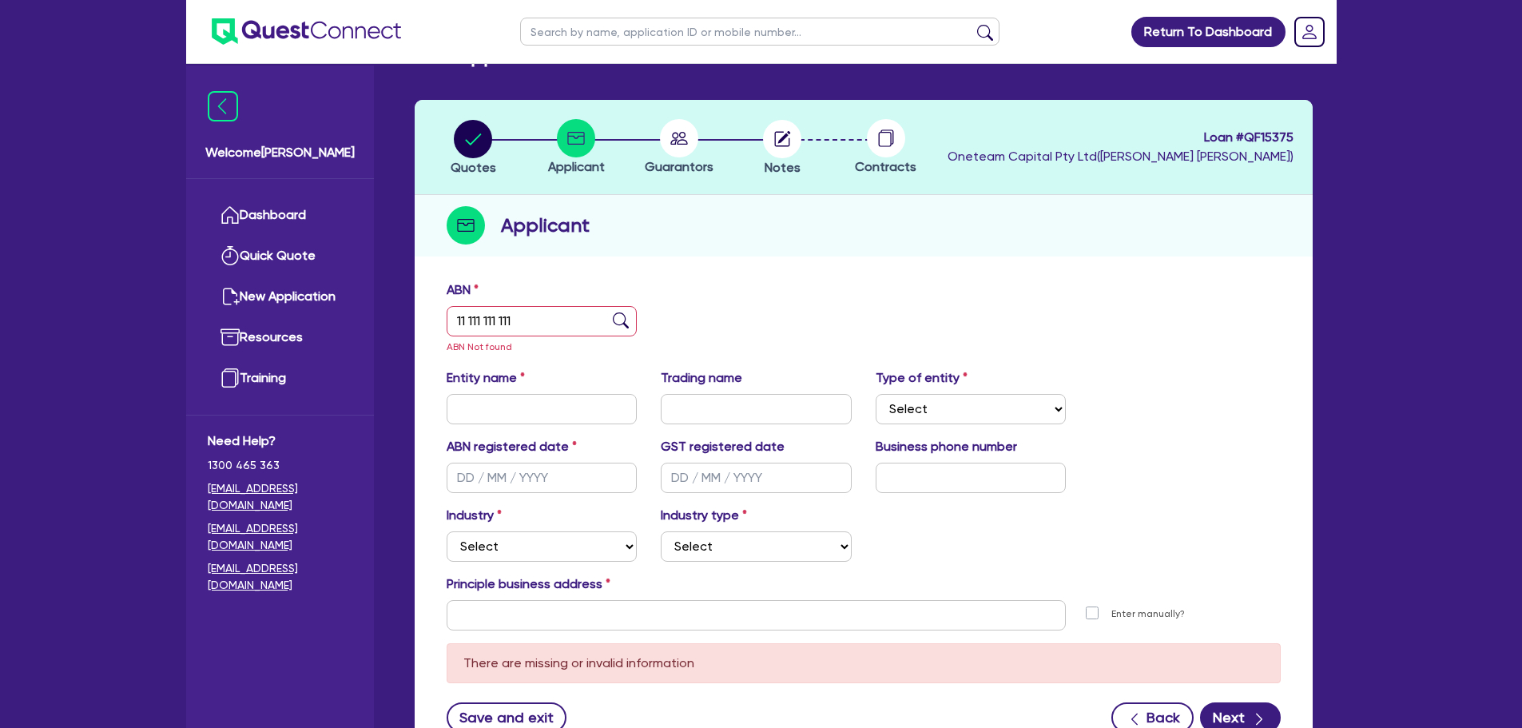
scroll to position [80, 0]
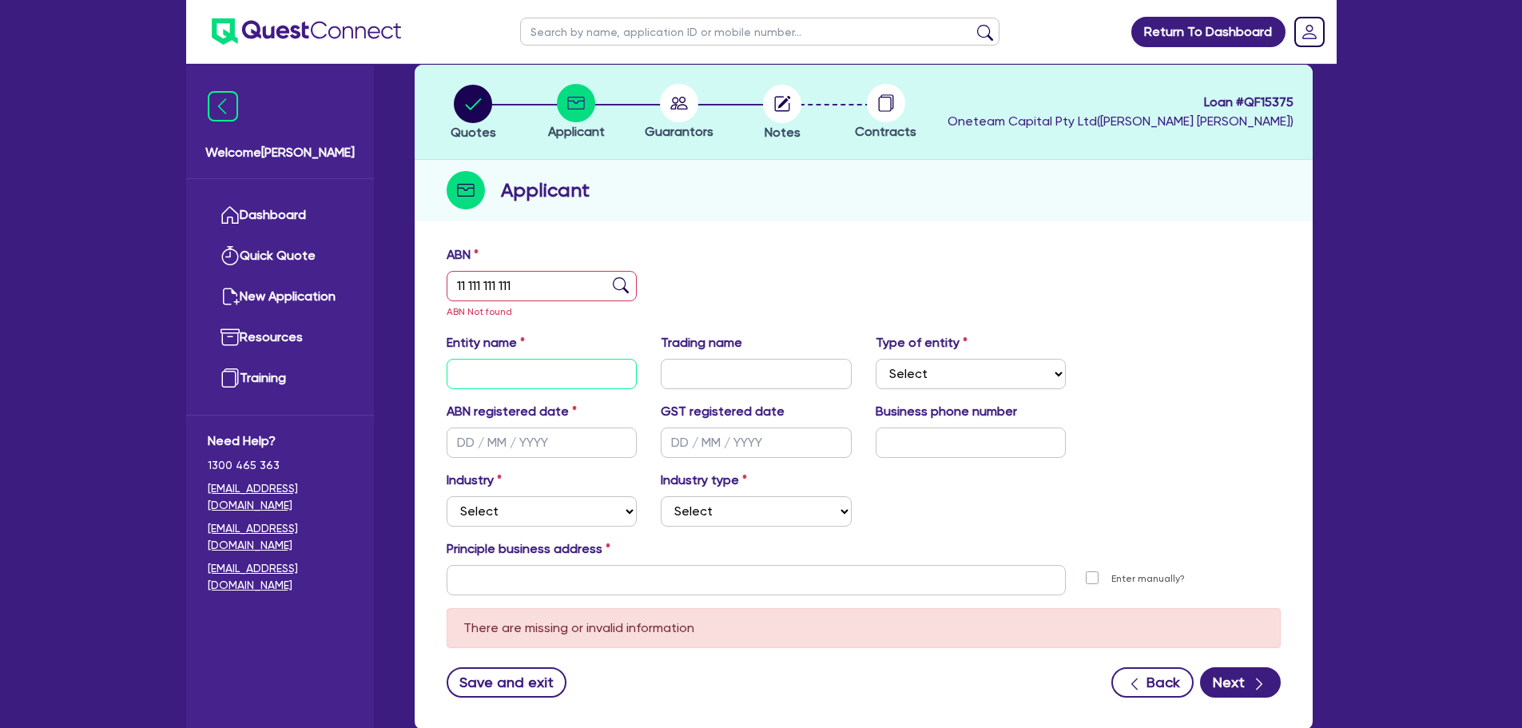
click at [517, 380] on input "text" at bounding box center [542, 374] width 191 height 30
type input "Ano Rutera"
click at [910, 380] on select "Select Sole Trader Company Partnership Trust" at bounding box center [971, 374] width 191 height 30
select select "SOLE_TRADER"
click at [876, 359] on select "Select Sole Trader Company Partnership Trust" at bounding box center [971, 374] width 191 height 30
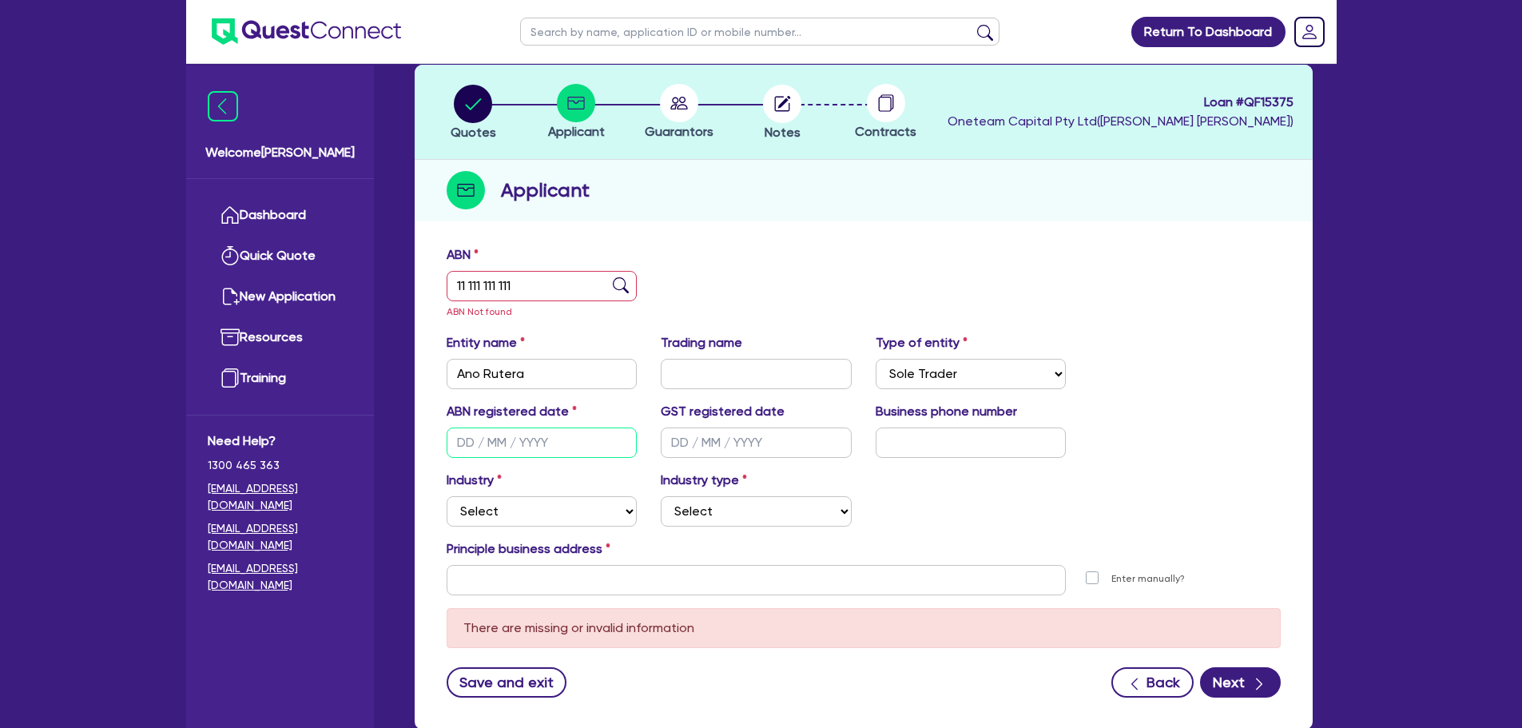
click at [480, 433] on input "text" at bounding box center [542, 443] width 191 height 30
type input "[DATE]"
click at [560, 513] on select "Select Accomodation & Food Services Administrative & Support Services Agricultu…" at bounding box center [542, 511] width 191 height 30
select select "BUILDING_CONSTRUCTION"
click at [447, 496] on select "Select Accomodation & Food Services Administrative & Support Services Agricultu…" at bounding box center [542, 511] width 191 height 30
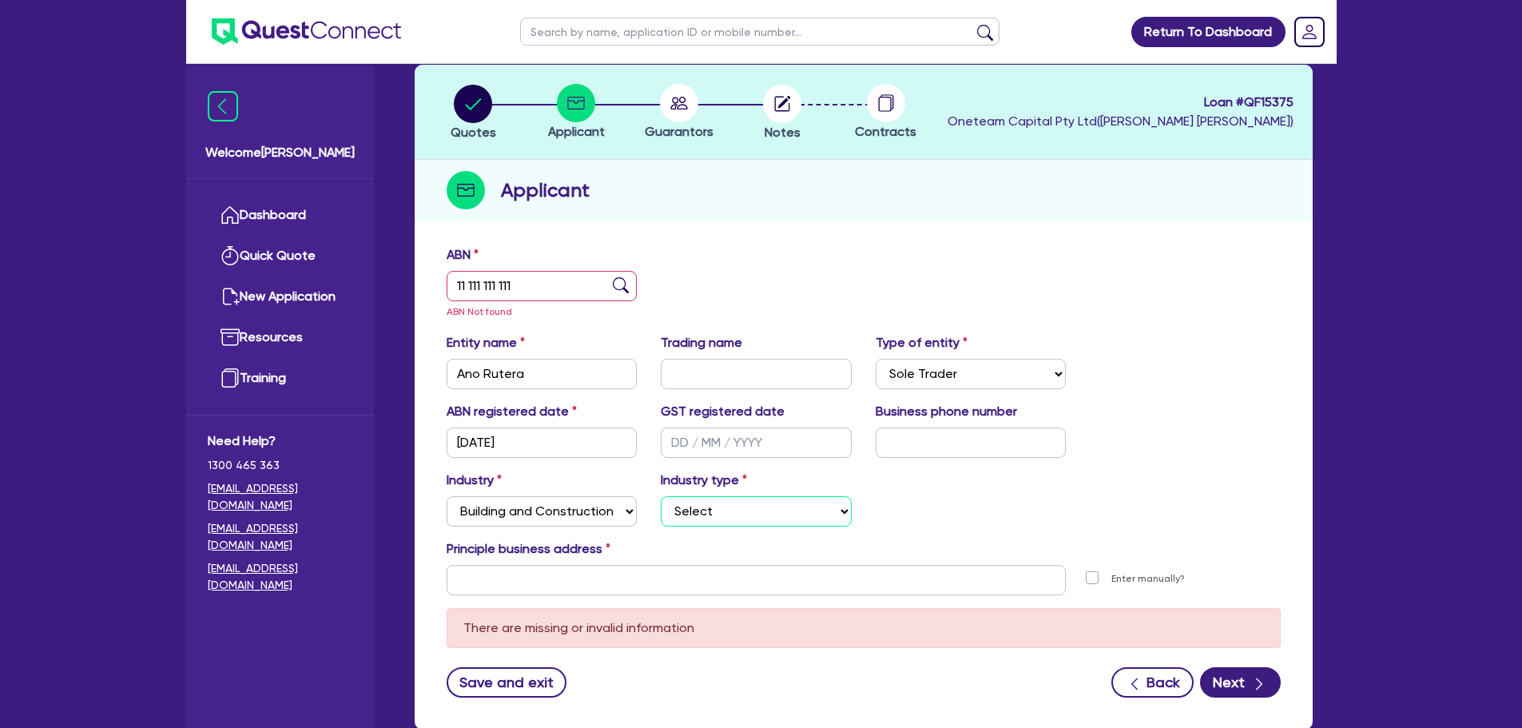
click at [758, 499] on select "Select Trades People Providing Services Direct to Consumers Trades People Provi…" at bounding box center [756, 511] width 191 height 30
select select "TRADES_SERVICES_CONSUMERS"
click at [661, 496] on select "Select Trades People Providing Services Direct to Consumers Trades People Provi…" at bounding box center [756, 511] width 191 height 30
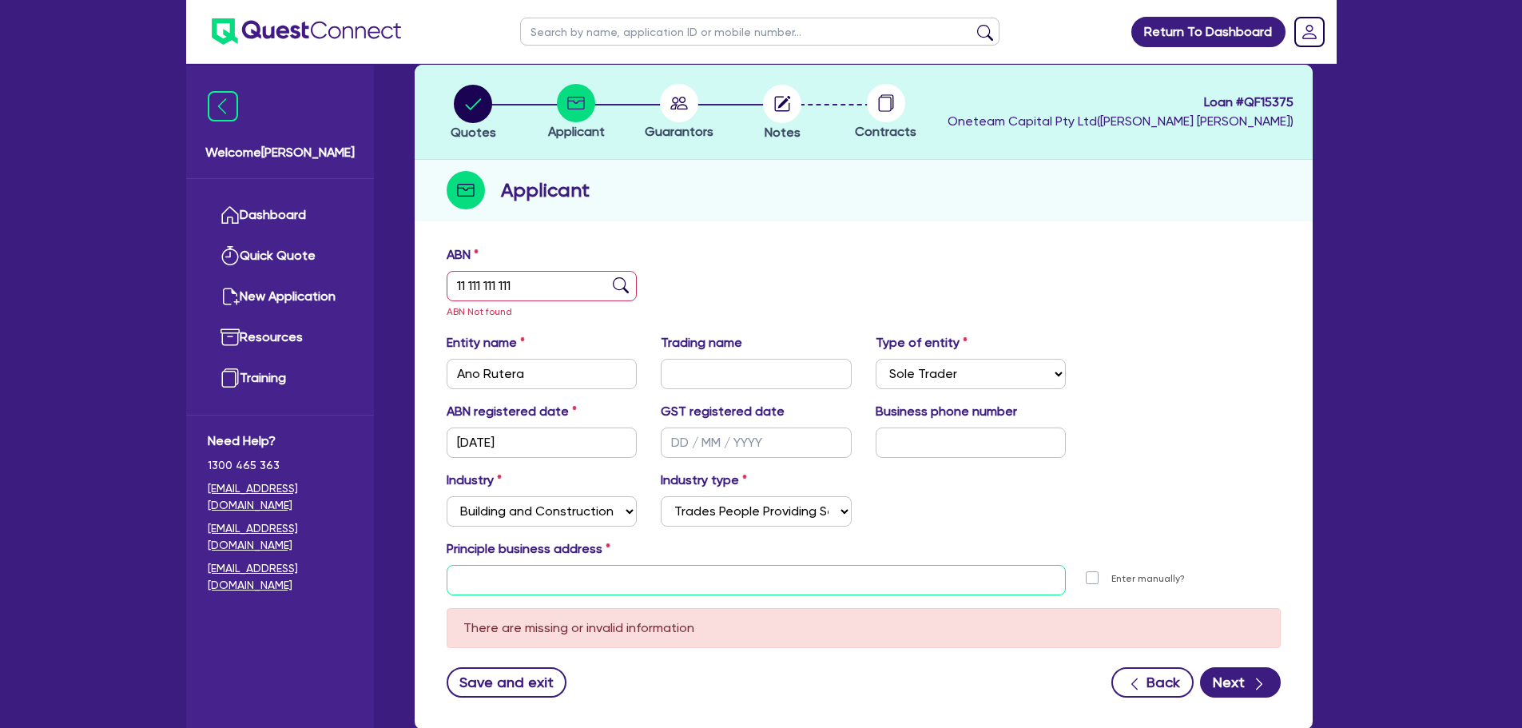
click at [631, 587] on input "text" at bounding box center [757, 580] width 620 height 30
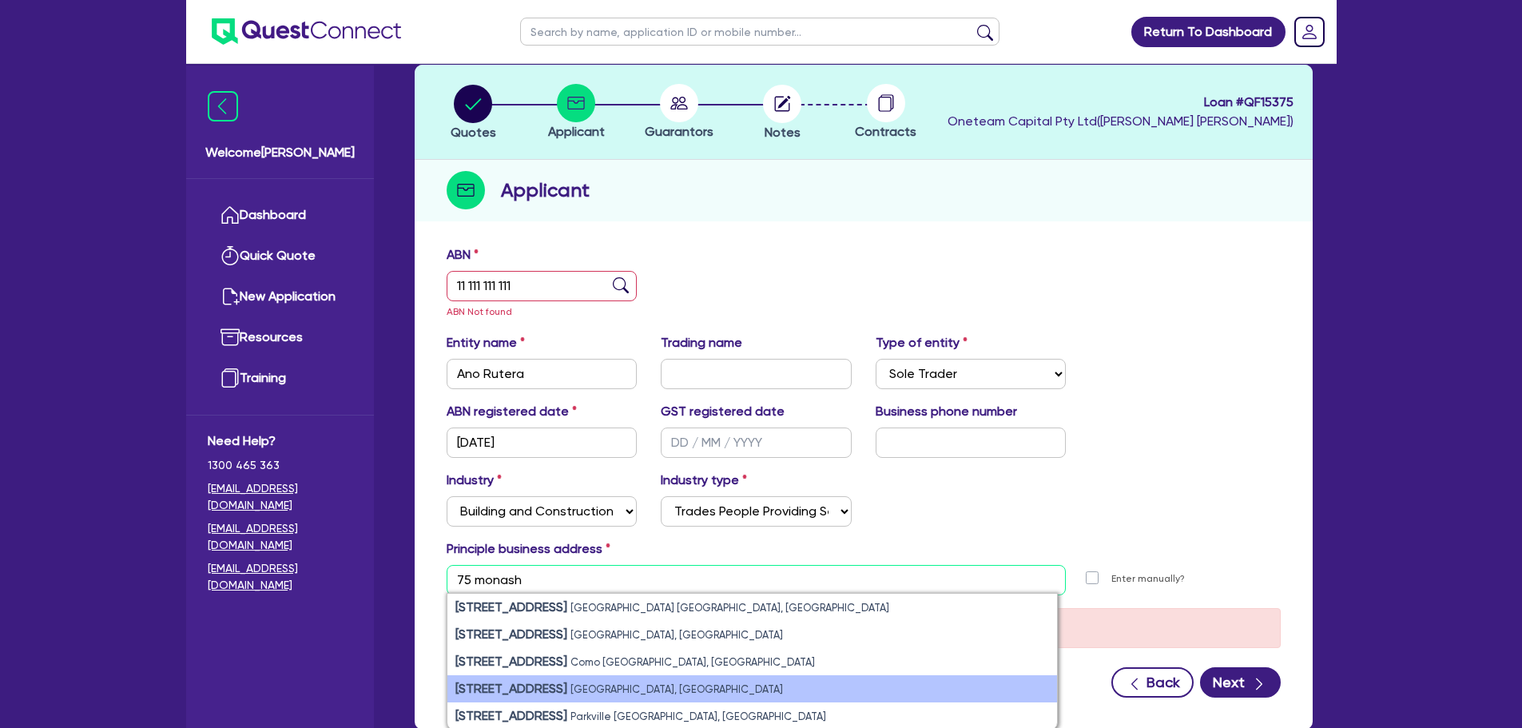
scroll to position [160, 0]
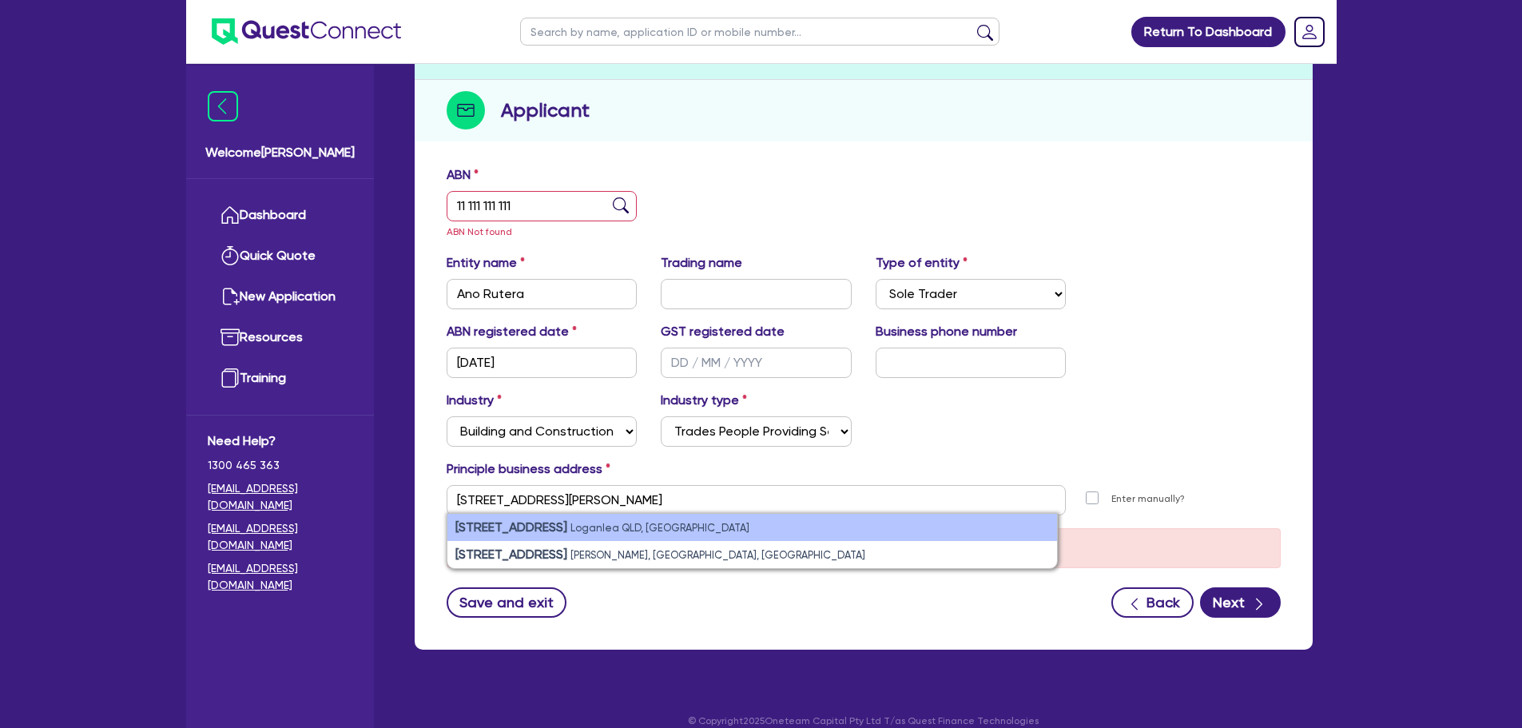
click at [675, 523] on li "[STREET_ADDRESS]" at bounding box center [753, 527] width 610 height 27
type input "[STREET_ADDRESS]"
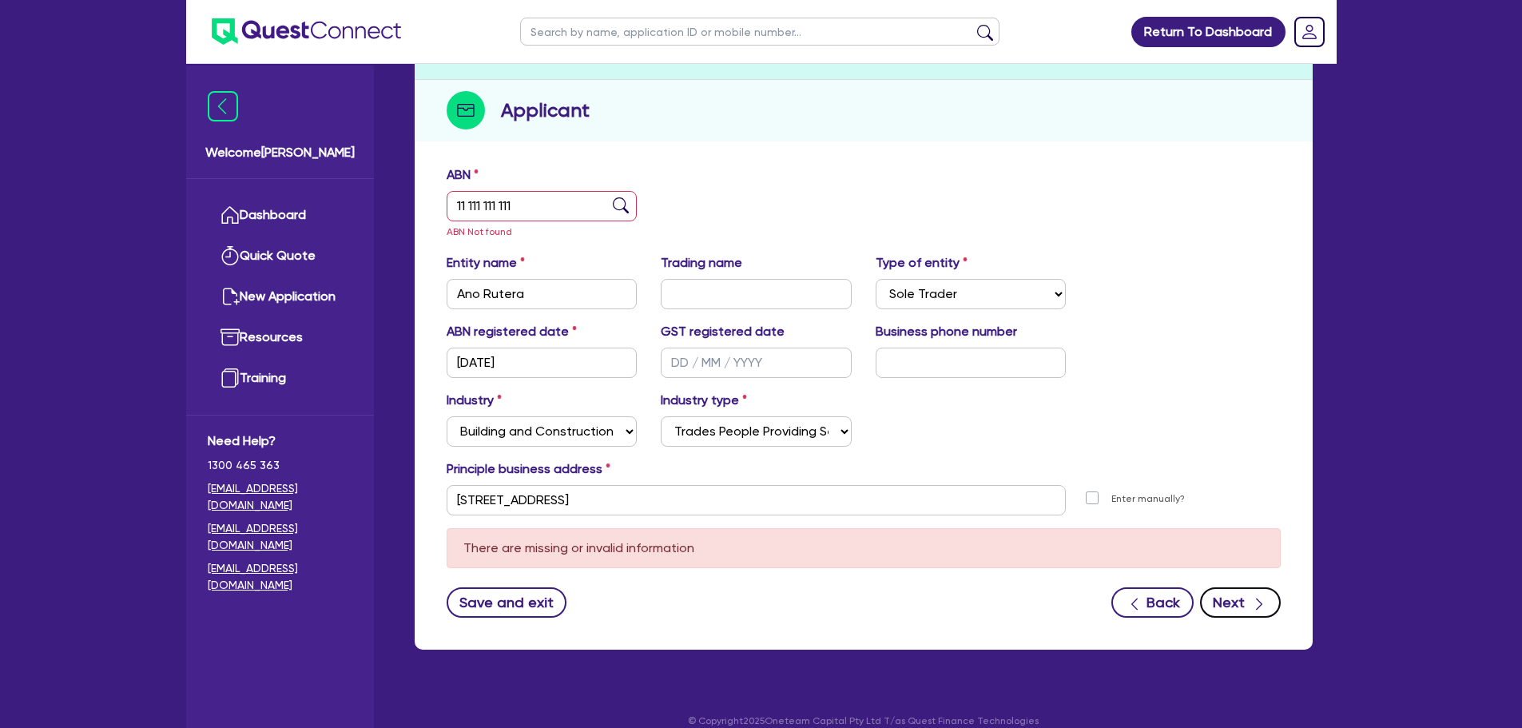
click at [1256, 607] on icon "button" at bounding box center [1259, 604] width 16 height 16
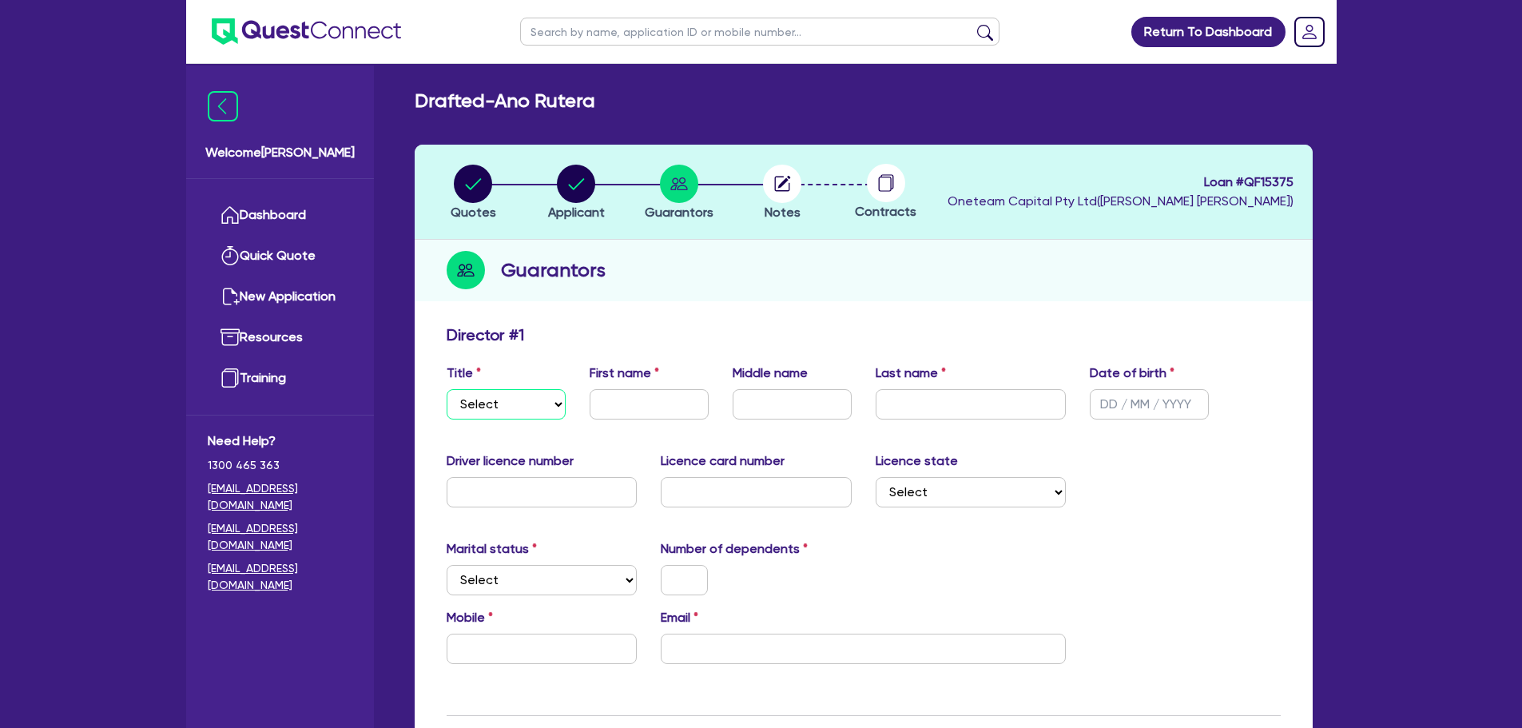
drag, startPoint x: 513, startPoint y: 388, endPoint x: 513, endPoint y: 408, distance: 19.2
click at [513, 389] on select "Select Mr Mrs Ms Miss Dr" at bounding box center [506, 404] width 119 height 30
select select "MR"
click at [447, 389] on select "Select Mr Mrs Ms Miss Dr" at bounding box center [506, 404] width 119 height 30
click at [634, 374] on label "First name" at bounding box center [625, 373] width 70 height 19
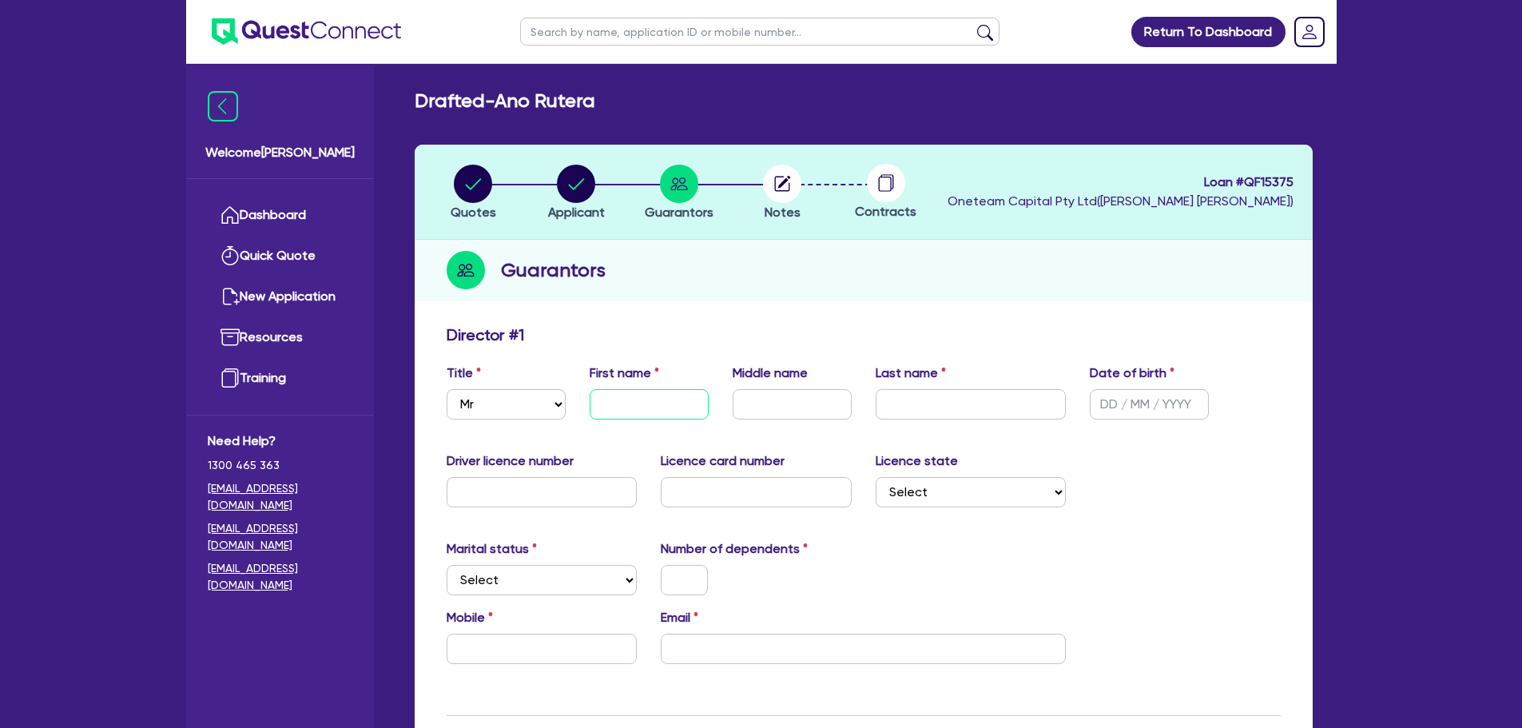
click at [621, 392] on input "text" at bounding box center [649, 404] width 119 height 30
type input "Ano"
type input "Rutera"
click at [1120, 394] on input "text" at bounding box center [1149, 404] width 119 height 30
type input "[DATE]"
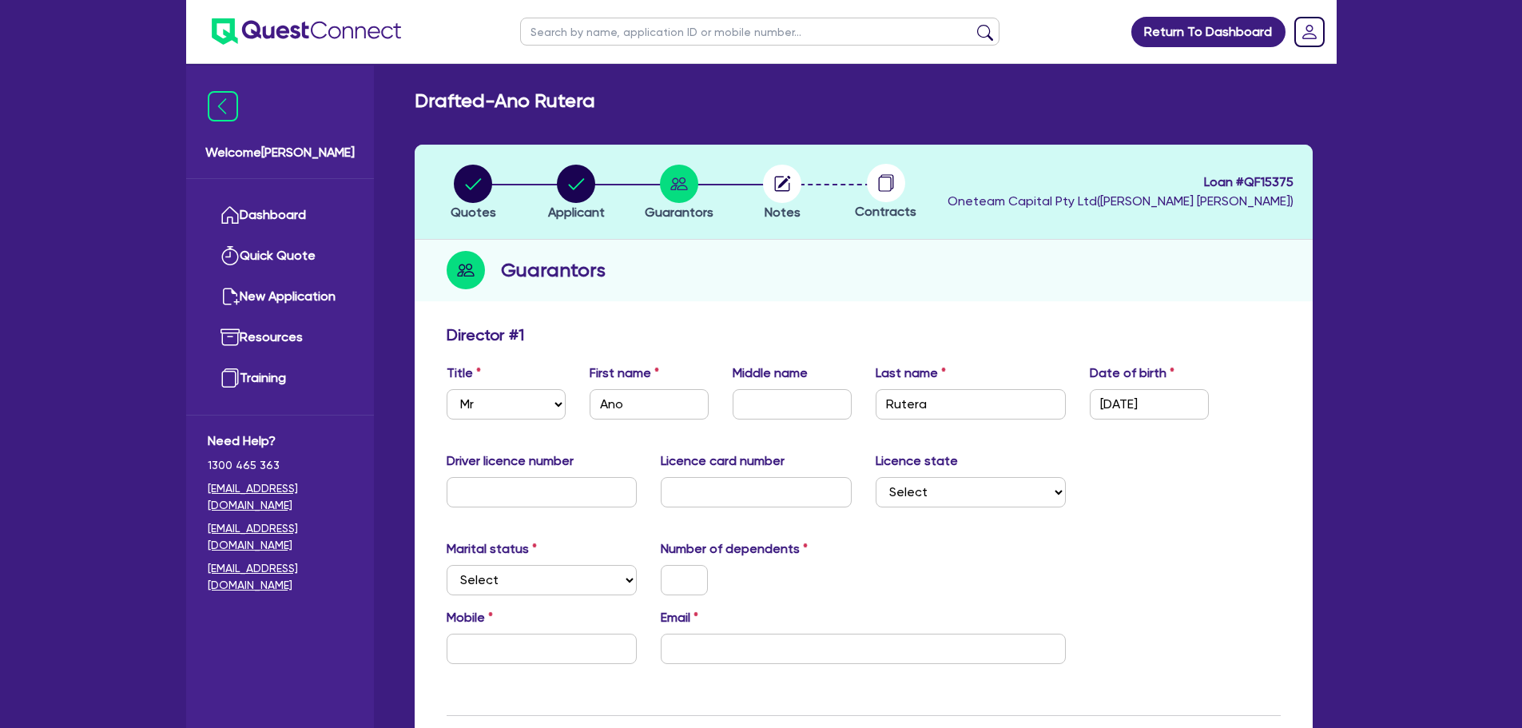
click at [1052, 201] on span "Oneteam Capital Pty Ltd ( [PERSON_NAME] )" at bounding box center [1121, 200] width 346 height 15
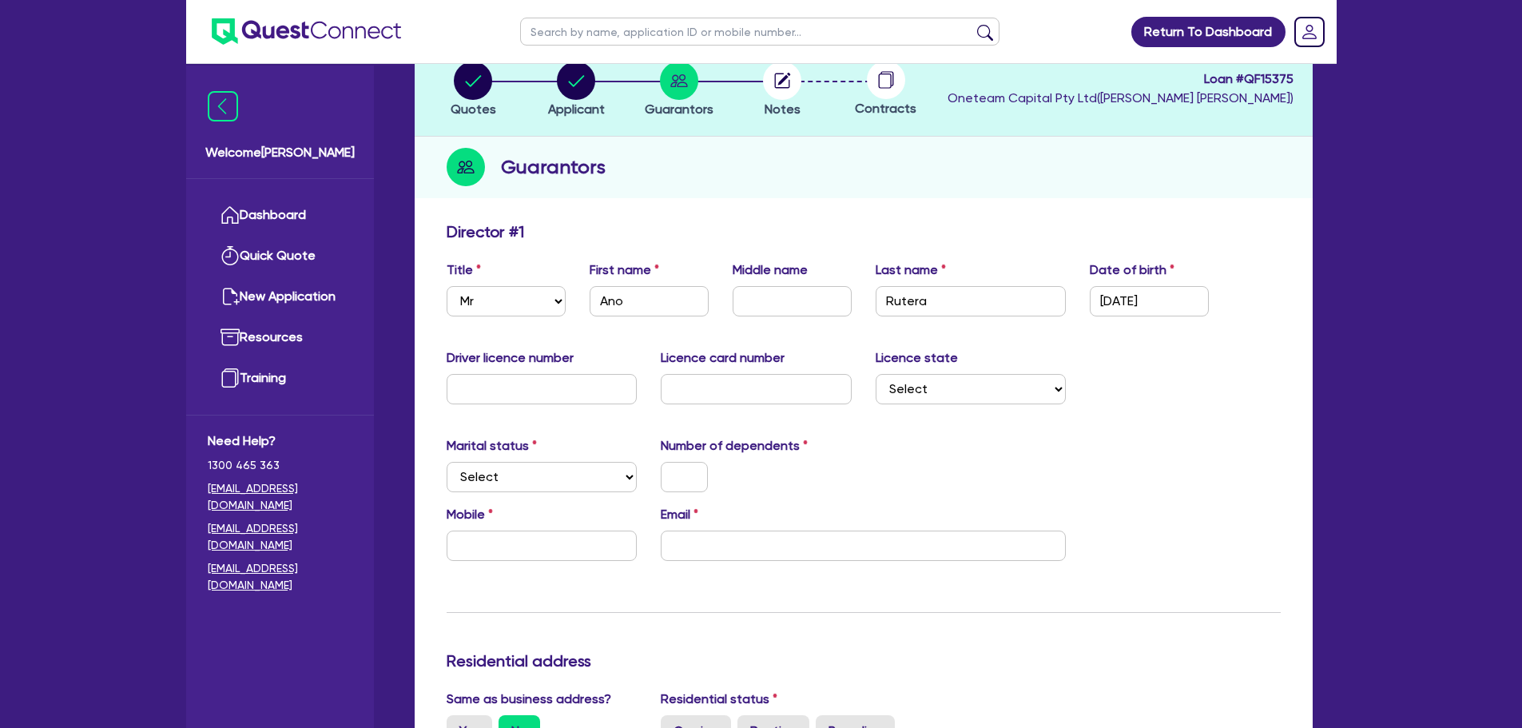
scroll to position [240, 0]
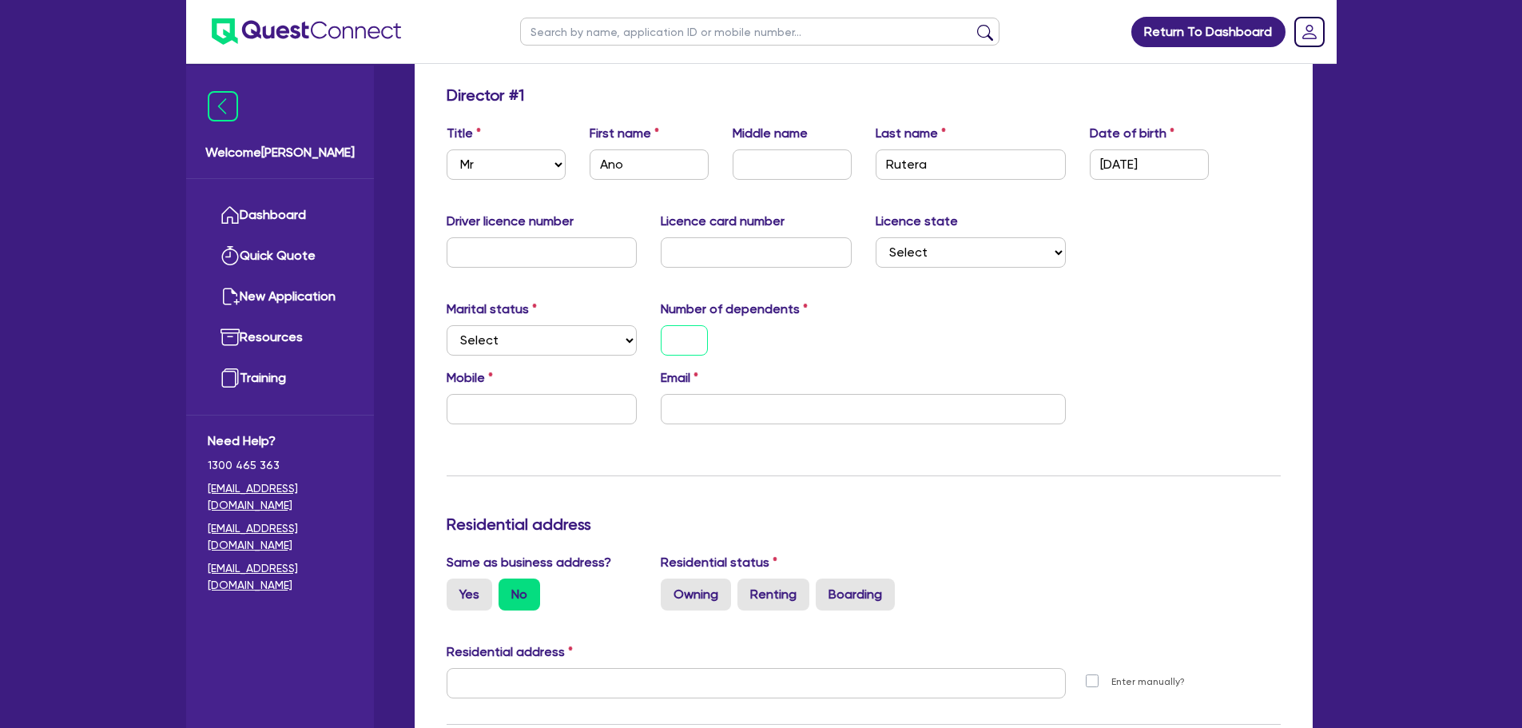
click at [684, 344] on input "text" at bounding box center [684, 340] width 47 height 30
type input "0"
click at [578, 348] on select "Select Single Married De Facto / Partner" at bounding box center [542, 340] width 191 height 30
select select "SINGLE"
click at [447, 325] on select "Select Single Married De Facto / Partner" at bounding box center [542, 340] width 191 height 30
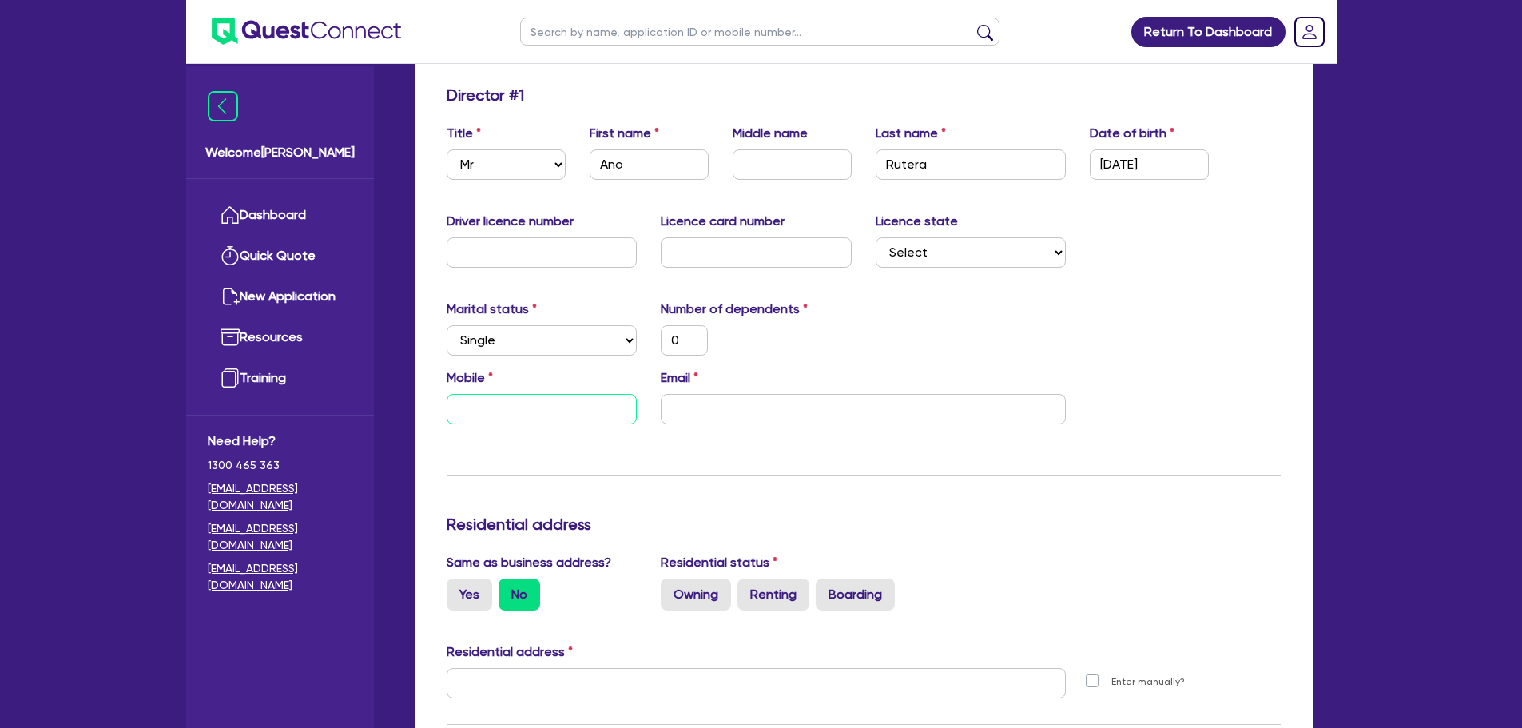
click at [564, 403] on input "text" at bounding box center [542, 409] width 191 height 30
type input "0"
type input "04"
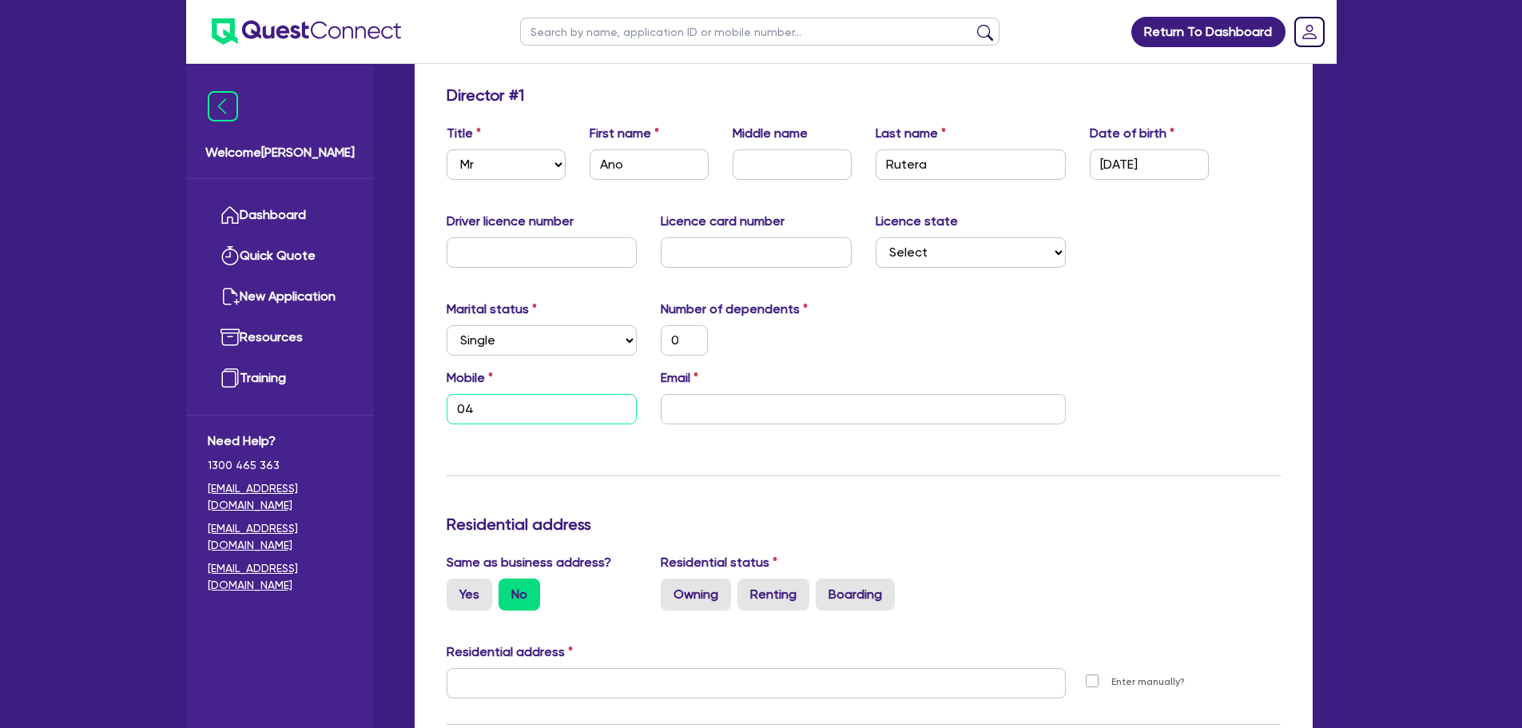
type input "0"
type input "047"
type input "0"
type input "04"
type input "0"
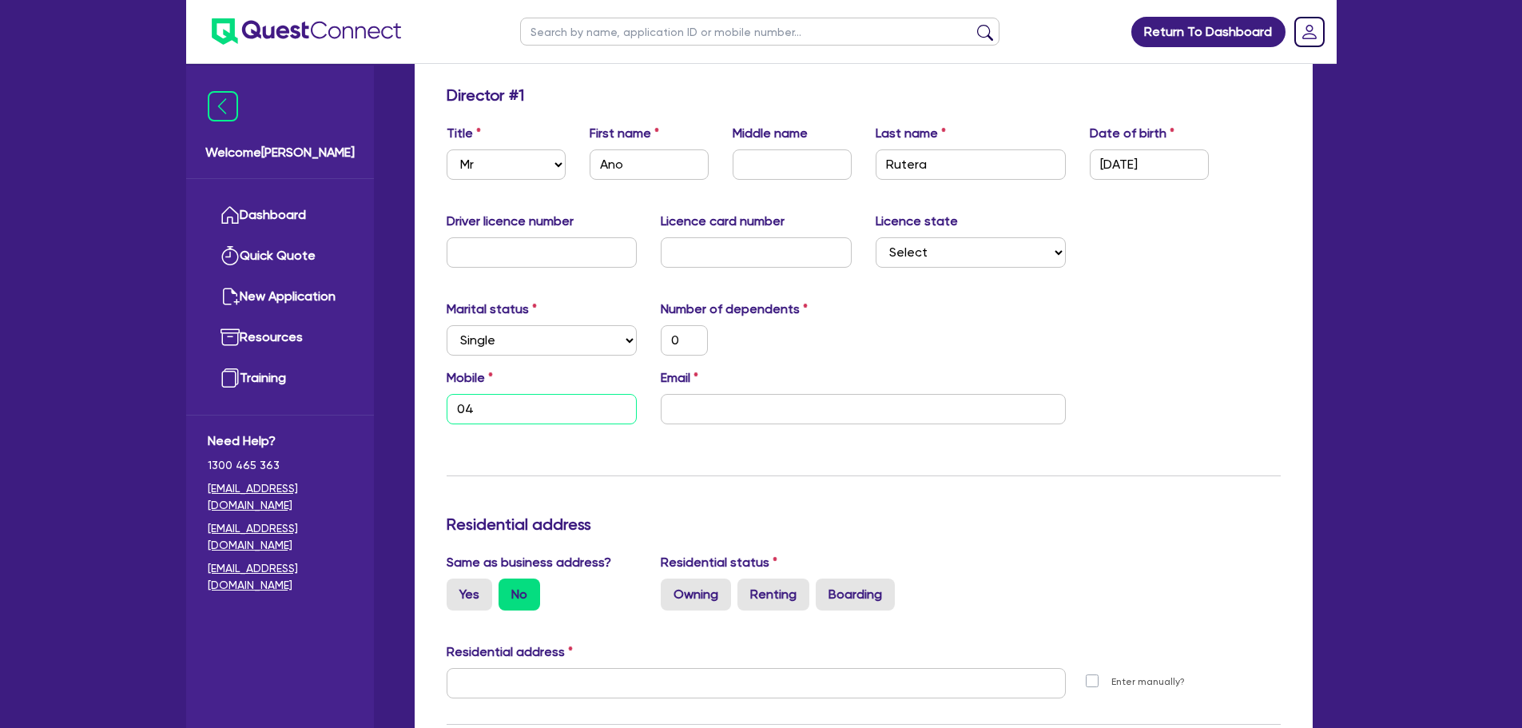
type input "042"
type input "0"
type input "0423"
type input "0"
type input "0423 65"
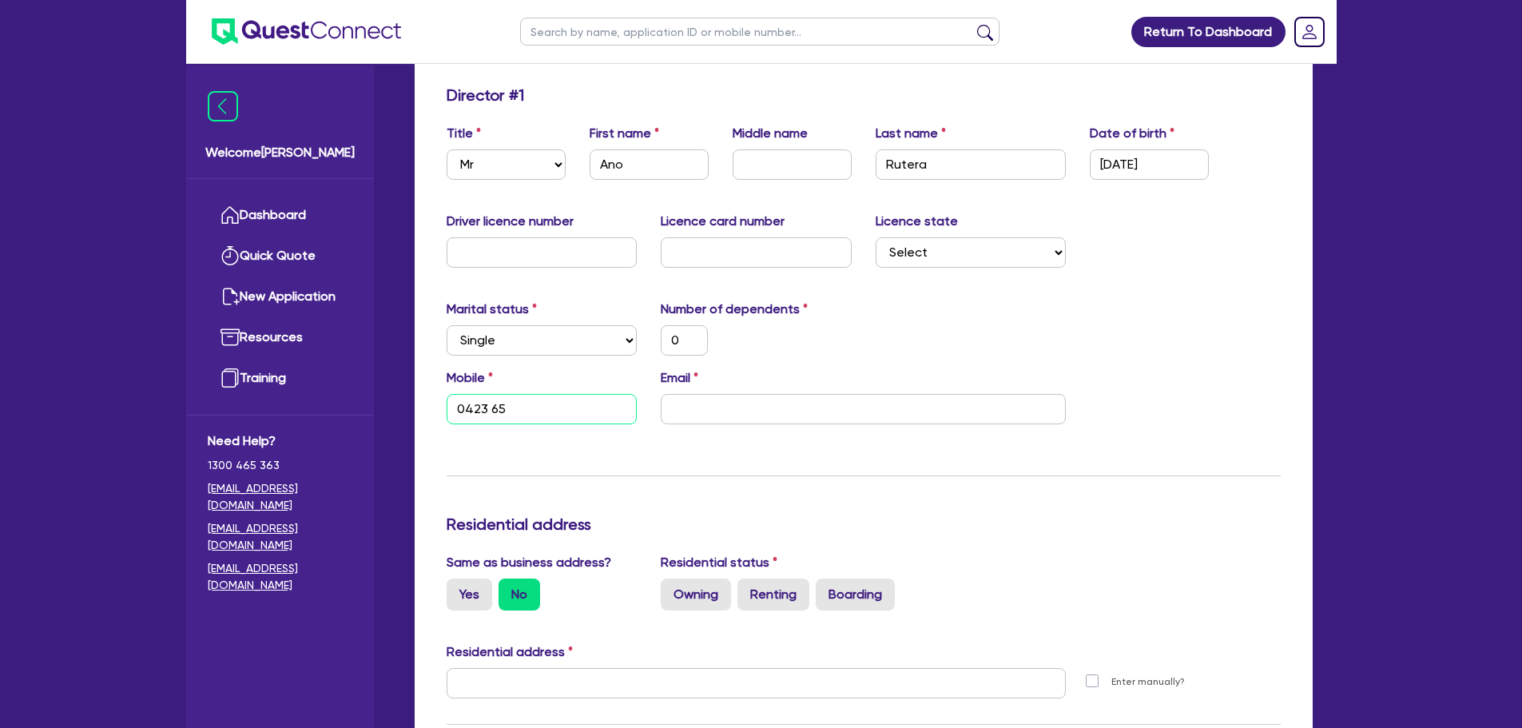
type input "0"
type input "0423 651"
type input "0"
type input "0423 651 8"
type input "0"
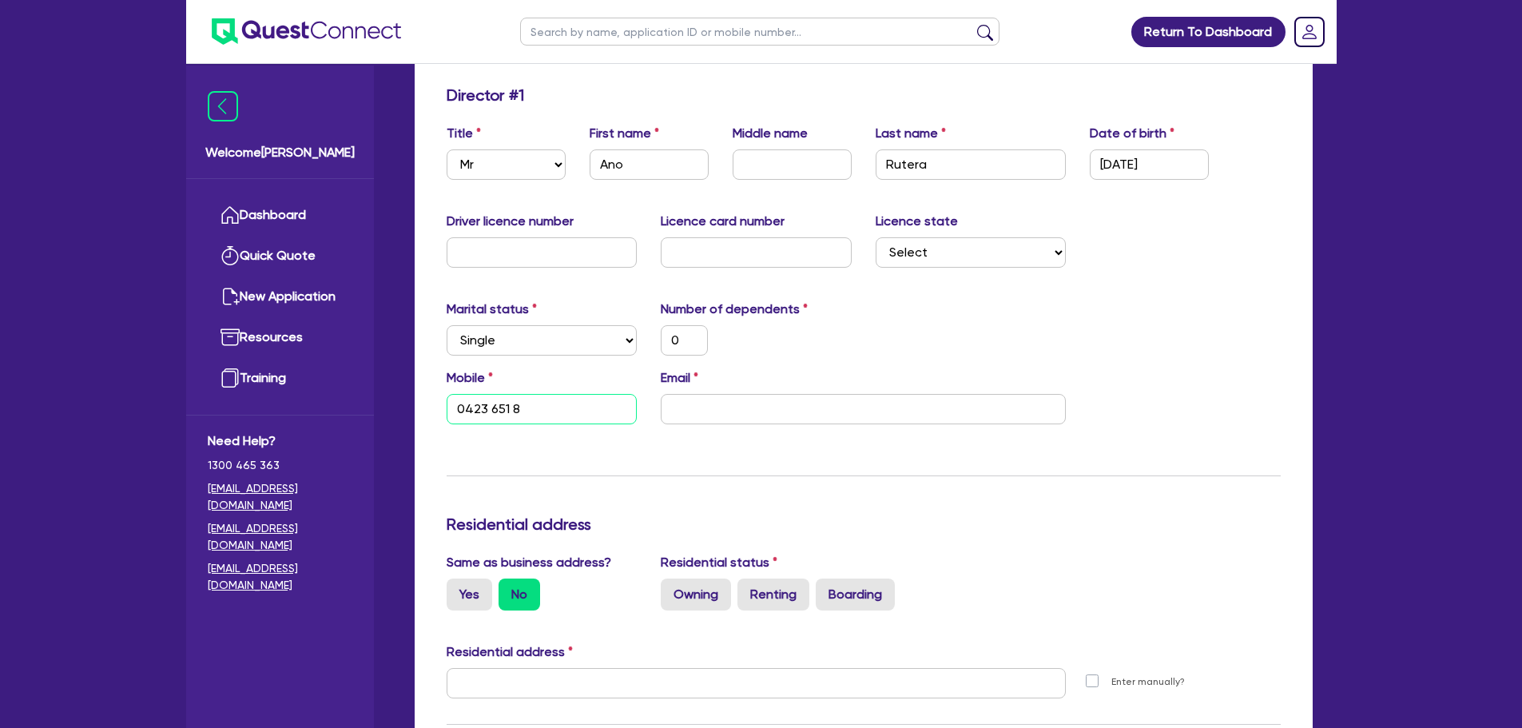
type input "0423 651 85"
type input "0"
type input "0423 651 854"
click at [717, 400] on input "email" at bounding box center [863, 409] width 405 height 30
click at [682, 415] on input "email" at bounding box center [863, 409] width 405 height 30
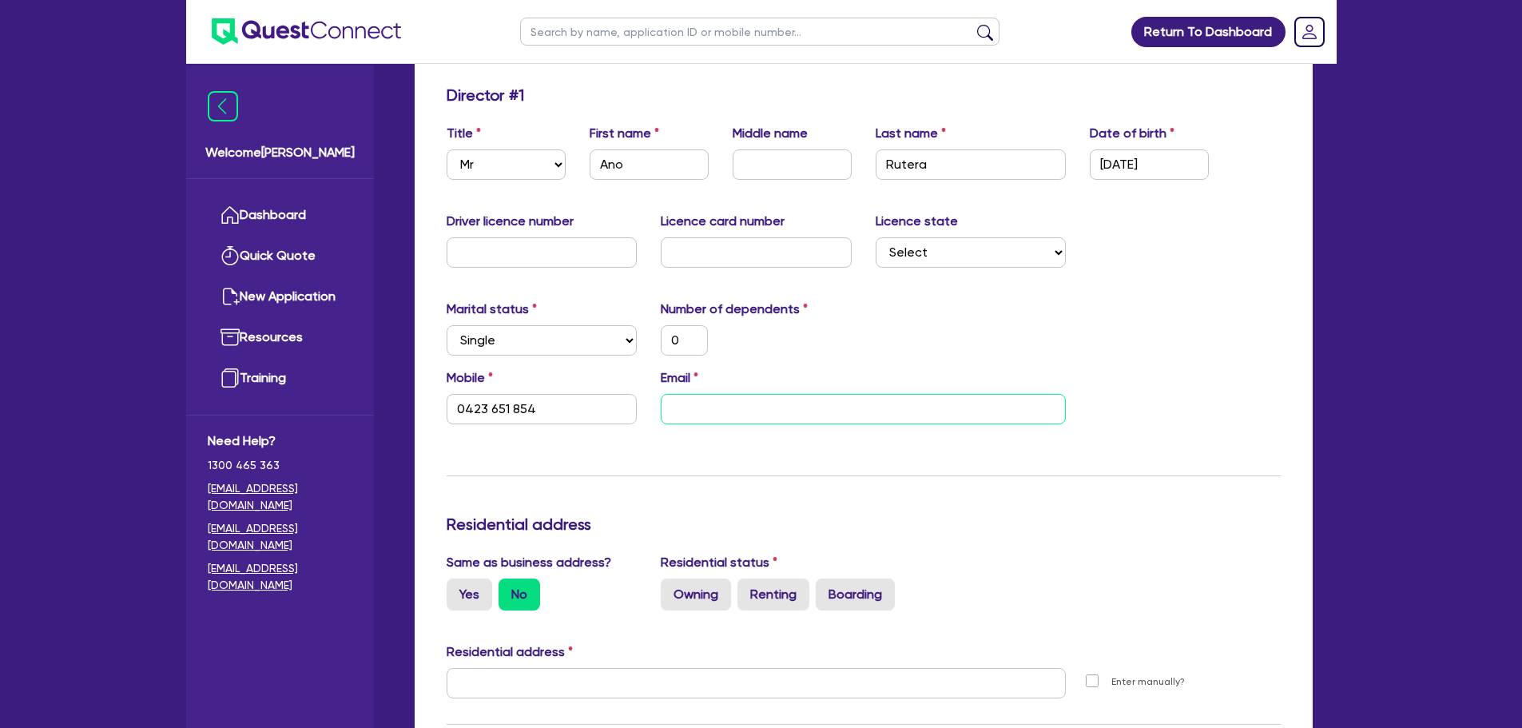
paste input "[EMAIL_ADDRESS][DOMAIN_NAME]"
type input "0"
type input "0423 651 854"
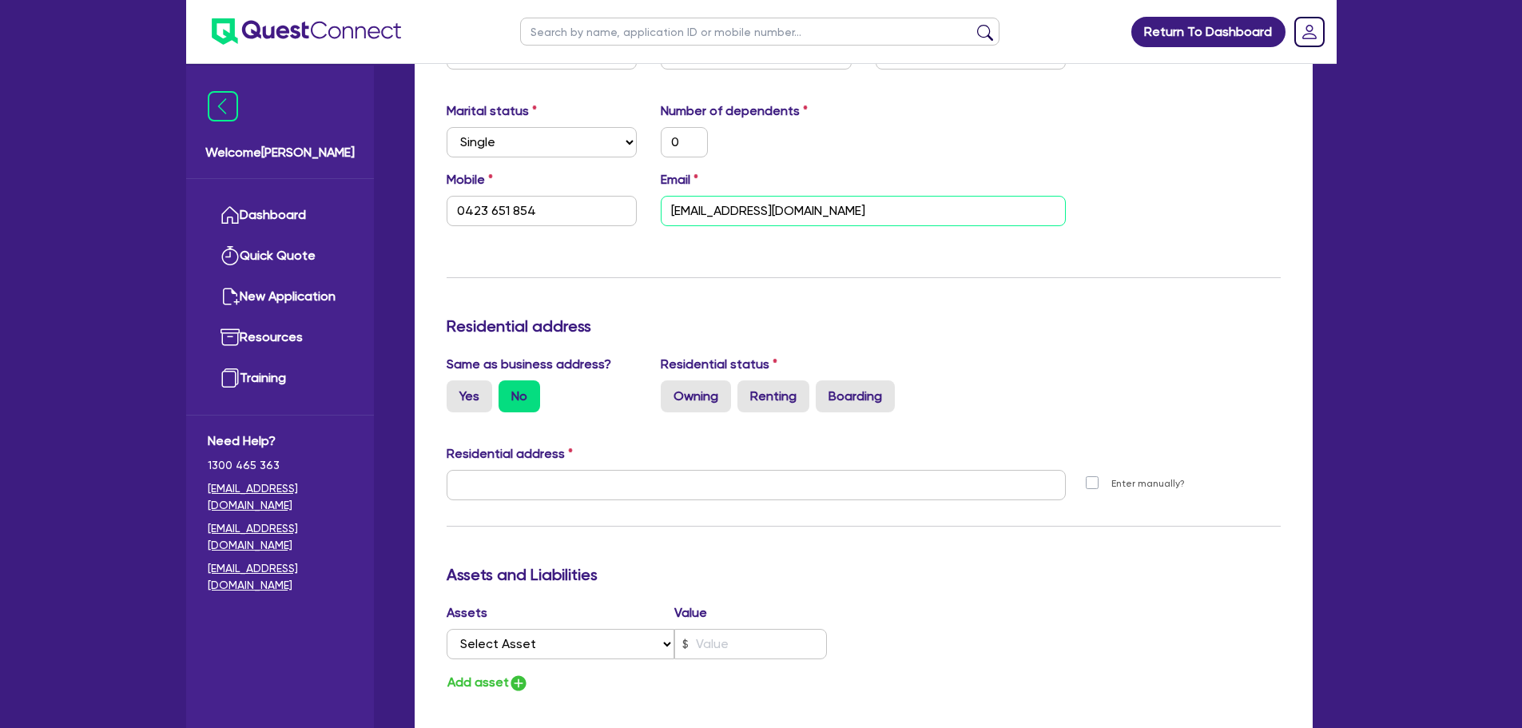
scroll to position [639, 0]
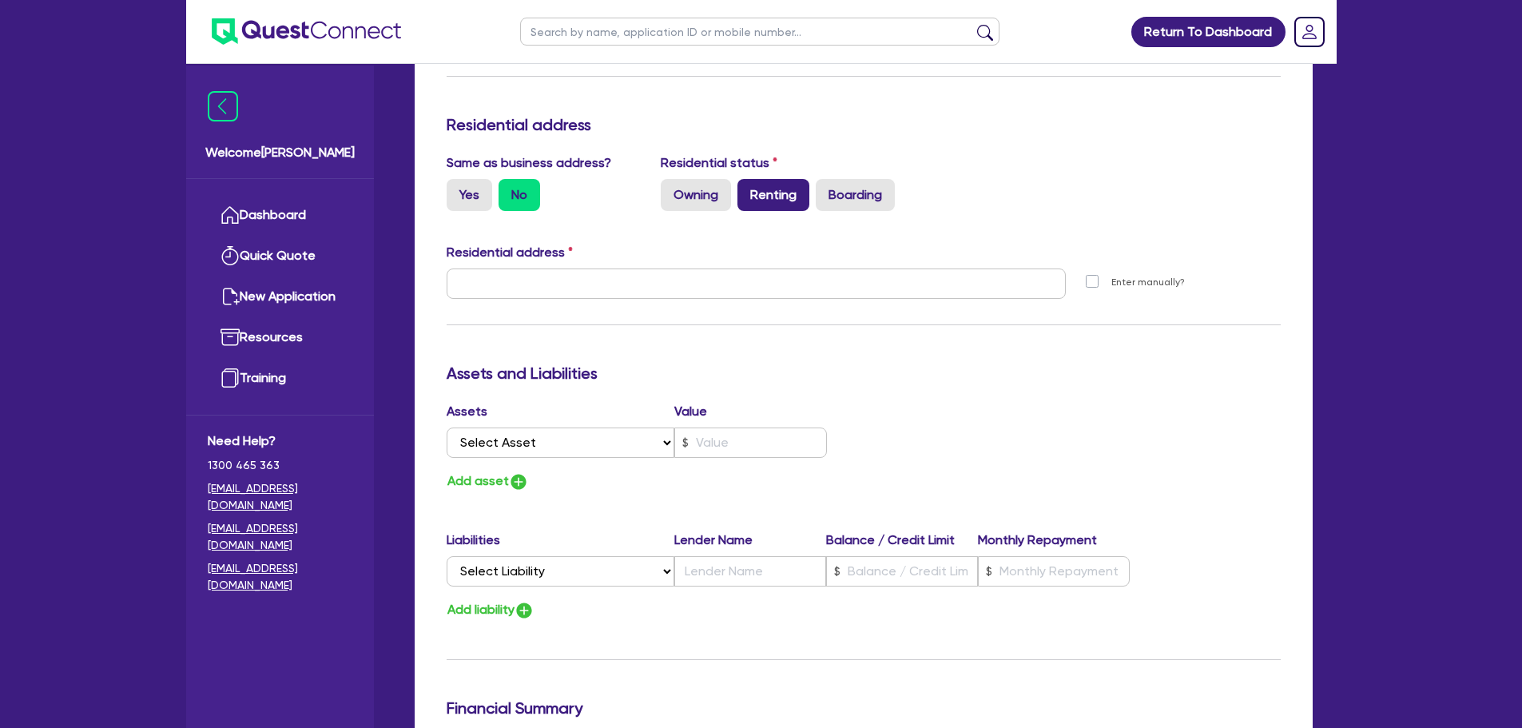
type input "[EMAIL_ADDRESS][DOMAIN_NAME]"
click at [764, 200] on label "Renting" at bounding box center [774, 195] width 72 height 32
click at [748, 189] on input "Renting" at bounding box center [743, 184] width 10 height 10
radio input "true"
type input "0"
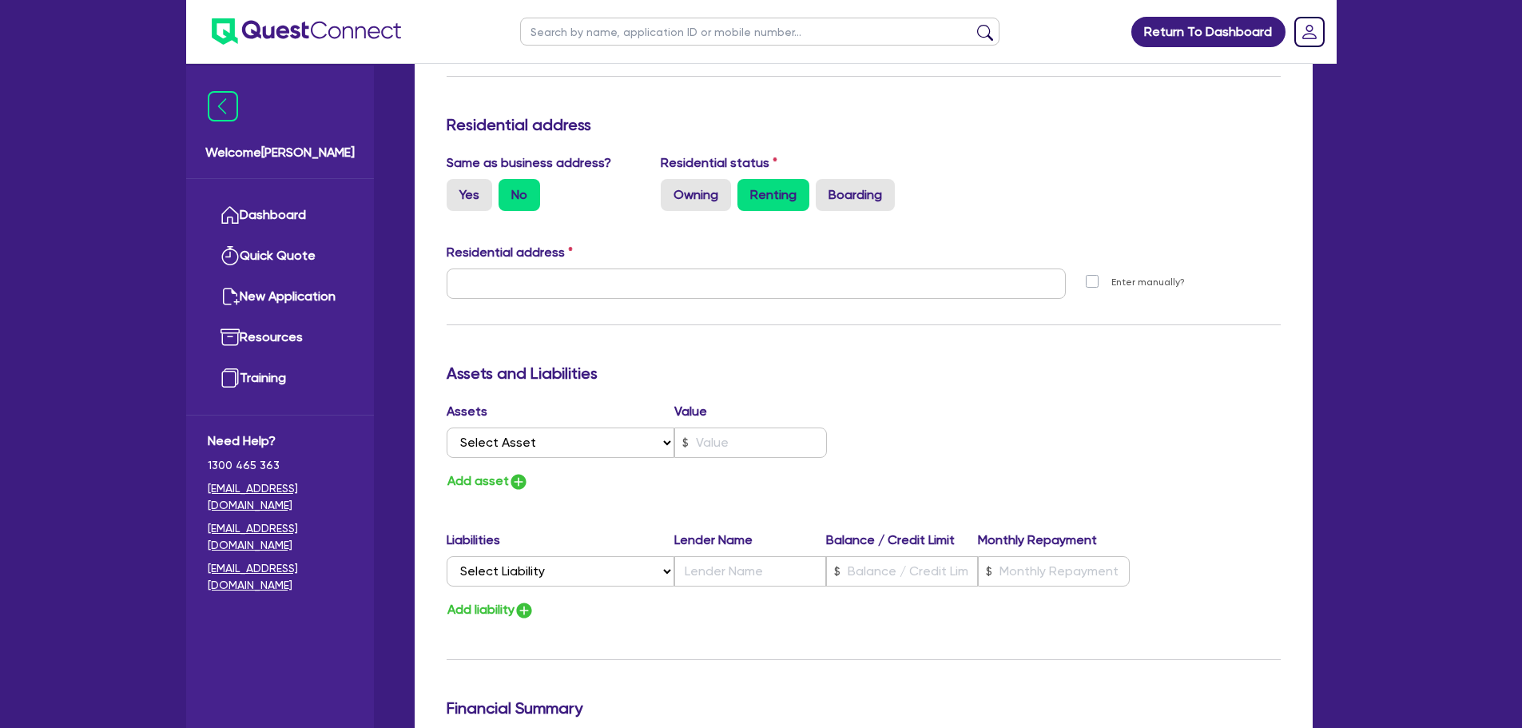
type input "0423 651 854"
click at [488, 197] on label "Yes" at bounding box center [470, 195] width 46 height 32
click at [457, 189] on input "Yes" at bounding box center [452, 184] width 10 height 10
radio input "true"
type input "0"
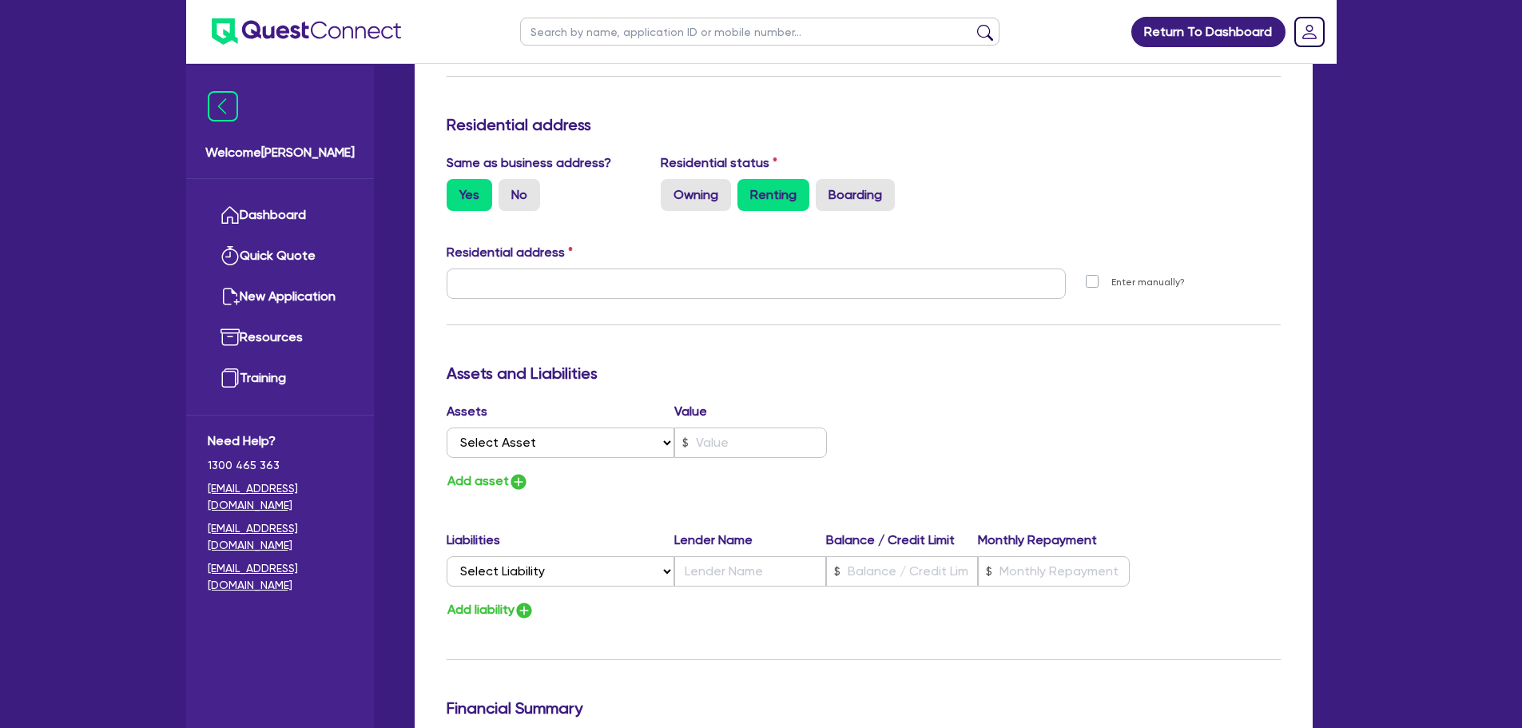
type input "0423 651 854"
type input "[STREET_ADDRESS]"
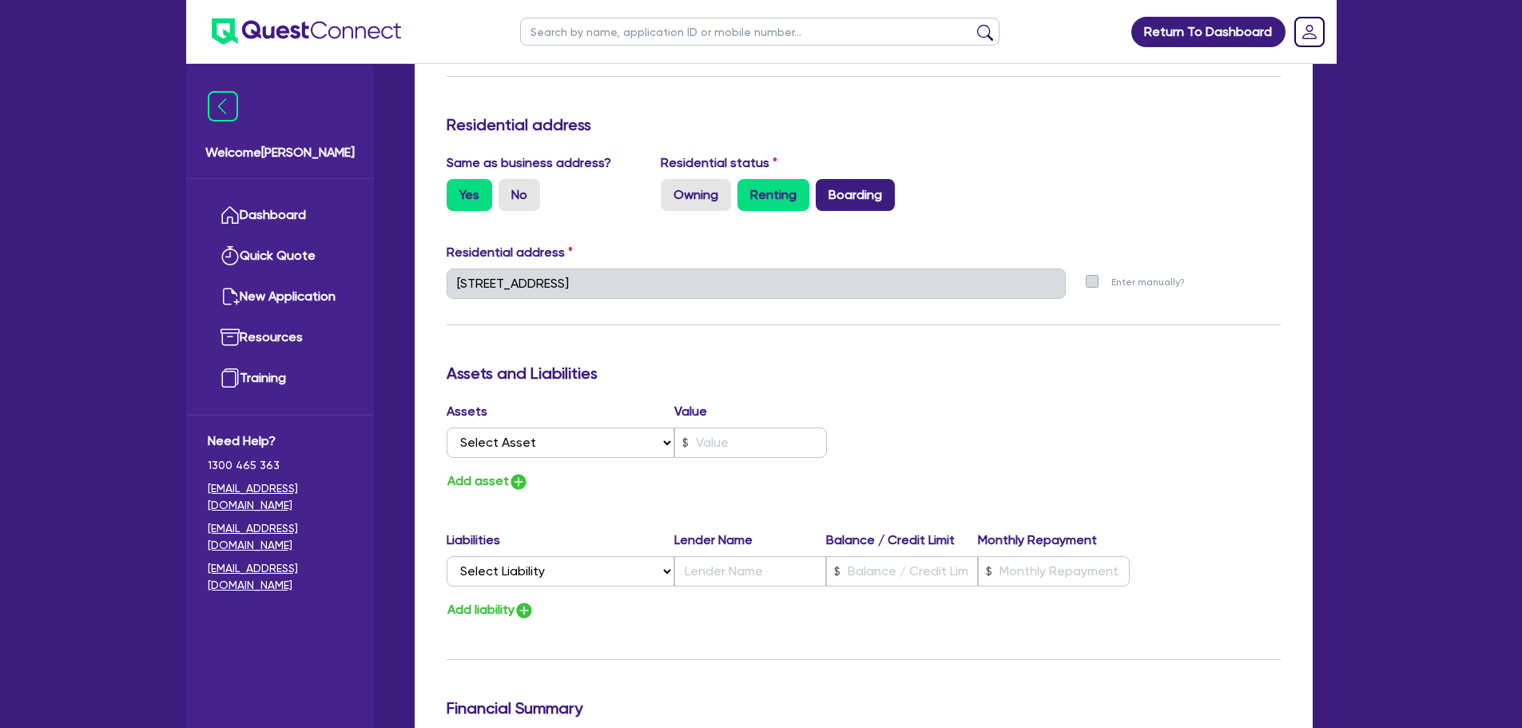
click at [885, 193] on label "Boarding" at bounding box center [855, 195] width 79 height 32
click at [826, 189] on input "Boarding" at bounding box center [821, 184] width 10 height 10
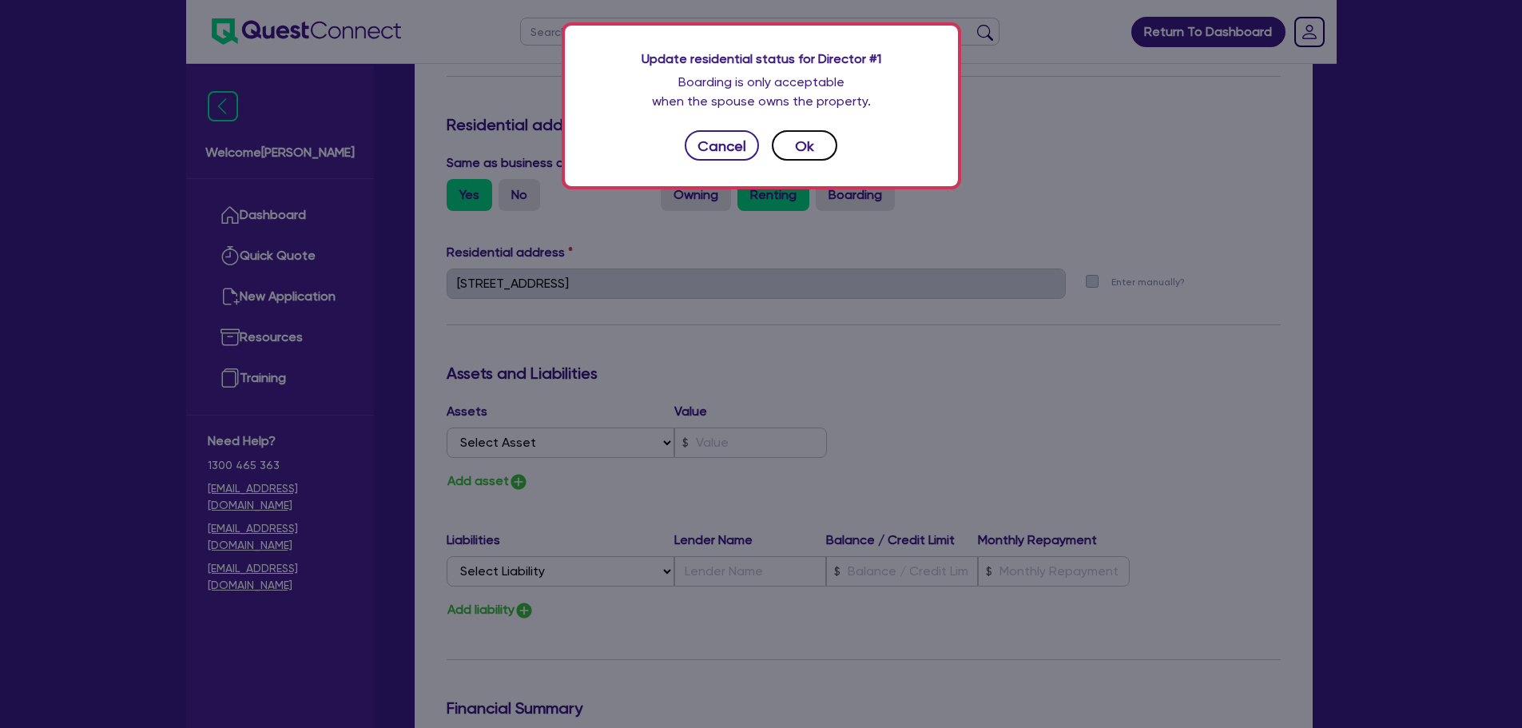
click at [820, 139] on button "Ok" at bounding box center [805, 145] width 66 height 30
type input "0"
type input "0423 651 854"
radio input "false"
radio input "true"
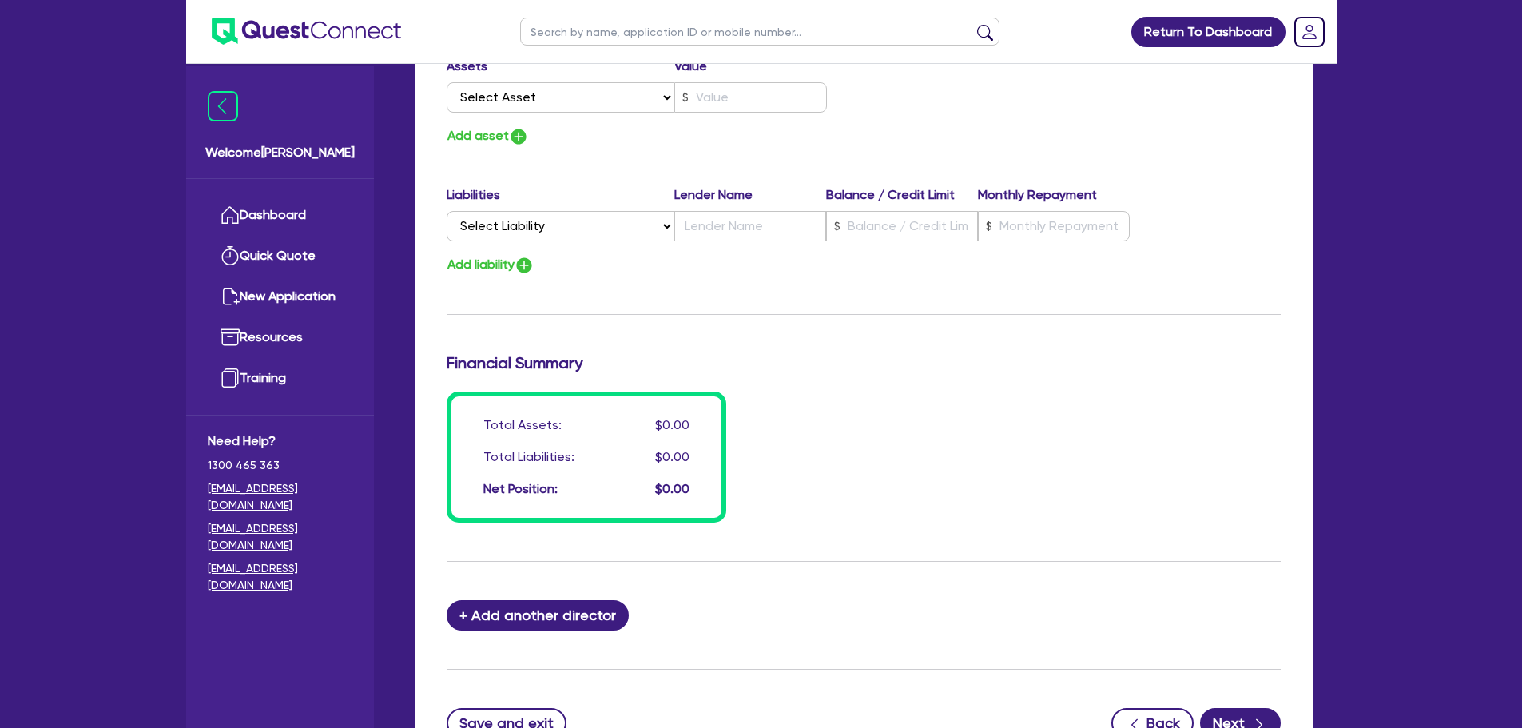
scroll to position [1124, 0]
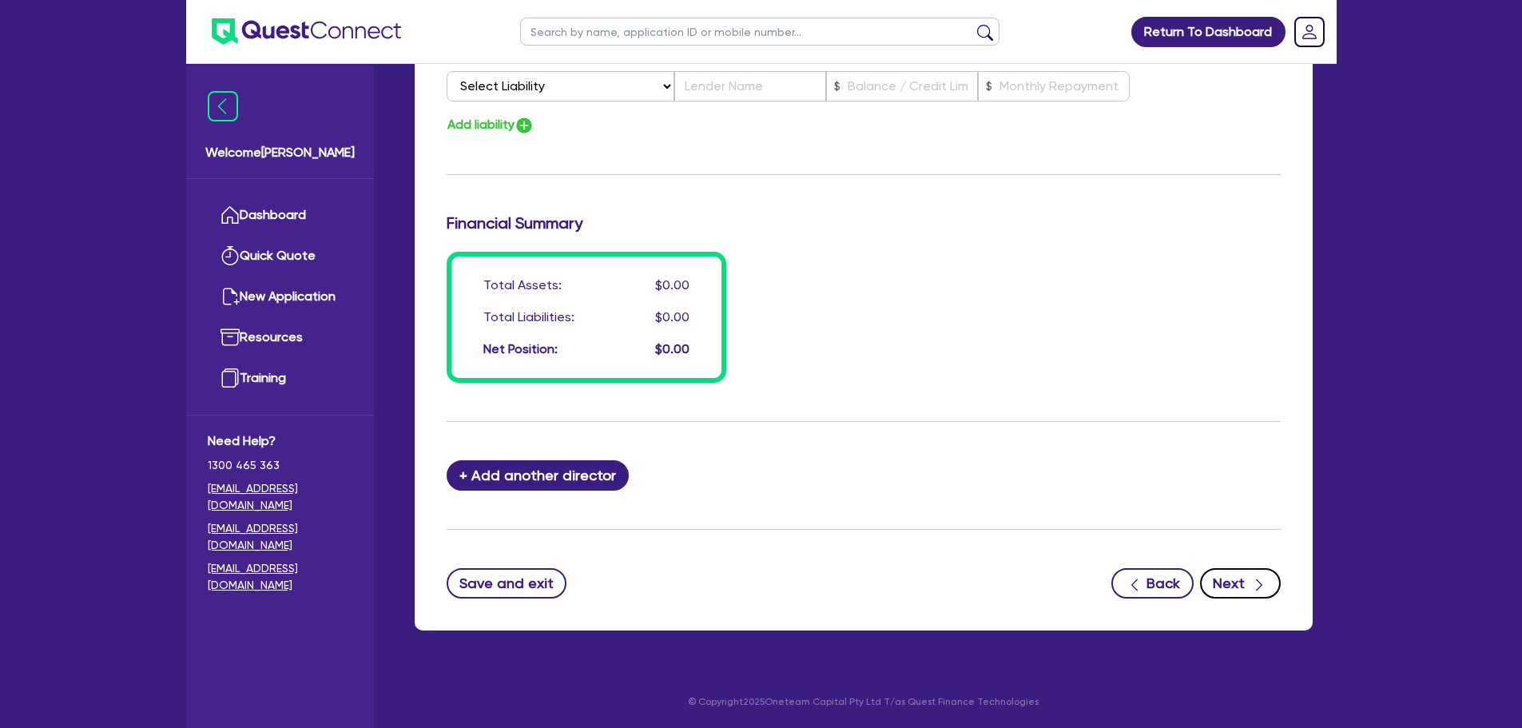
click at [1236, 579] on button "Next" at bounding box center [1240, 583] width 81 height 30
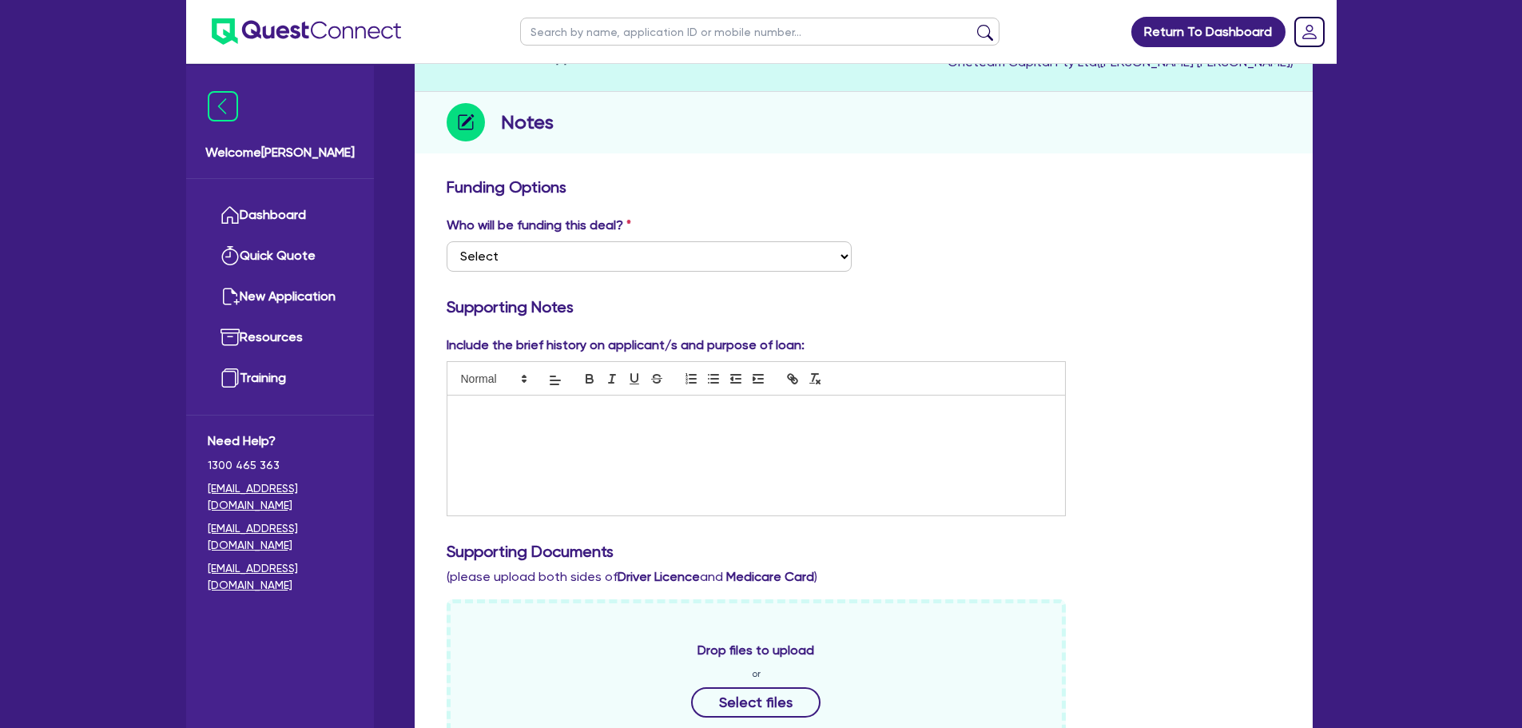
scroll to position [160, 0]
click at [693, 256] on select "Select I want Quest to fund 100% I will fund 100% I will co-fund with Quest Oth…" at bounding box center [649, 257] width 405 height 30
select select "Other"
click at [447, 242] on select "Select I want Quest to fund 100% I will fund 100% I will co-fund with Quest Oth…" at bounding box center [649, 257] width 405 height 30
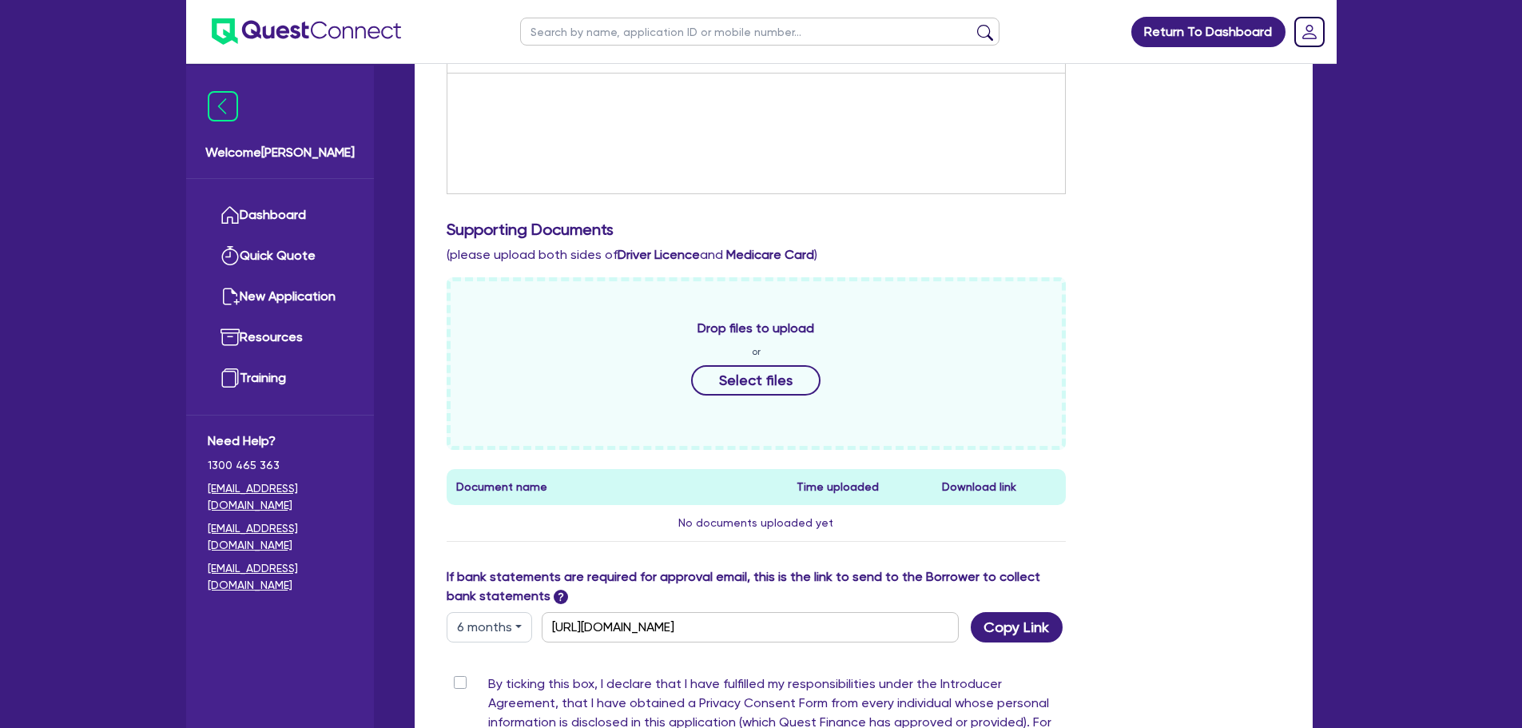
scroll to position [711, 0]
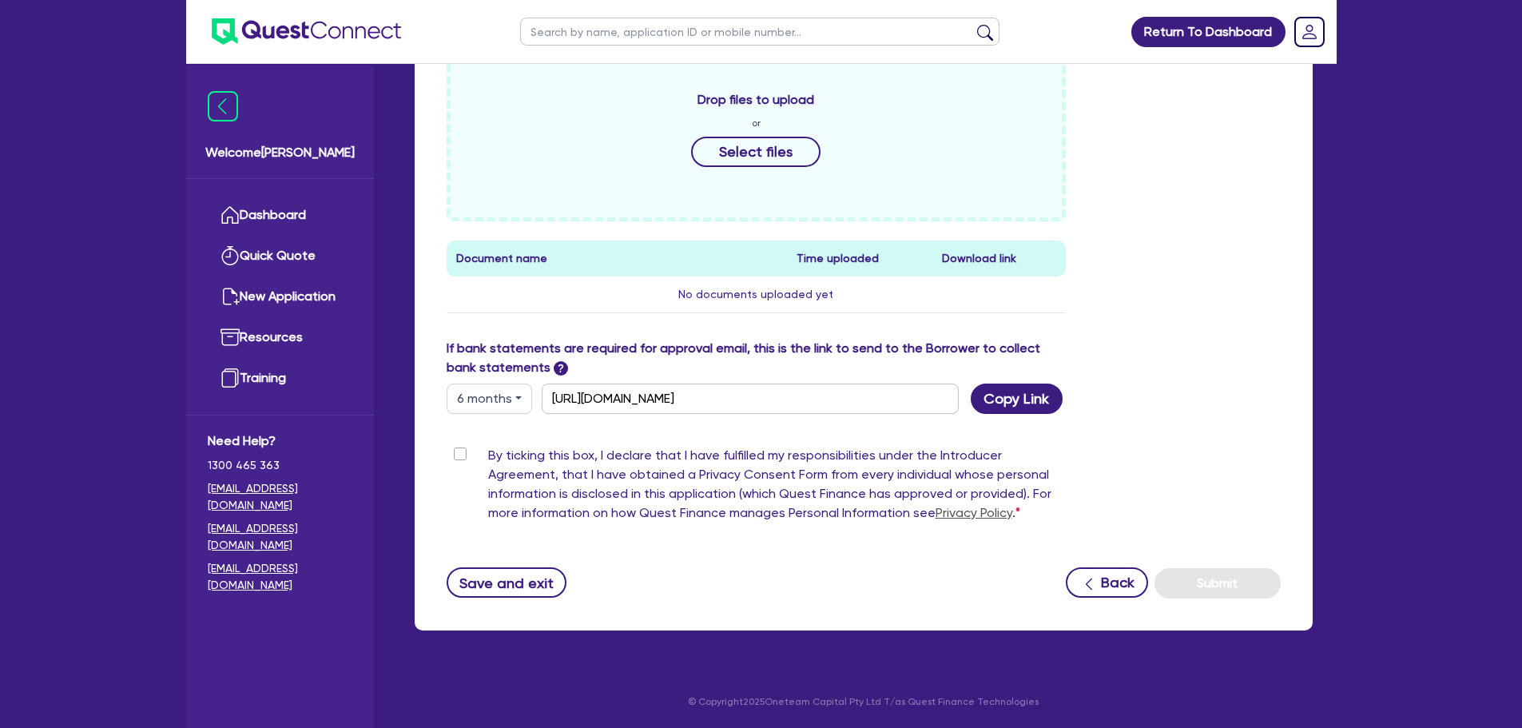
click at [488, 450] on label "By ticking this box, I declare that I have fulfilled my responsibilities under …" at bounding box center [777, 487] width 579 height 83
click at [460, 450] on input "By ticking this box, I declare that I have fulfilled my responsibilities under …" at bounding box center [453, 453] width 13 height 15
checkbox input "true"
click at [1219, 585] on button "Submit" at bounding box center [1218, 583] width 126 height 30
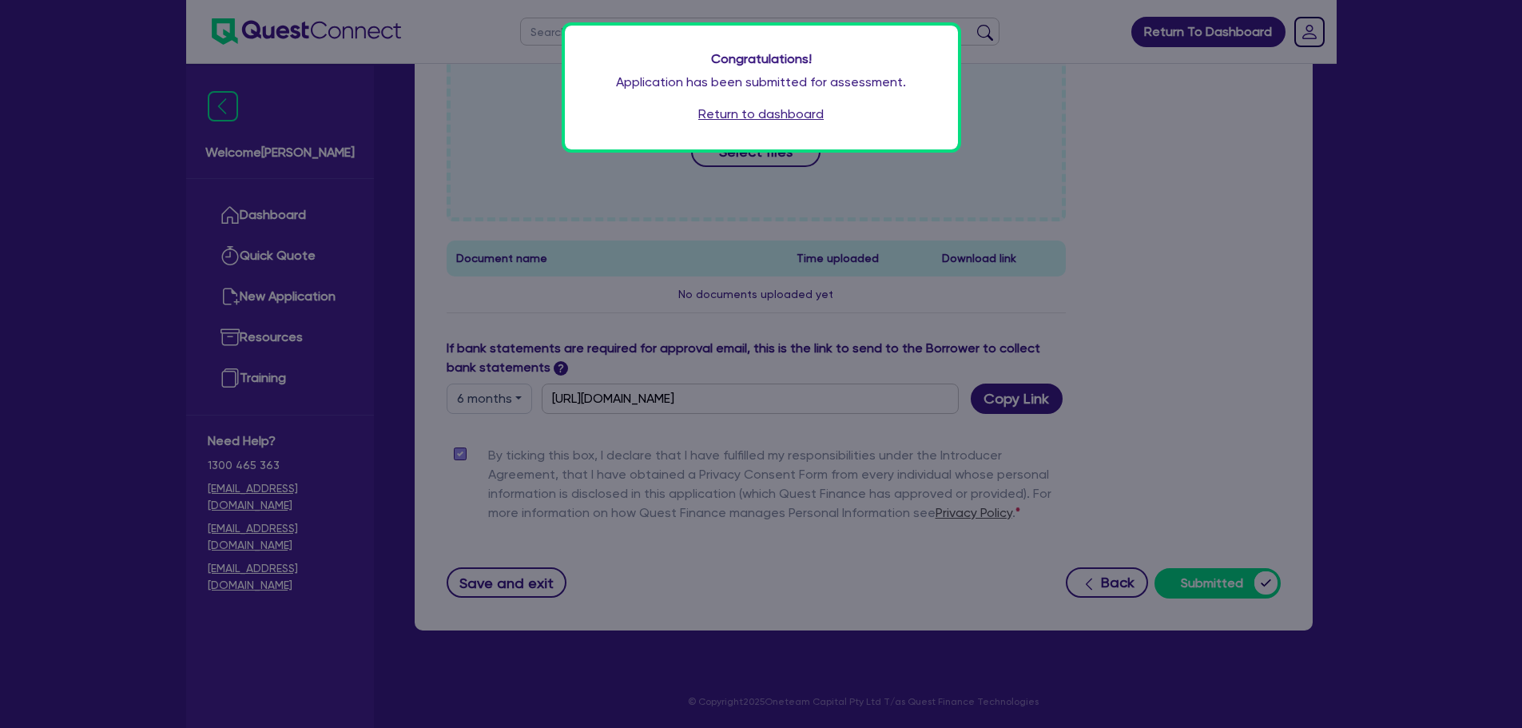
click at [797, 106] on link "Return to dashboard" at bounding box center [760, 114] width 125 height 19
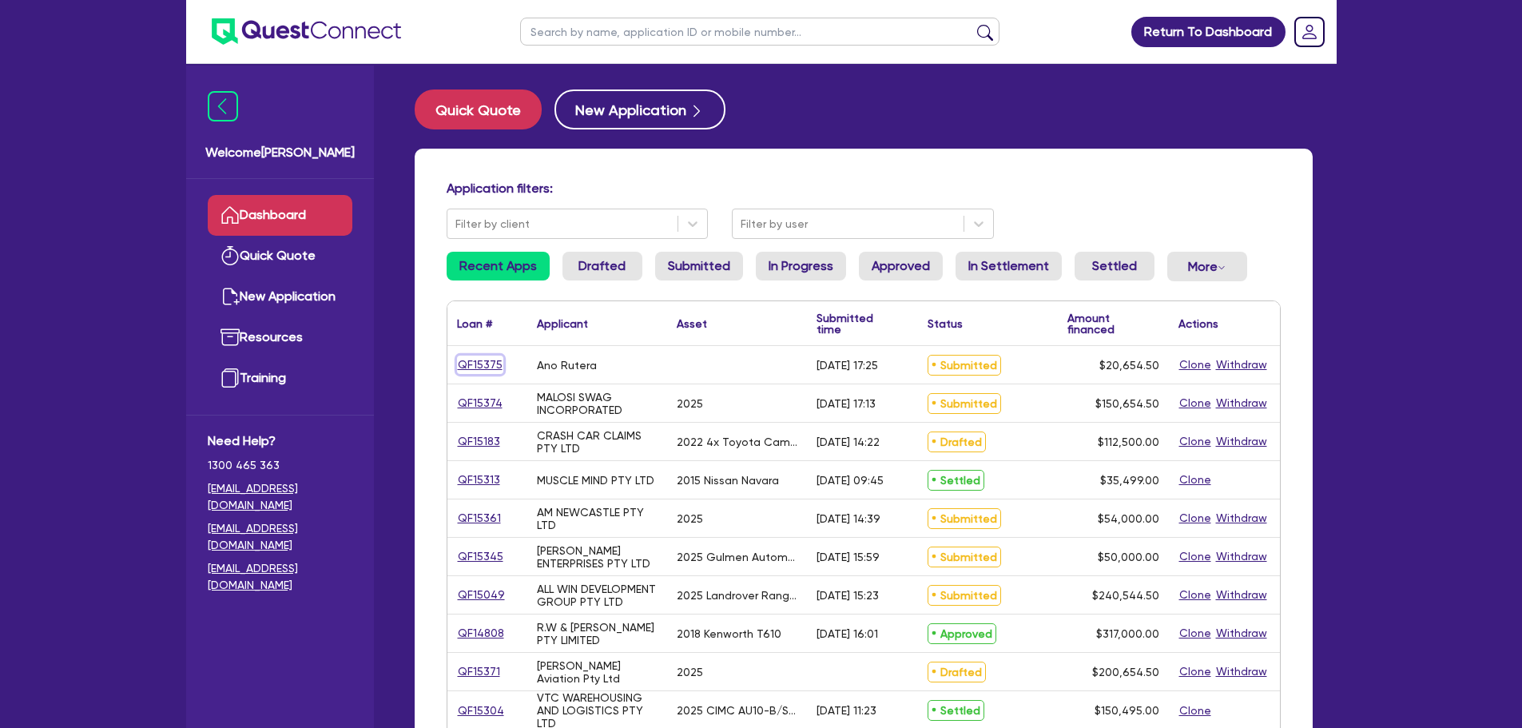
click at [471, 364] on link "QF15375" at bounding box center [480, 365] width 46 height 18
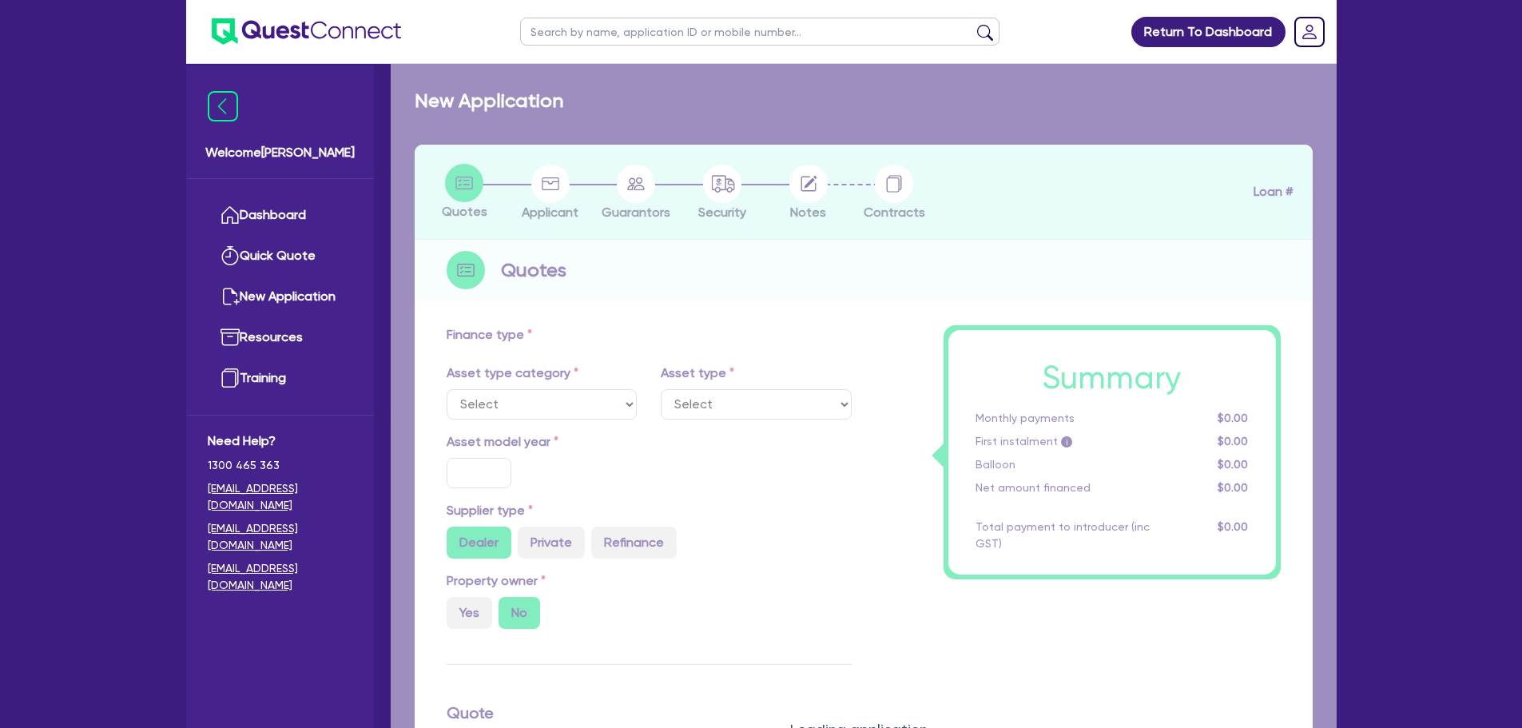
type input "20,000"
type input "8"
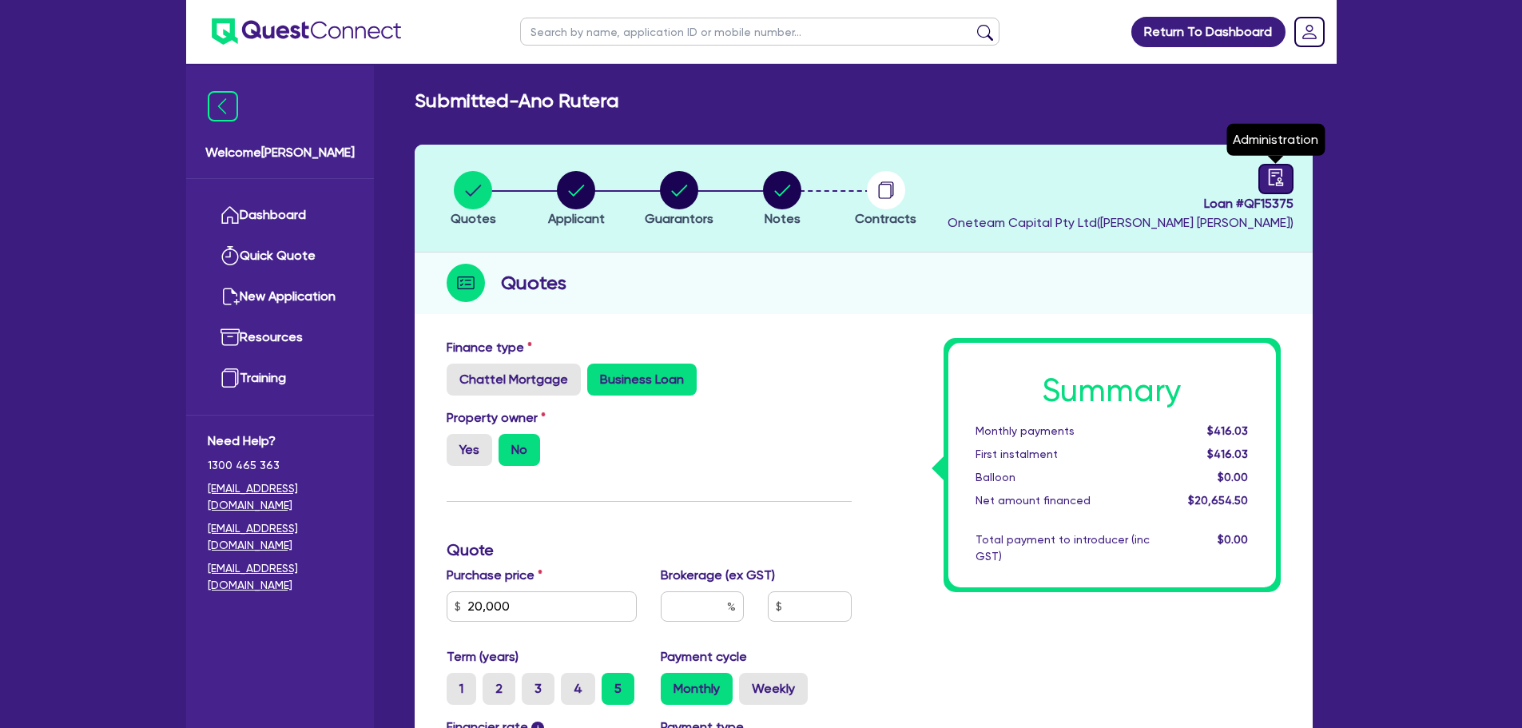
click at [1284, 187] on link at bounding box center [1276, 179] width 35 height 30
select select "SUBMITTED_NEW"
select select "Other"
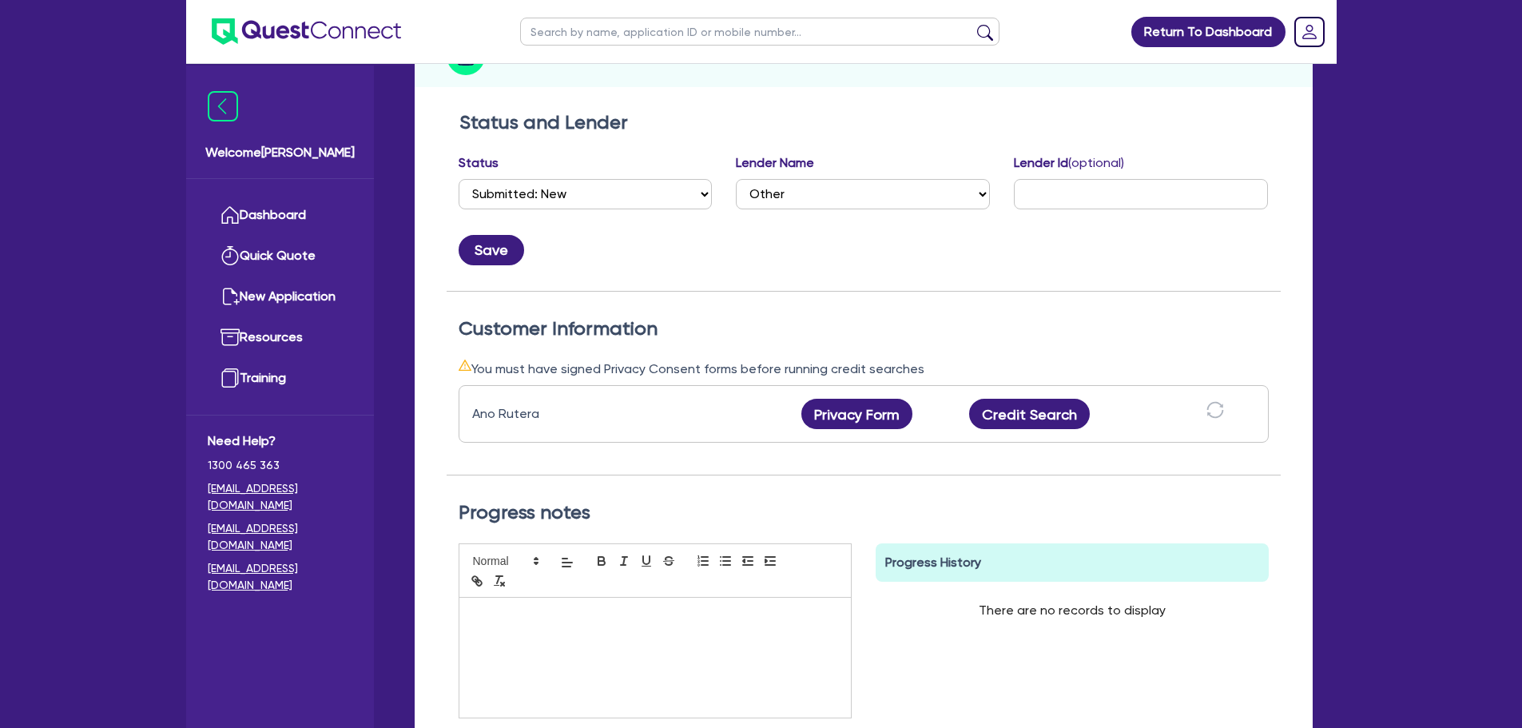
scroll to position [240, 0]
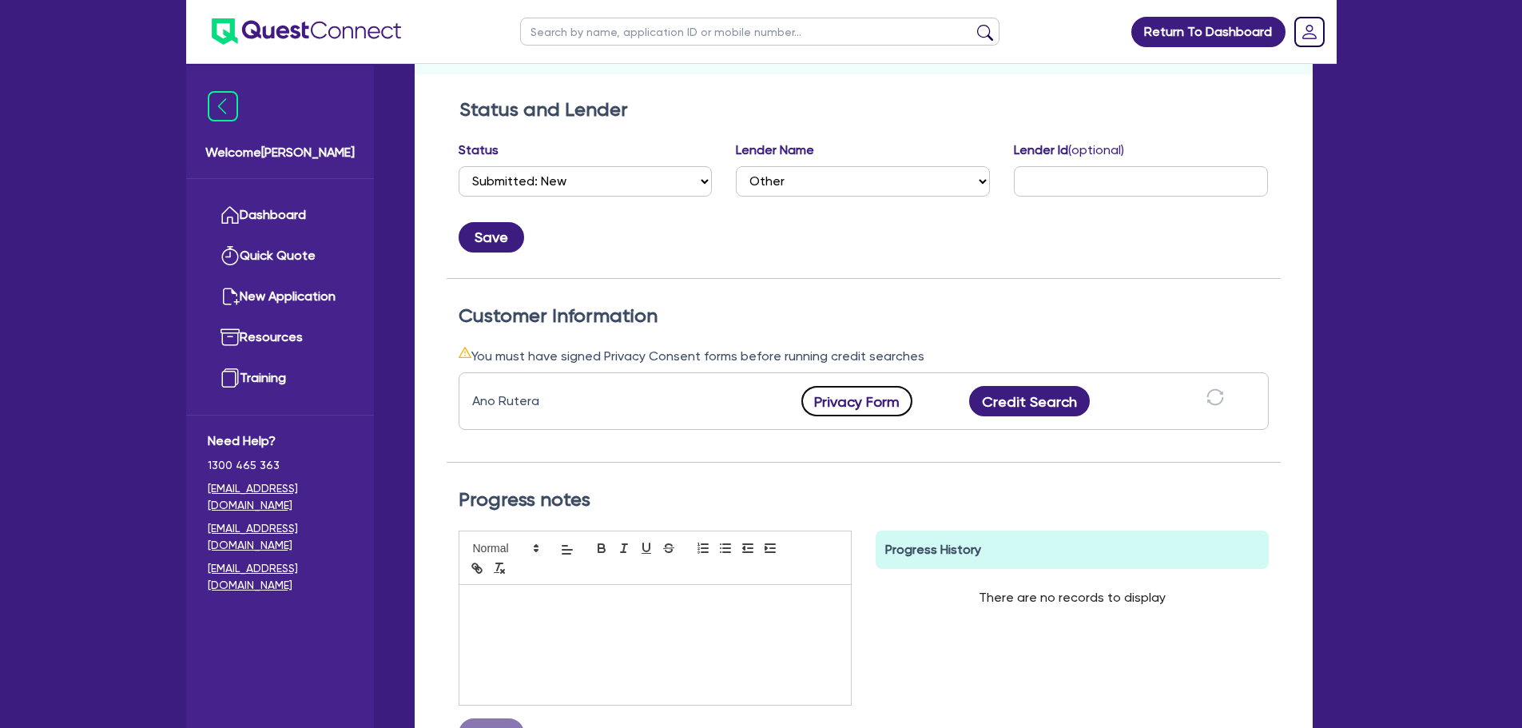
click at [845, 400] on button "Privacy Form" at bounding box center [858, 401] width 112 height 30
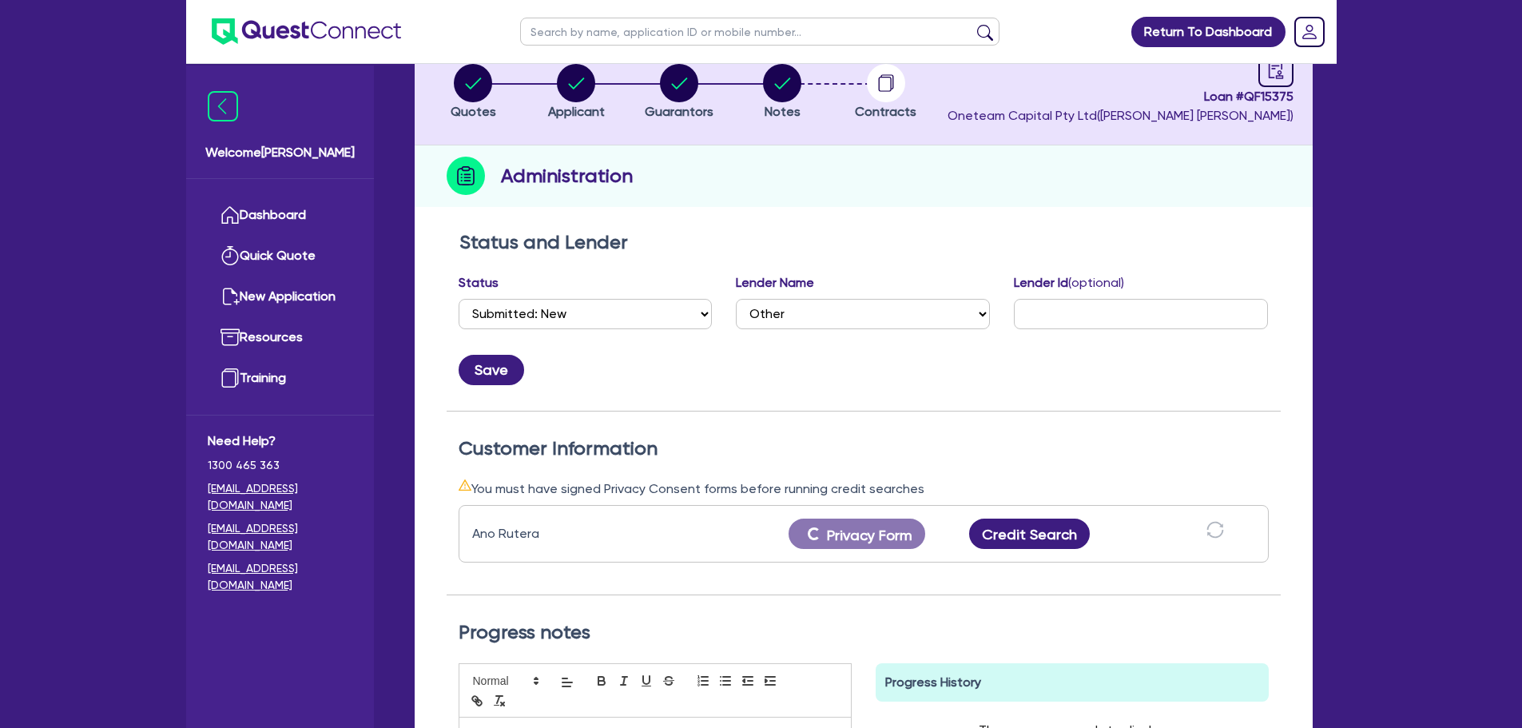
scroll to position [0, 0]
